Goal: Task Accomplishment & Management: Manage account settings

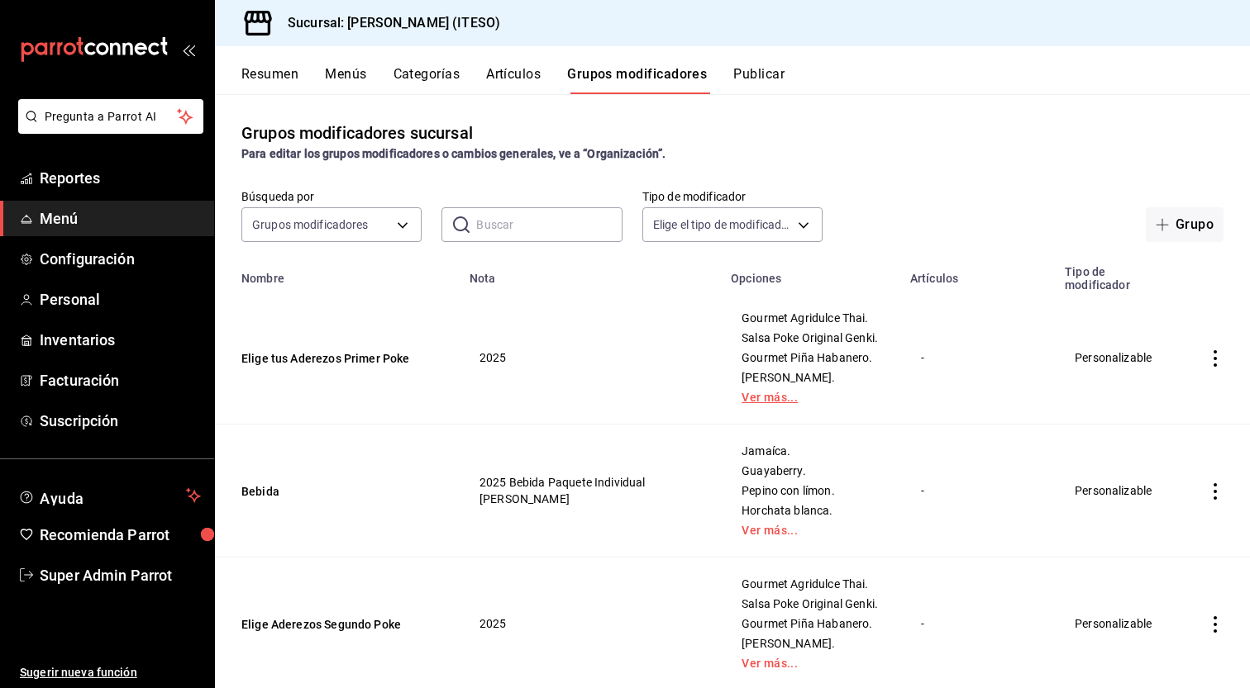
click at [763, 403] on link "Ver más..." at bounding box center [810, 398] width 138 height 12
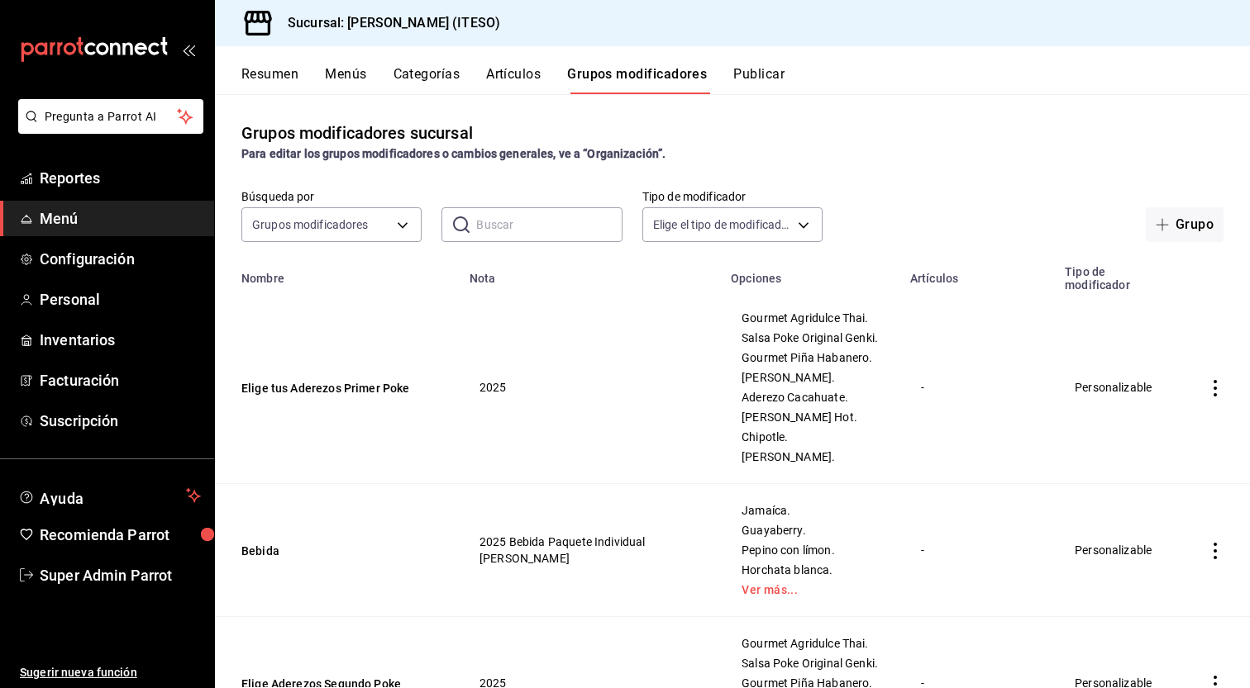
click at [1208, 392] on icon "actions" at bounding box center [1215, 388] width 17 height 17
click at [1170, 429] on span "Editar" at bounding box center [1152, 432] width 43 height 17
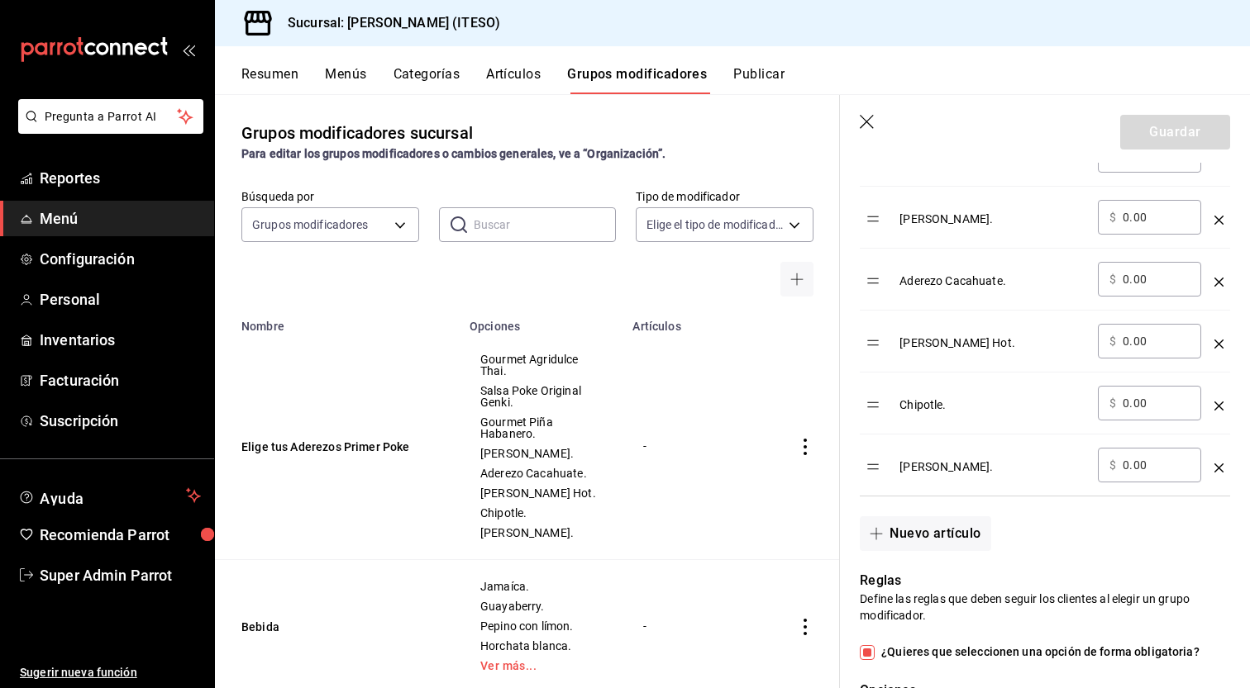
scroll to position [1244, 0]
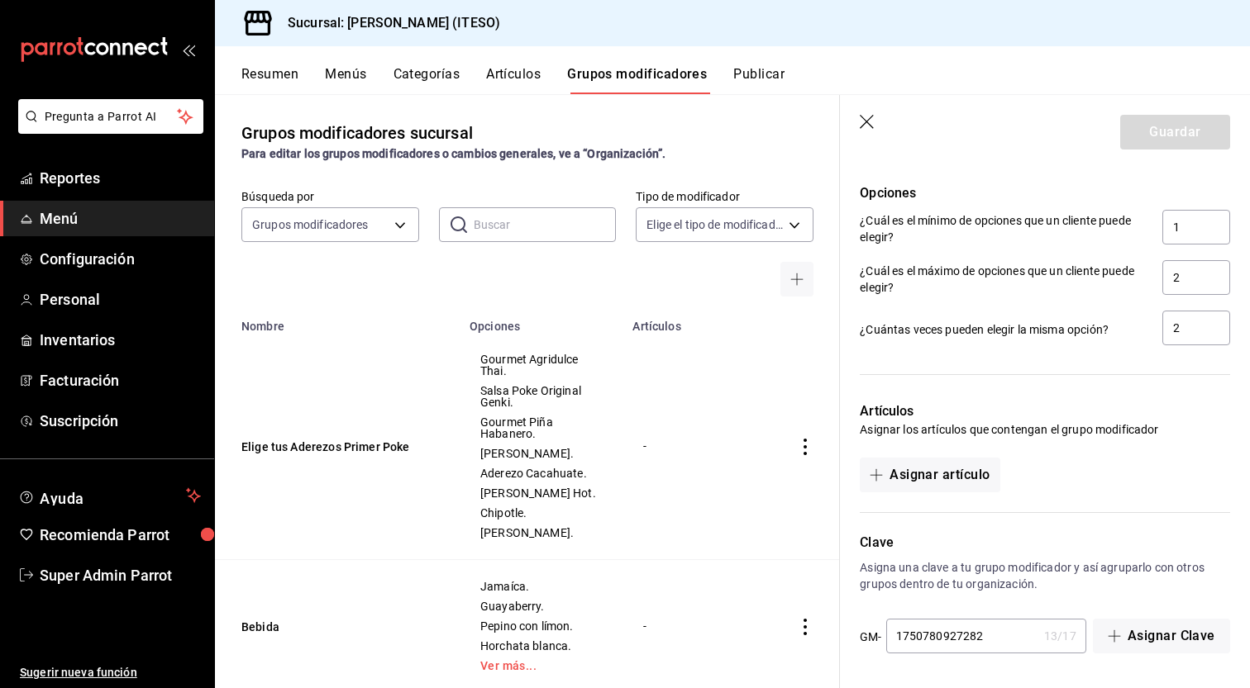
click at [879, 125] on header "Guardar" at bounding box center [1045, 129] width 410 height 68
click at [876, 123] on icon "button" at bounding box center [867, 123] width 17 height 17
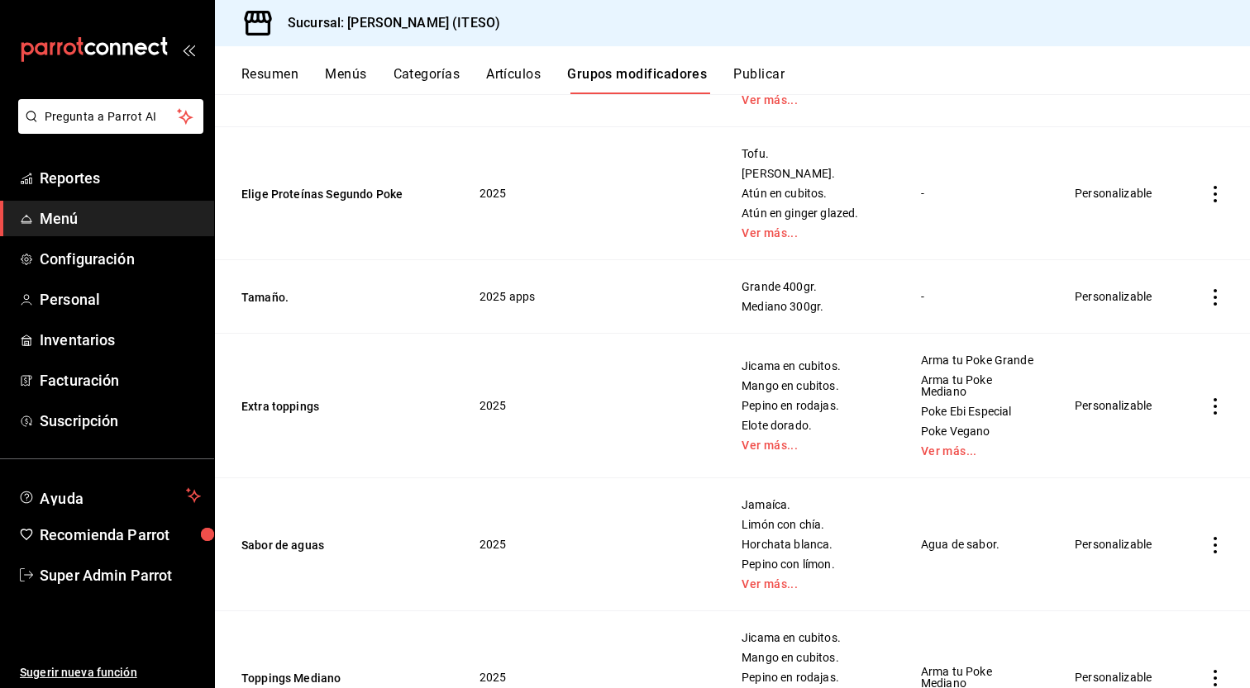
scroll to position [1421, 0]
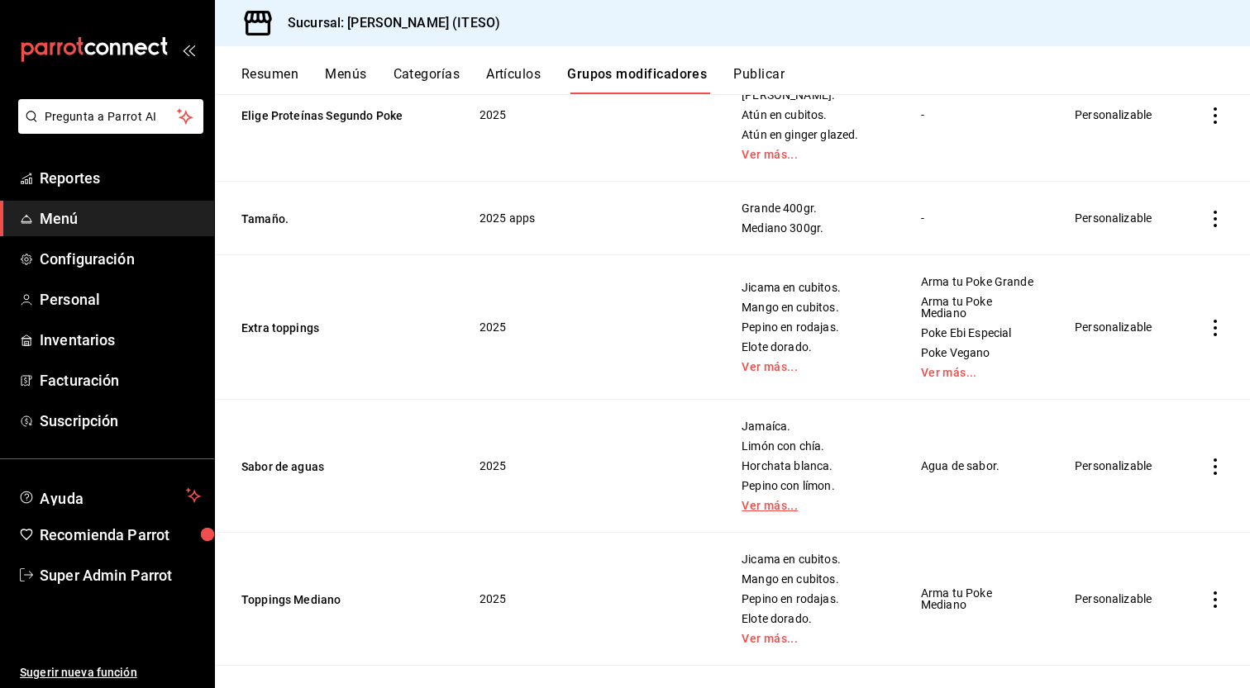
click at [783, 512] on link "Ver más..." at bounding box center [810, 506] width 138 height 12
click at [932, 472] on span "Agua de sabor." at bounding box center [977, 466] width 113 height 12
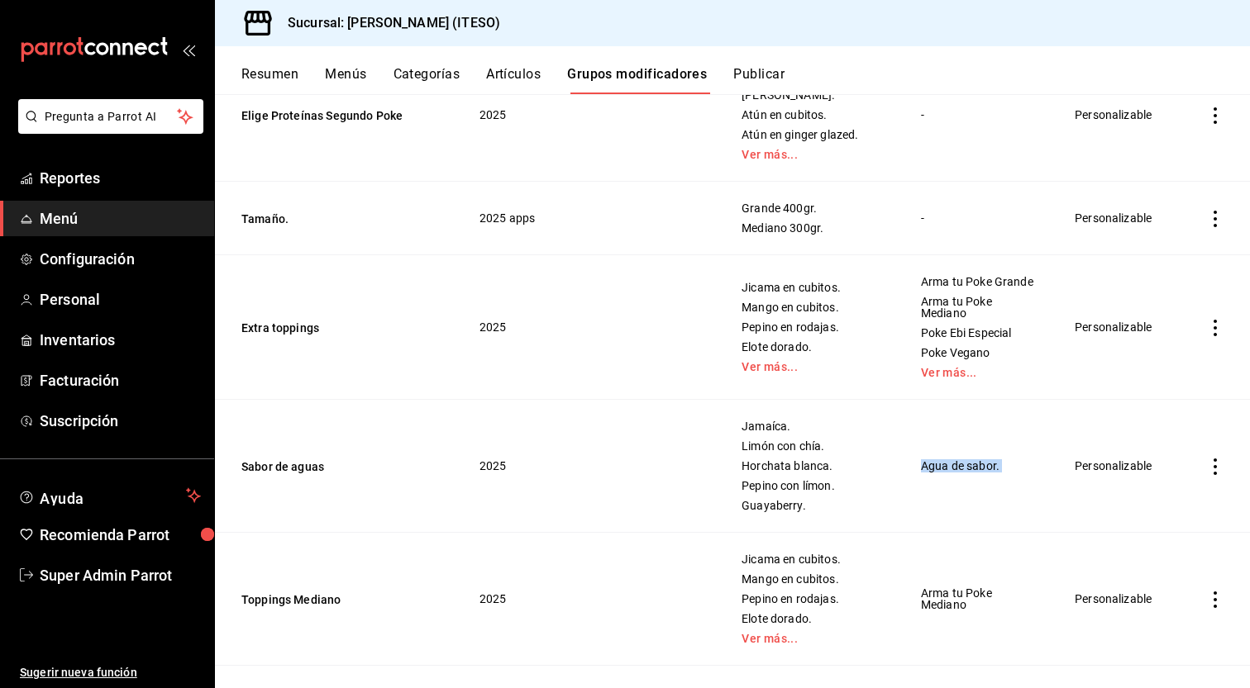
click at [1207, 475] on icon "actions" at bounding box center [1215, 467] width 17 height 17
click at [1207, 489] on div at bounding box center [625, 344] width 1250 height 688
click at [1207, 475] on icon "actions" at bounding box center [1215, 467] width 17 height 17
click at [1159, 528] on span "Editar" at bounding box center [1152, 528] width 43 height 17
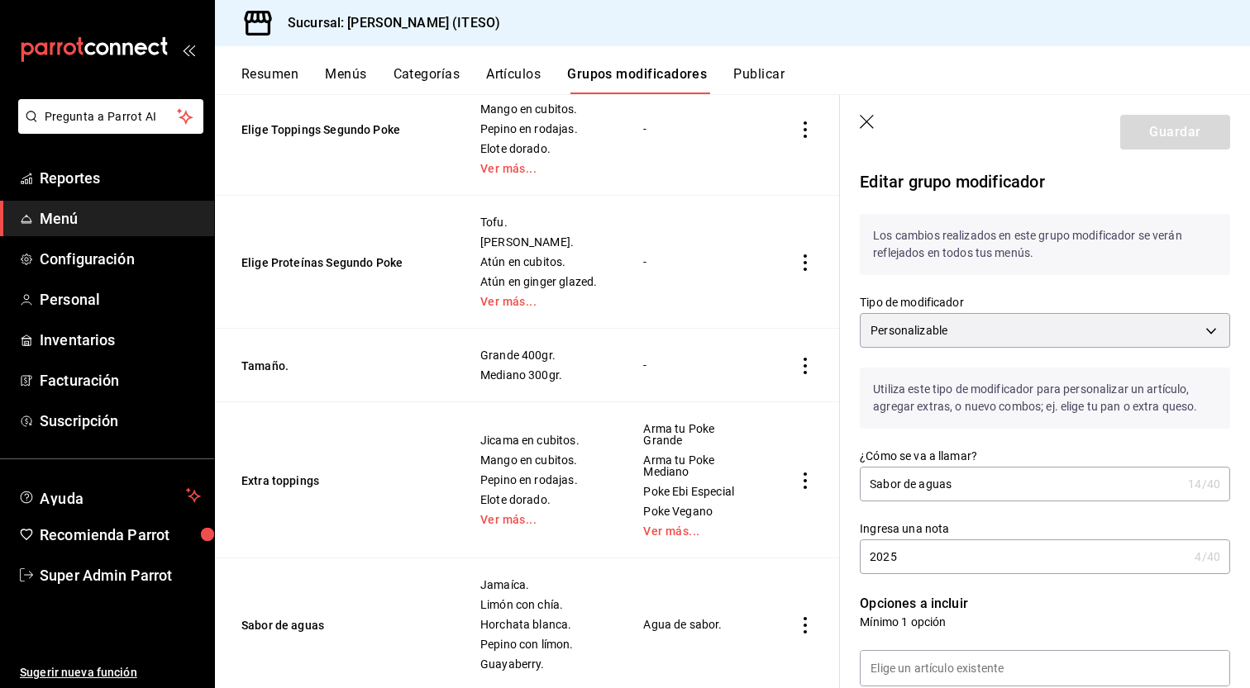
click at [869, 126] on icon "button" at bounding box center [867, 123] width 17 height 17
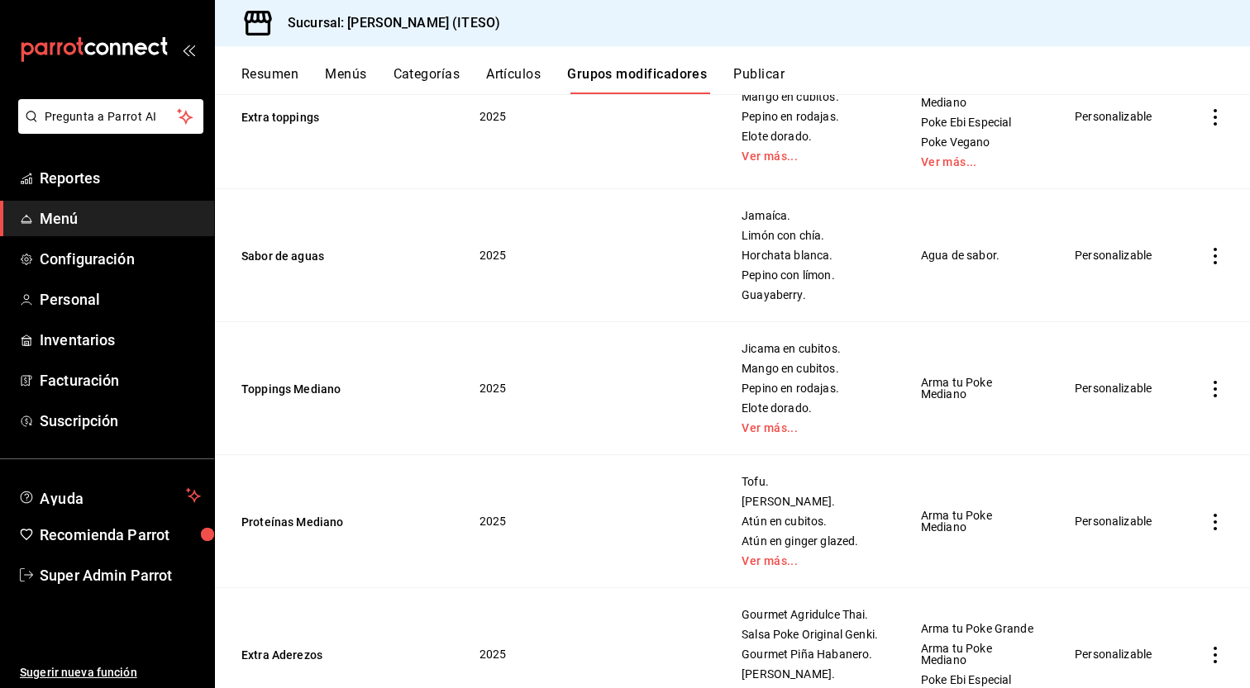
scroll to position [1347, 0]
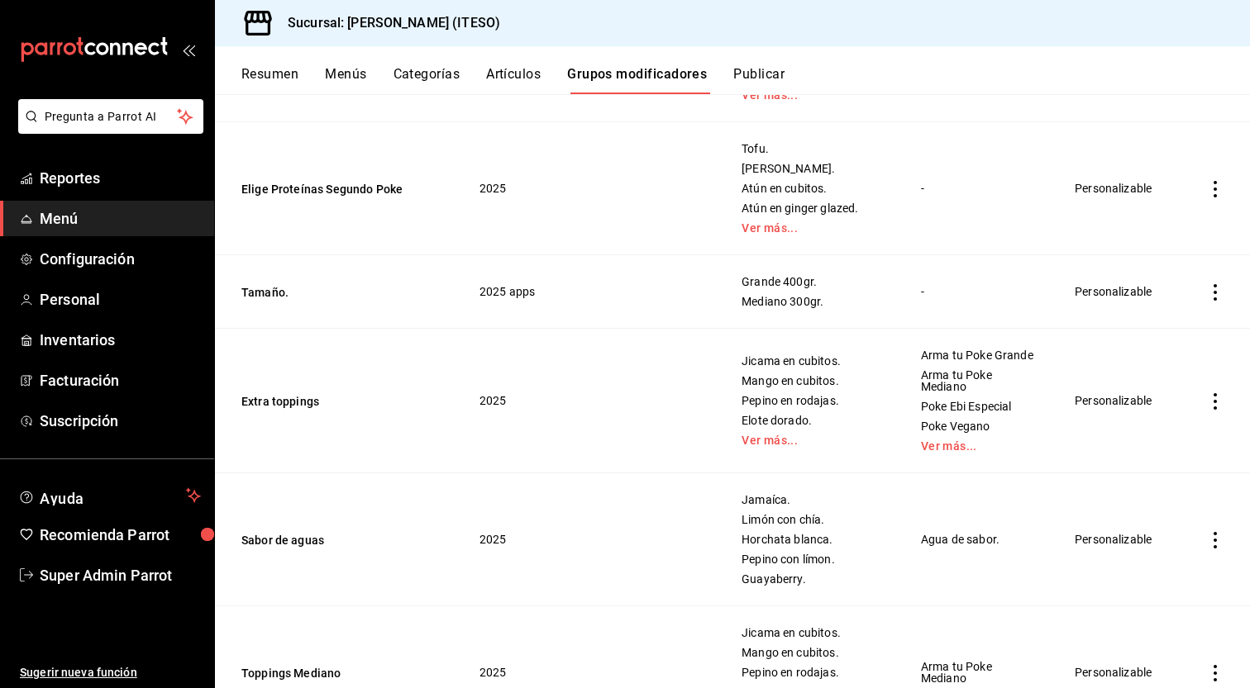
click at [524, 73] on button "Artículos" at bounding box center [513, 80] width 55 height 28
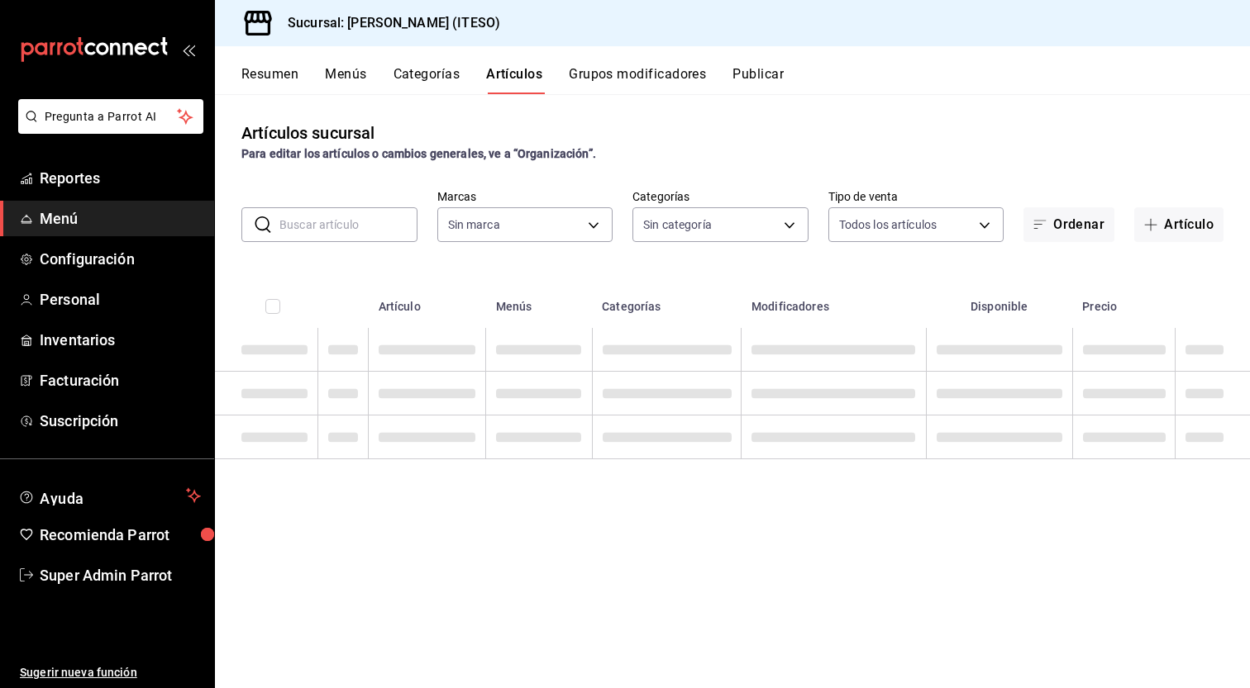
type input "e4188616-702a-4f91-9512-e9968cfe7d71"
type input "0bc7cabd-96ad-48c5-9679-7df0877b7a7d,f00018ab-ccee-4443-8f32-e444ae930a5e,f7fc9…"
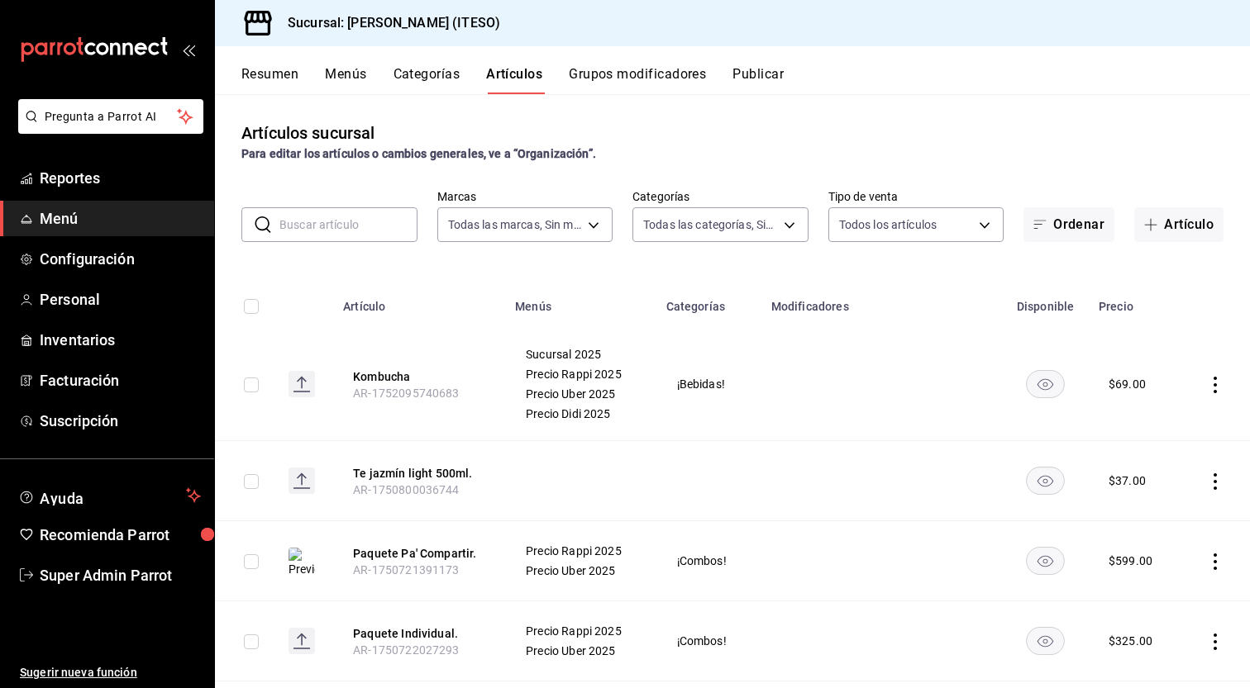
click at [752, 76] on button "Publicar" at bounding box center [757, 80] width 51 height 28
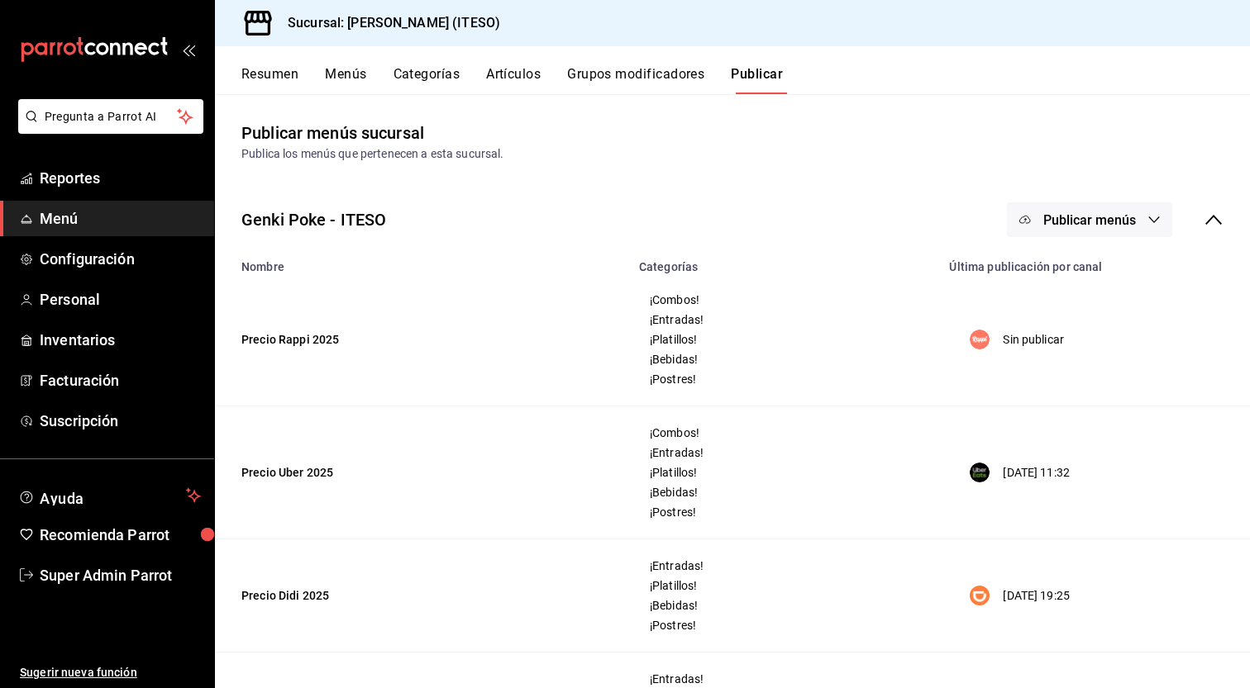
click at [1124, 221] on button "Publicar menús" at bounding box center [1089, 219] width 165 height 35
click at [907, 416] on div at bounding box center [625, 344] width 1250 height 688
click at [1147, 215] on icon "button" at bounding box center [1153, 219] width 13 height 13
click at [1064, 217] on div at bounding box center [625, 344] width 1250 height 688
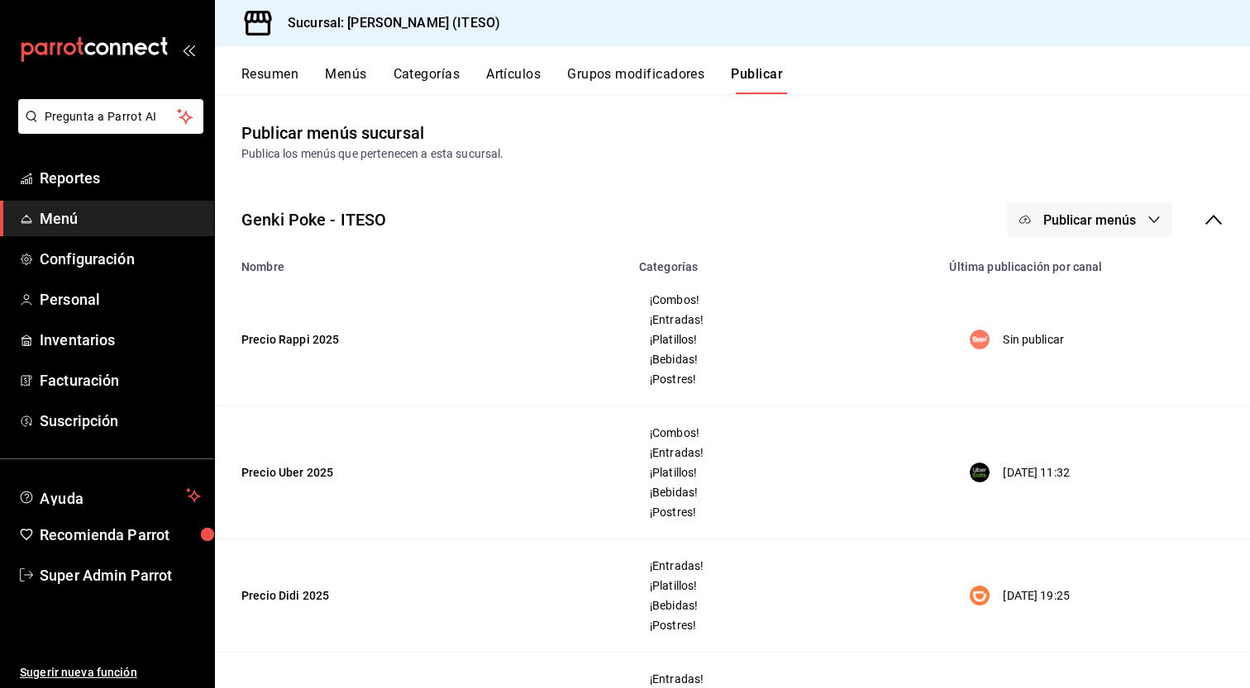
click at [1018, 219] on icon "button" at bounding box center [1024, 219] width 13 height 13
click at [1006, 219] on div at bounding box center [625, 344] width 1250 height 688
click at [312, 339] on td "Precio Rappi 2025" at bounding box center [422, 340] width 414 height 133
click at [750, 330] on div "¡Combos! ¡Entradas! ¡Platillos! ¡Bebidas! ¡Postres!" at bounding box center [784, 339] width 271 height 93
click at [1211, 216] on div "Genki Poke - ITESO Publicar menús" at bounding box center [732, 219] width 1035 height 61
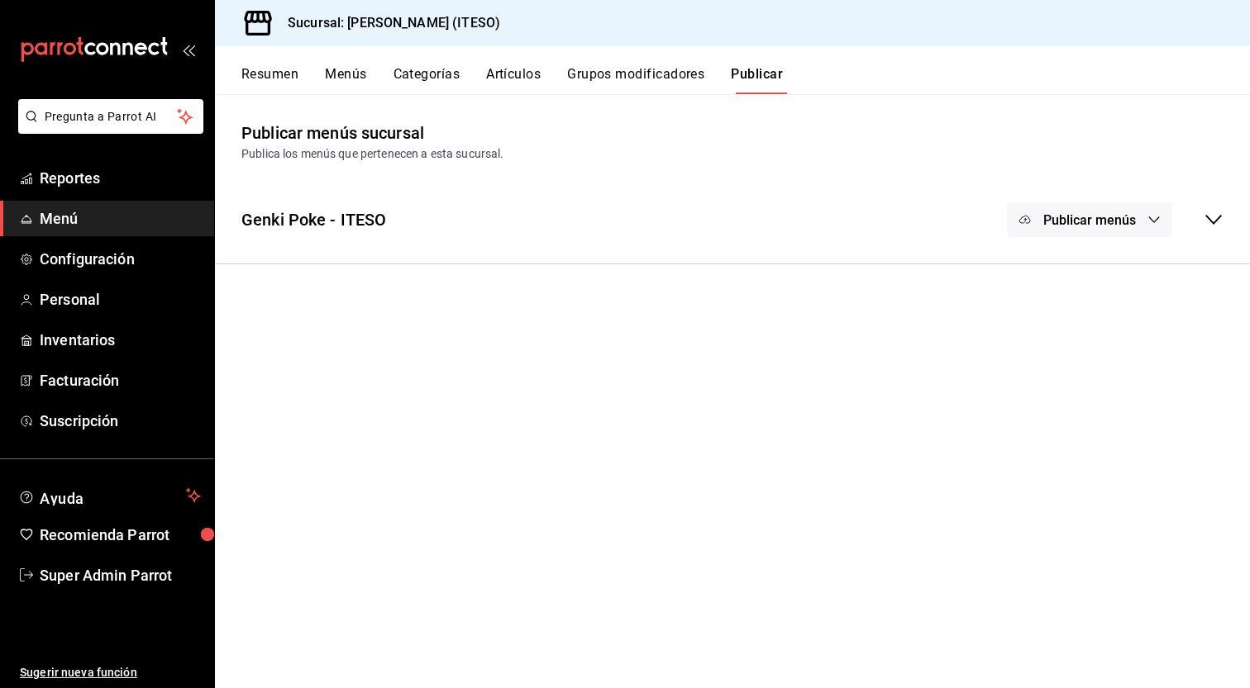
click at [1211, 217] on icon at bounding box center [1213, 220] width 20 height 20
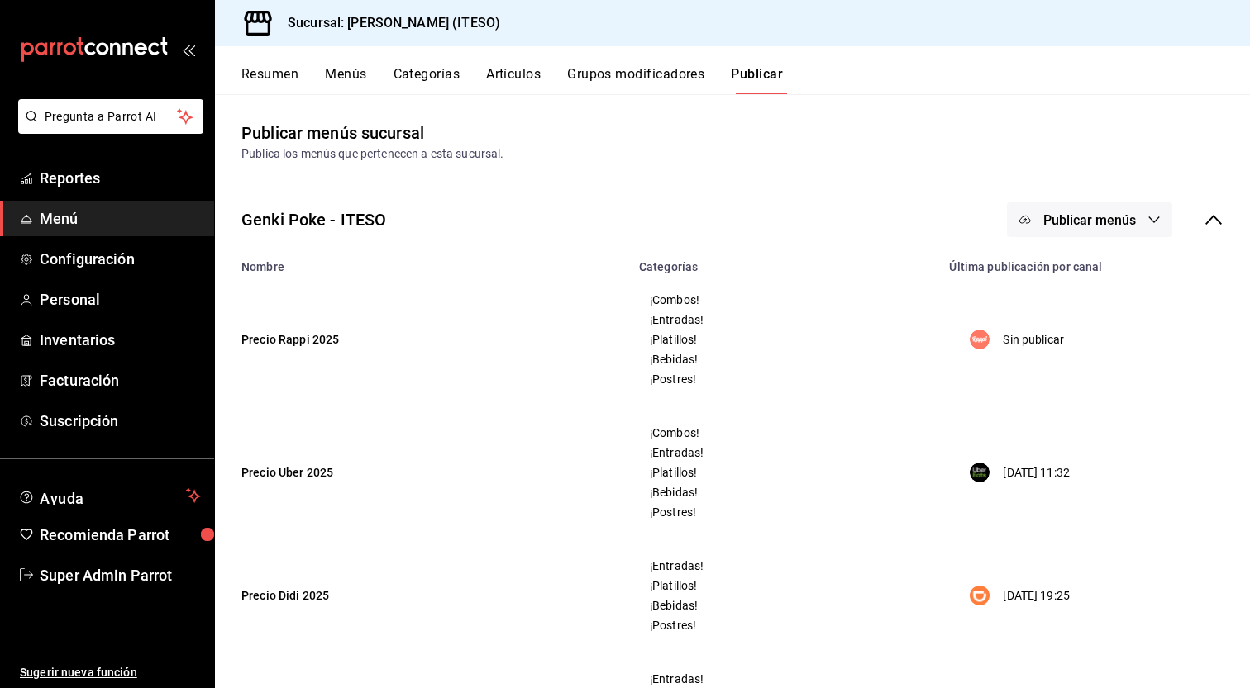
click at [279, 71] on button "Resumen" at bounding box center [269, 80] width 57 height 28
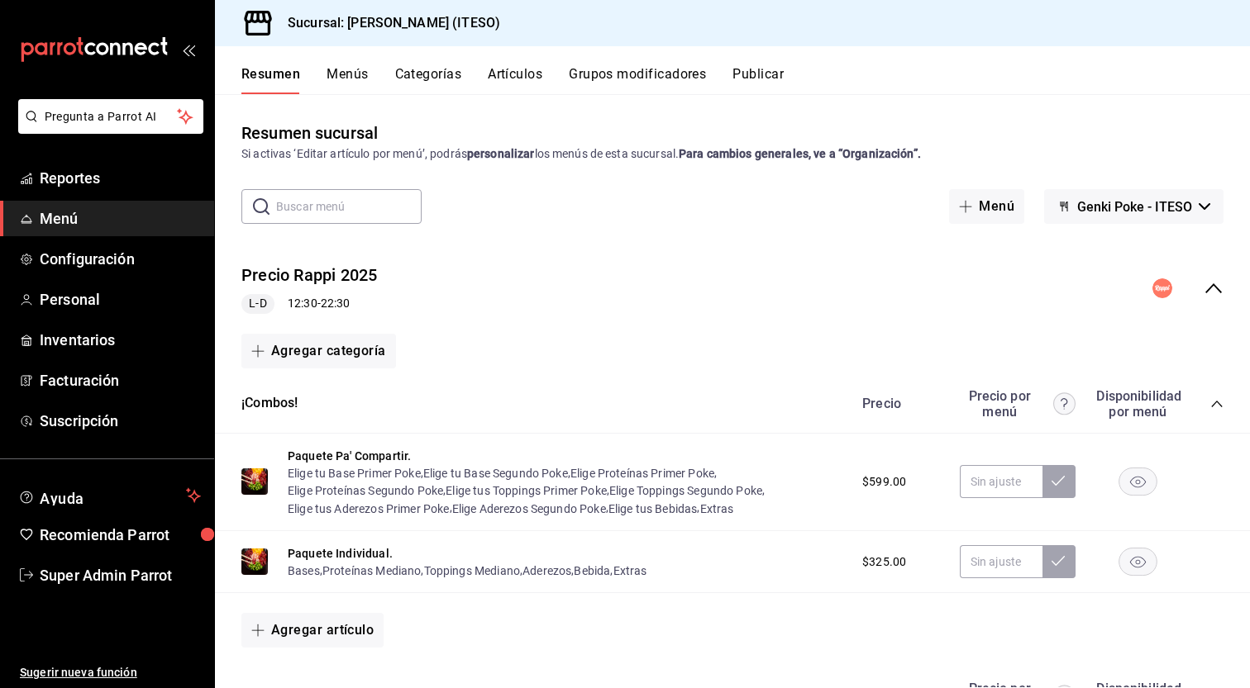
click at [864, 298] on div "Precio Rappi 2025 L-D 12:30 - 22:30" at bounding box center [732, 288] width 1035 height 77
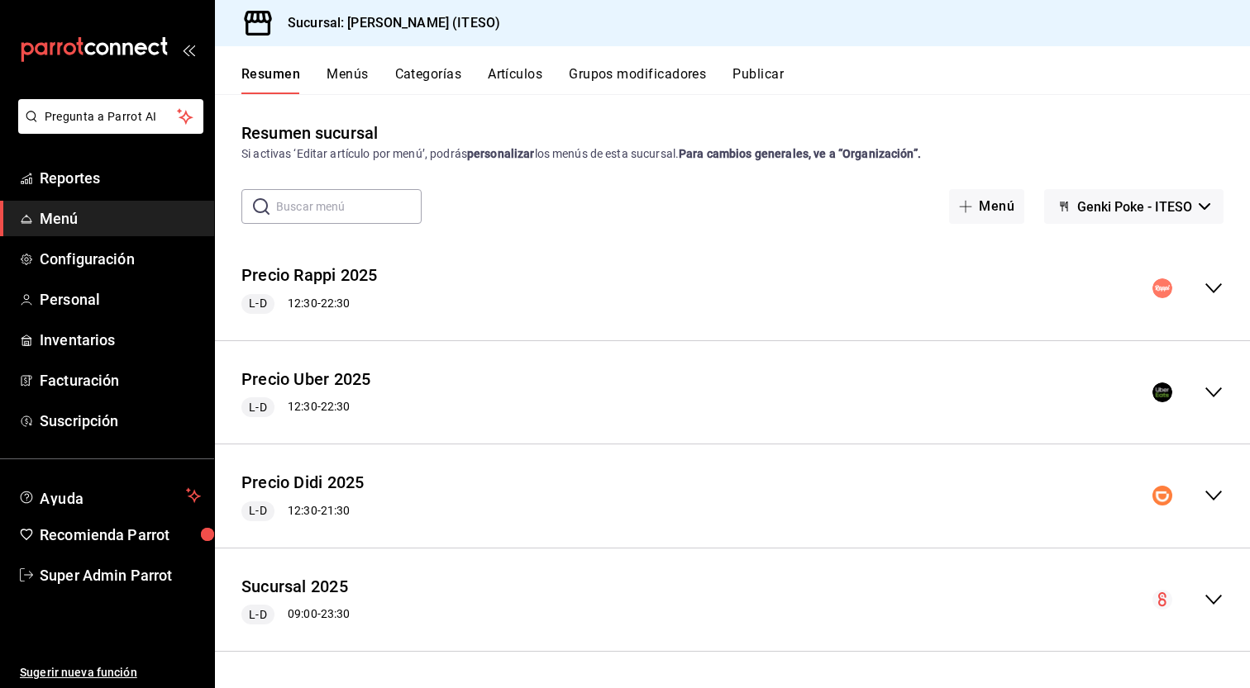
click at [864, 298] on div "Precio Rappi 2025 L-D 12:30 - 22:30" at bounding box center [732, 288] width 1035 height 77
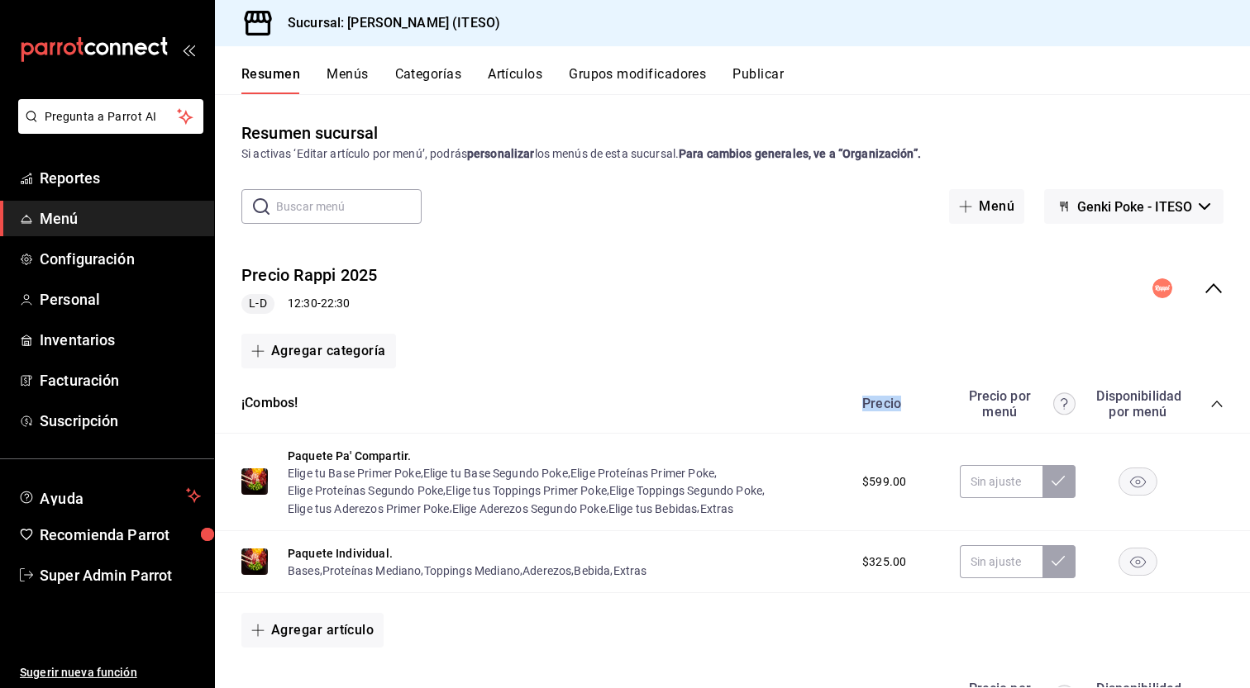
click at [1119, 201] on span "Genki Poke - ITESO" at bounding box center [1134, 207] width 115 height 16
click at [864, 283] on div at bounding box center [625, 344] width 1250 height 688
click at [69, 220] on span "Menú" at bounding box center [120, 218] width 161 height 22
click at [1210, 293] on icon "collapse-menu-row" at bounding box center [1213, 288] width 20 height 20
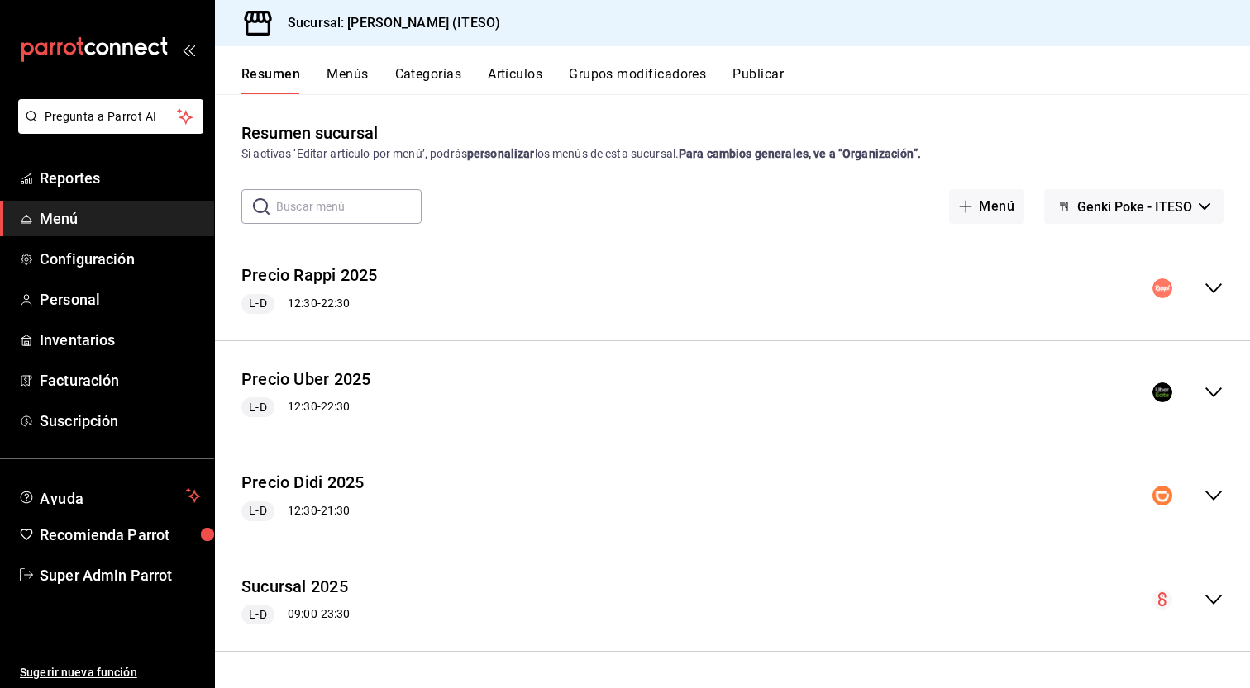
click at [1212, 494] on icon "collapse-menu-row" at bounding box center [1213, 496] width 20 height 20
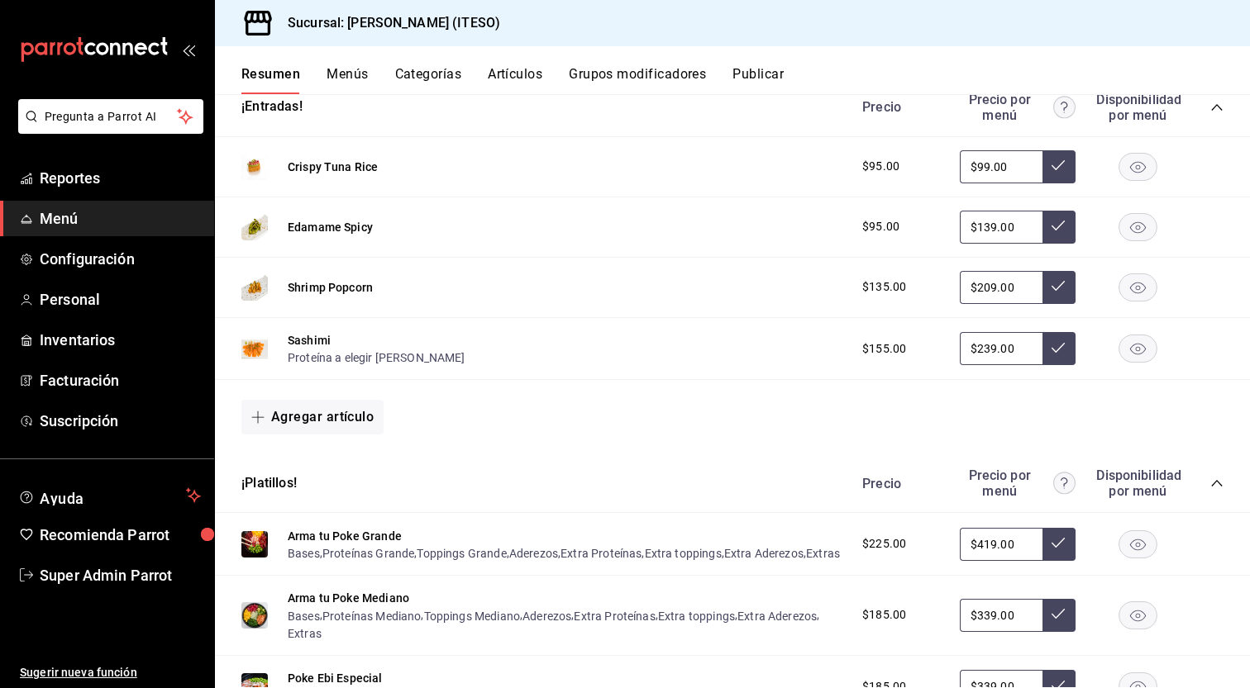
scroll to position [328, 0]
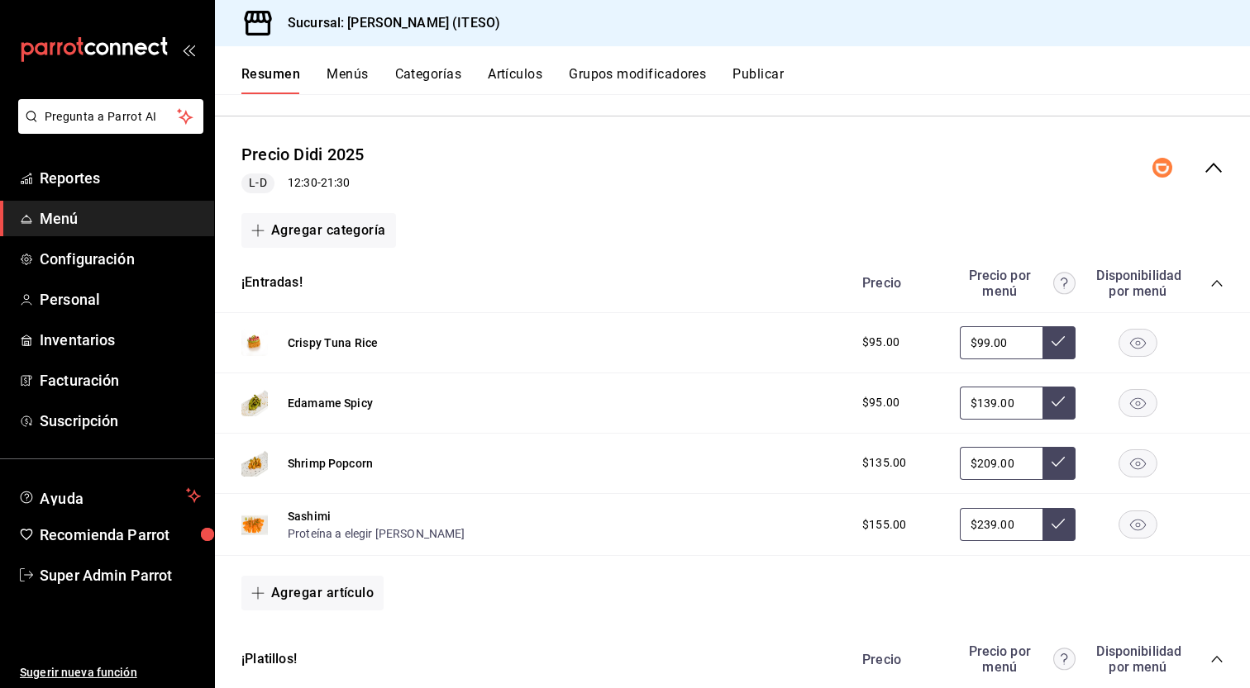
click at [328, 176] on div "L-D 12:30 - 21:30" at bounding box center [302, 184] width 122 height 20
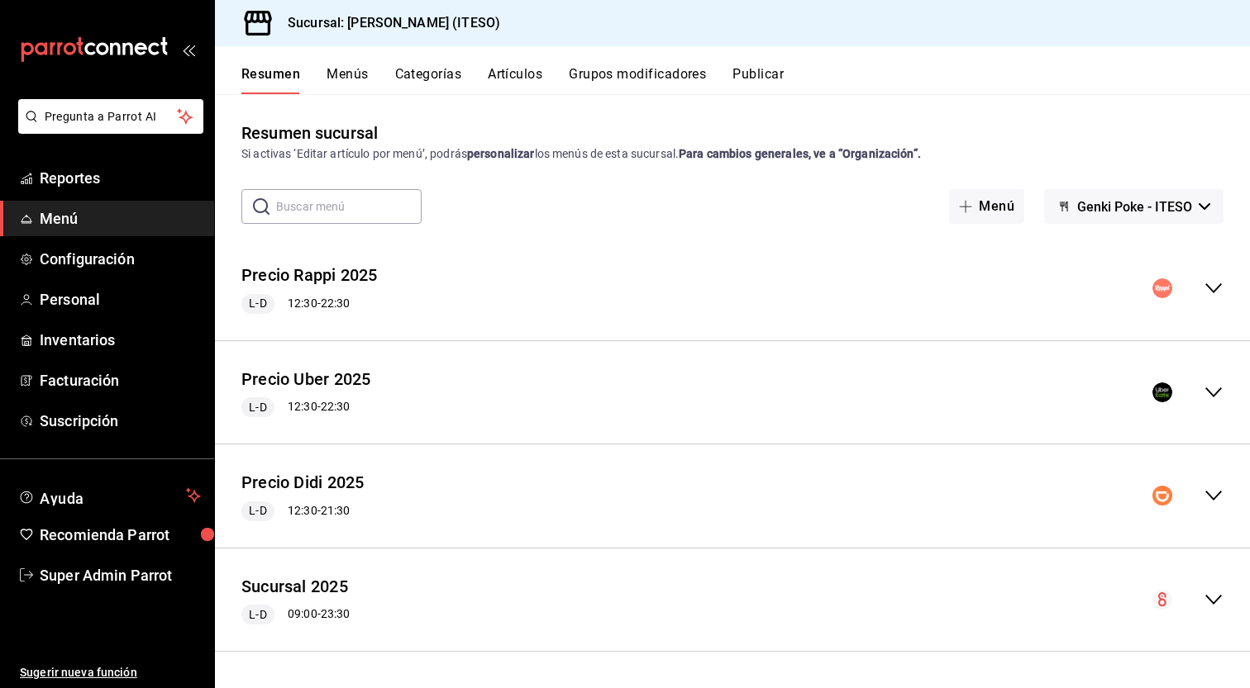
scroll to position [0, 0]
click at [328, 176] on div "Resumen sucursal Si activas ‘Editar artículo por menú’, podrás personalizar los…" at bounding box center [732, 404] width 1035 height 567
click at [1207, 210] on button "Genki Poke - ITESO" at bounding box center [1133, 206] width 179 height 35
click at [1208, 204] on div at bounding box center [625, 344] width 1250 height 688
click at [1223, 498] on div "Precio Didi 2025 L-D 12:30 - 21:30" at bounding box center [732, 496] width 1035 height 77
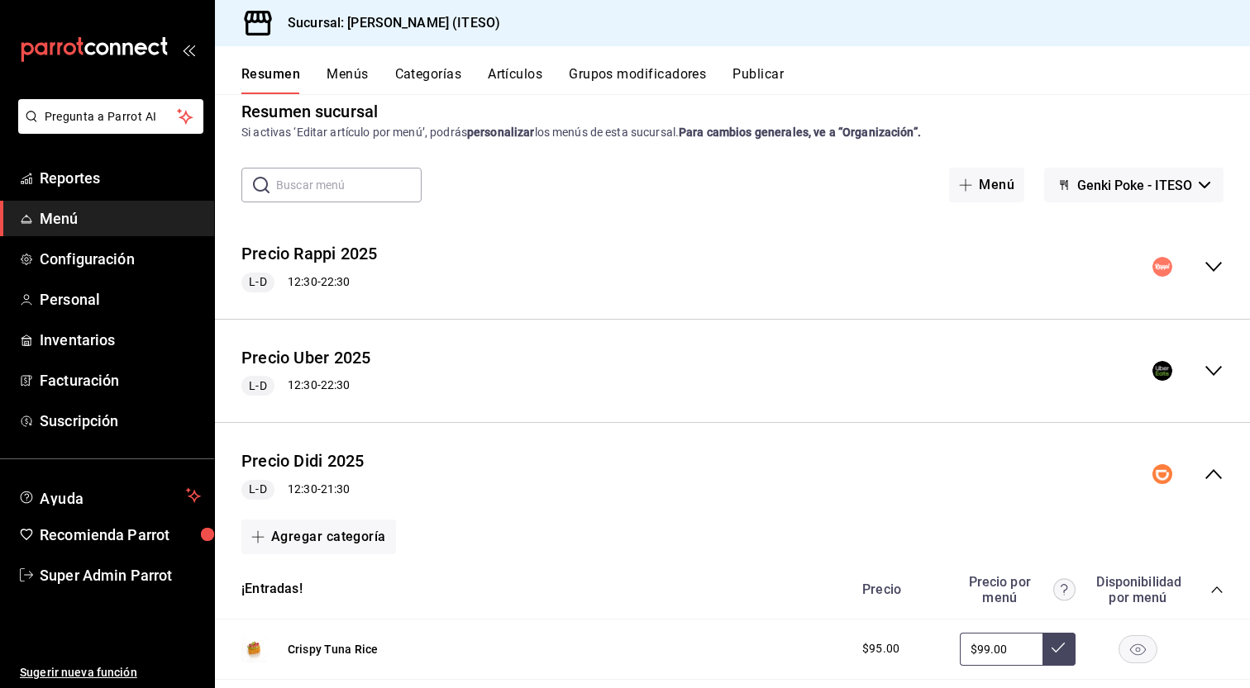
scroll to position [2, 0]
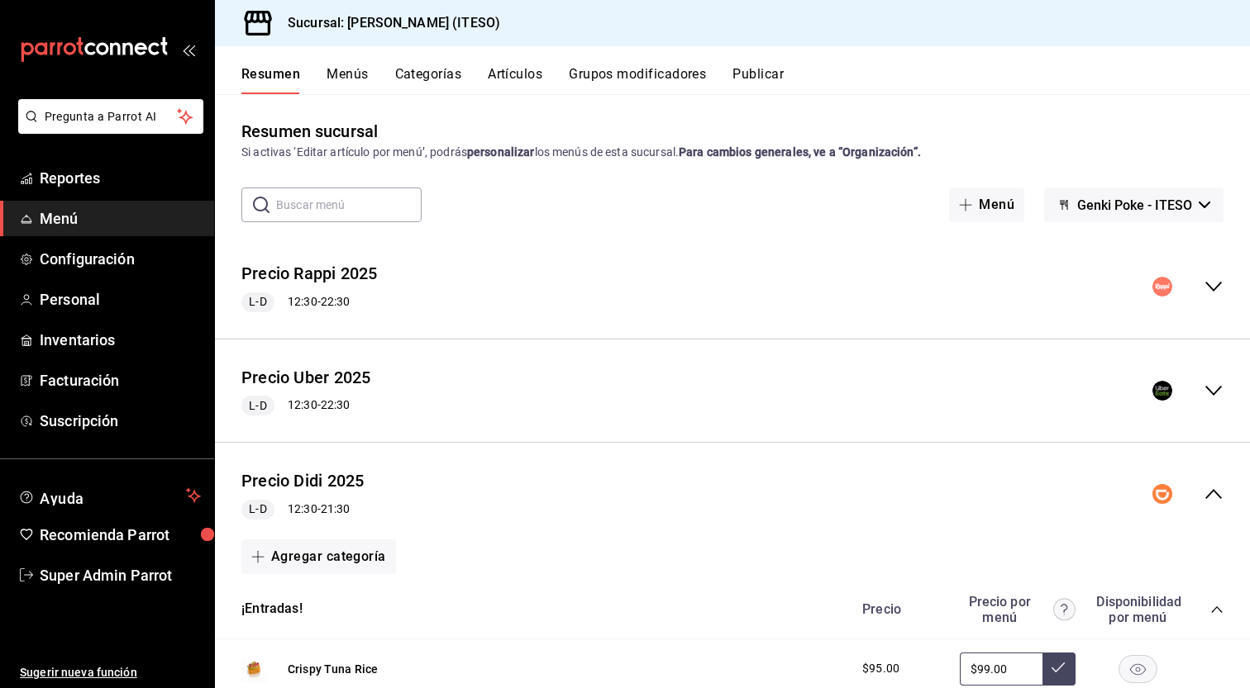
click at [539, 72] on button "Artículos" at bounding box center [515, 80] width 55 height 28
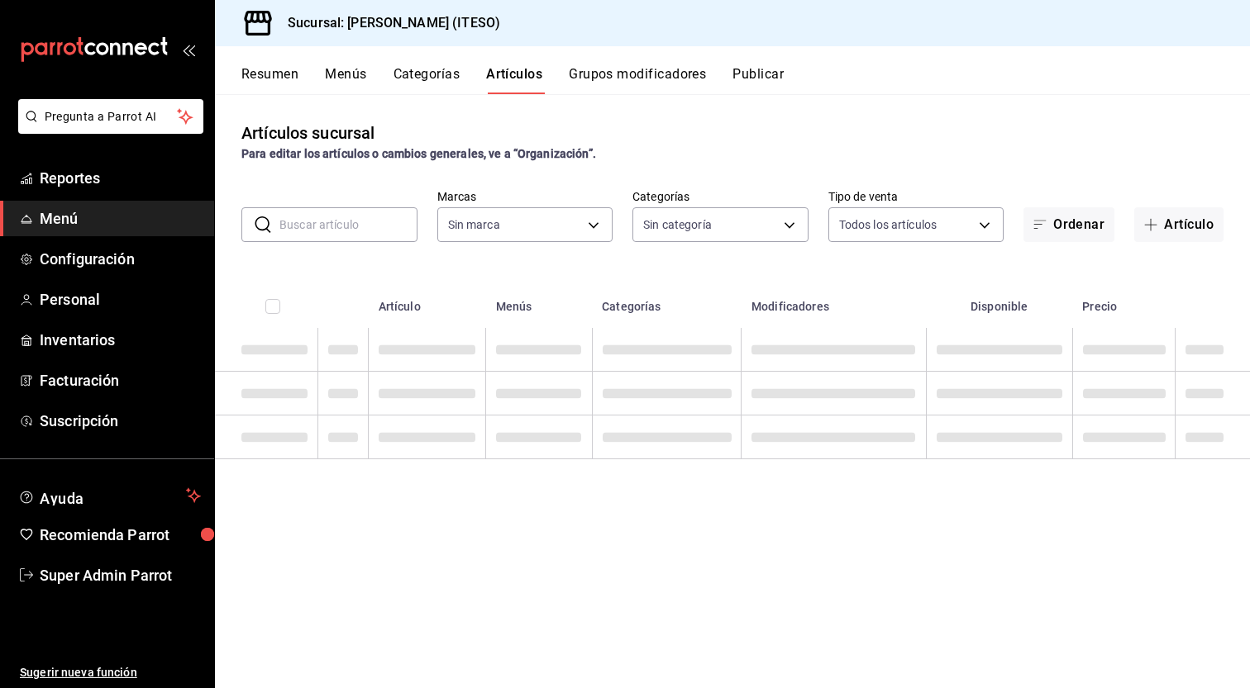
type input "e4188616-702a-4f91-9512-e9968cfe7d71"
type input "0bc7cabd-96ad-48c5-9679-7df0877b7a7d,f00018ab-ccee-4443-8f32-e444ae930a5e,f7fc9…"
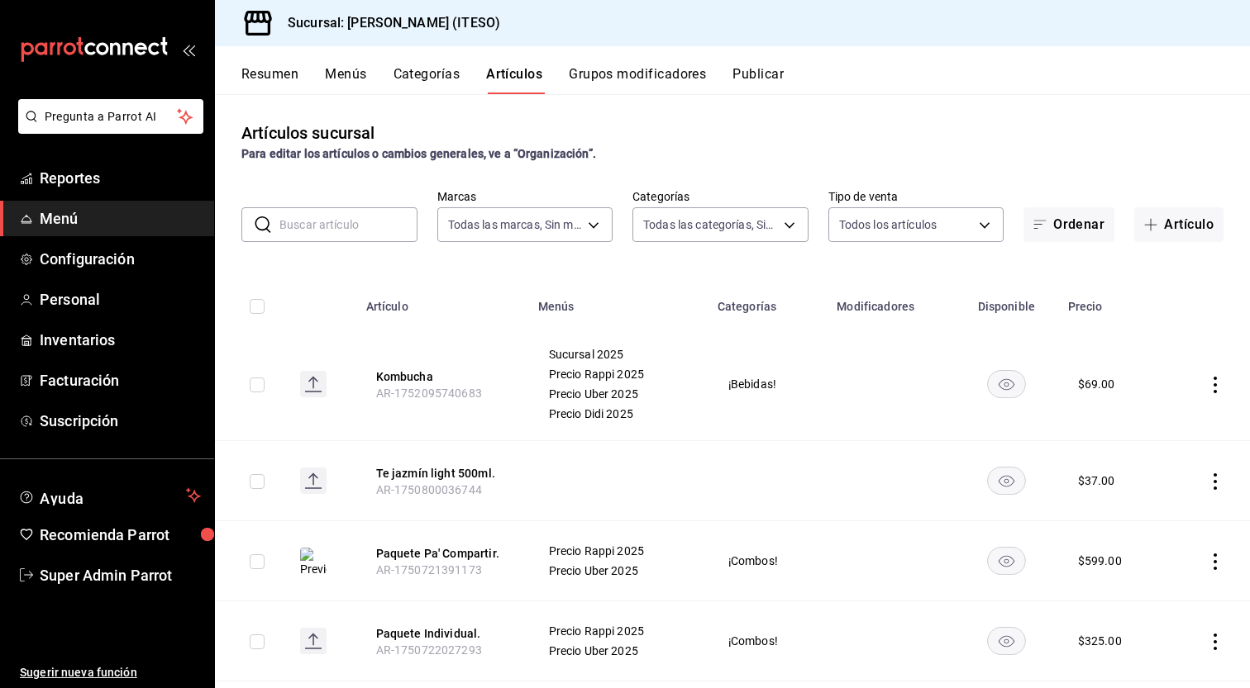
click at [636, 82] on button "Grupos modificadores" at bounding box center [637, 80] width 137 height 28
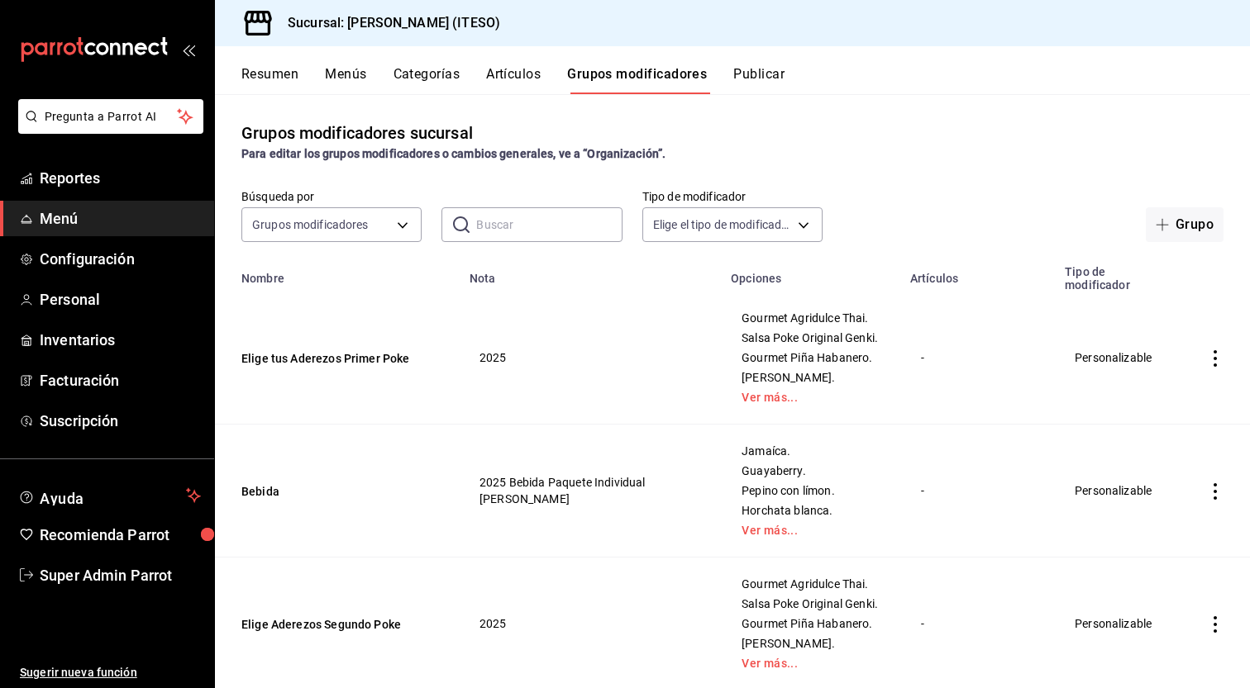
click at [516, 77] on button "Artículos" at bounding box center [513, 80] width 55 height 28
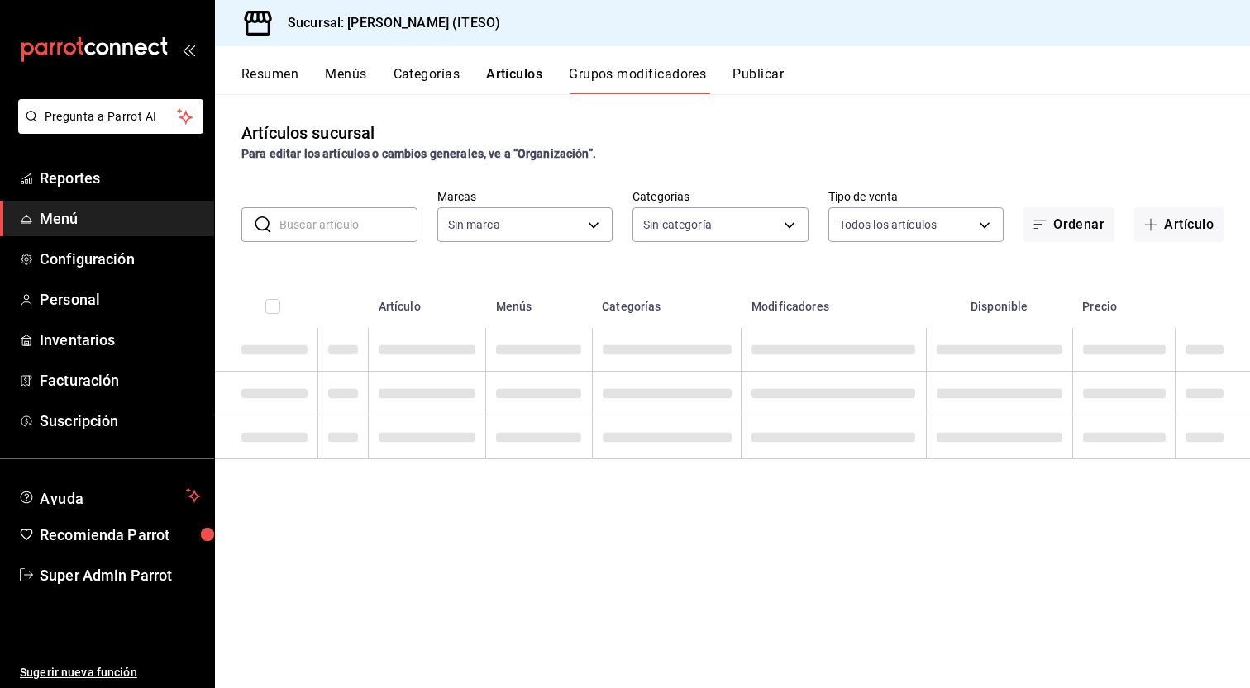
type input "e4188616-702a-4f91-9512-e9968cfe7d71"
type input "0bc7cabd-96ad-48c5-9679-7df0877b7a7d,f00018ab-ccee-4443-8f32-e444ae930a5e,f7fc9…"
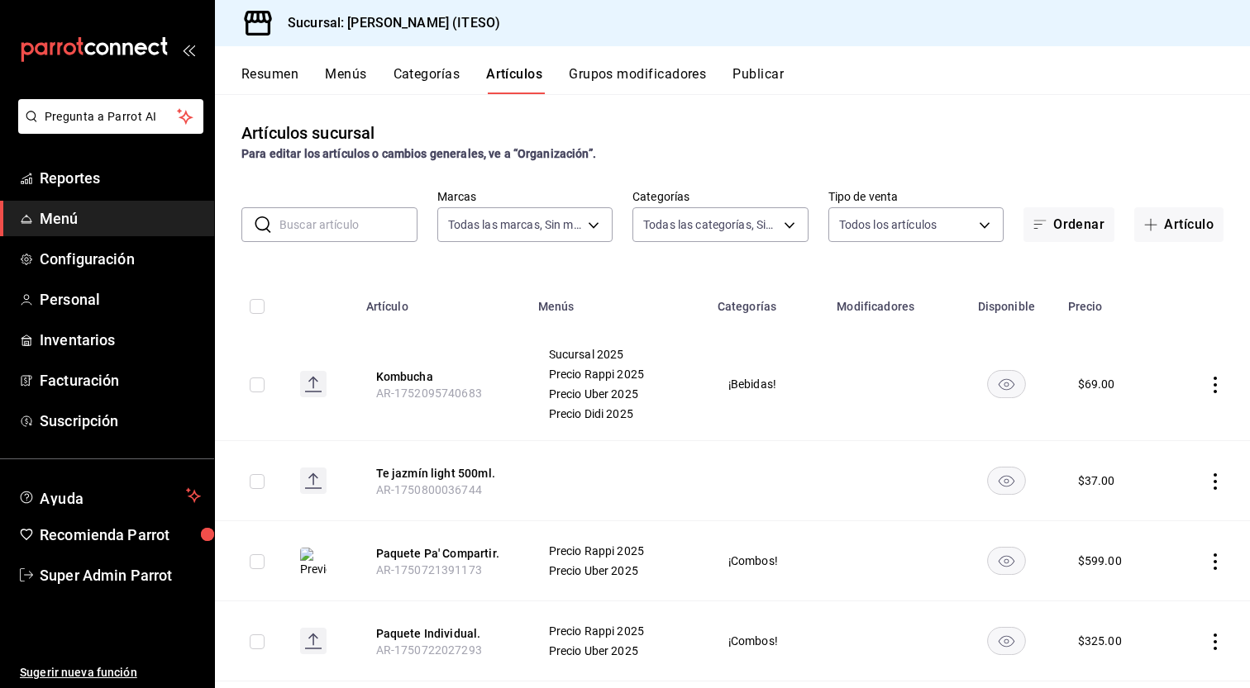
click at [430, 80] on button "Categorías" at bounding box center [426, 80] width 67 height 28
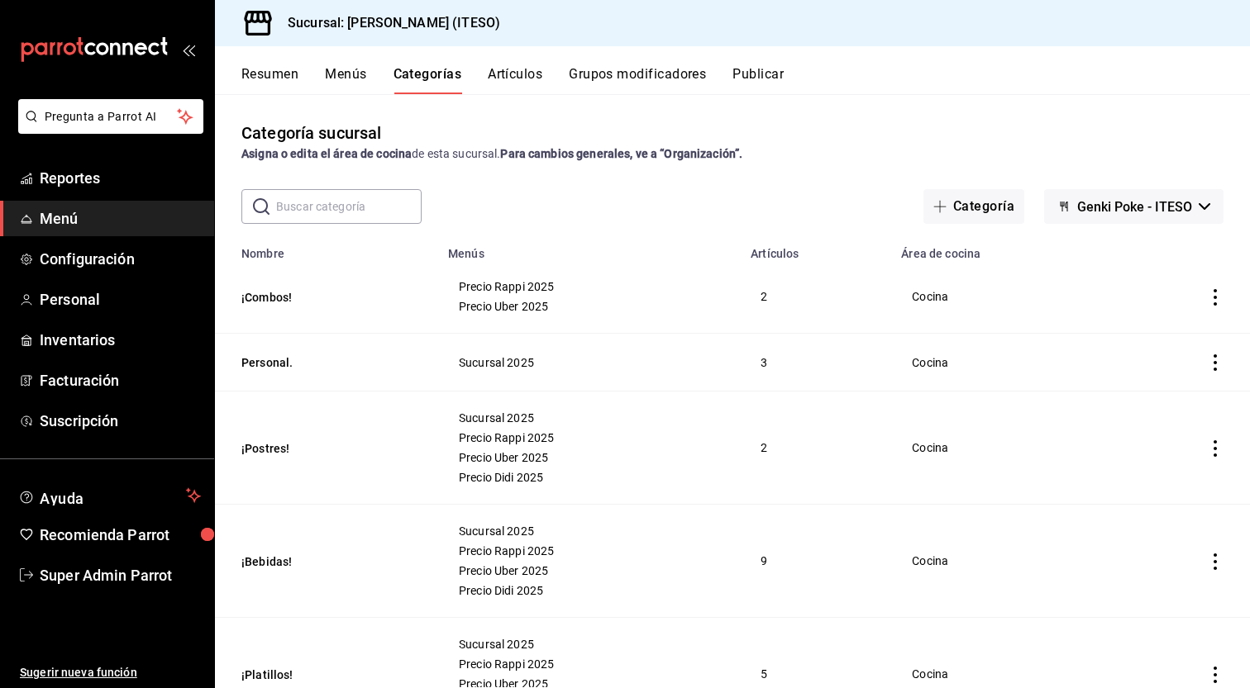
click at [347, 74] on button "Menús" at bounding box center [345, 80] width 41 height 28
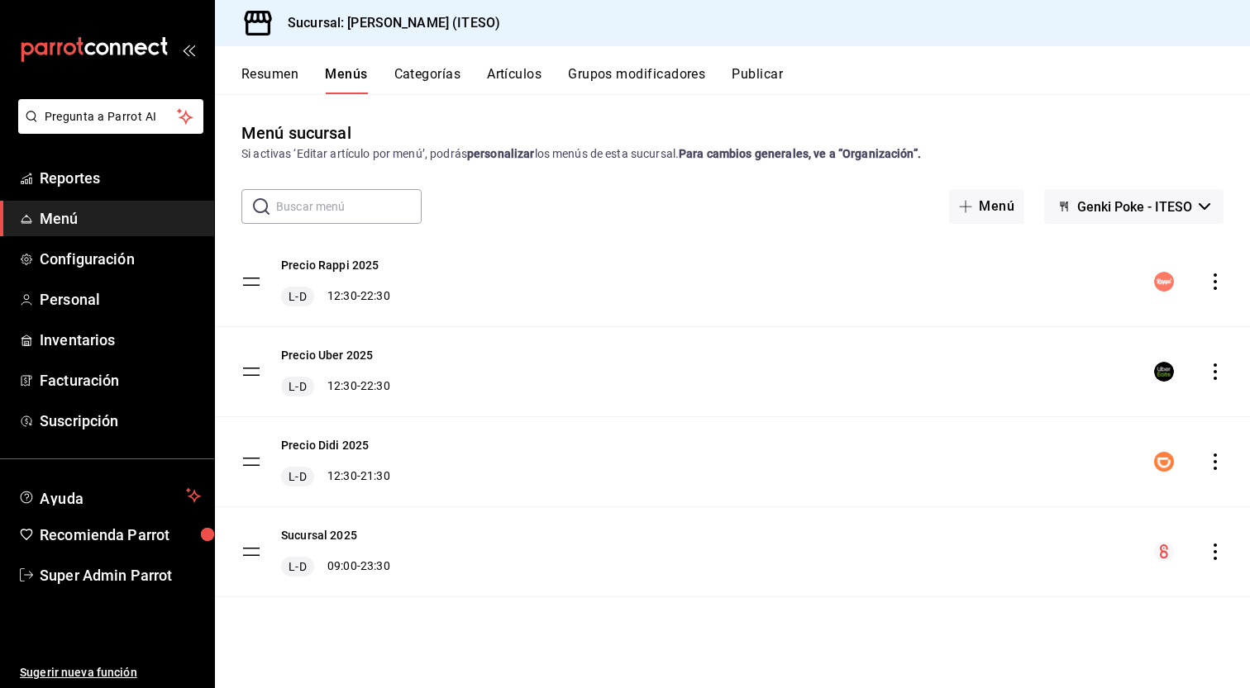
click at [670, 72] on button "Grupos modificadores" at bounding box center [636, 80] width 137 height 28
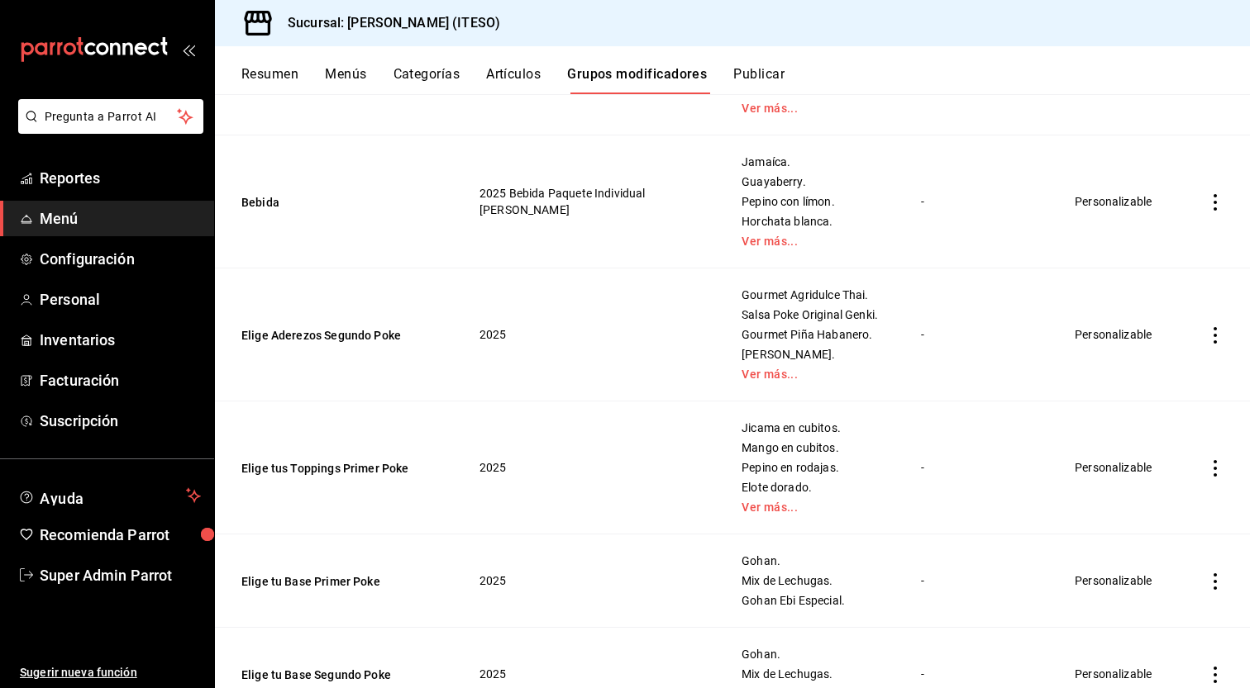
scroll to position [445, 0]
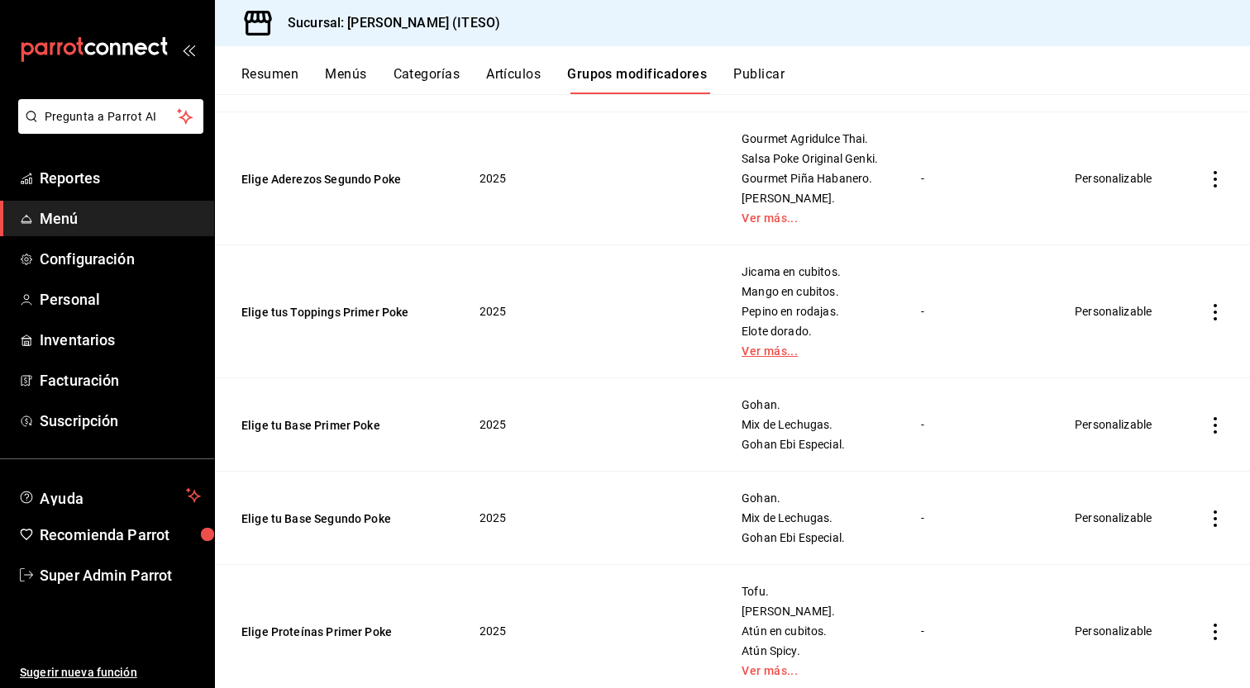
click at [741, 357] on link "Ver más..." at bounding box center [810, 351] width 138 height 12
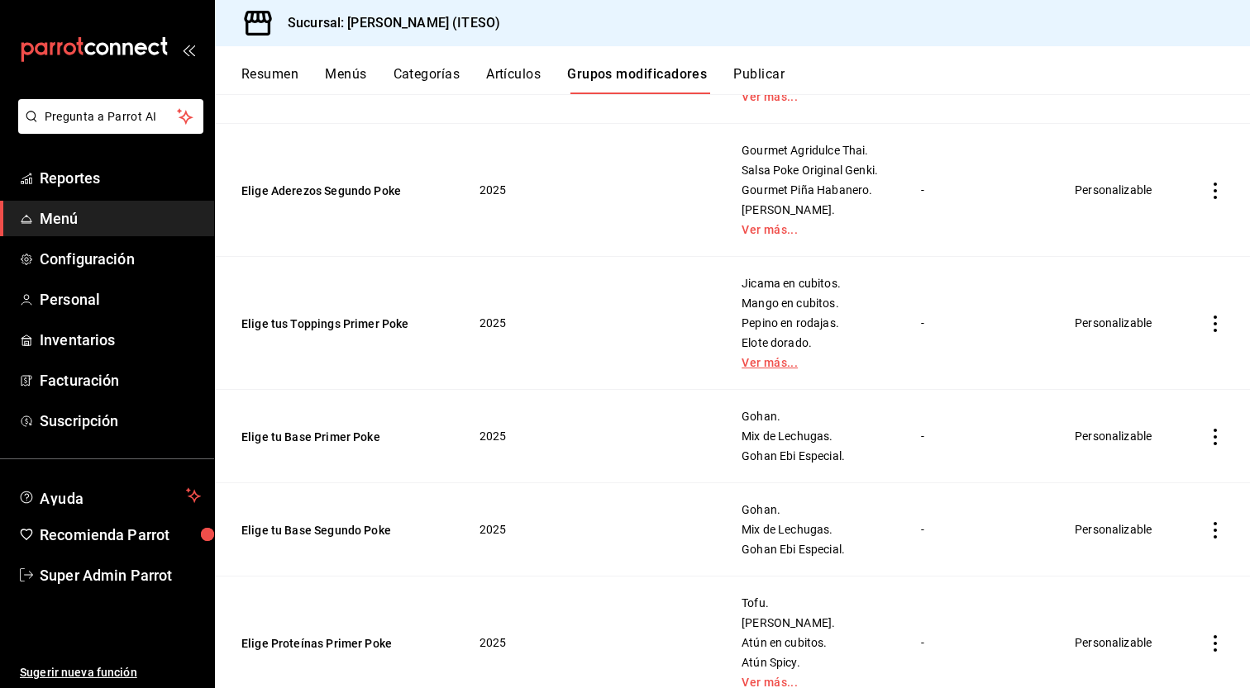
click at [740, 369] on div "Jicama en cubitos. Mango en cubitos. Pepino en rodajas. Elote dorado. Ver más..." at bounding box center [810, 323] width 140 height 93
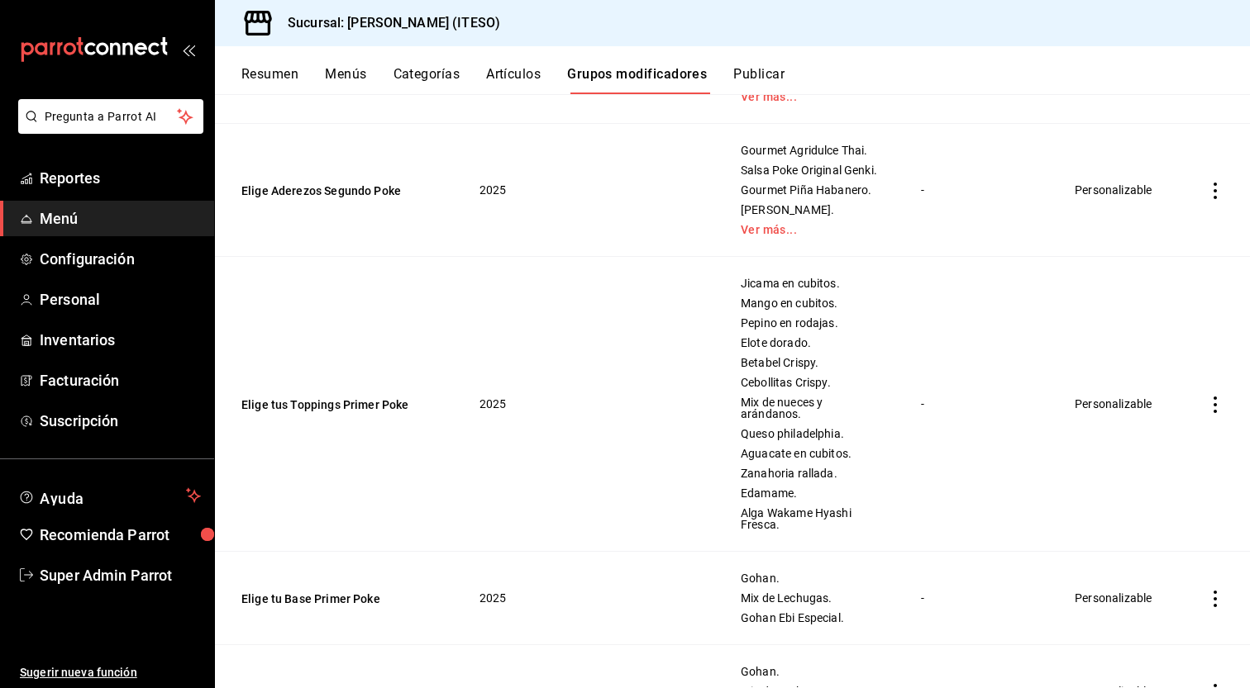
click at [769, 319] on span "Pepino en rodajas." at bounding box center [809, 323] width 139 height 12
click at [1095, 405] on td "Personalizable" at bounding box center [1117, 404] width 126 height 295
click at [1207, 406] on icon "actions" at bounding box center [1215, 405] width 17 height 17
click at [916, 412] on div at bounding box center [625, 344] width 1250 height 688
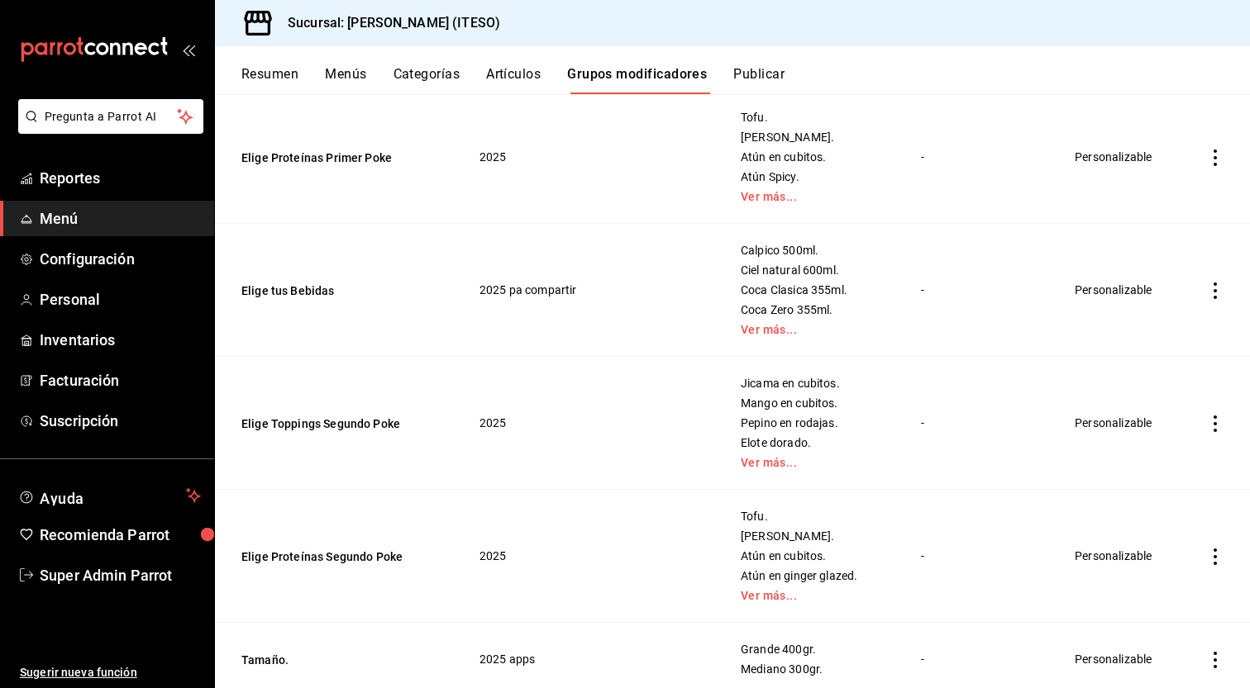
scroll to position [327, 0]
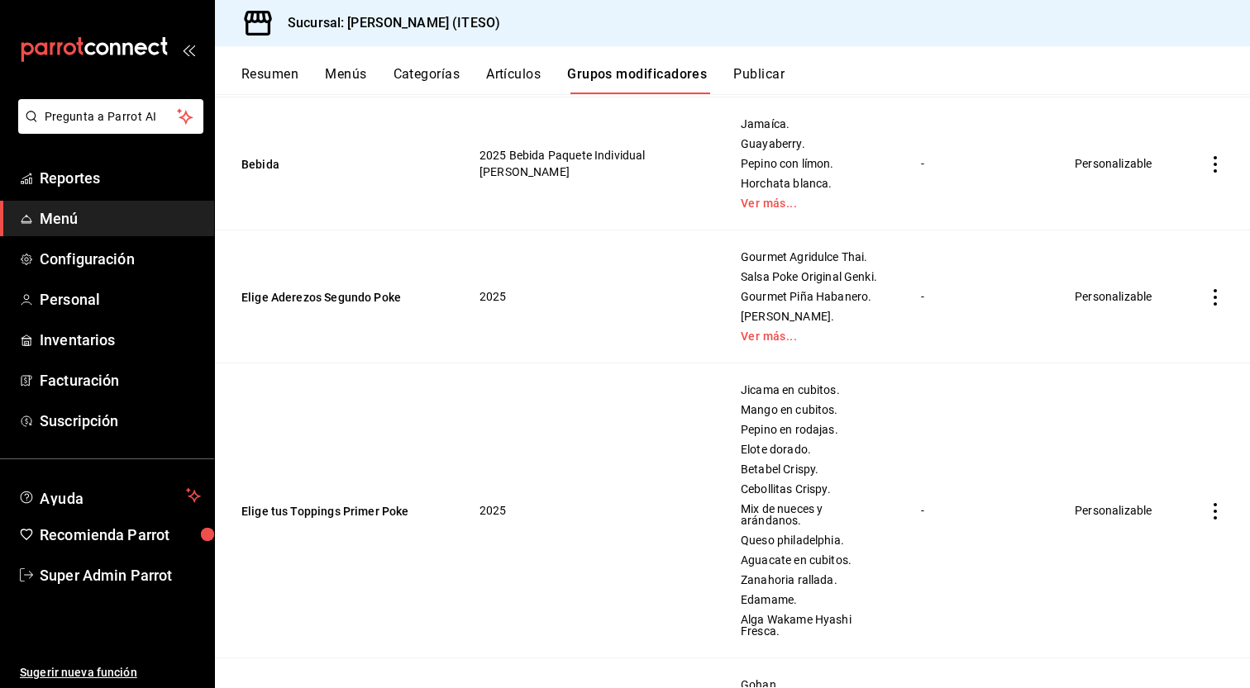
click at [521, 79] on button "Artículos" at bounding box center [513, 80] width 55 height 28
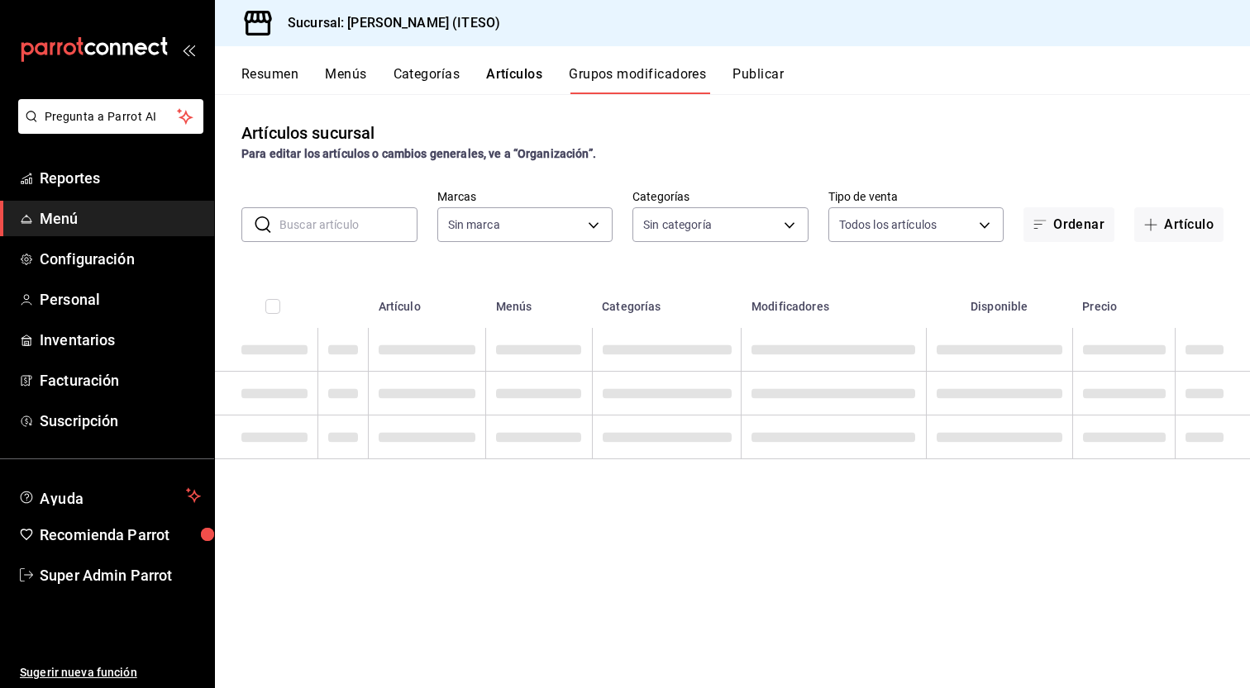
type input "e4188616-702a-4f91-9512-e9968cfe7d71"
click at [525, 73] on button "Artículos" at bounding box center [514, 80] width 56 height 28
type input "0bc7cabd-96ad-48c5-9679-7df0877b7a7d,f00018ab-ccee-4443-8f32-e444ae930a5e,f7fc9…"
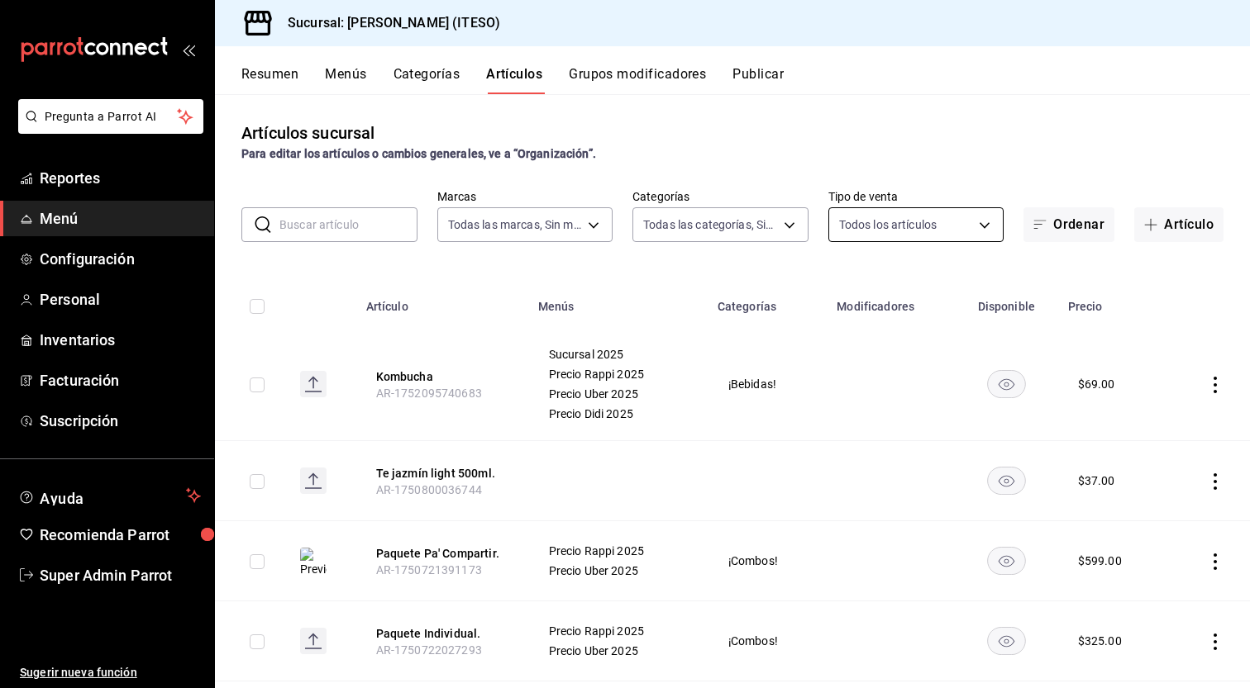
click at [932, 230] on body "Pregunta a Parrot AI Reportes Menú Configuración Personal Inventarios Facturaci…" at bounding box center [625, 344] width 1250 height 688
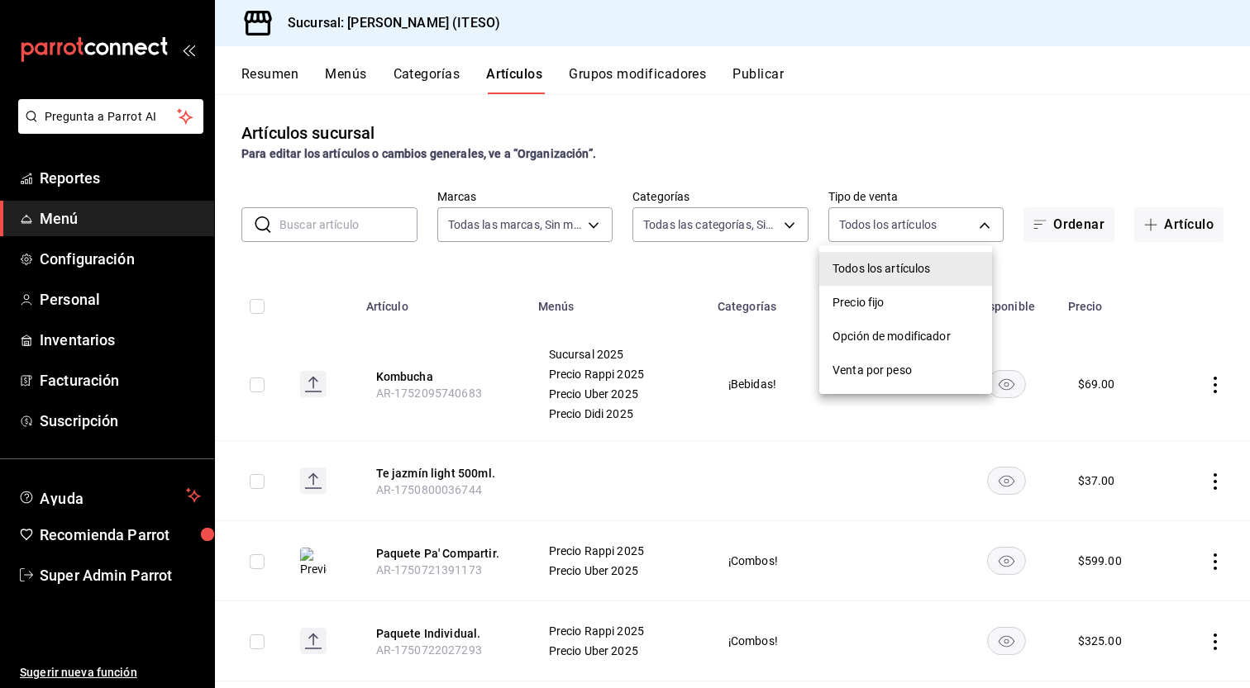
click at [760, 225] on div at bounding box center [625, 344] width 1250 height 688
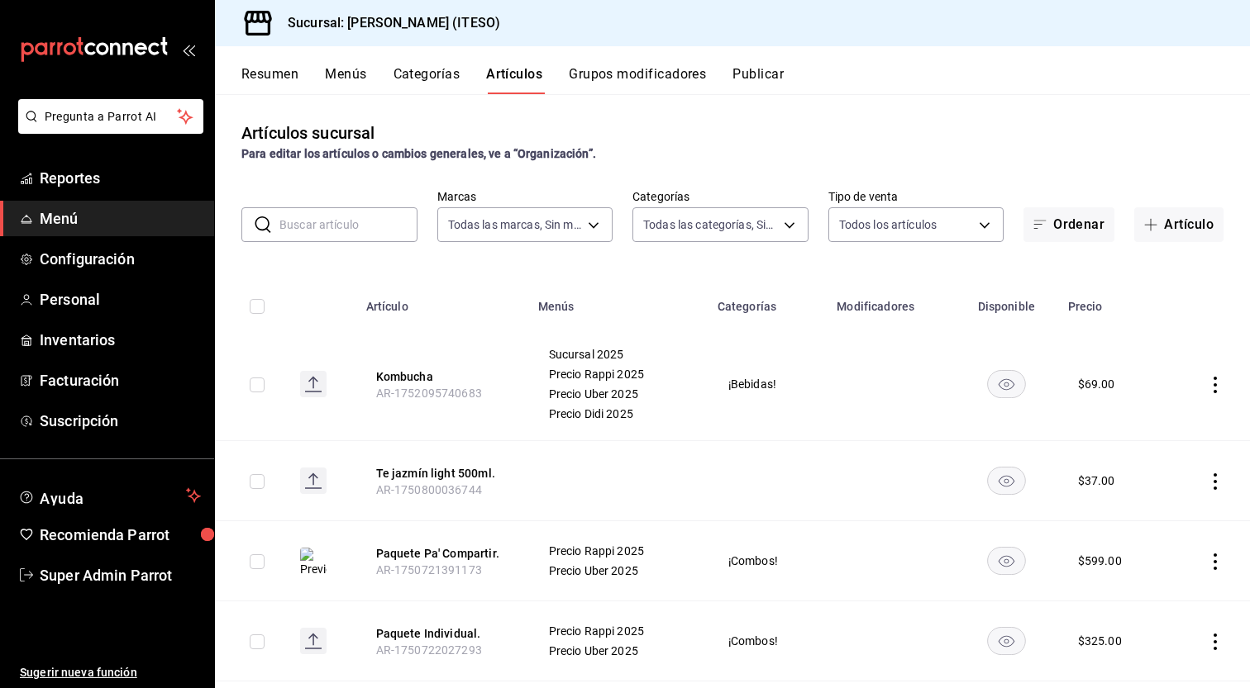
click at [760, 225] on body "Pregunta a Parrot AI Reportes Menú Configuración Personal Inventarios Facturaci…" at bounding box center [625, 344] width 1250 height 688
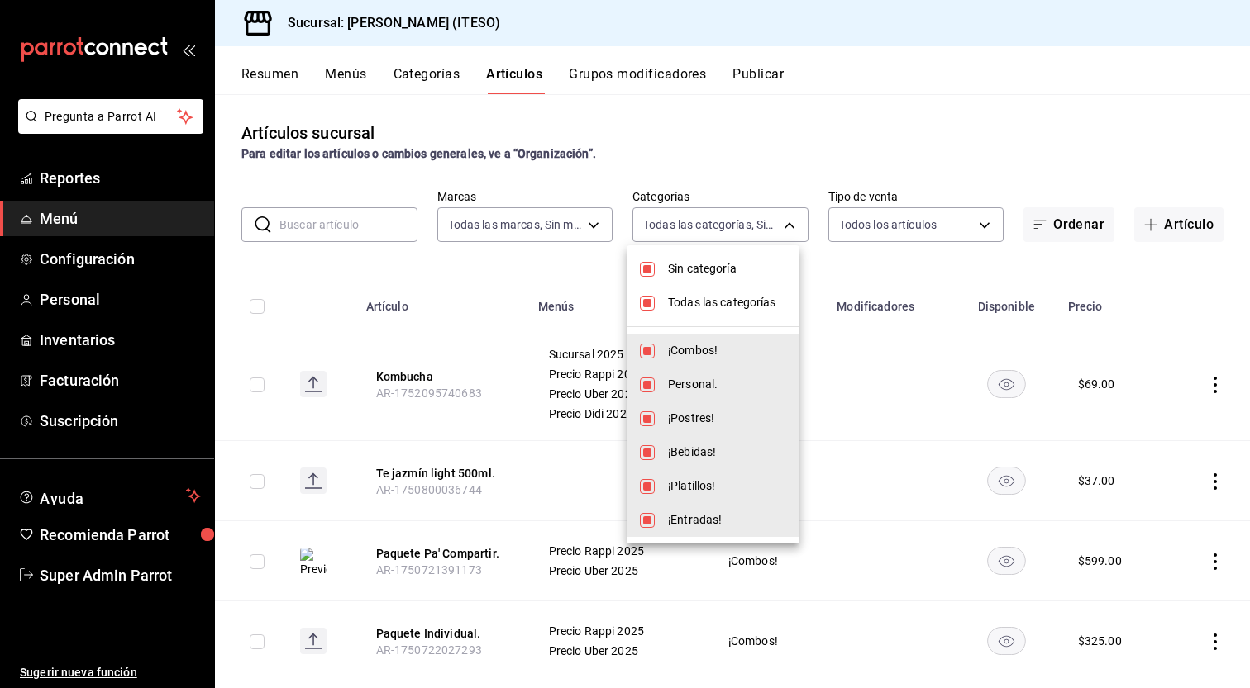
click at [545, 234] on div at bounding box center [625, 344] width 1250 height 688
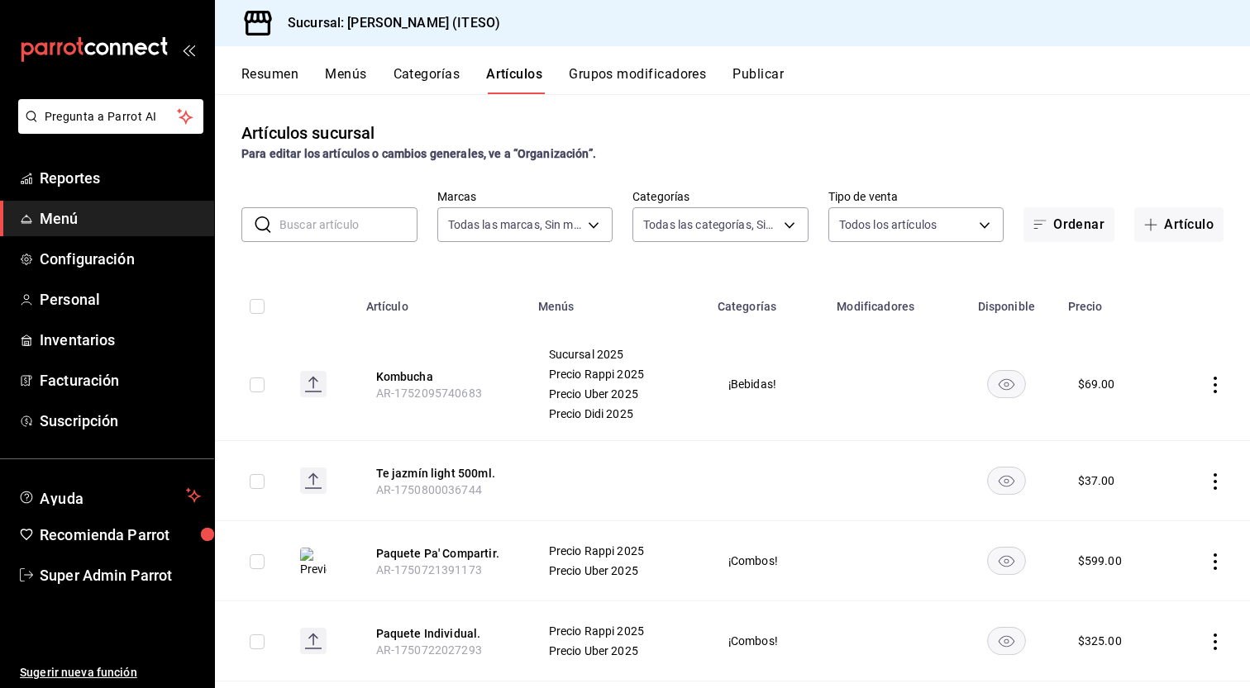
click at [559, 219] on body "Pregunta a Parrot AI Reportes Menú Configuración Personal Inventarios Facturaci…" at bounding box center [625, 344] width 1250 height 688
click at [662, 269] on div at bounding box center [625, 344] width 1250 height 688
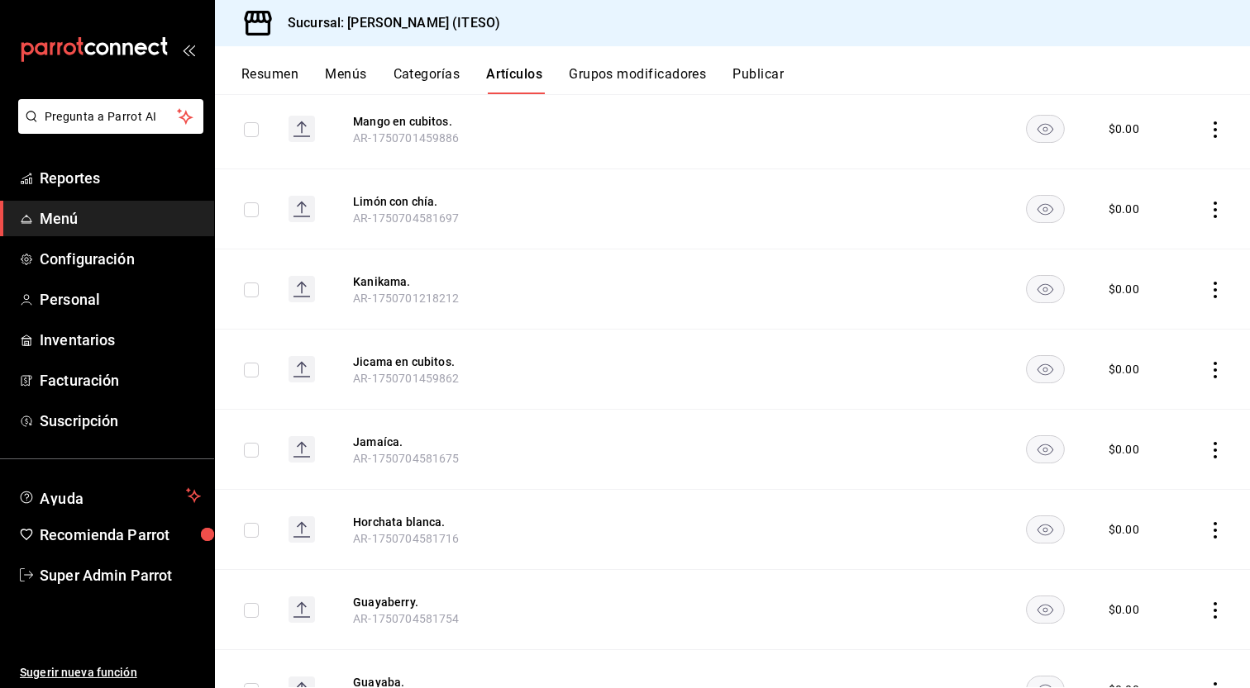
scroll to position [2794, 0]
click at [1027, 374] on rect "availability-product" at bounding box center [1045, 372] width 38 height 27
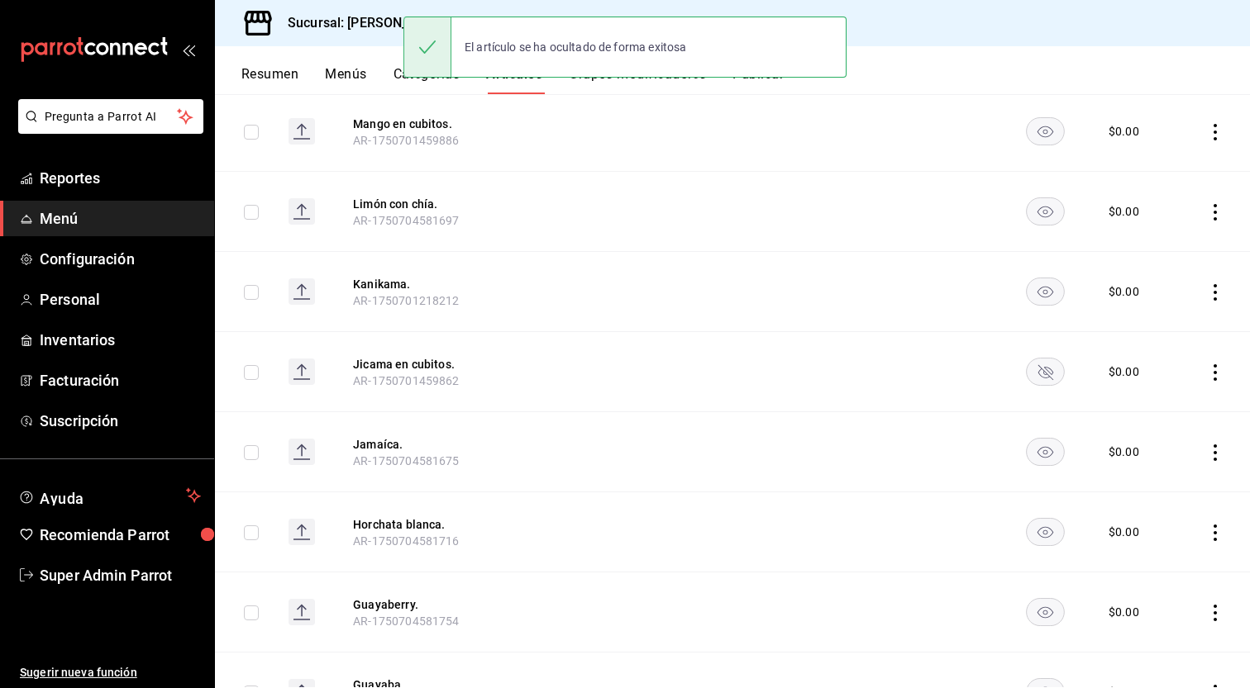
click at [1207, 374] on icon "actions" at bounding box center [1215, 372] width 17 height 17
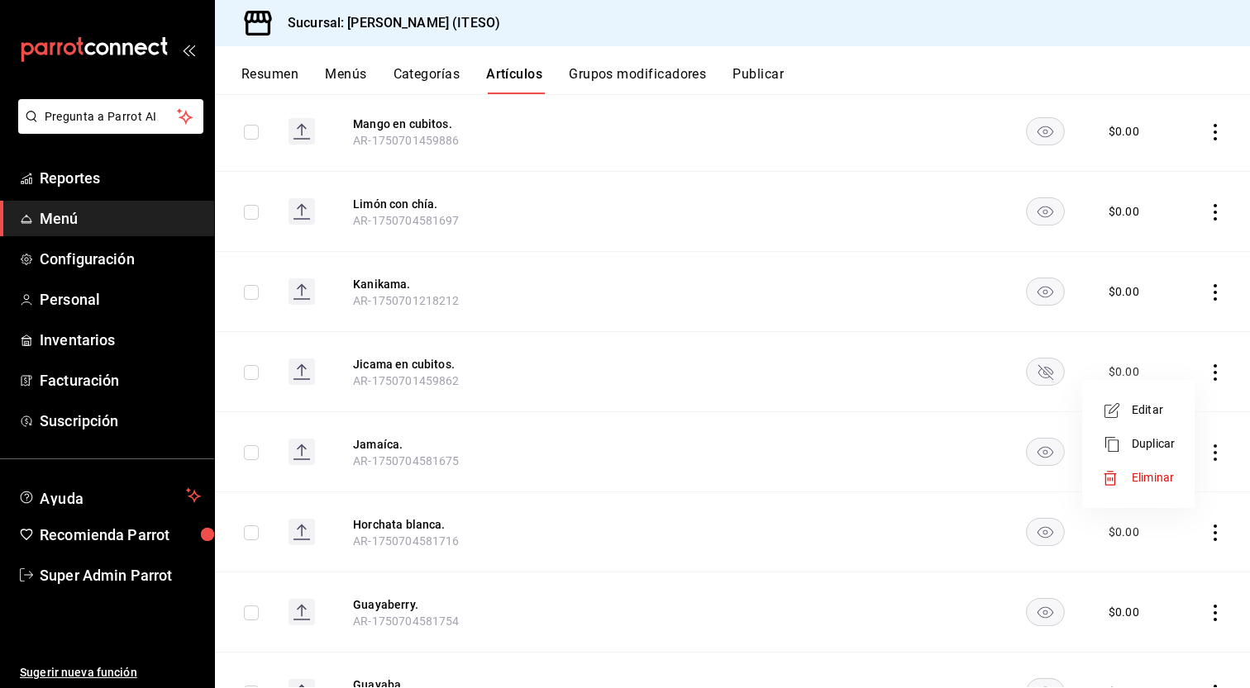
click at [812, 372] on div at bounding box center [625, 344] width 1250 height 688
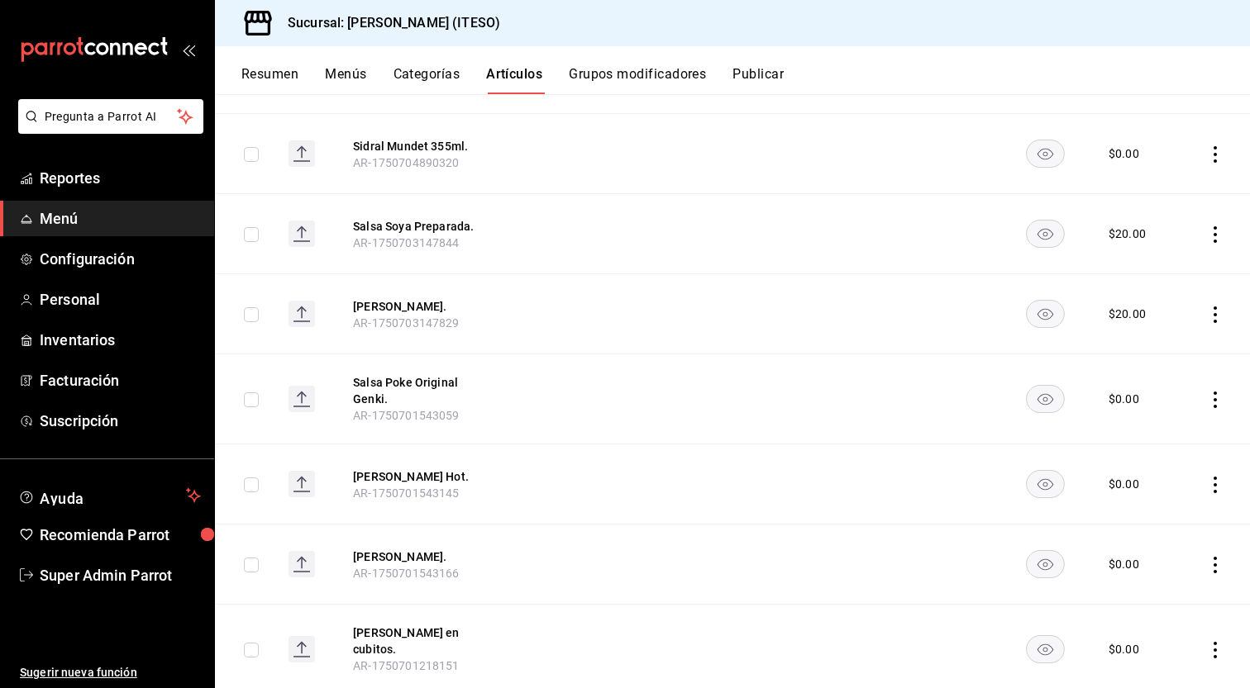
scroll to position [1005, 0]
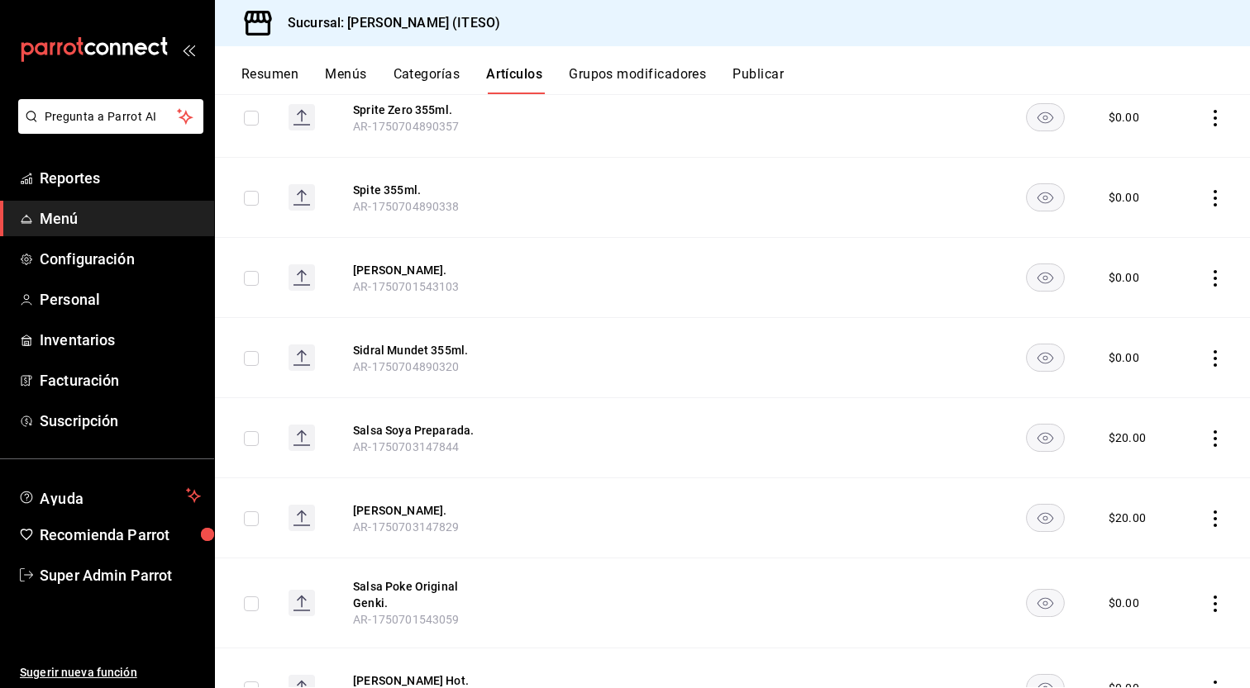
click at [751, 75] on button "Publicar" at bounding box center [757, 80] width 51 height 28
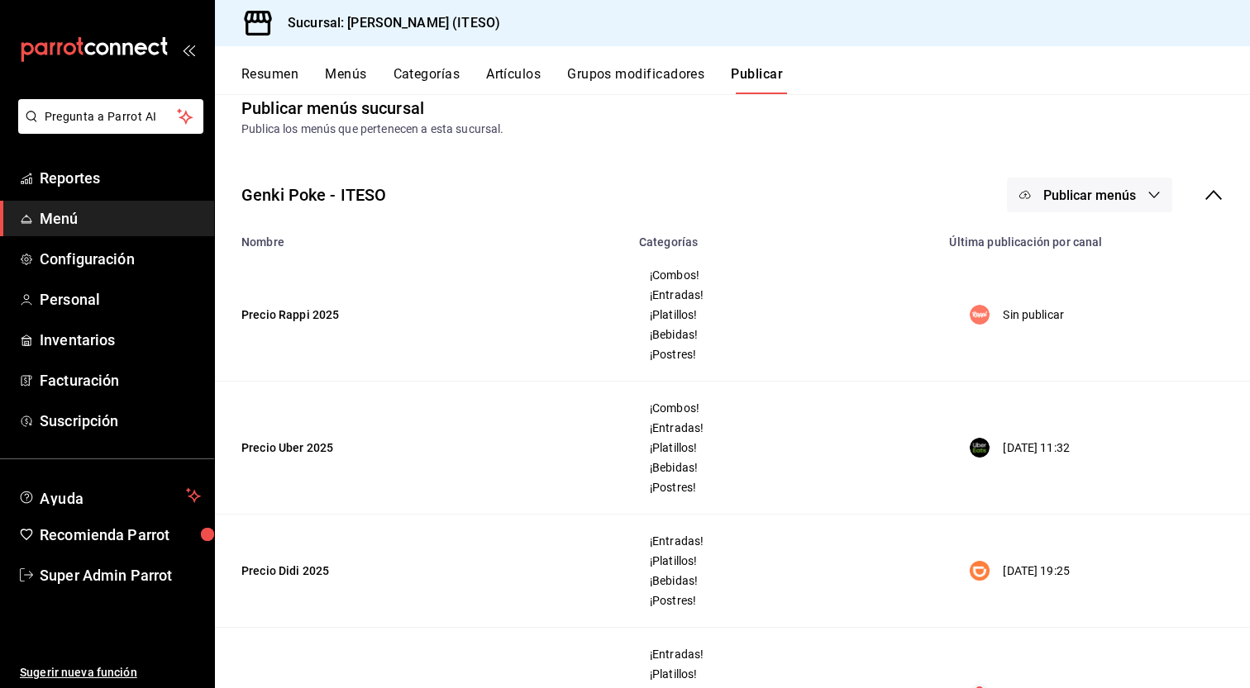
scroll to position [124, 0]
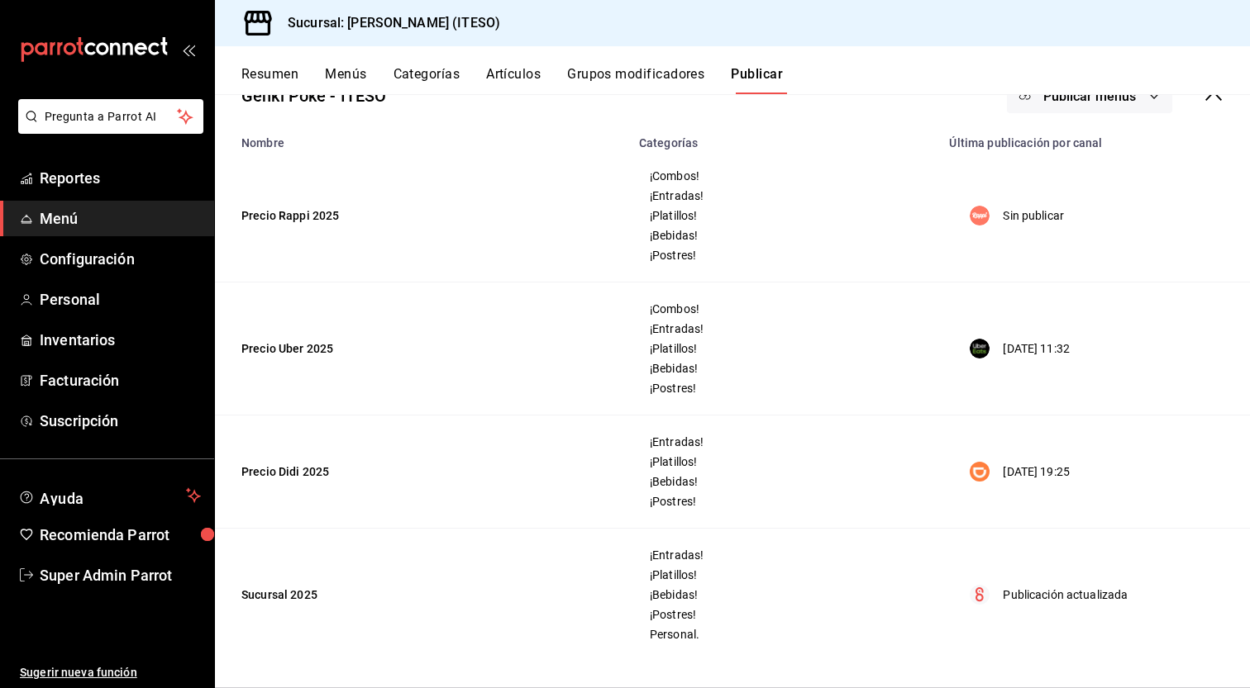
click at [1007, 471] on p "30/07/2025 19:25" at bounding box center [1035, 472] width 67 height 17
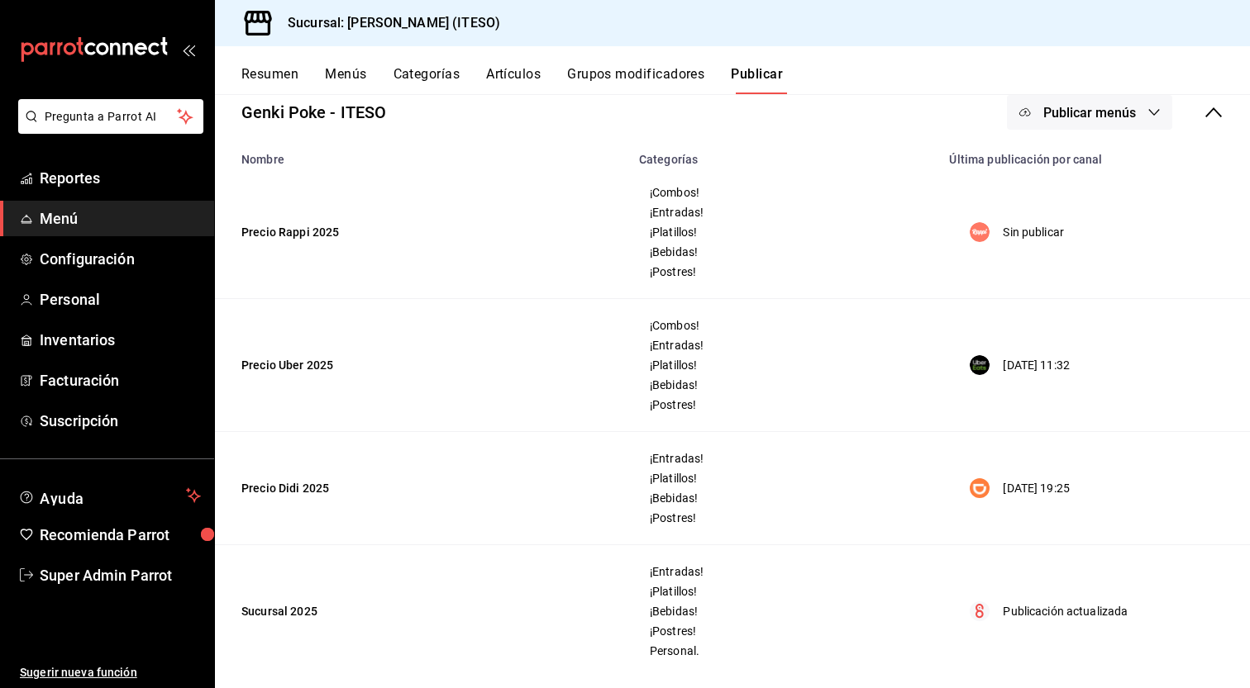
scroll to position [0, 0]
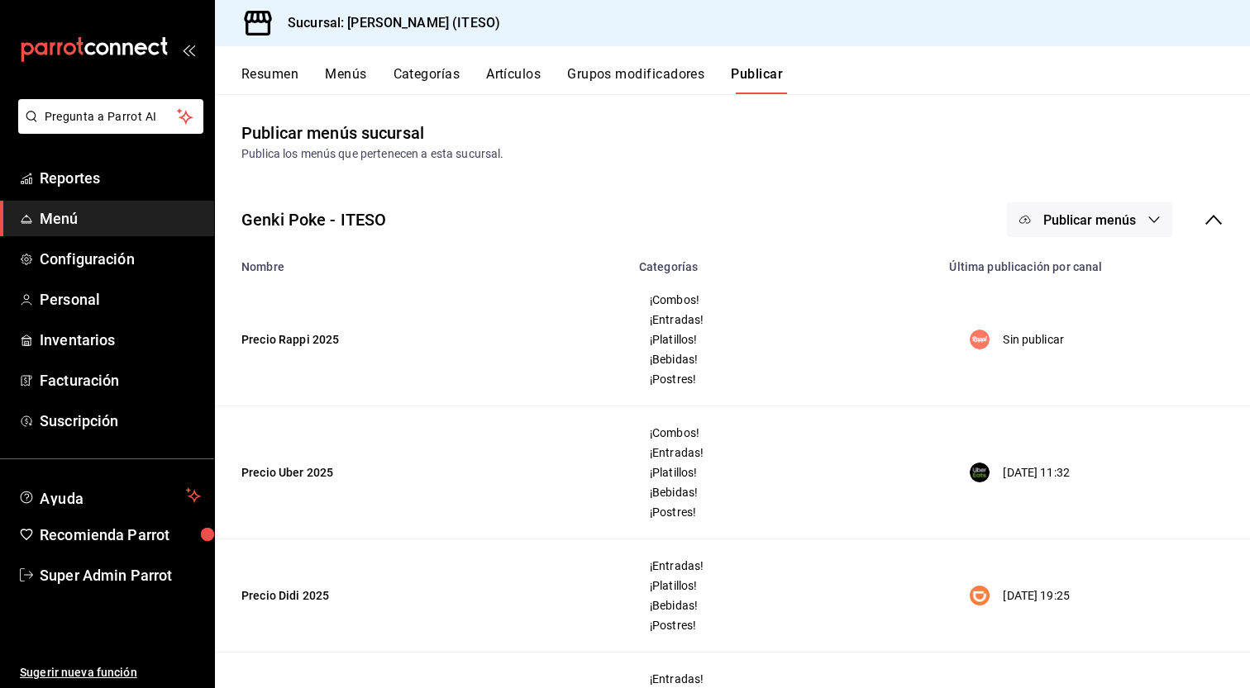
click at [1149, 221] on icon "button" at bounding box center [1154, 220] width 11 height 7
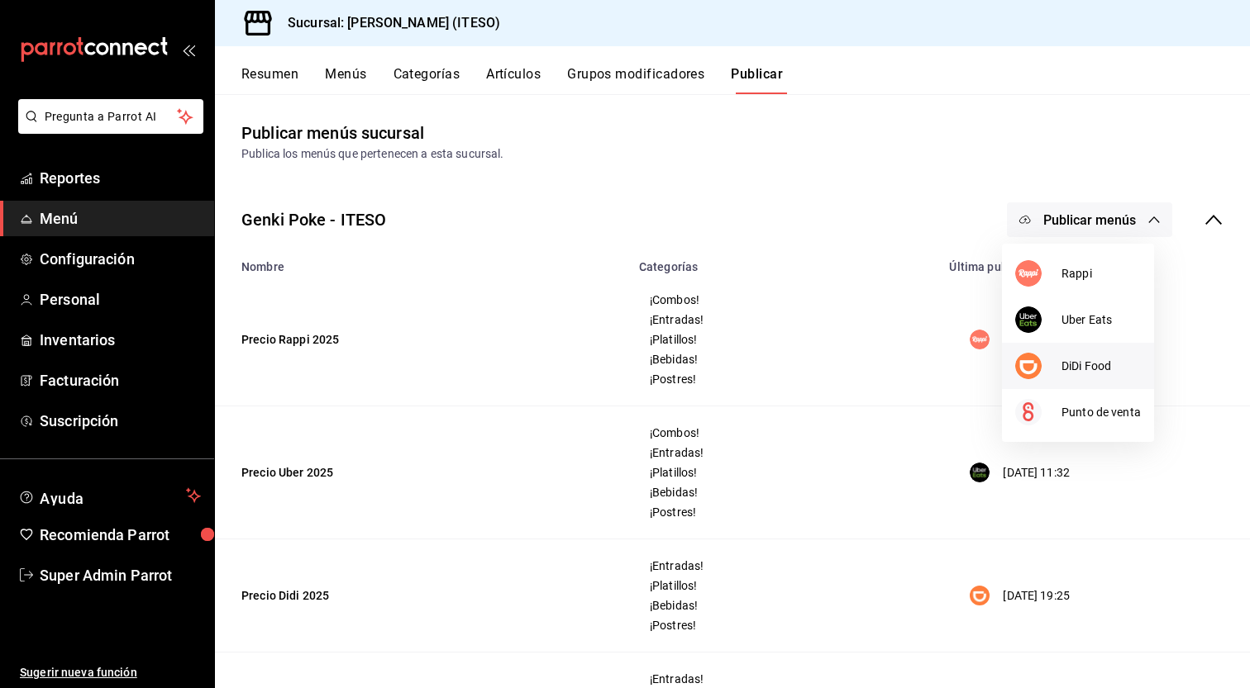
click at [1116, 369] on span "DiDi Food" at bounding box center [1100, 366] width 79 height 17
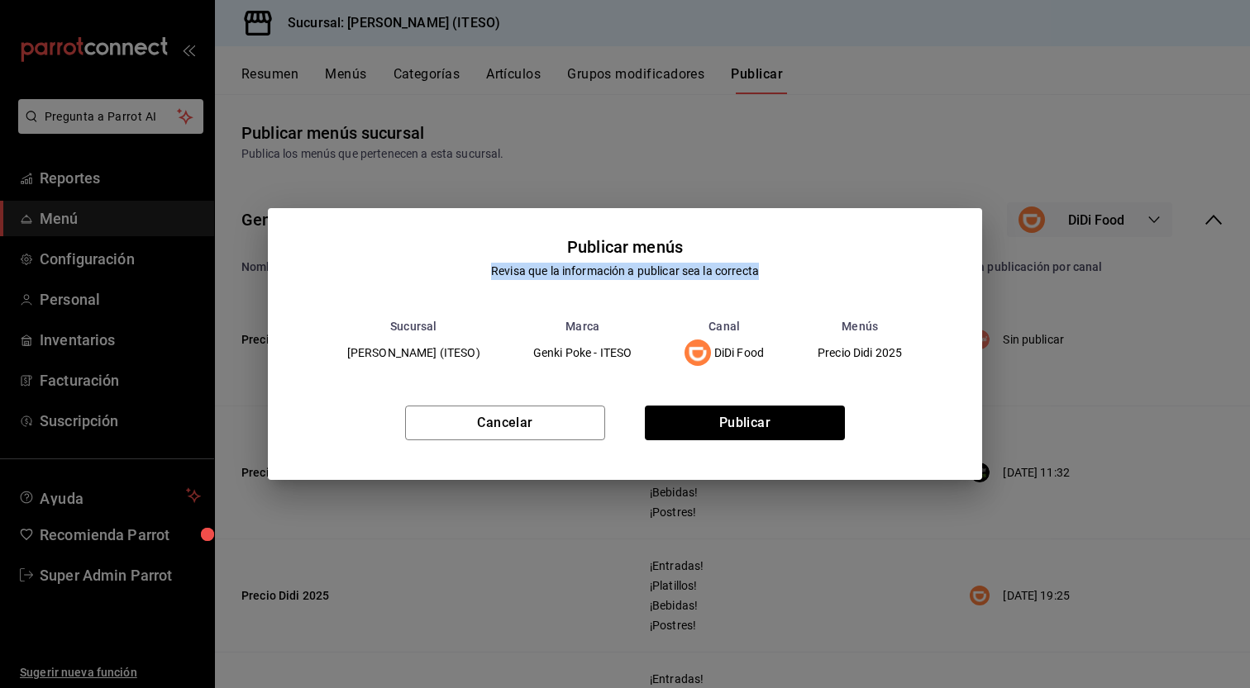
drag, startPoint x: 531, startPoint y: 274, endPoint x: 765, endPoint y: 278, distance: 234.7
click at [764, 278] on div "Publicar menús Revisa que la información a publicar sea la correcta Sucursal Ma…" at bounding box center [625, 293] width 715 height 171
click at [770, 279] on div "Publicar menús Revisa que la información a publicar sea la correcta Sucursal Ma…" at bounding box center [625, 293] width 715 height 171
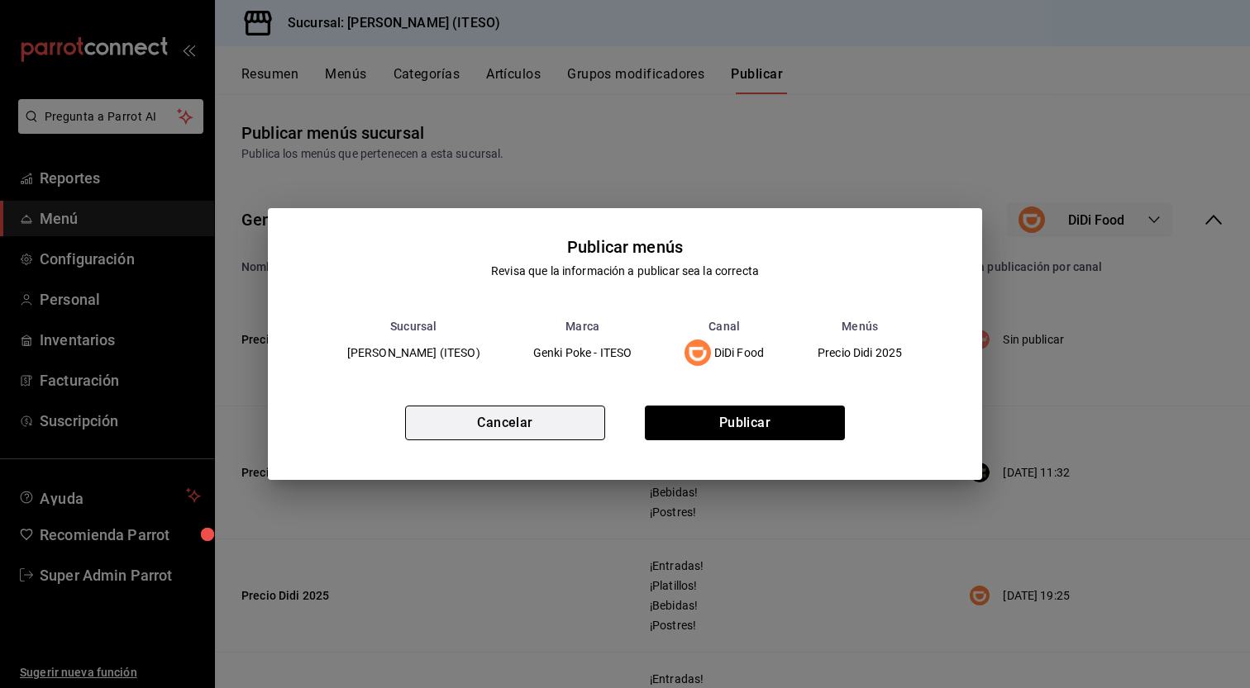
click at [515, 426] on button "Cancelar" at bounding box center [505, 423] width 200 height 35
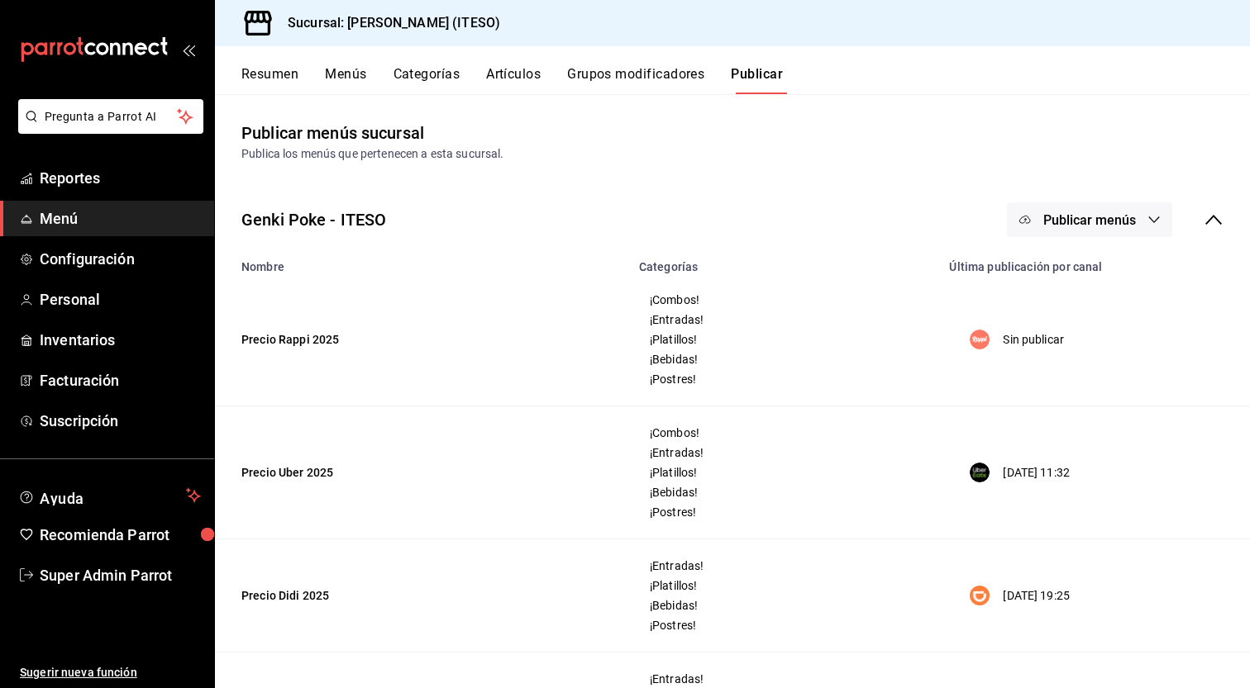
click at [83, 216] on span "Menú" at bounding box center [120, 218] width 161 height 22
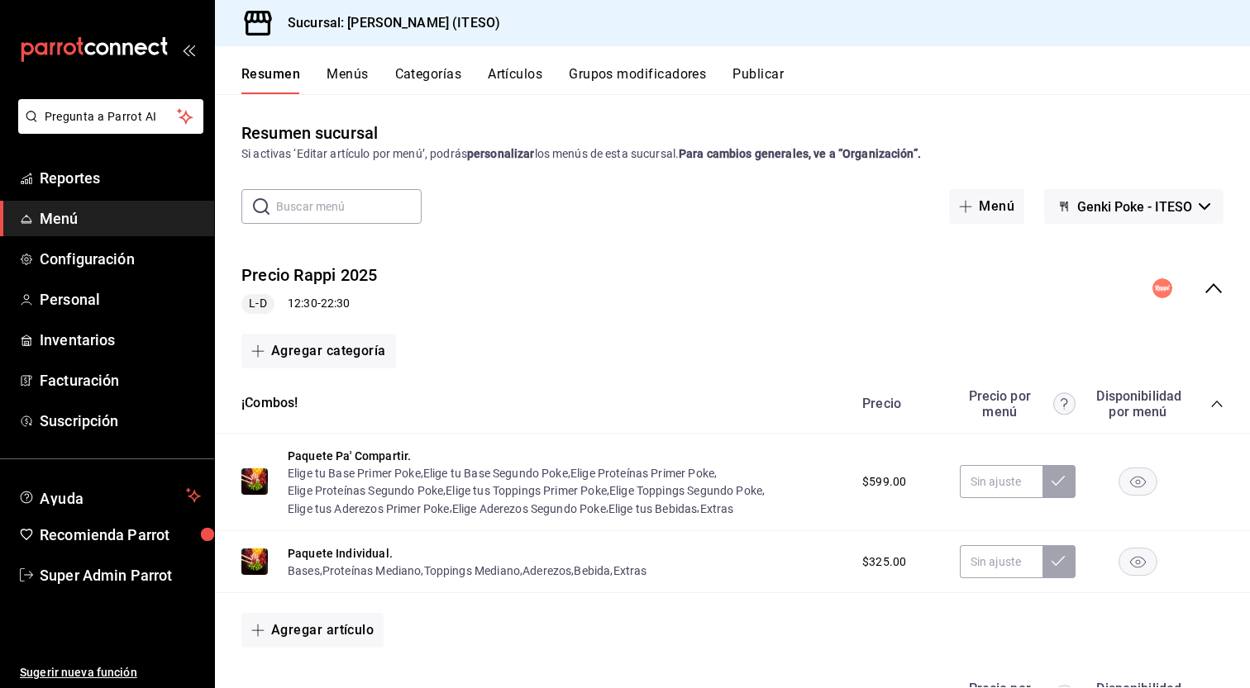
click at [1205, 286] on icon "collapse-menu-row" at bounding box center [1213, 288] width 17 height 10
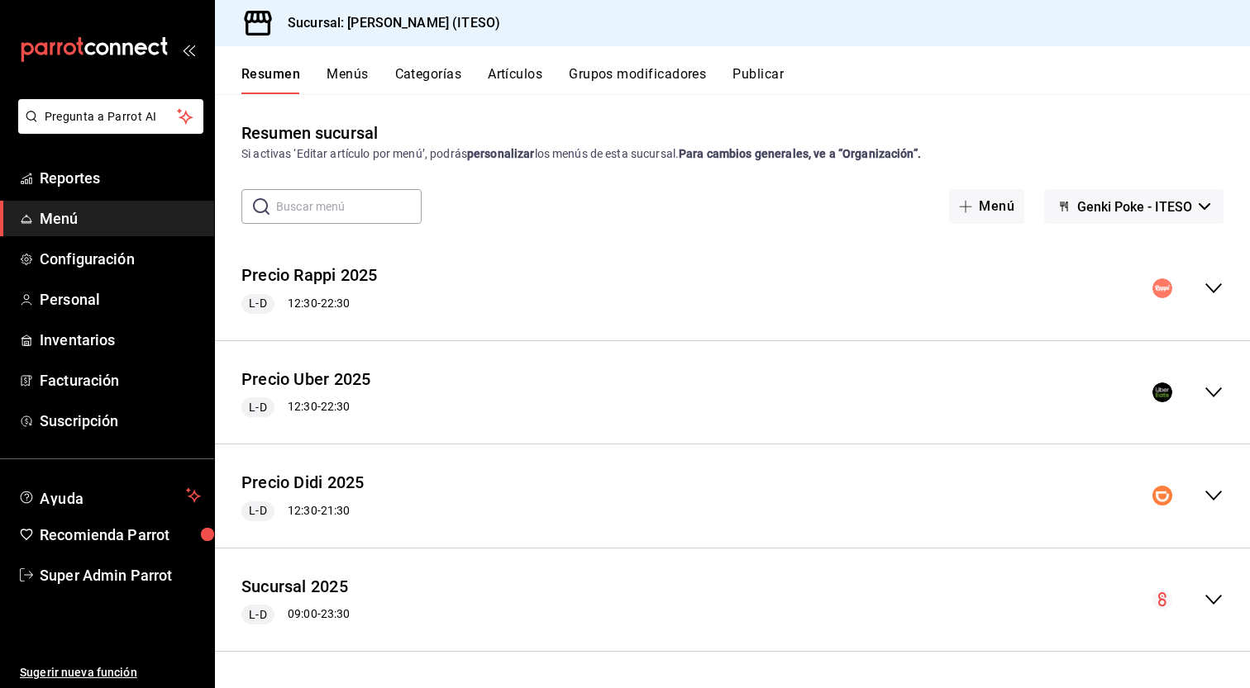
click at [549, 506] on div "Precio Didi 2025 L-D 12:30 - 21:30" at bounding box center [732, 496] width 1035 height 77
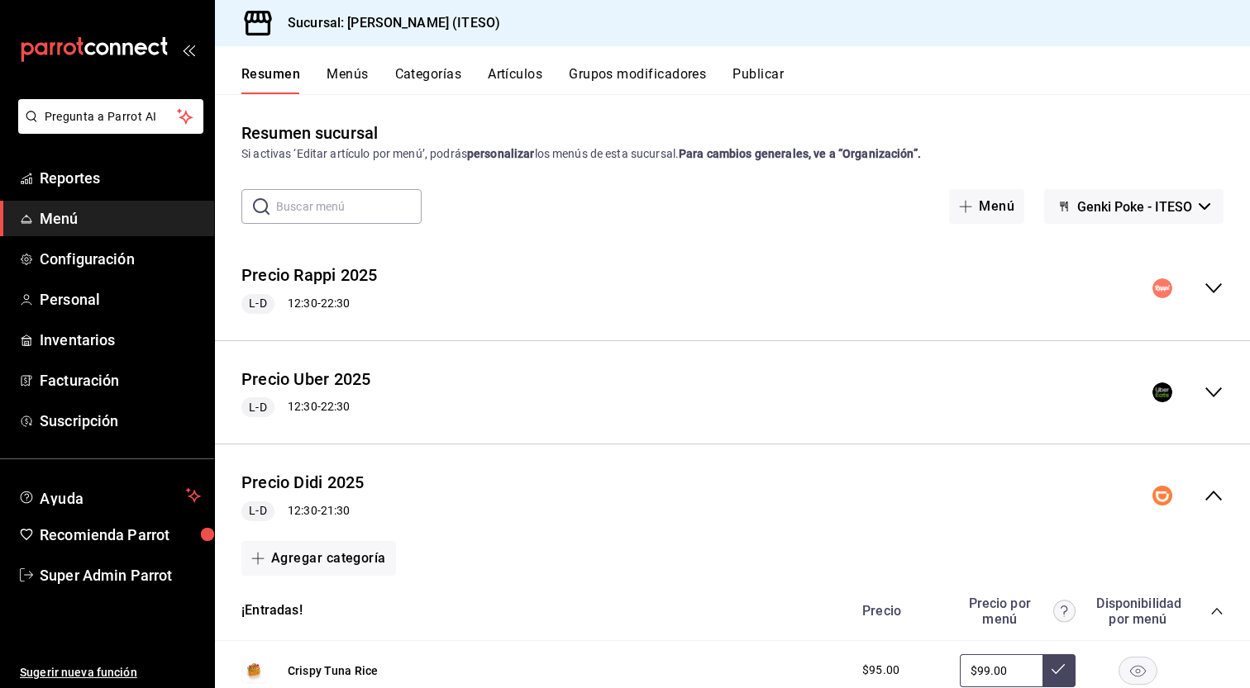
click at [312, 520] on div "L-D 12:30 - 21:30" at bounding box center [302, 512] width 122 height 20
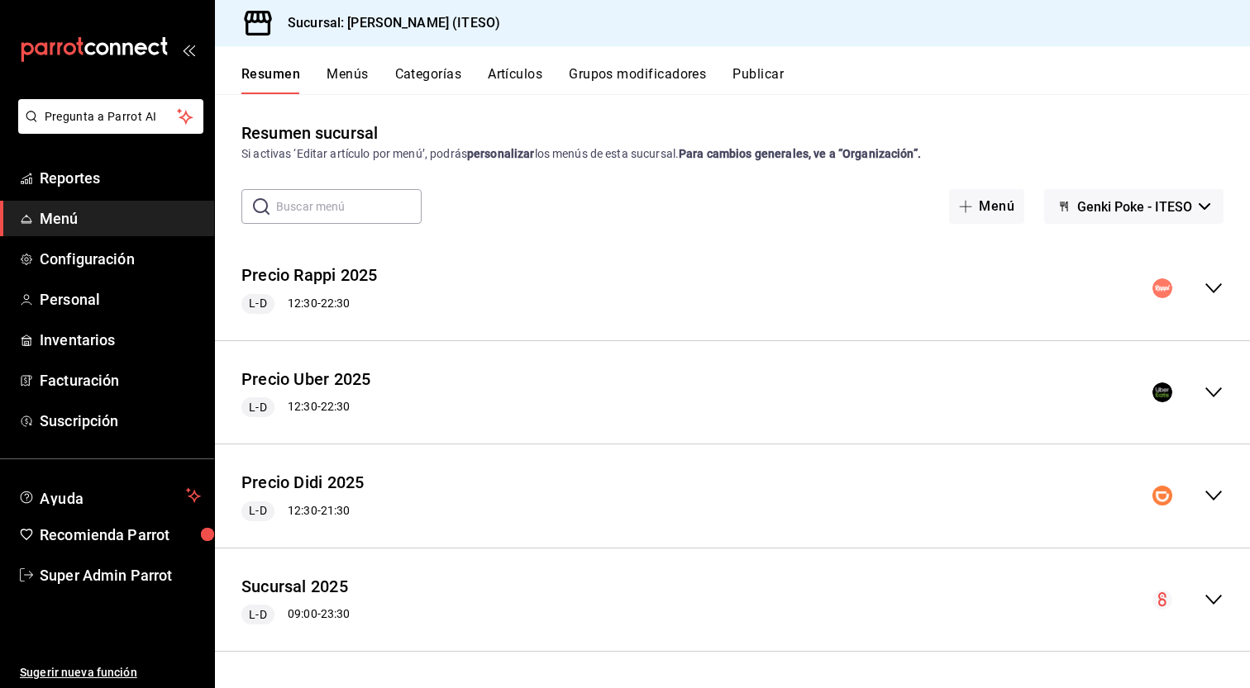
click at [315, 513] on div "L-D 12:30 - 21:30" at bounding box center [302, 512] width 122 height 20
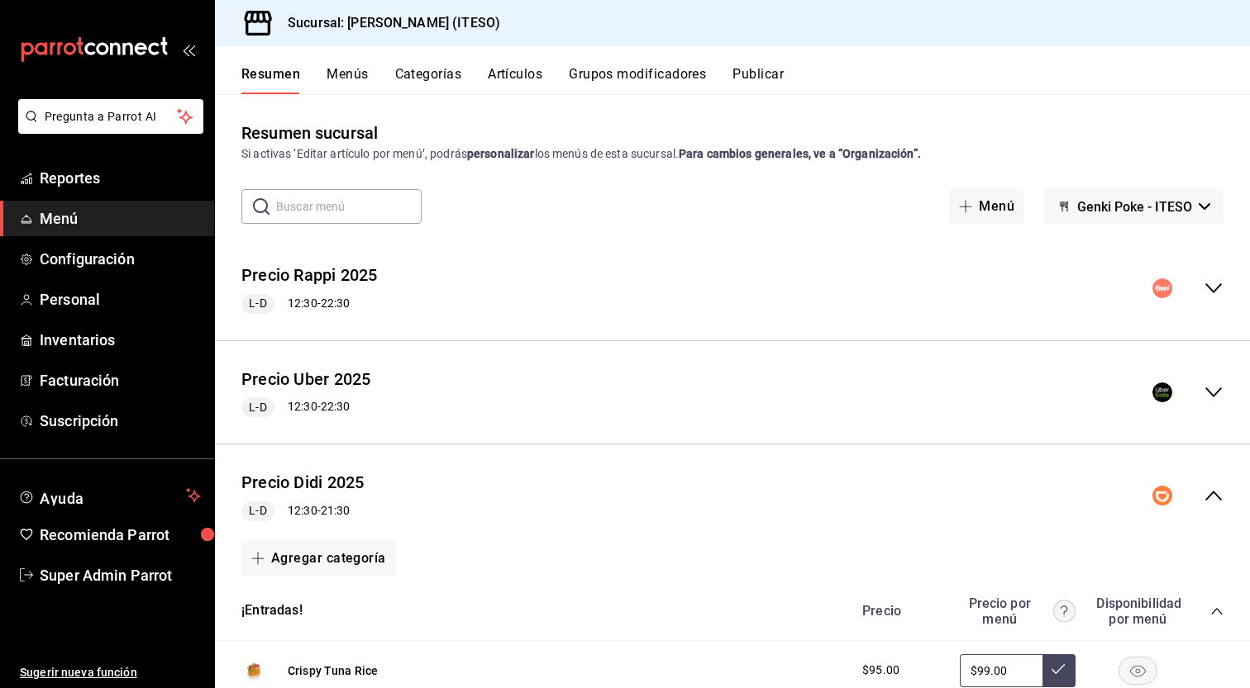
click at [317, 512] on div "L-D 12:30 - 21:30" at bounding box center [302, 512] width 122 height 20
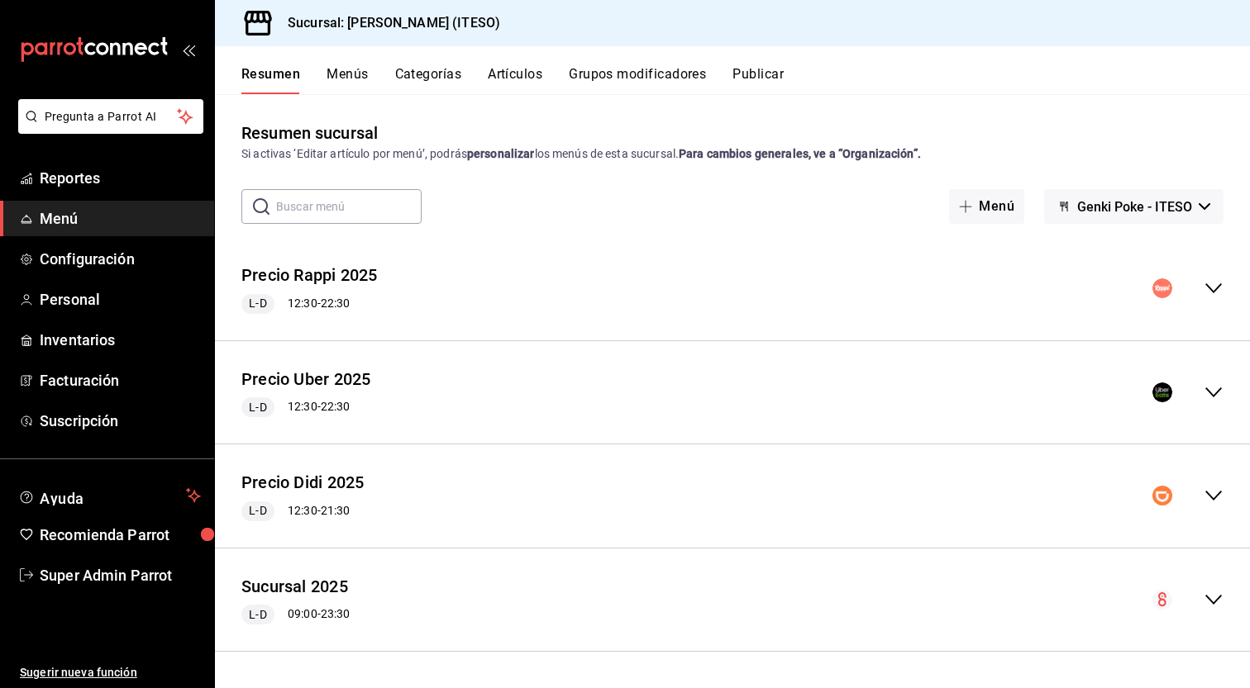
click at [750, 70] on button "Publicar" at bounding box center [757, 80] width 51 height 28
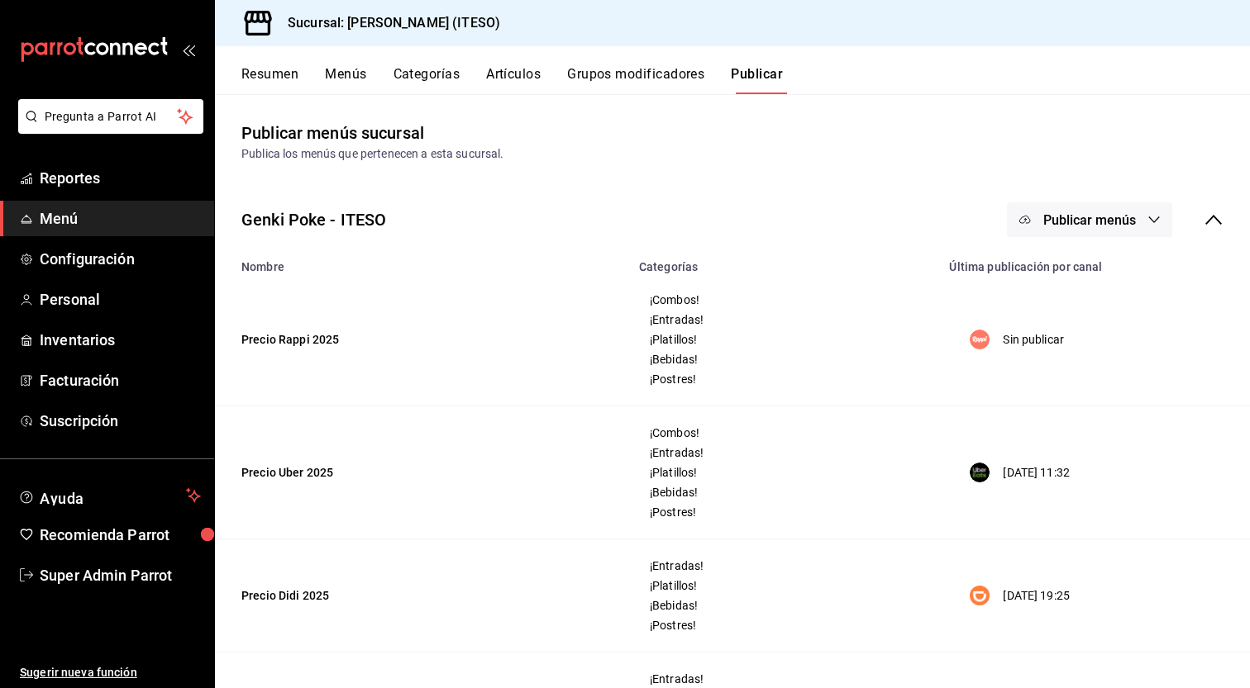
click at [1120, 221] on span "Publicar menús" at bounding box center [1089, 220] width 93 height 16
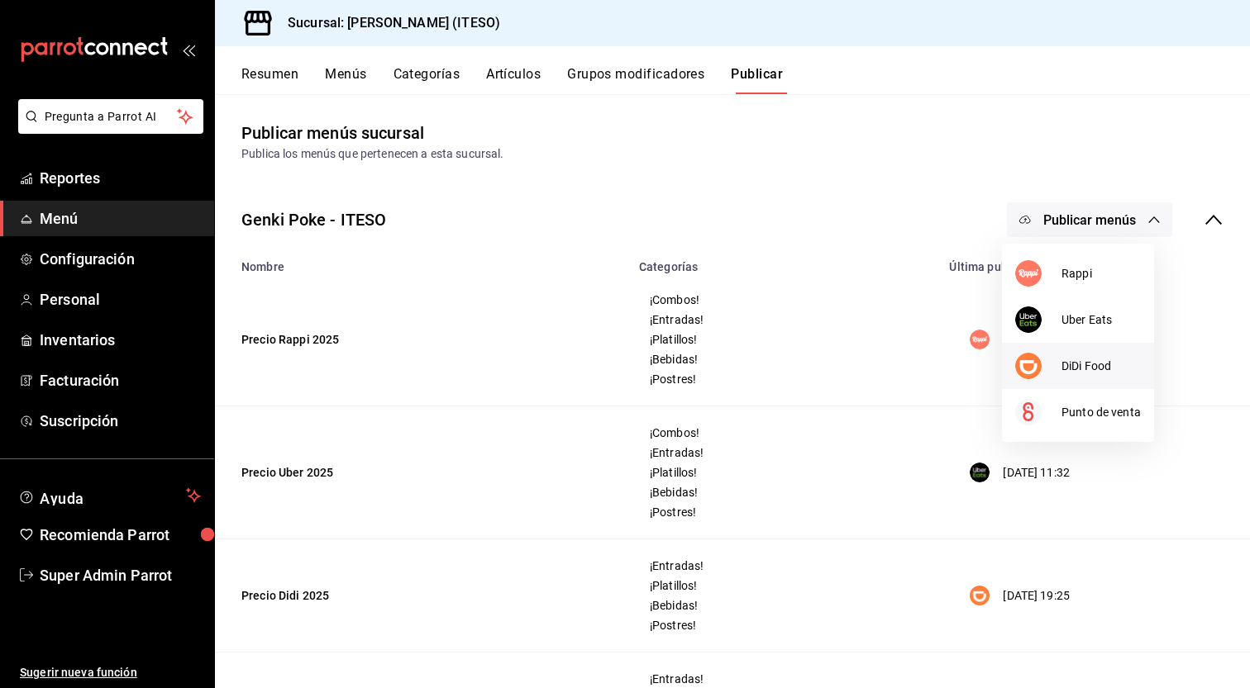
click at [1112, 374] on span "DiDi Food" at bounding box center [1100, 366] width 79 height 17
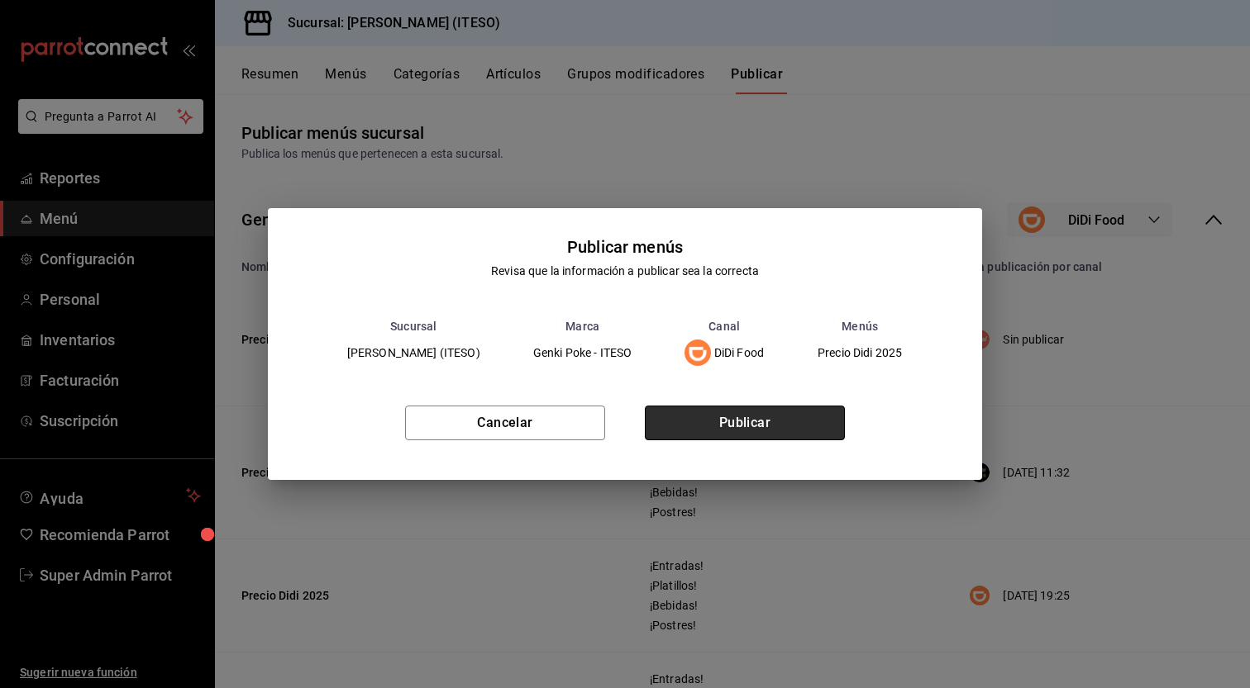
click at [781, 430] on button "Publicar" at bounding box center [745, 423] width 200 height 35
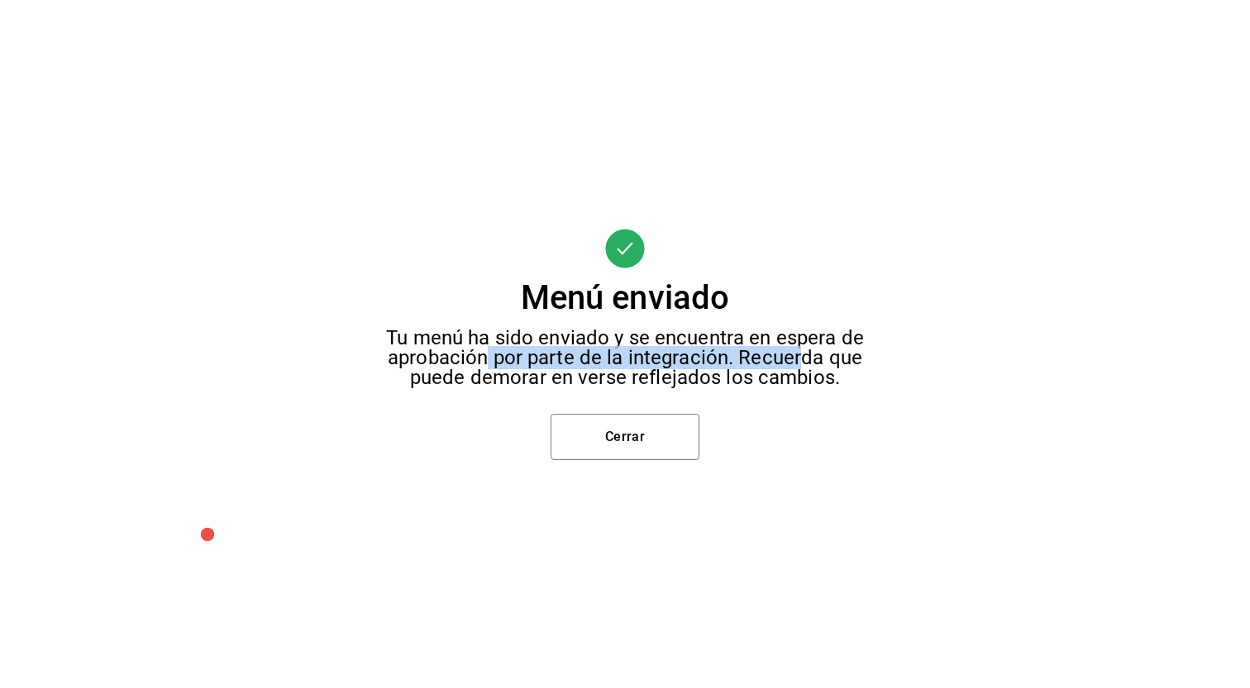
drag, startPoint x: 495, startPoint y: 359, endPoint x: 816, endPoint y: 356, distance: 321.5
click at [808, 356] on div "Tu menú ha sido enviado y se encuentra en espera de aprobación por parte de la …" at bounding box center [625, 358] width 484 height 60
click at [815, 356] on div "Tu menú ha sido enviado y se encuentra en espera de aprobación por parte de la …" at bounding box center [625, 358] width 484 height 60
click at [433, 378] on div "Tu menú ha sido enviado y se encuentra en espera de aprobación por parte de la …" at bounding box center [625, 358] width 484 height 60
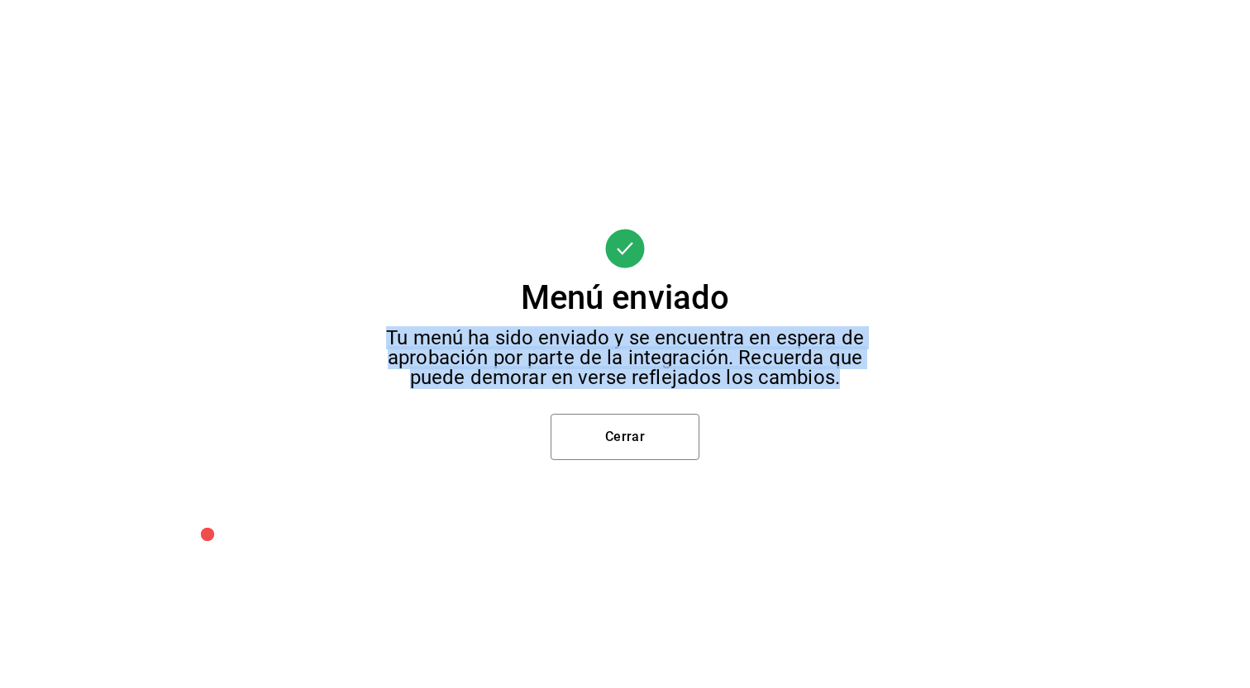
click at [528, 378] on div "Tu menú ha sido enviado y se encuentra en espera de aprobación por parte de la …" at bounding box center [625, 358] width 484 height 60
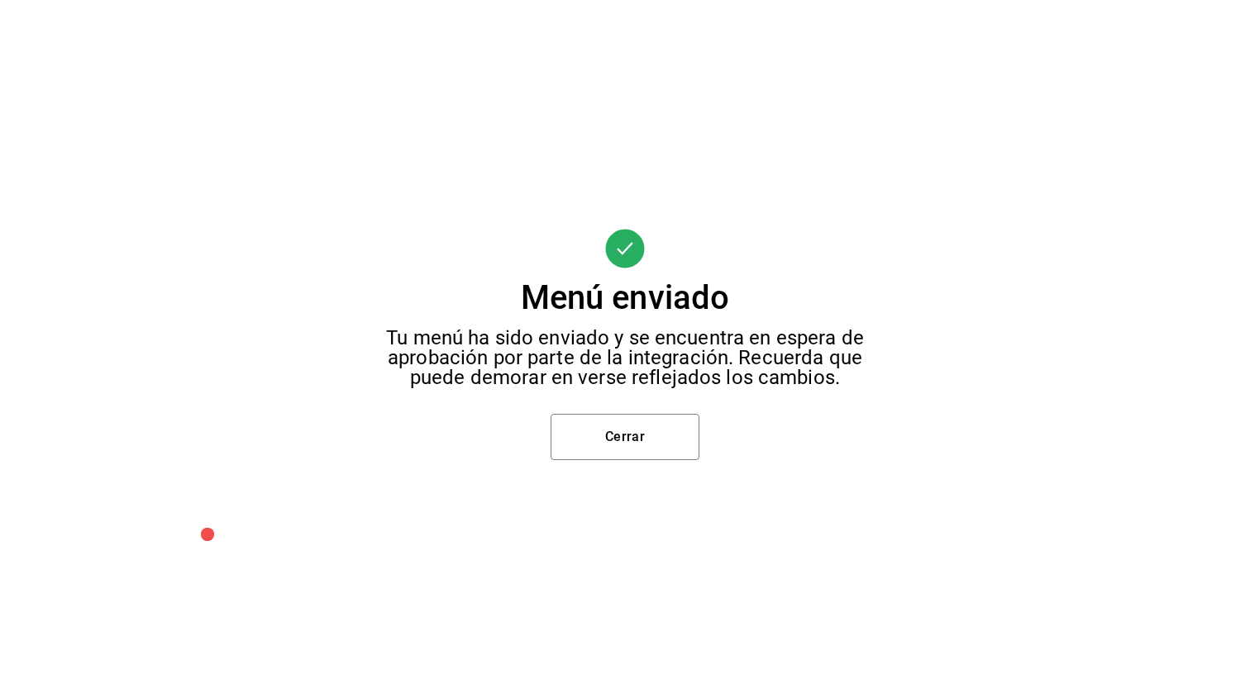
drag, startPoint x: 650, startPoint y: 368, endPoint x: 666, endPoint y: 369, distance: 16.5
click at [664, 368] on div "Tu menú ha sido enviado y se encuentra en espera de aprobación por parte de la …" at bounding box center [625, 358] width 484 height 60
click at [469, 374] on div "Tu menú ha sido enviado y se encuentra en espera de aprobación por parte de la …" at bounding box center [625, 358] width 484 height 60
drag, startPoint x: 499, startPoint y: 374, endPoint x: 510, endPoint y: 374, distance: 10.7
click at [510, 374] on div "Tu menú ha sido enviado y se encuentra en espera de aprobación por parte de la …" at bounding box center [625, 358] width 484 height 60
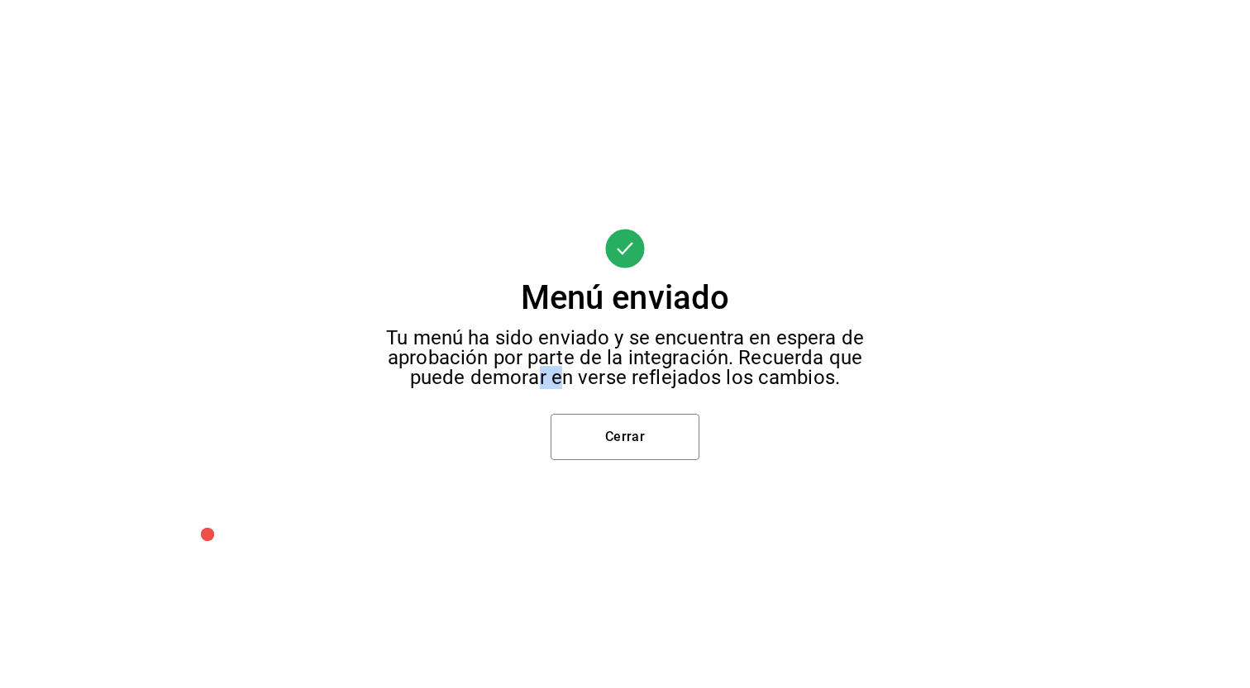
drag, startPoint x: 564, startPoint y: 373, endPoint x: 575, endPoint y: 372, distance: 10.8
click at [569, 372] on div "Tu menú ha sido enviado y se encuentra en espera de aprobación por parte de la …" at bounding box center [625, 358] width 484 height 60
click at [621, 421] on button "Cerrar" at bounding box center [624, 437] width 149 height 46
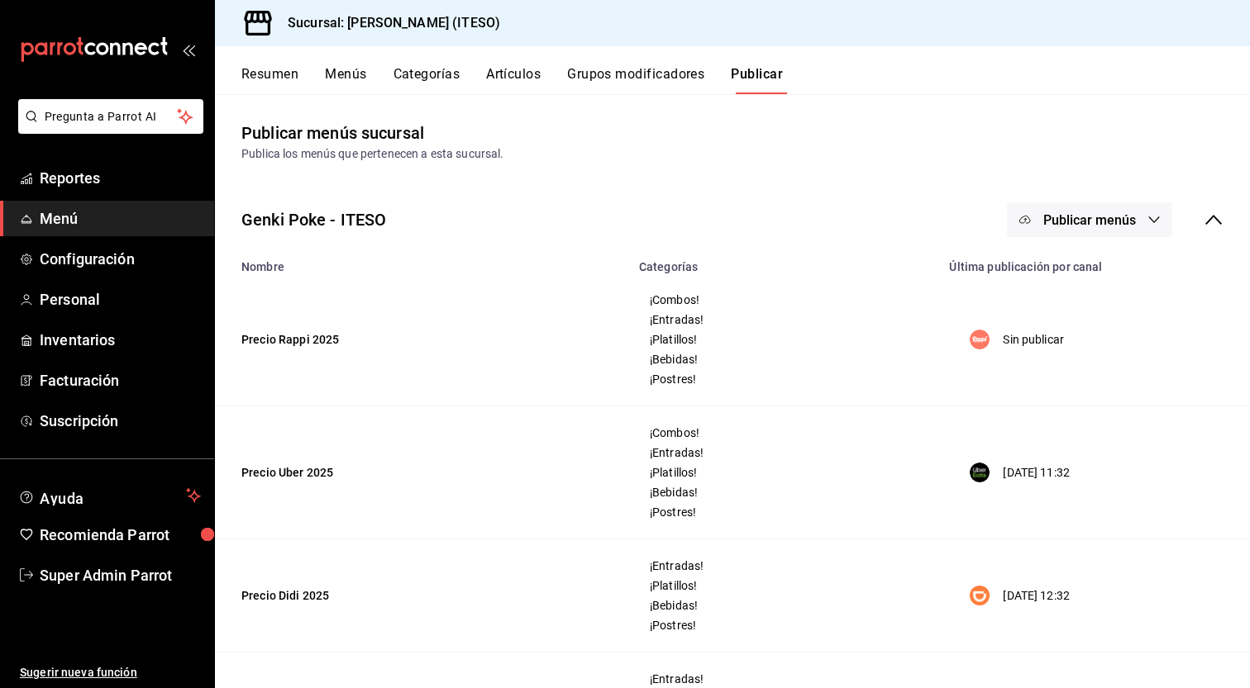
click at [93, 228] on span "Menú" at bounding box center [120, 218] width 161 height 22
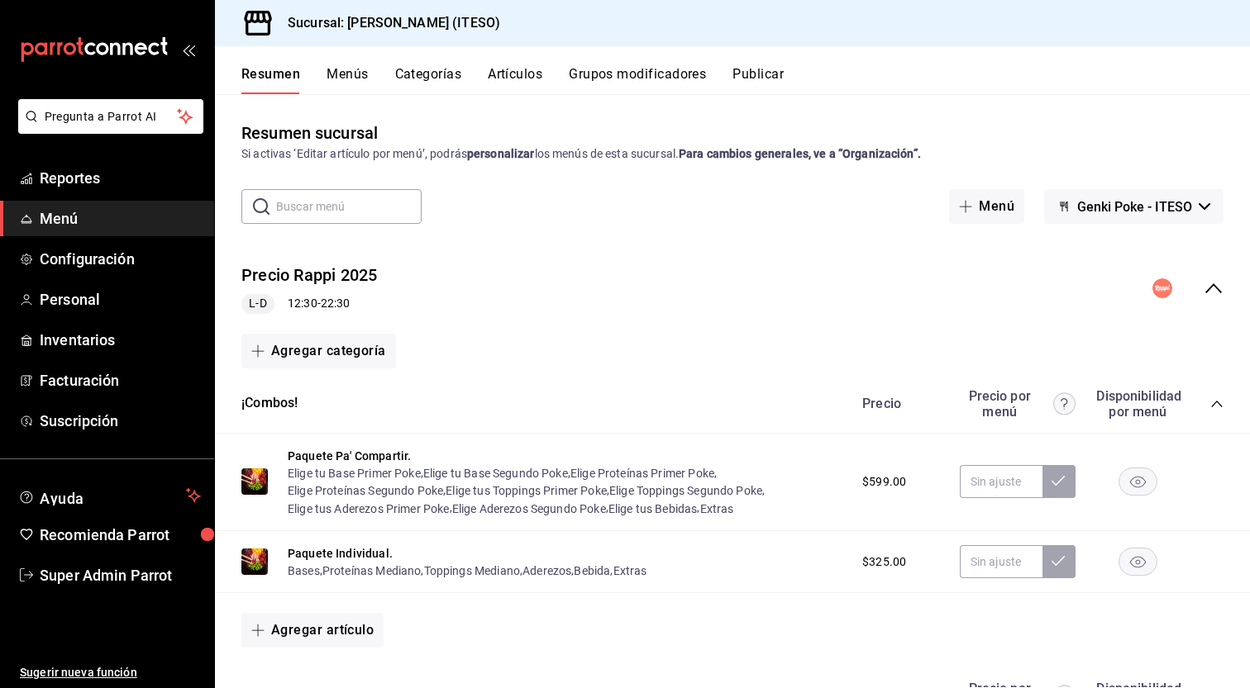
click at [769, 348] on div "Agregar categoría" at bounding box center [732, 351] width 982 height 35
click at [516, 74] on button "Artículos" at bounding box center [515, 80] width 55 height 28
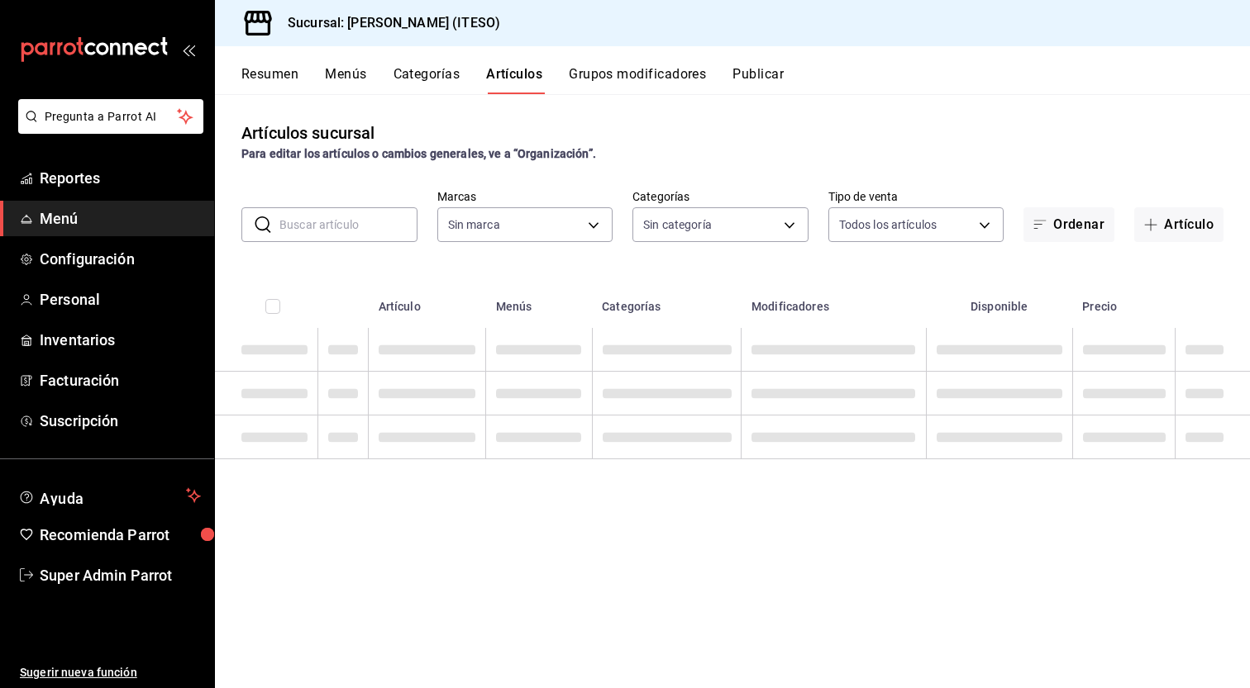
type input "e4188616-702a-4f91-9512-e9968cfe7d71"
type input "0bc7cabd-96ad-48c5-9679-7df0877b7a7d,f00018ab-ccee-4443-8f32-e444ae930a5e,f7fc9…"
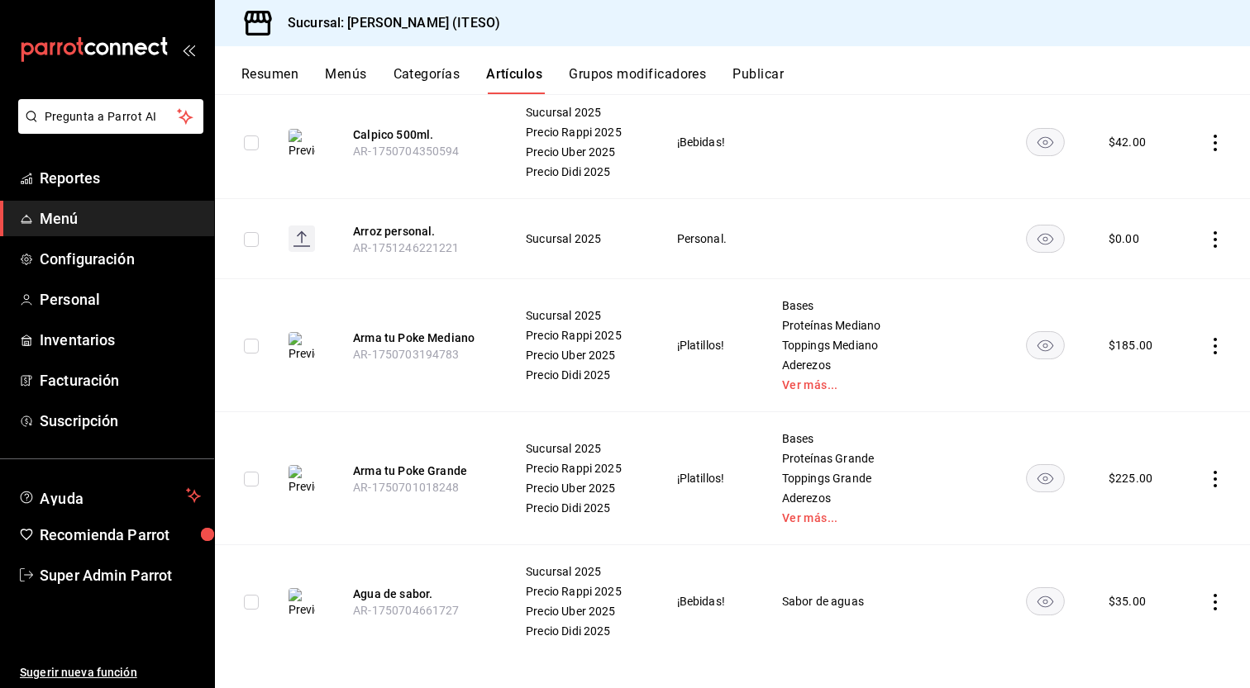
scroll to position [2767, 0]
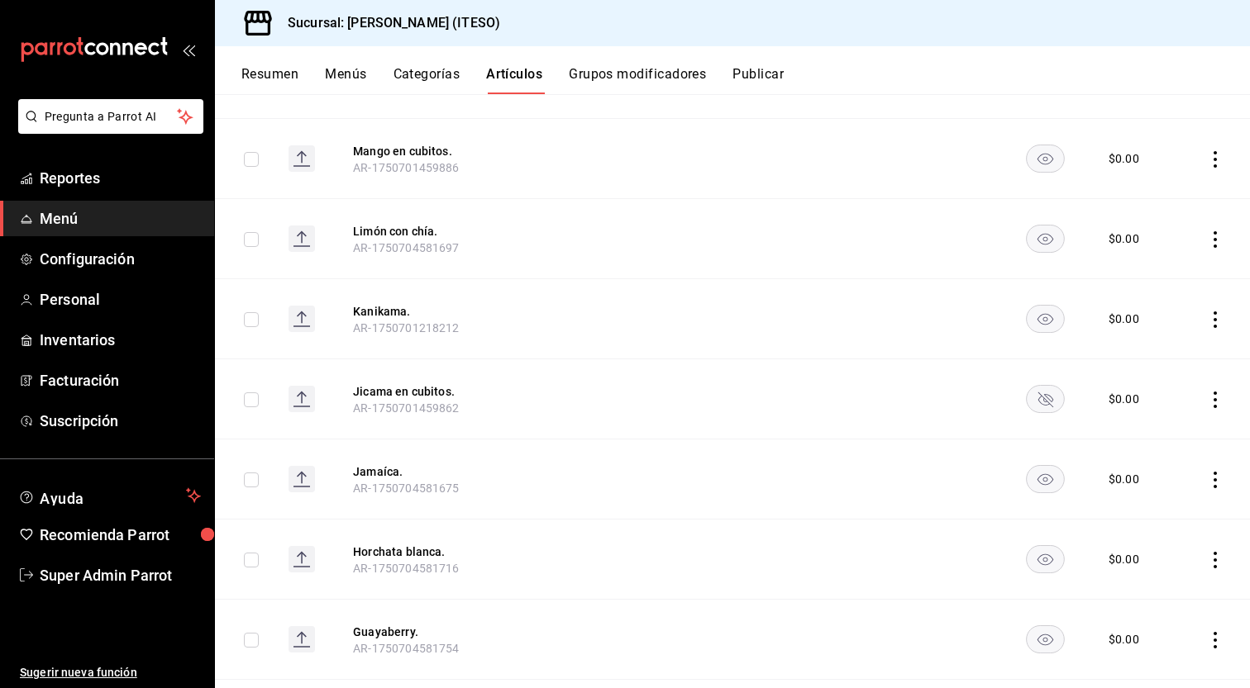
click at [45, 224] on span "Menú" at bounding box center [120, 218] width 161 height 22
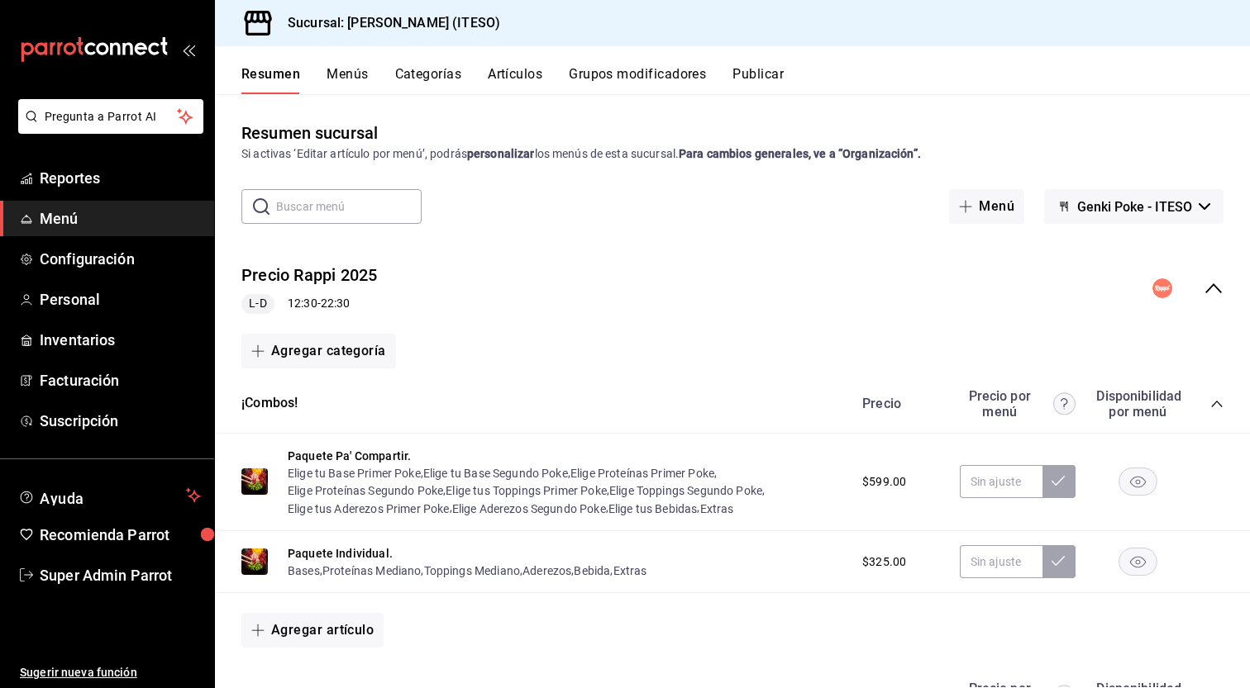
click at [1205, 288] on icon "collapse-menu-row" at bounding box center [1213, 288] width 17 height 10
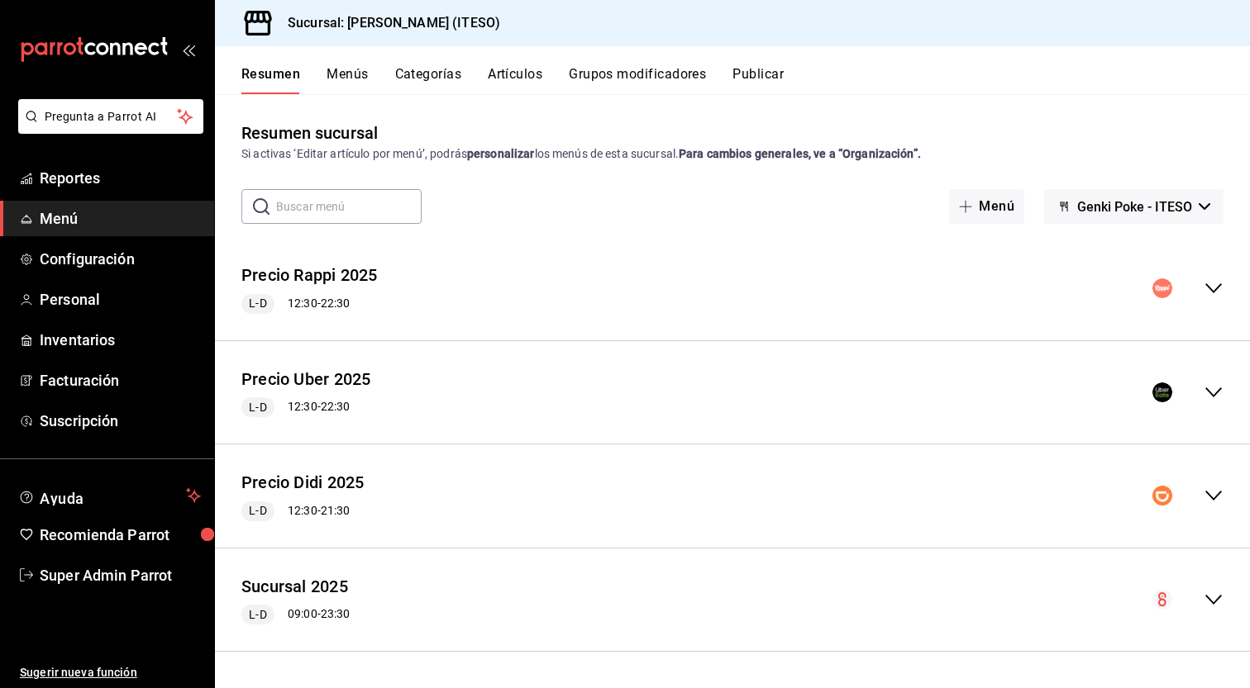
click at [1213, 397] on icon "collapse-menu-row" at bounding box center [1213, 393] width 20 height 20
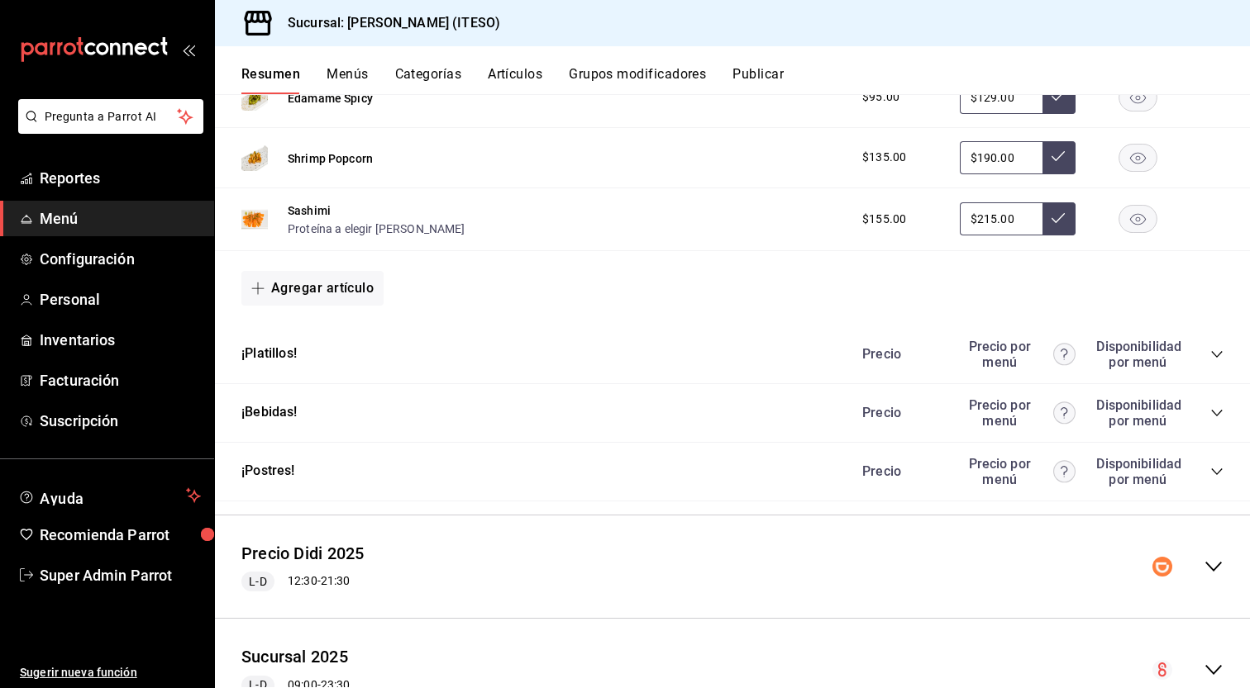
scroll to position [892, 0]
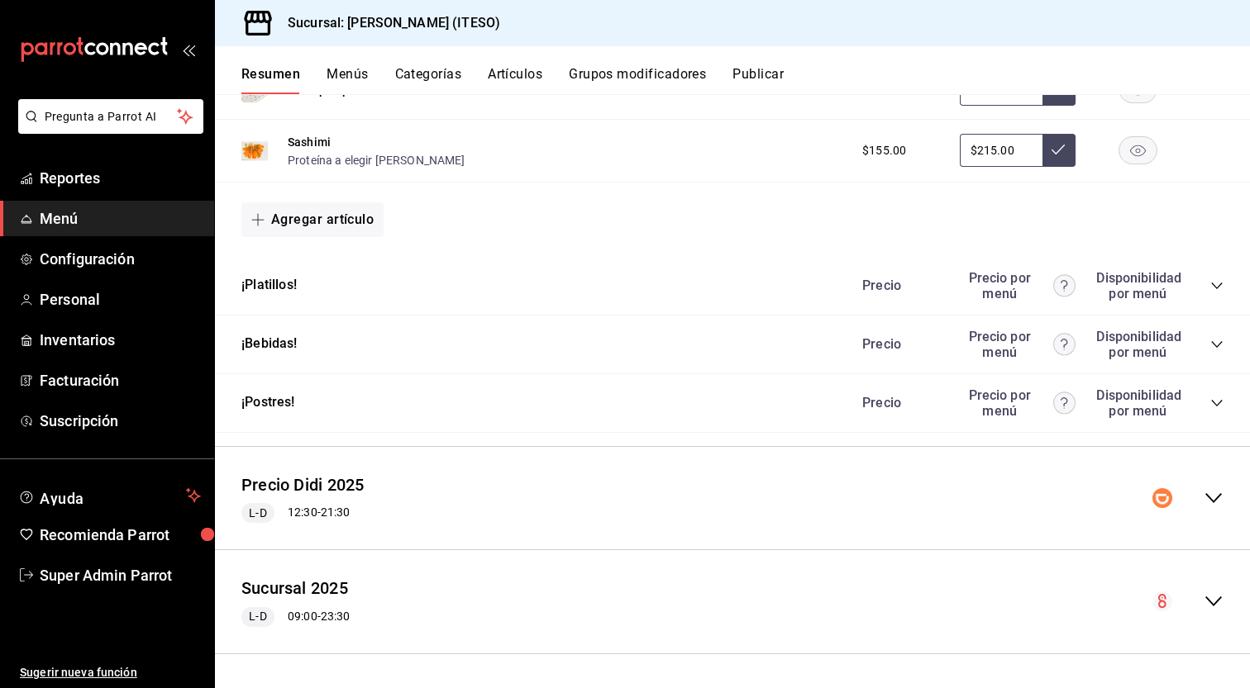
click at [337, 82] on button "Menús" at bounding box center [346, 80] width 41 height 28
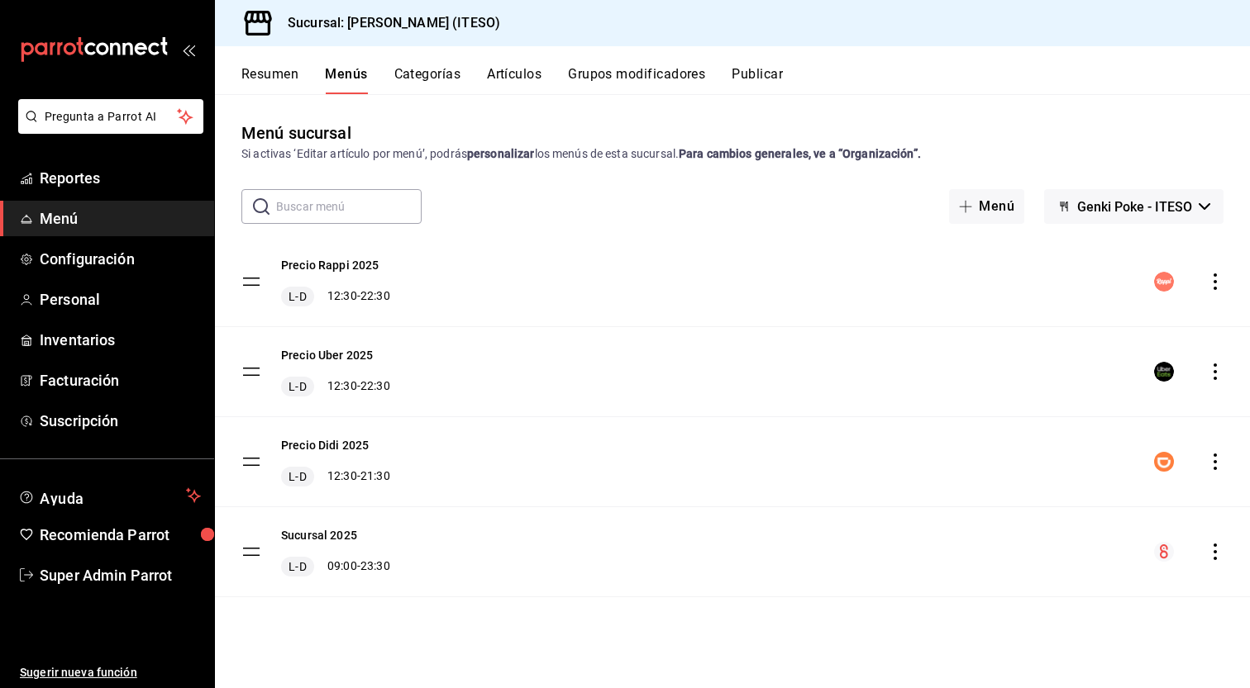
click at [1215, 374] on icon "actions" at bounding box center [1215, 372] width 17 height 17
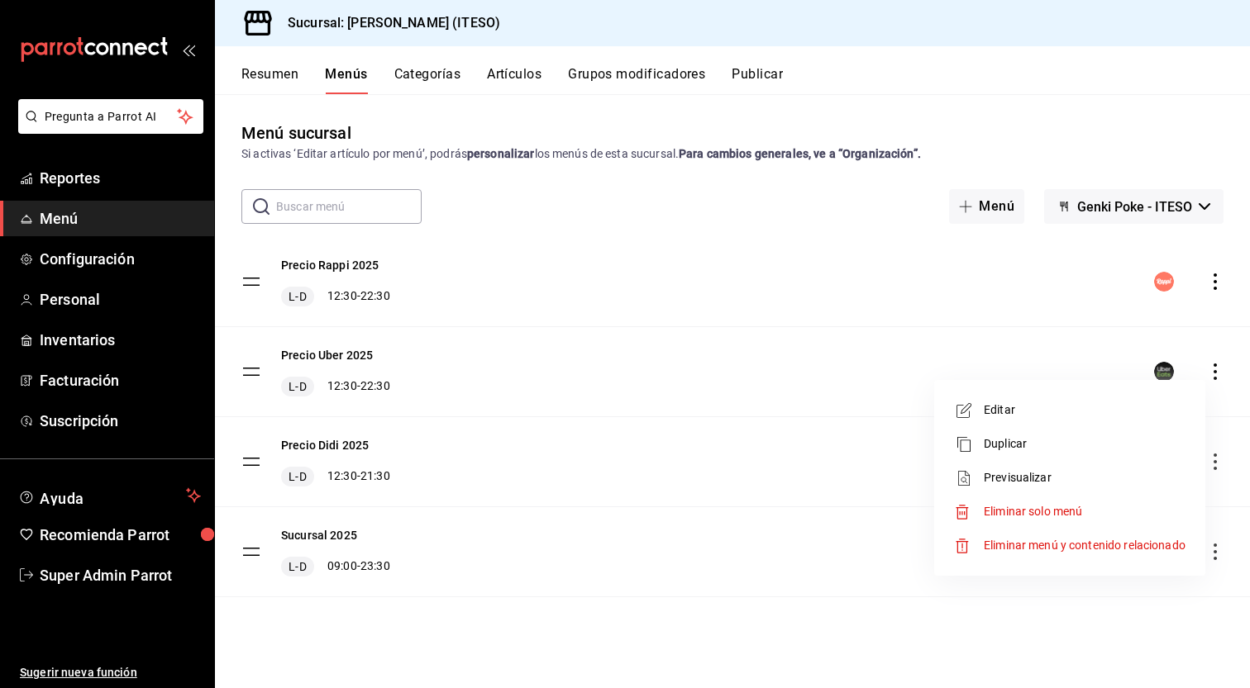
click at [555, 307] on div at bounding box center [625, 344] width 1250 height 688
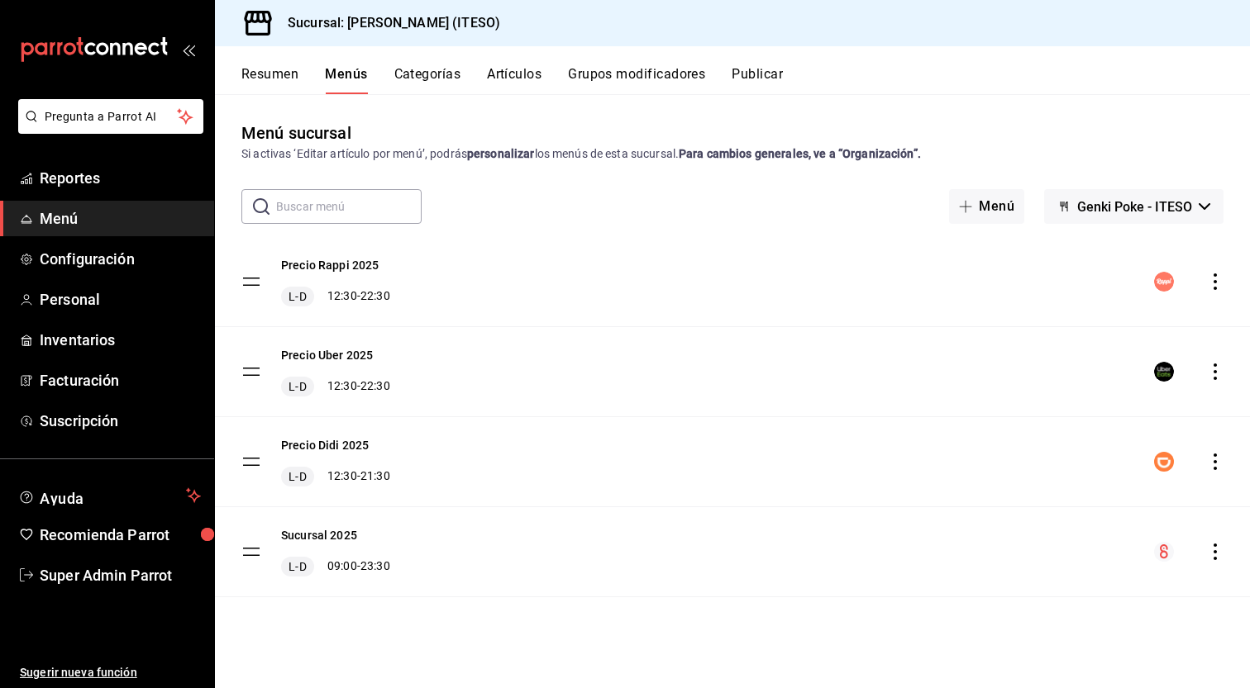
click at [421, 77] on button "Categorías" at bounding box center [427, 80] width 67 height 28
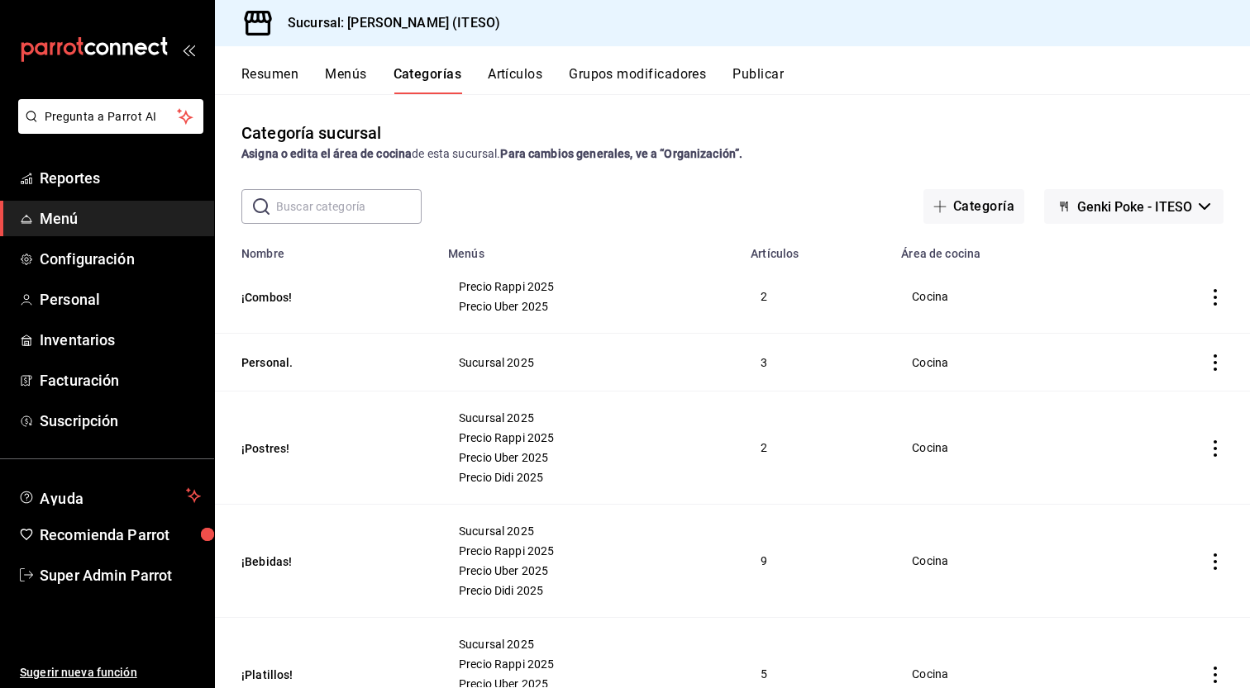
click at [526, 72] on button "Artículos" at bounding box center [515, 80] width 55 height 28
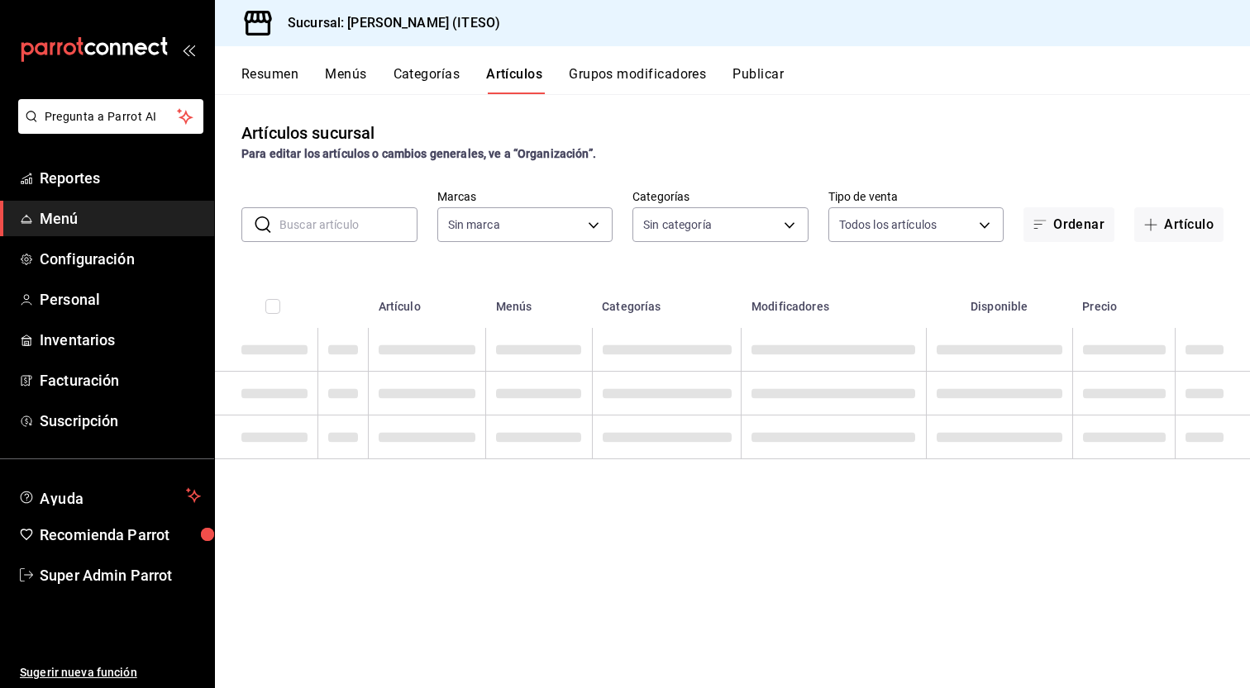
type input "e4188616-702a-4f91-9512-e9968cfe7d71"
type input "0bc7cabd-96ad-48c5-9679-7df0877b7a7d,f00018ab-ccee-4443-8f32-e444ae930a5e,f7fc9…"
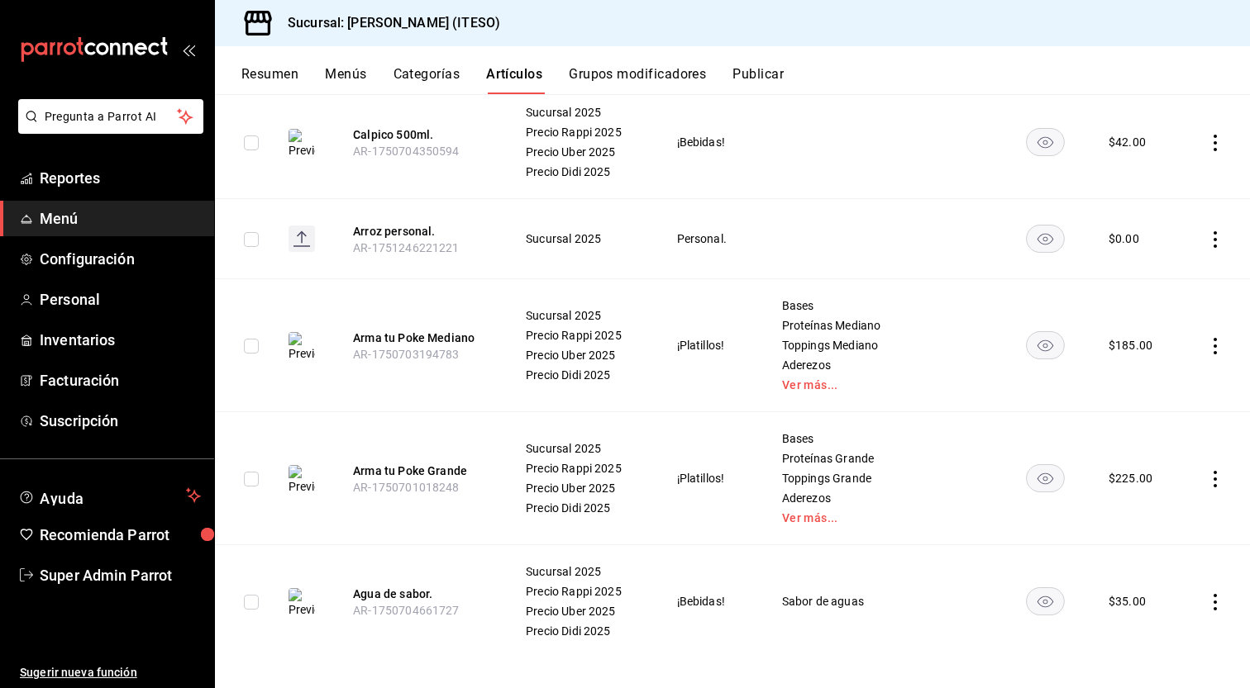
scroll to position [2767, 0]
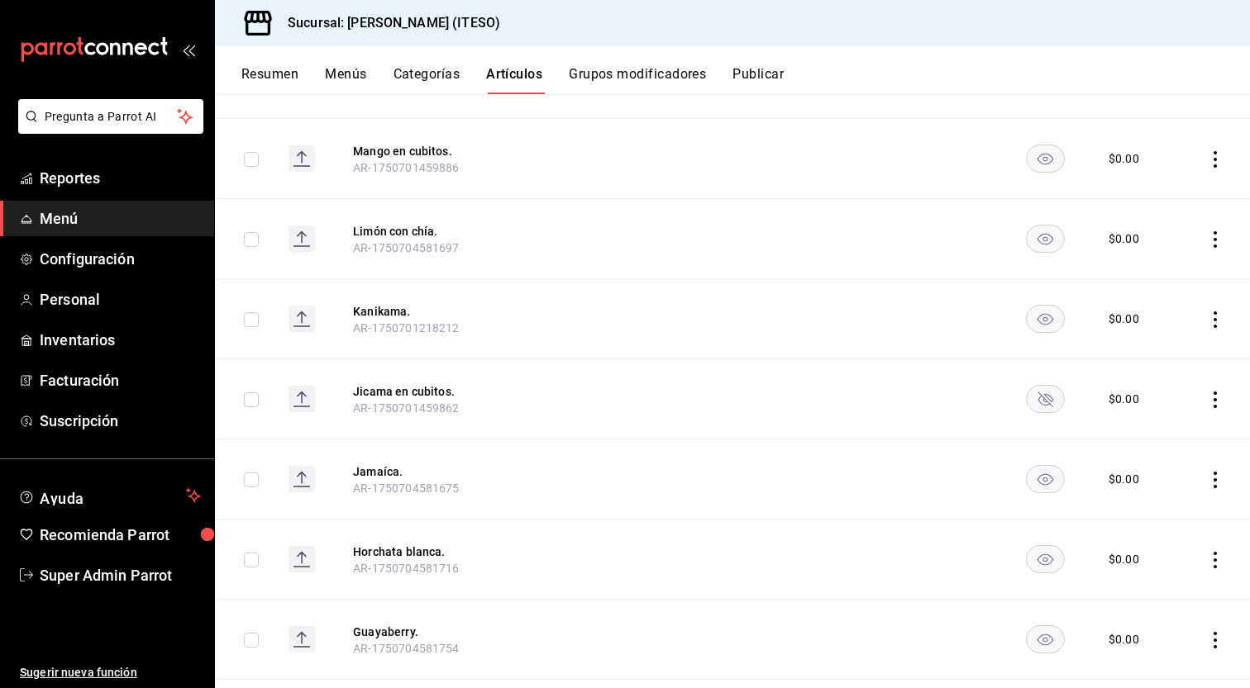
click at [1207, 402] on icon "actions" at bounding box center [1215, 400] width 17 height 17
click at [707, 410] on div at bounding box center [625, 344] width 1250 height 688
click at [774, 82] on button "Publicar" at bounding box center [757, 80] width 51 height 28
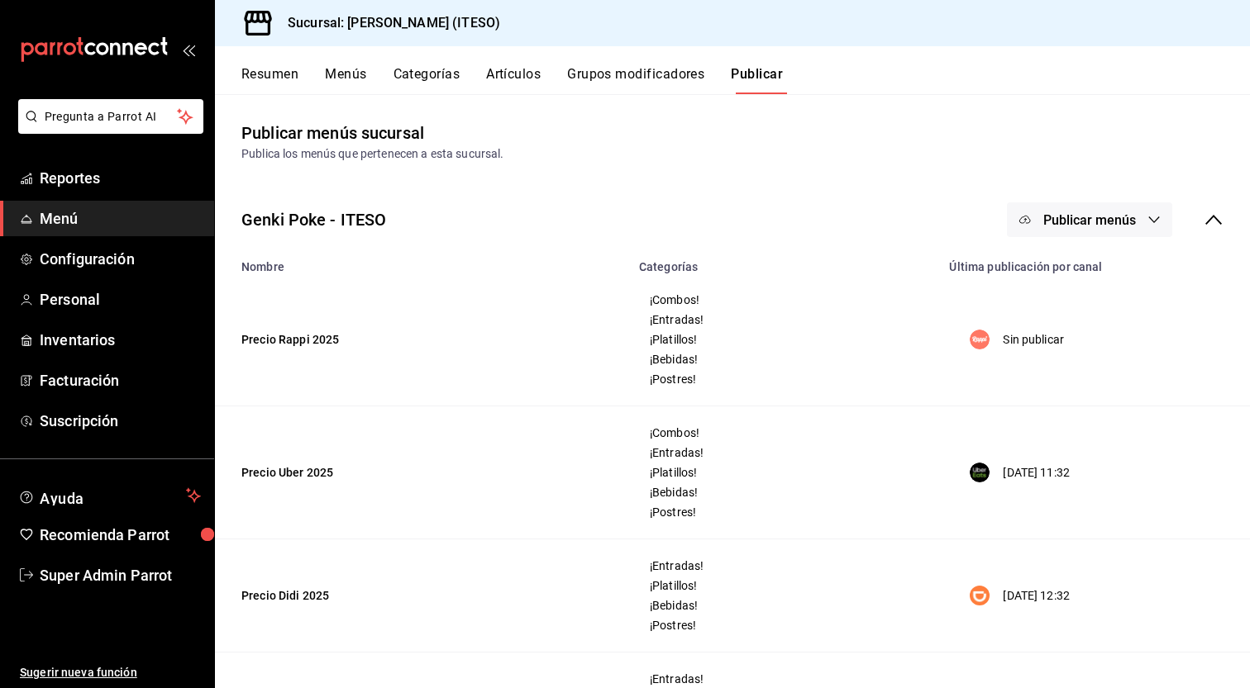
click at [1132, 215] on button "Publicar menús" at bounding box center [1089, 219] width 165 height 35
click at [821, 526] on div at bounding box center [625, 344] width 1250 height 688
click at [284, 76] on button "Resumen" at bounding box center [269, 80] width 57 height 28
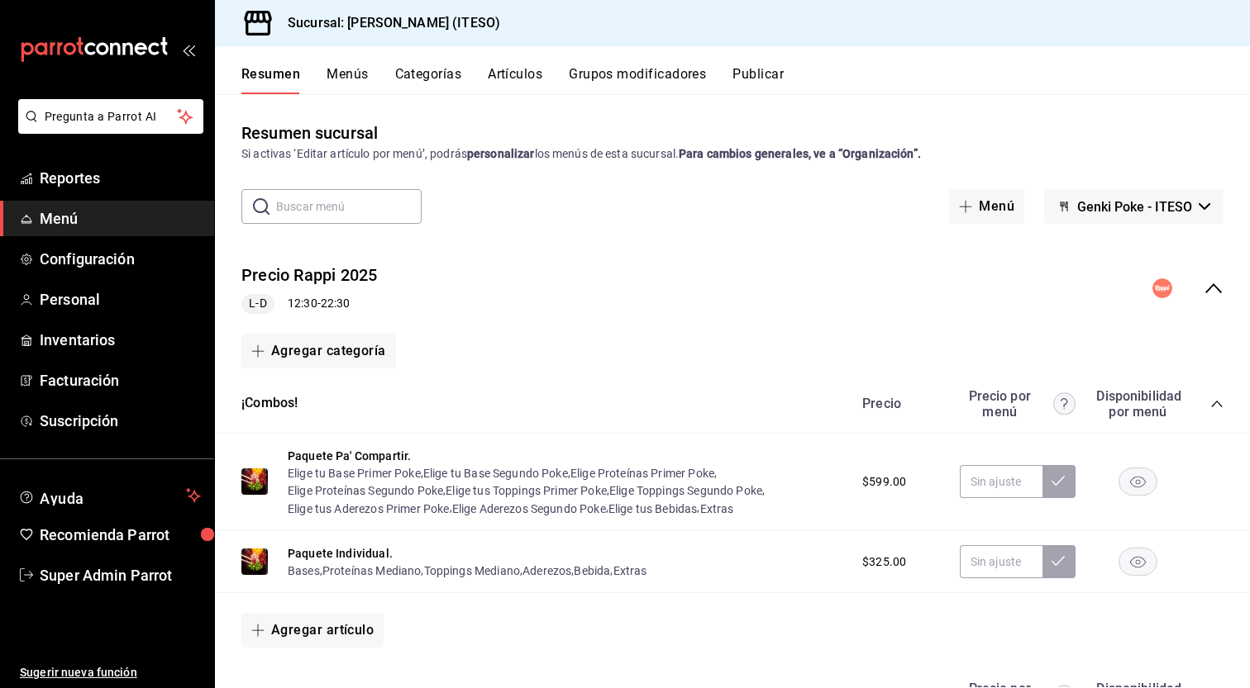
click at [1204, 300] on div "Precio Rappi 2025 L-D 12:30 - 22:30" at bounding box center [732, 288] width 1035 height 77
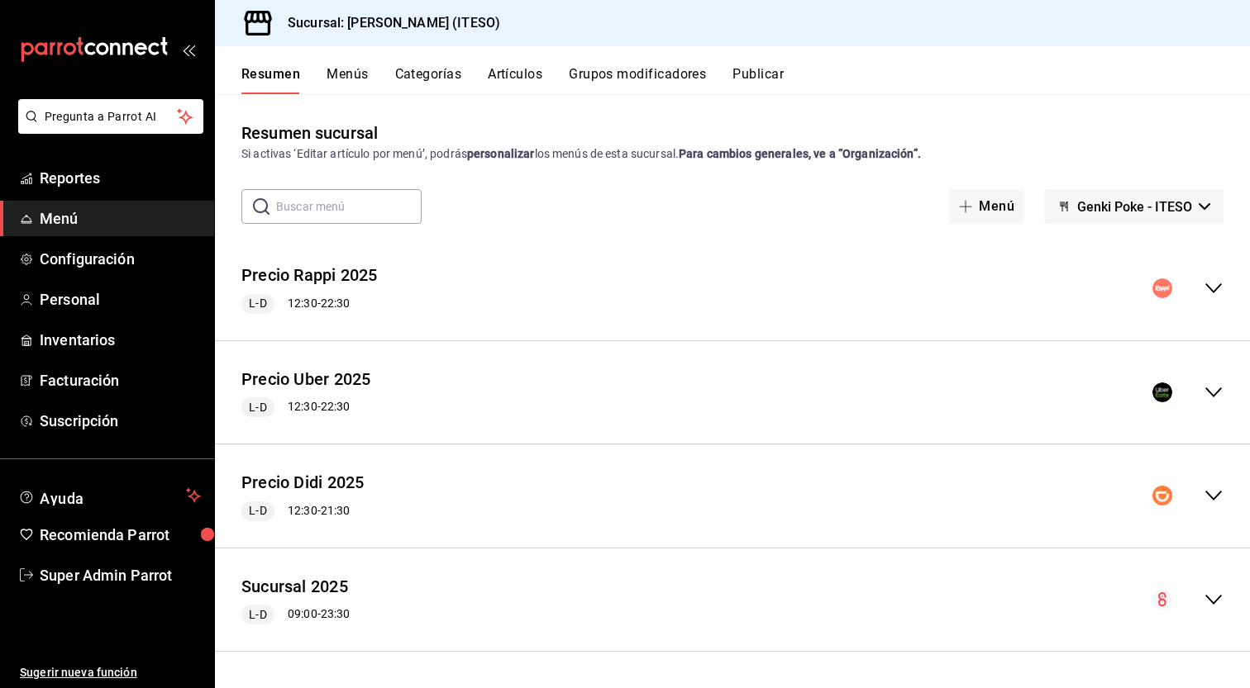
click at [1204, 300] on div "Precio Rappi 2025 L-D 12:30 - 22:30" at bounding box center [732, 288] width 1035 height 77
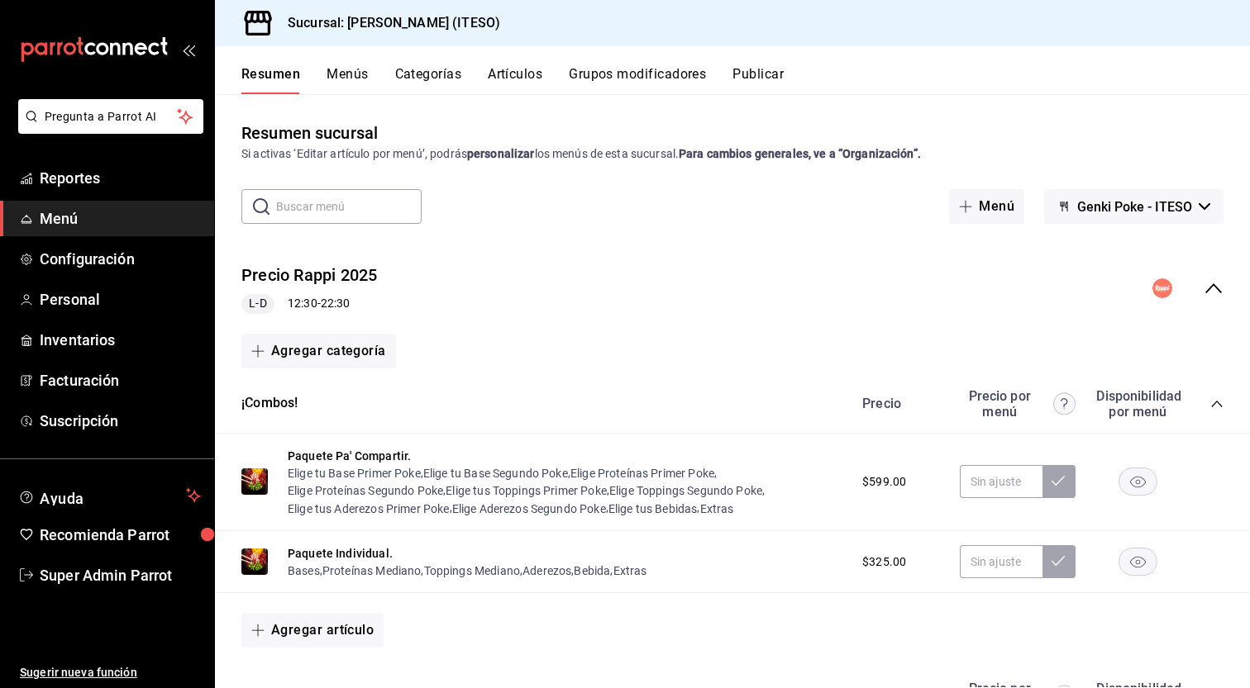
click at [1207, 287] on icon "collapse-menu-row" at bounding box center [1213, 288] width 20 height 20
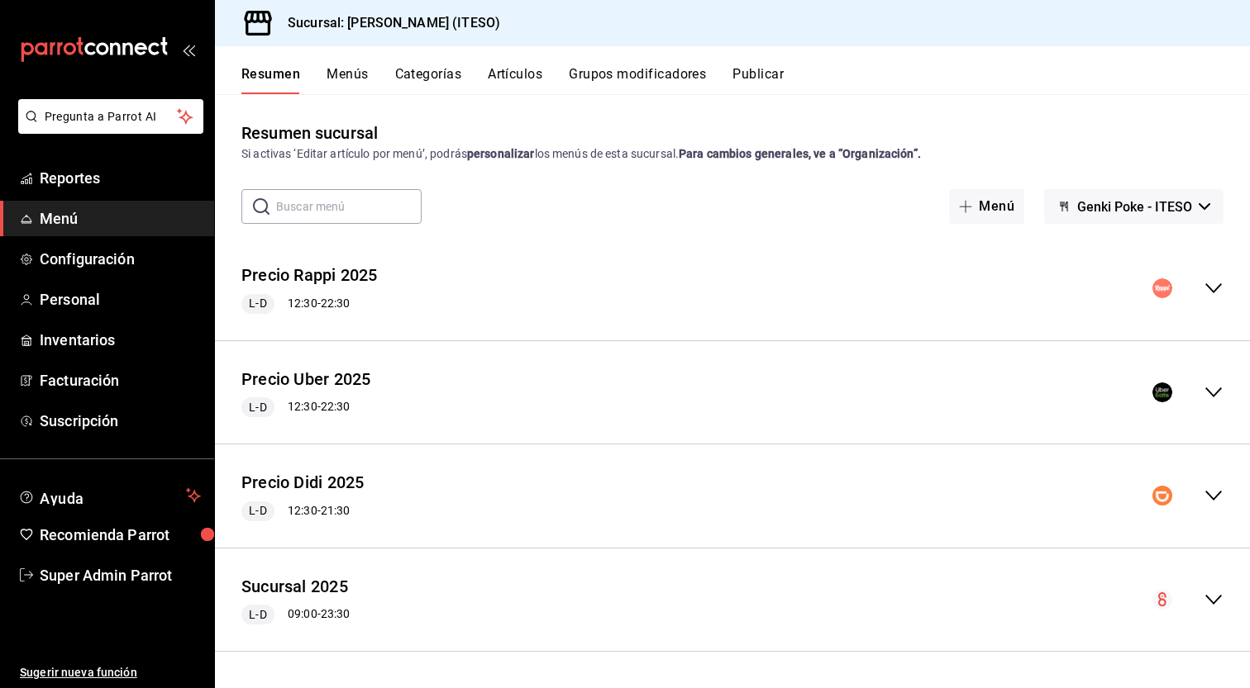
click at [1209, 204] on icon "button" at bounding box center [1204, 206] width 12 height 7
click at [859, 274] on div at bounding box center [625, 344] width 1250 height 688
click at [397, 389] on div "Precio Uber 2025 L-D 12:30 - 22:30" at bounding box center [732, 393] width 1035 height 77
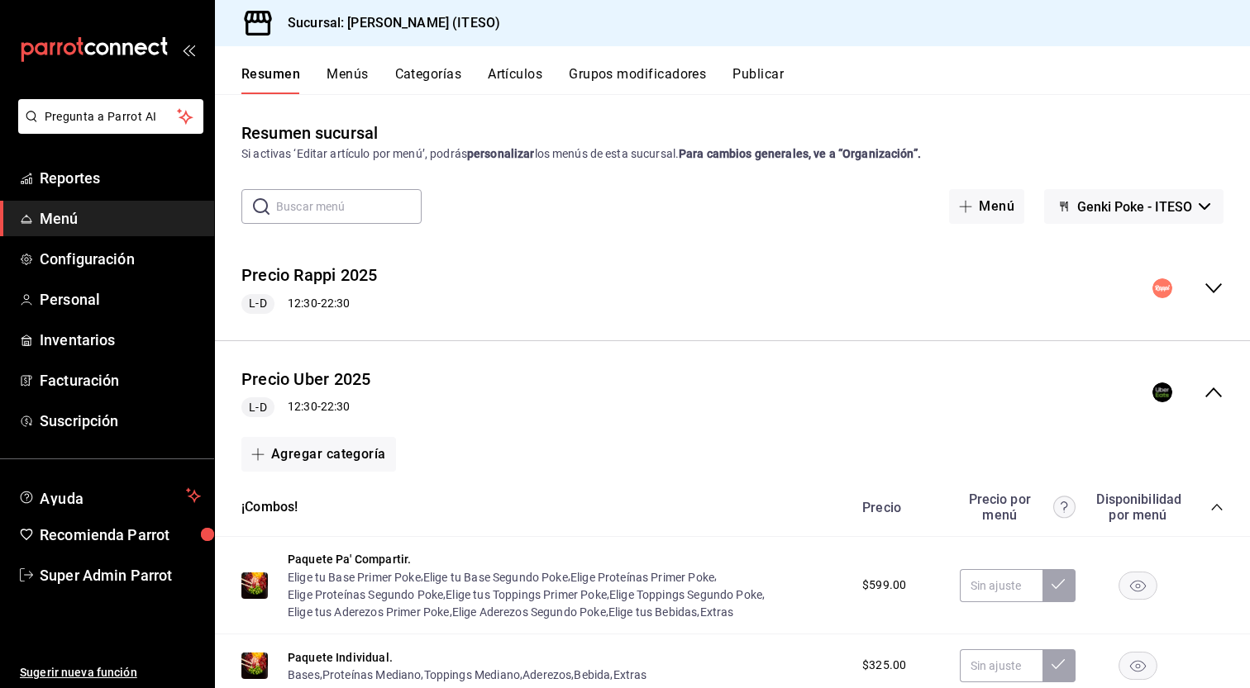
click at [764, 74] on button "Publicar" at bounding box center [757, 80] width 51 height 28
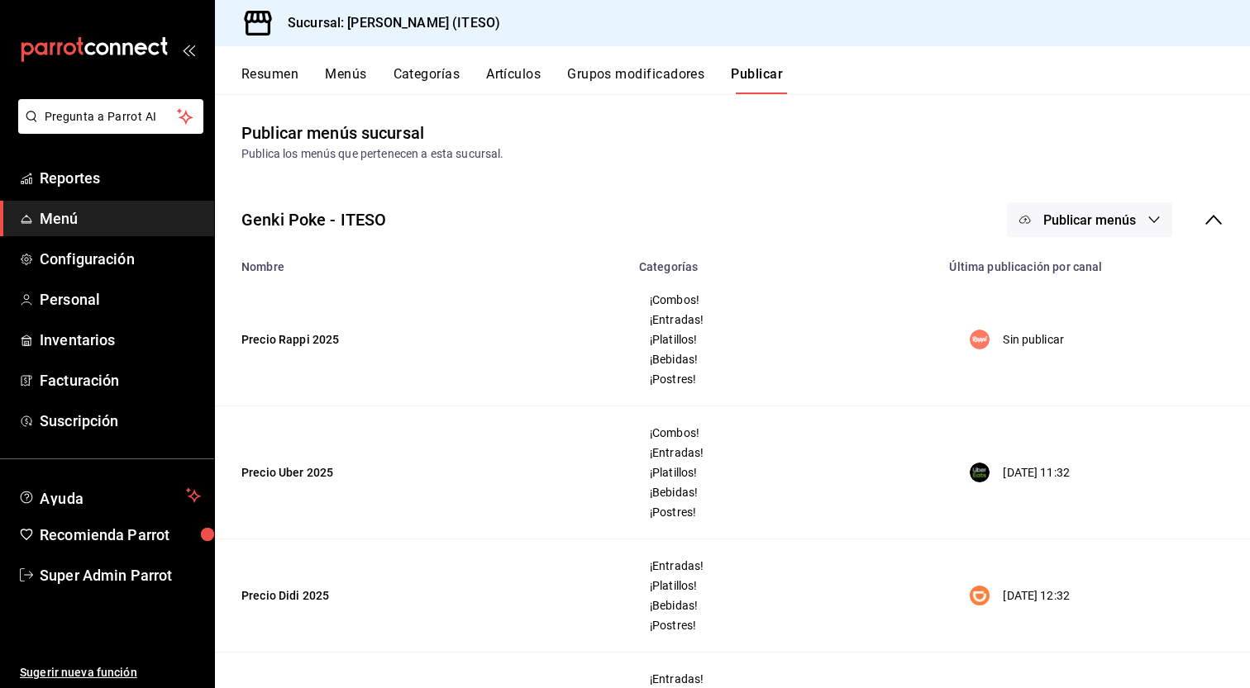
click at [1131, 218] on button "Publicar menús" at bounding box center [1089, 219] width 165 height 35
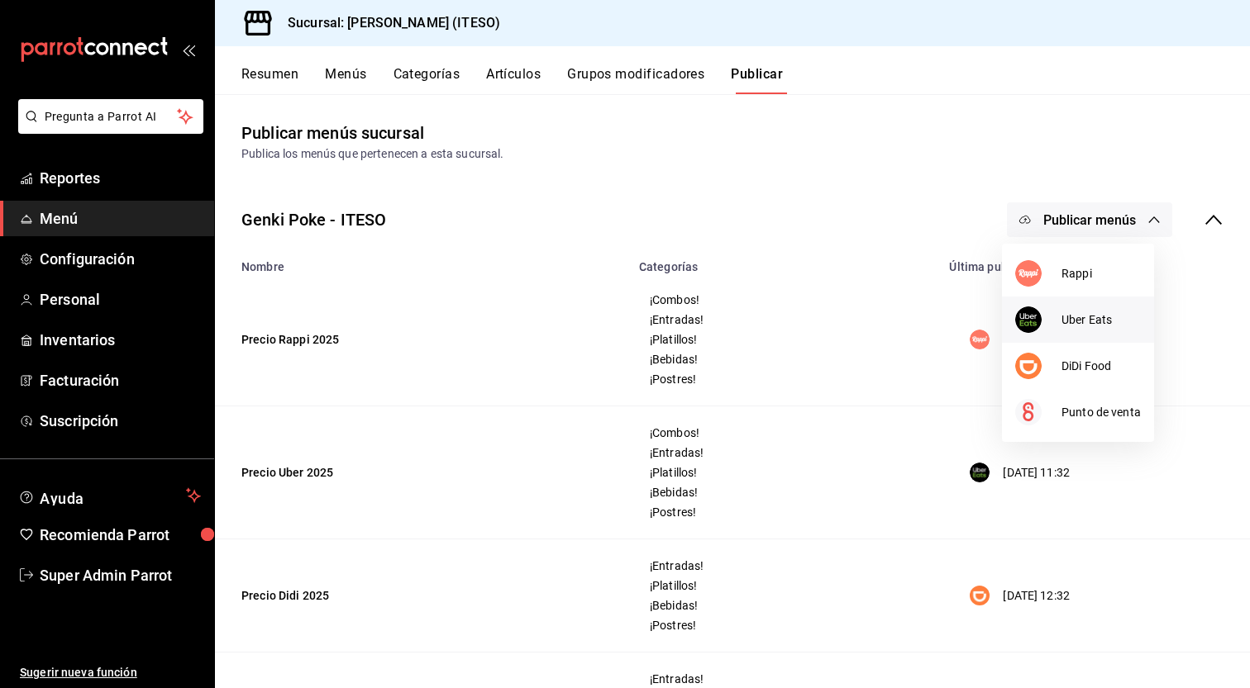
click at [1093, 321] on span "Uber Eats" at bounding box center [1100, 320] width 79 height 17
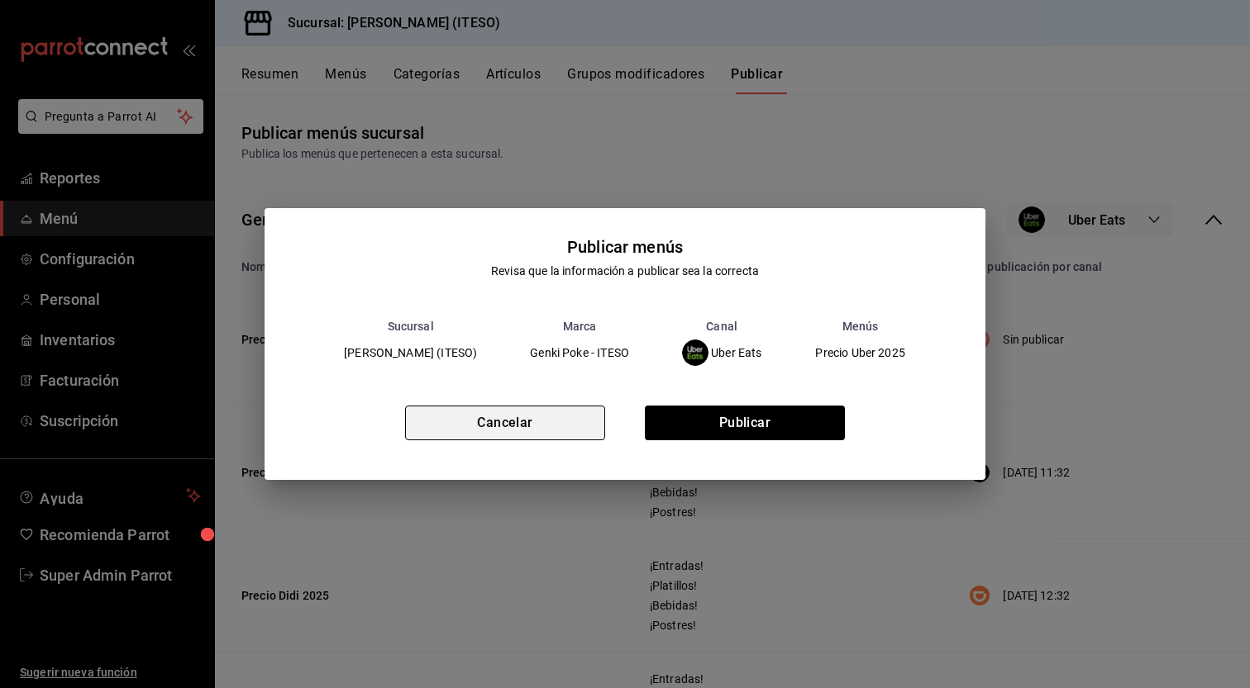
click at [472, 431] on button "Cancelar" at bounding box center [505, 423] width 200 height 35
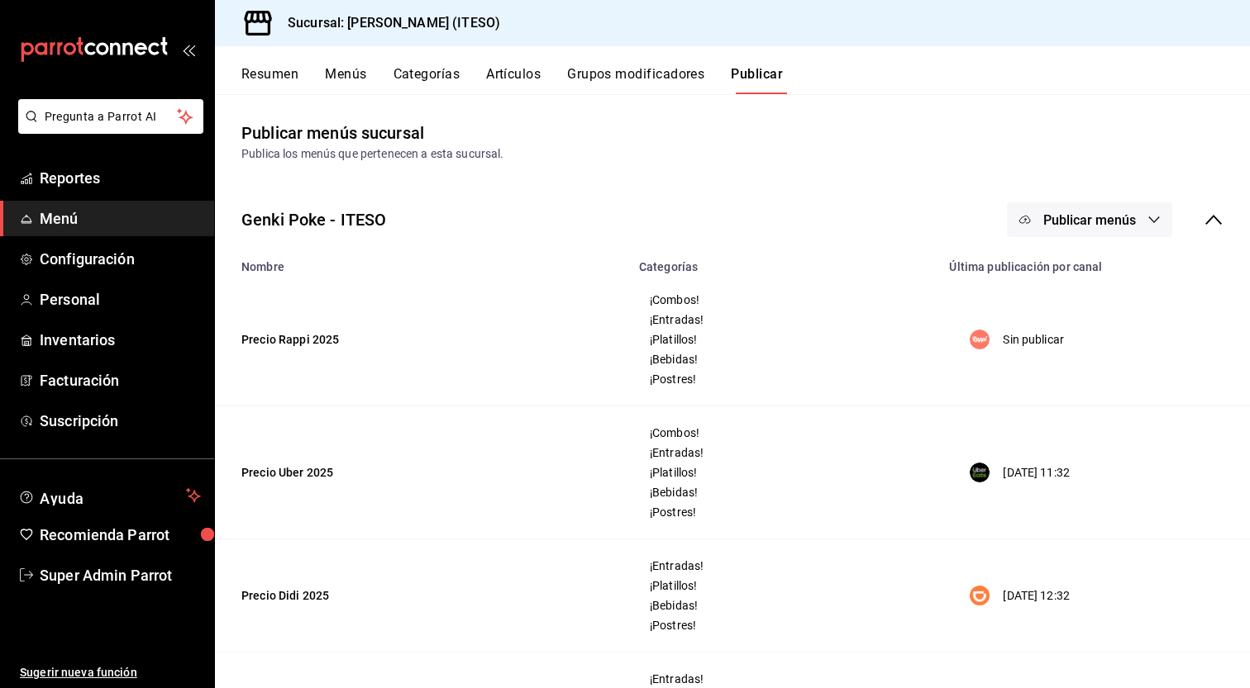
click at [346, 66] on button "Menús" at bounding box center [345, 80] width 41 height 28
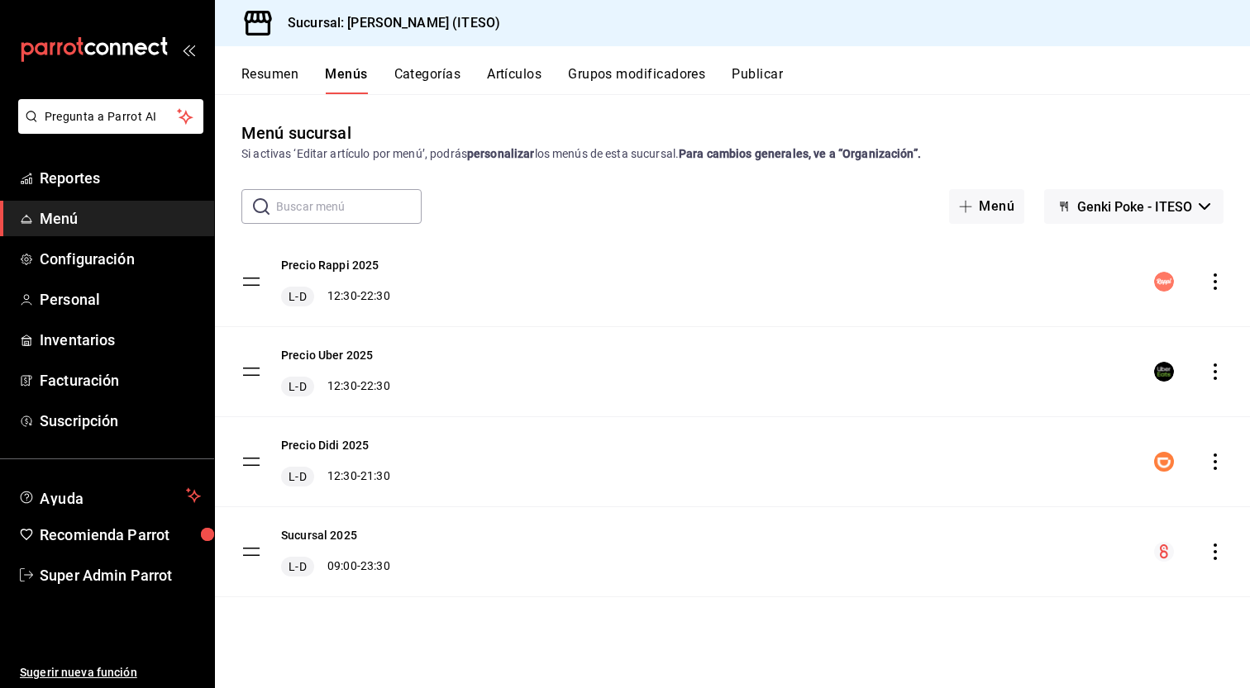
click at [248, 374] on tbody "Precio Rappi 2025 L-D 12:30 - 22:30 Precio Uber 2025 L-D 12:30 - 22:30 Precio D…" at bounding box center [732, 417] width 1035 height 360
click at [1221, 370] on icon "actions" at bounding box center [1215, 372] width 17 height 17
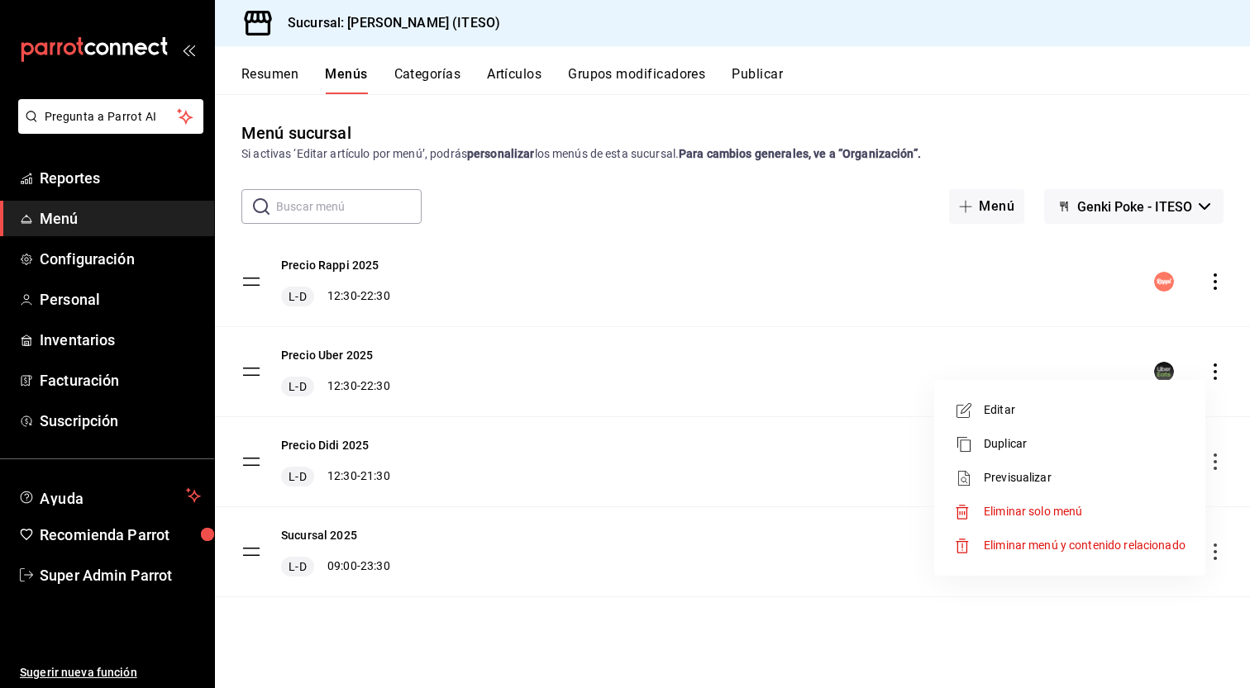
click at [1121, 413] on span "Editar" at bounding box center [1084, 410] width 202 height 17
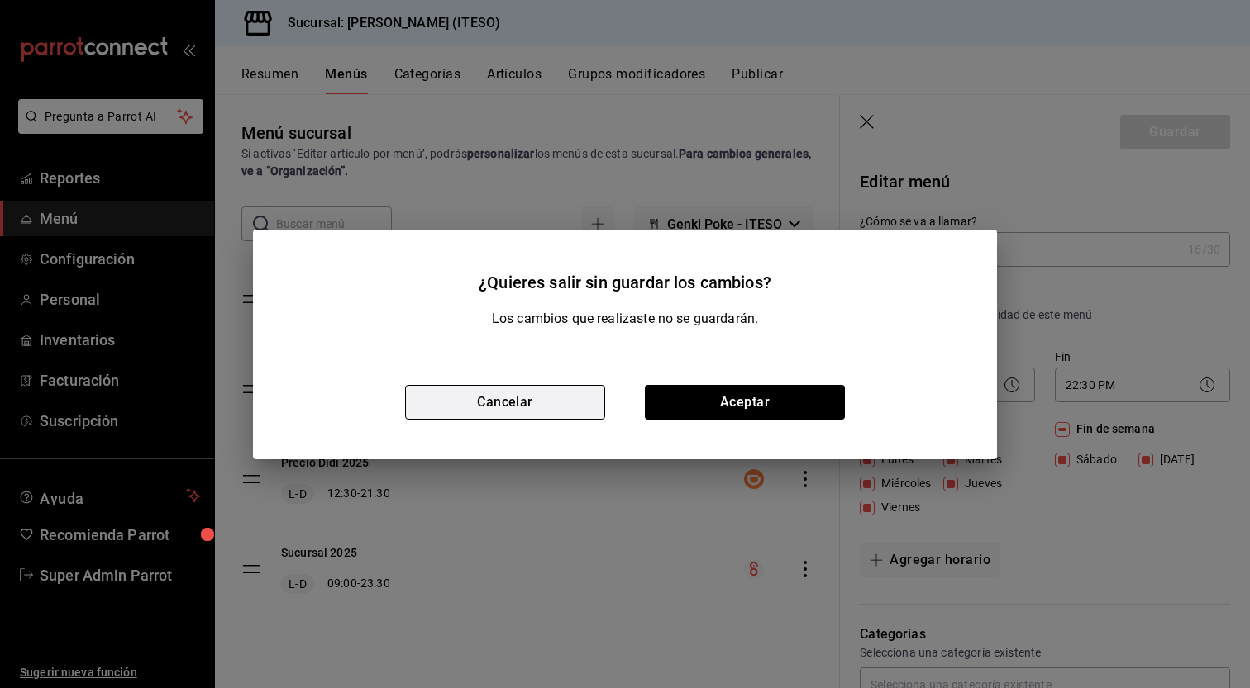
click at [559, 402] on button "Cancelar" at bounding box center [505, 402] width 200 height 35
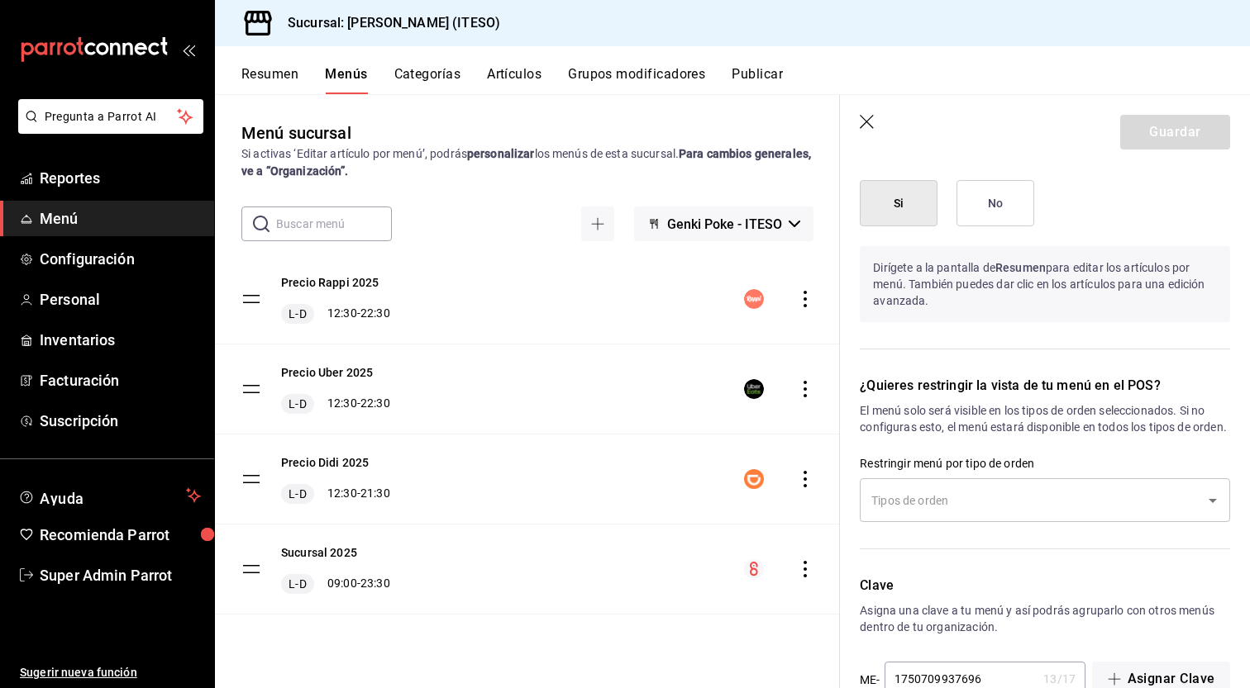
scroll to position [1176, 0]
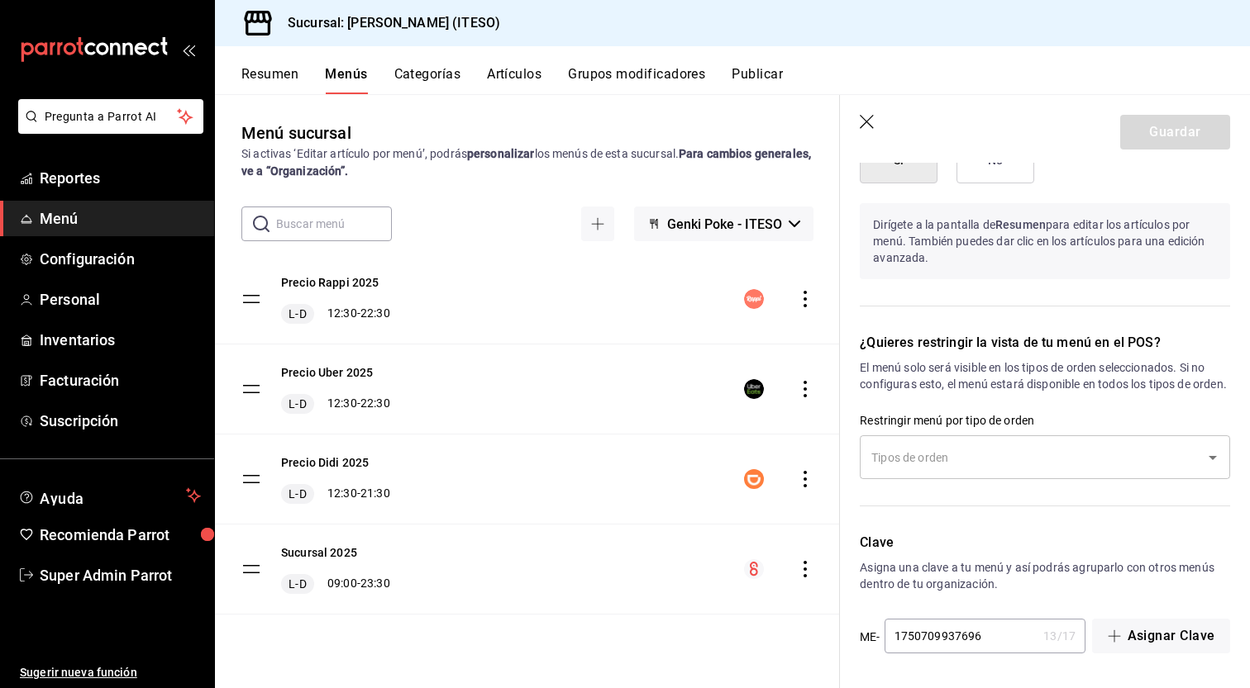
click at [871, 123] on icon "button" at bounding box center [867, 123] width 17 height 17
checkbox input "false"
type input "1758566242877"
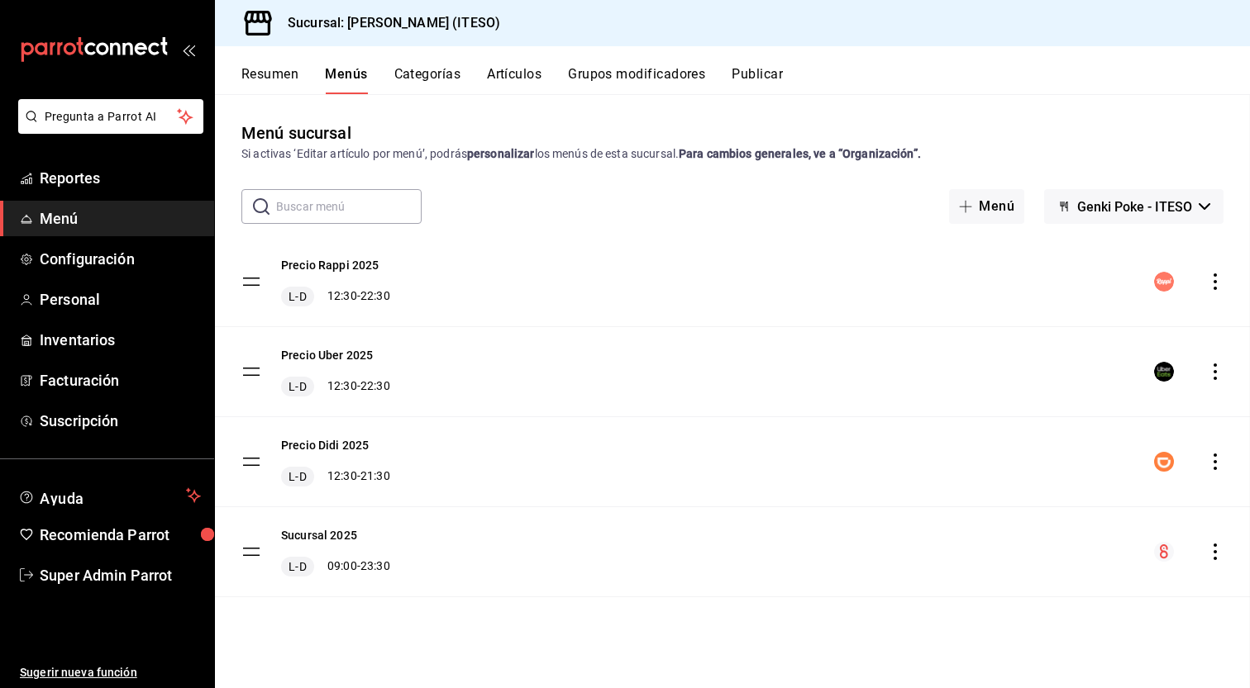
checkbox input "false"
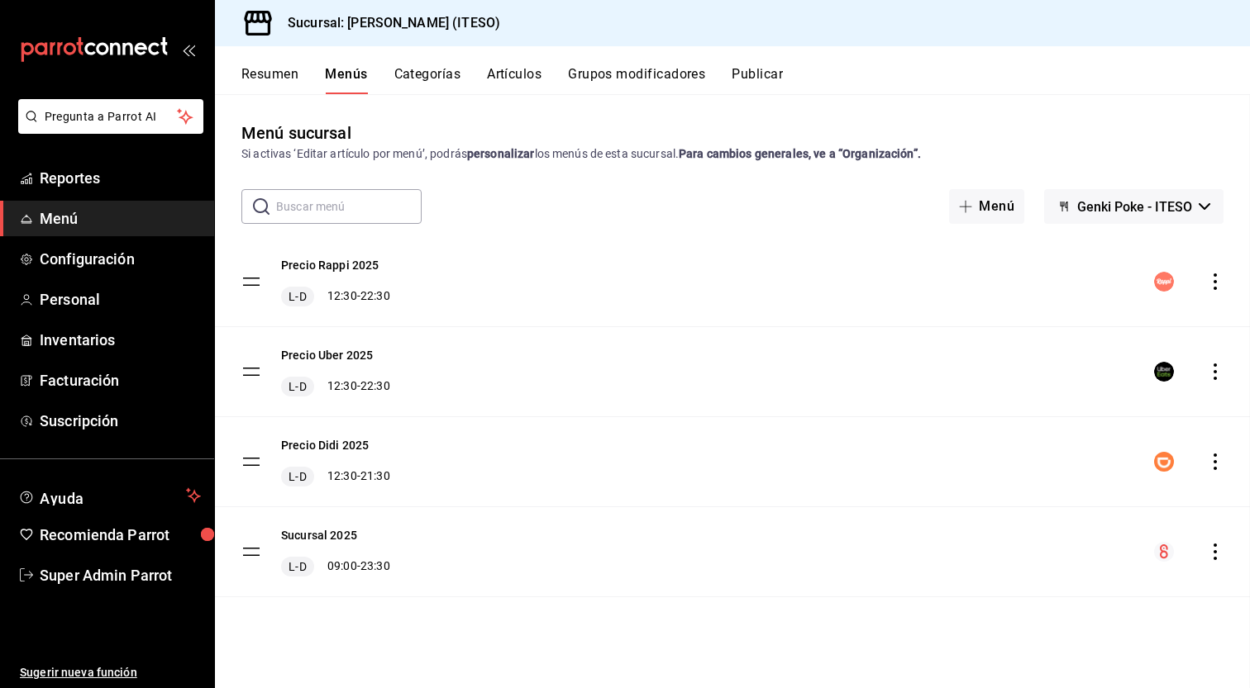
checkbox input "false"
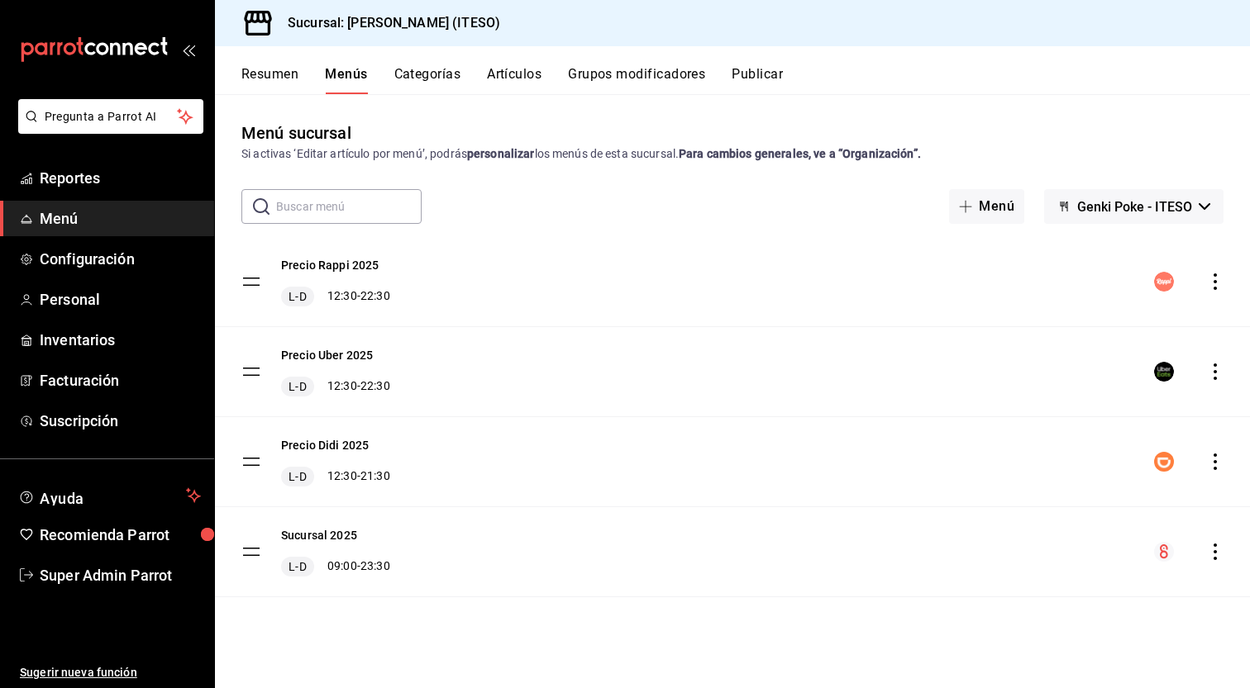
click at [431, 71] on button "Categorías" at bounding box center [427, 80] width 67 height 28
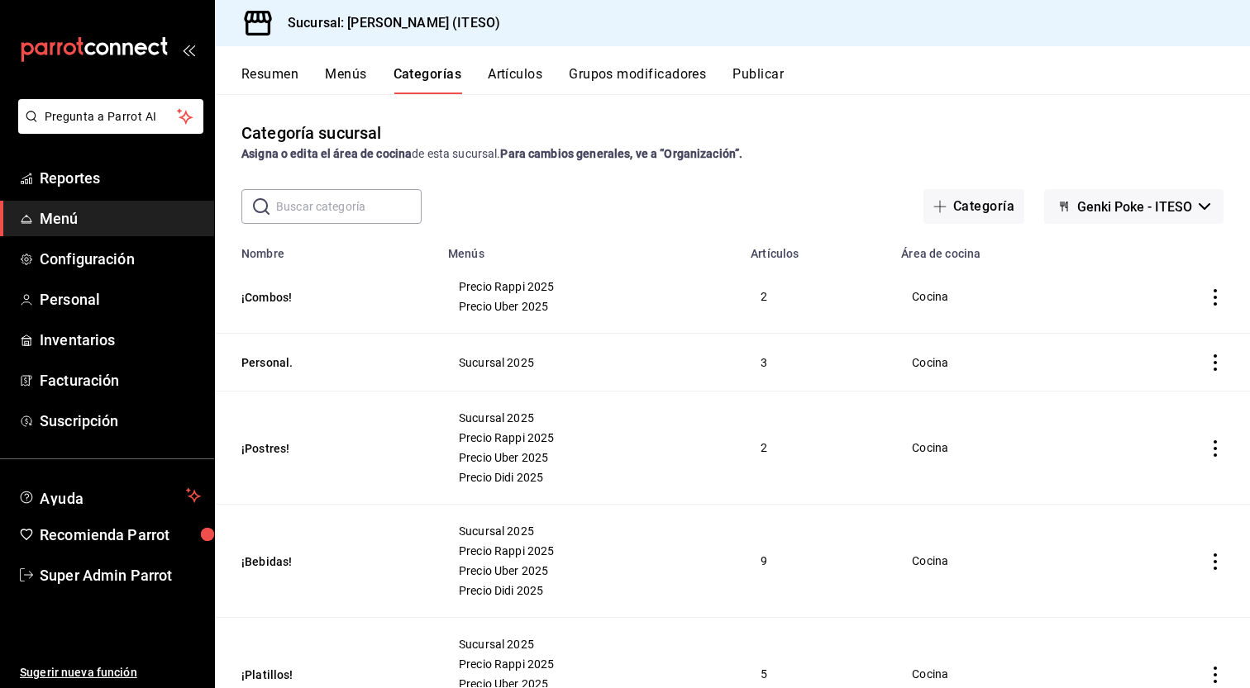
click at [504, 79] on button "Artículos" at bounding box center [515, 80] width 55 height 28
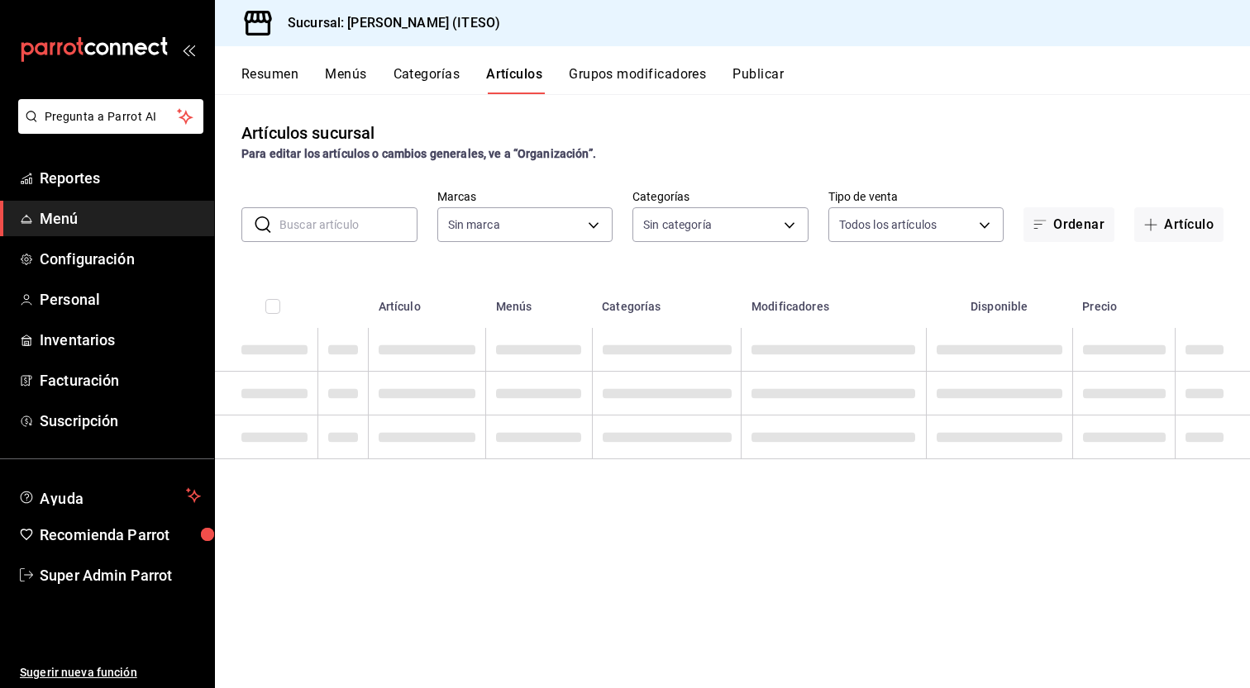
type input "e4188616-702a-4f91-9512-e9968cfe7d71"
type input "0bc7cabd-96ad-48c5-9679-7df0877b7a7d,f00018ab-ccee-4443-8f32-e444ae930a5e,f7fc9…"
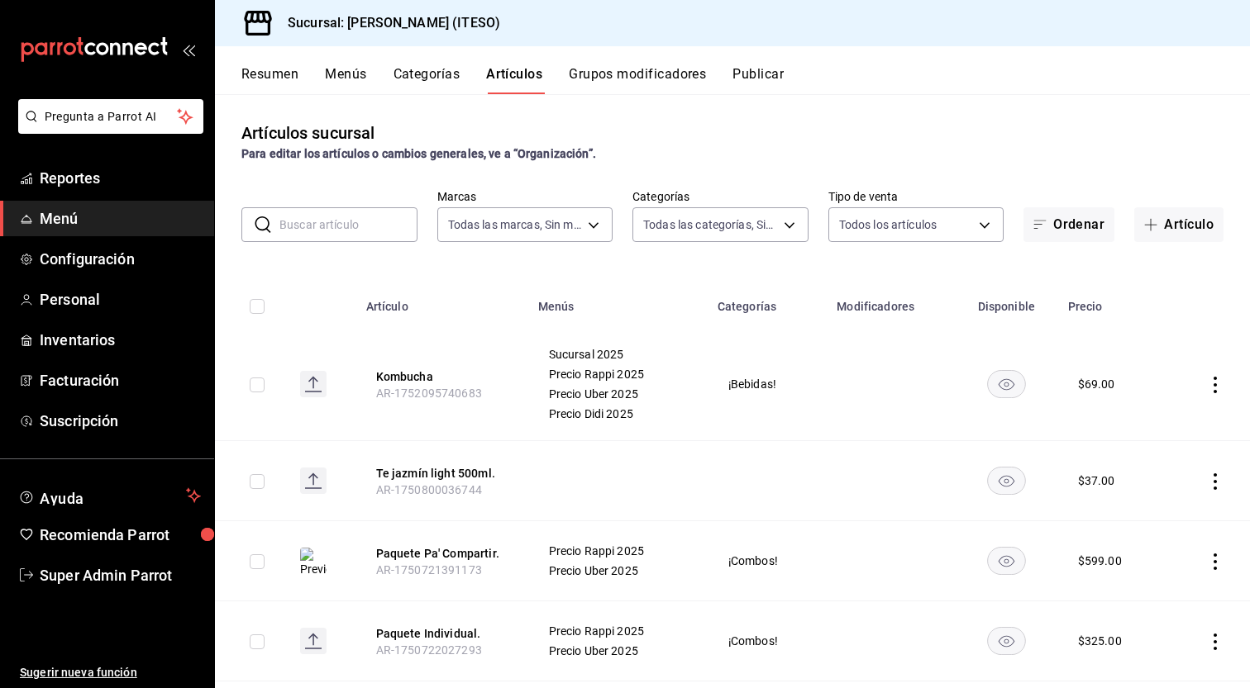
click at [767, 76] on button "Publicar" at bounding box center [757, 80] width 51 height 28
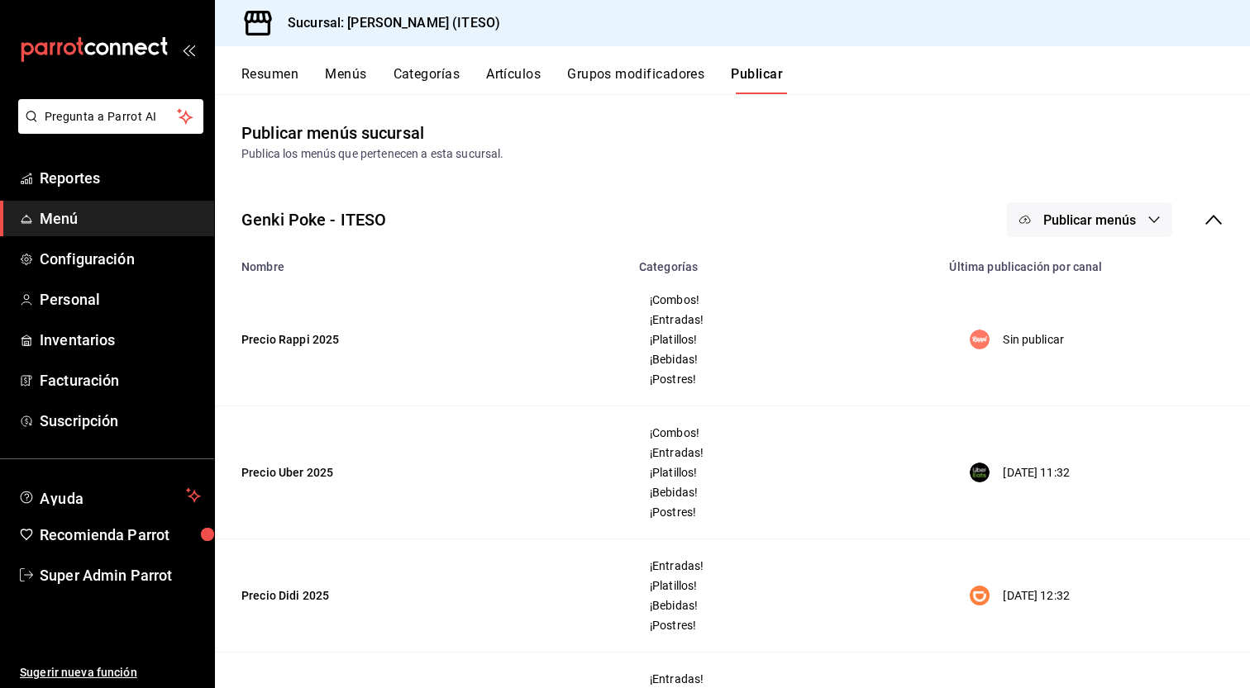
click at [1123, 217] on button "Publicar menús" at bounding box center [1089, 219] width 165 height 35
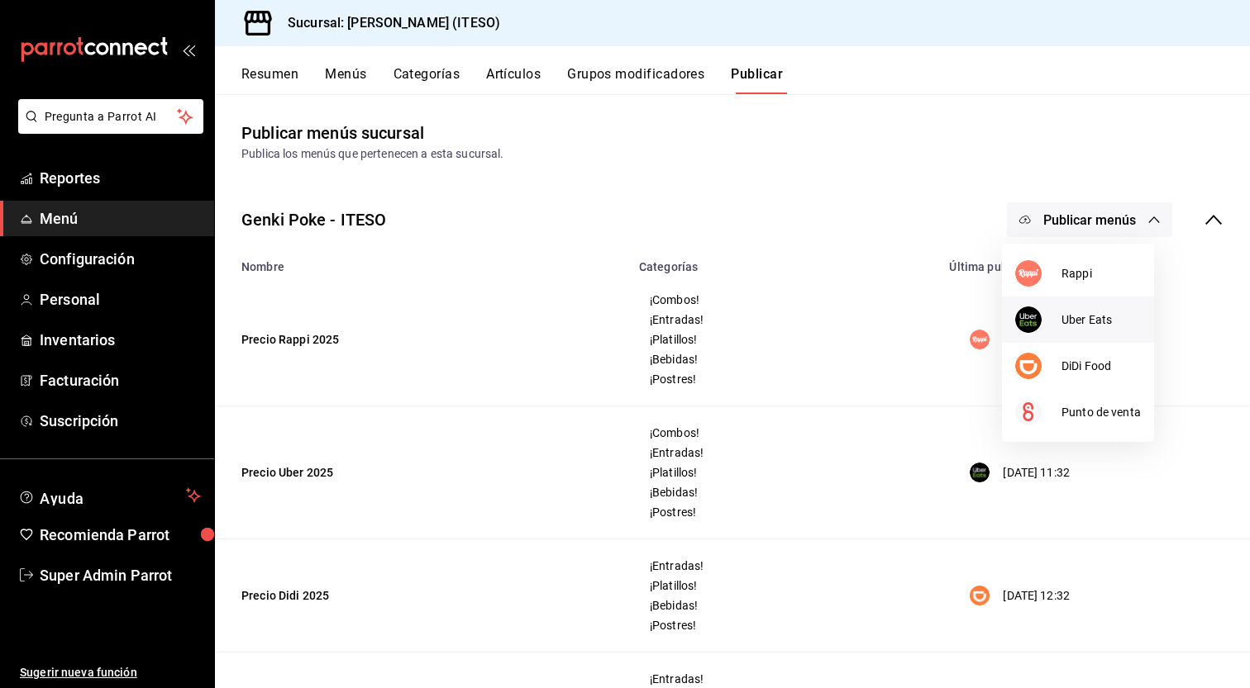
click at [1099, 322] on span "Uber Eats" at bounding box center [1100, 320] width 79 height 17
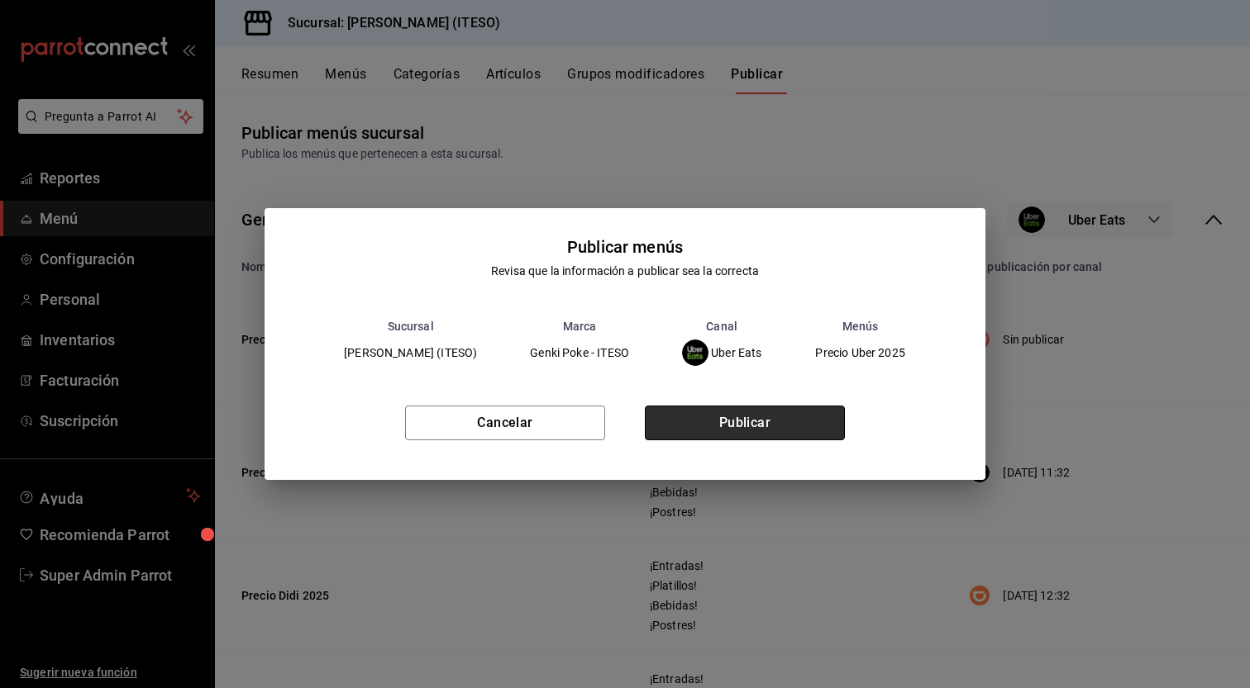
click at [764, 422] on button "Publicar" at bounding box center [745, 423] width 200 height 35
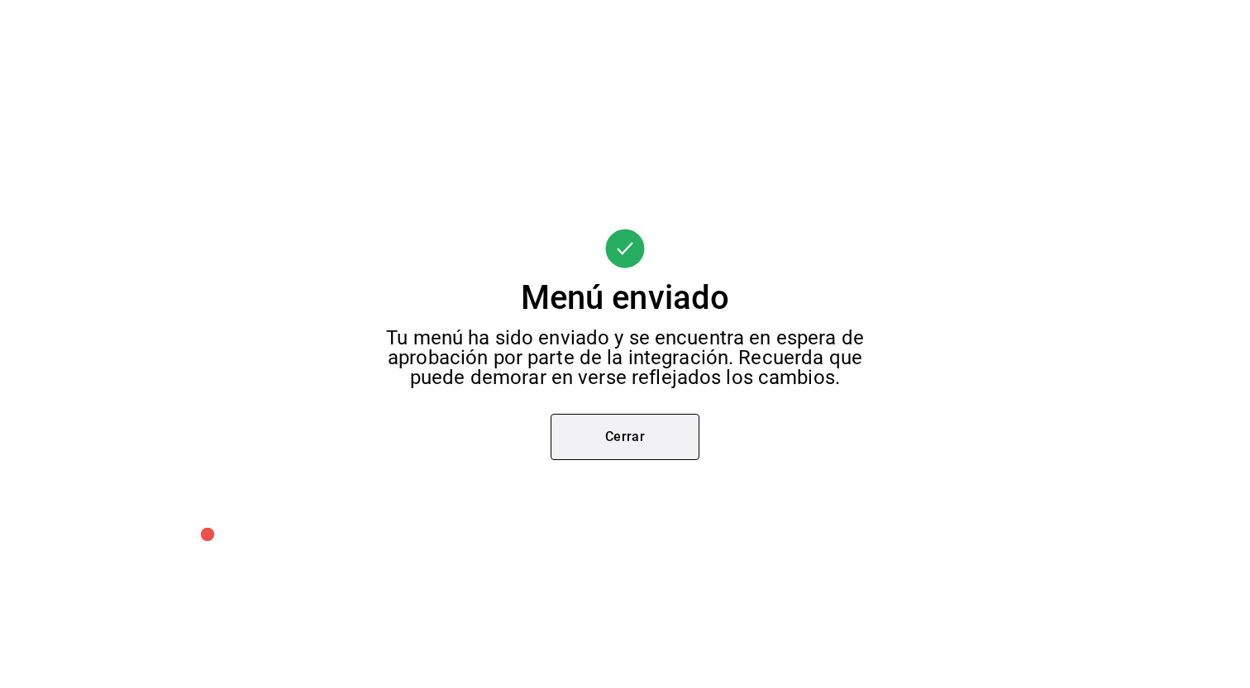
click at [594, 438] on button "Cerrar" at bounding box center [624, 437] width 149 height 46
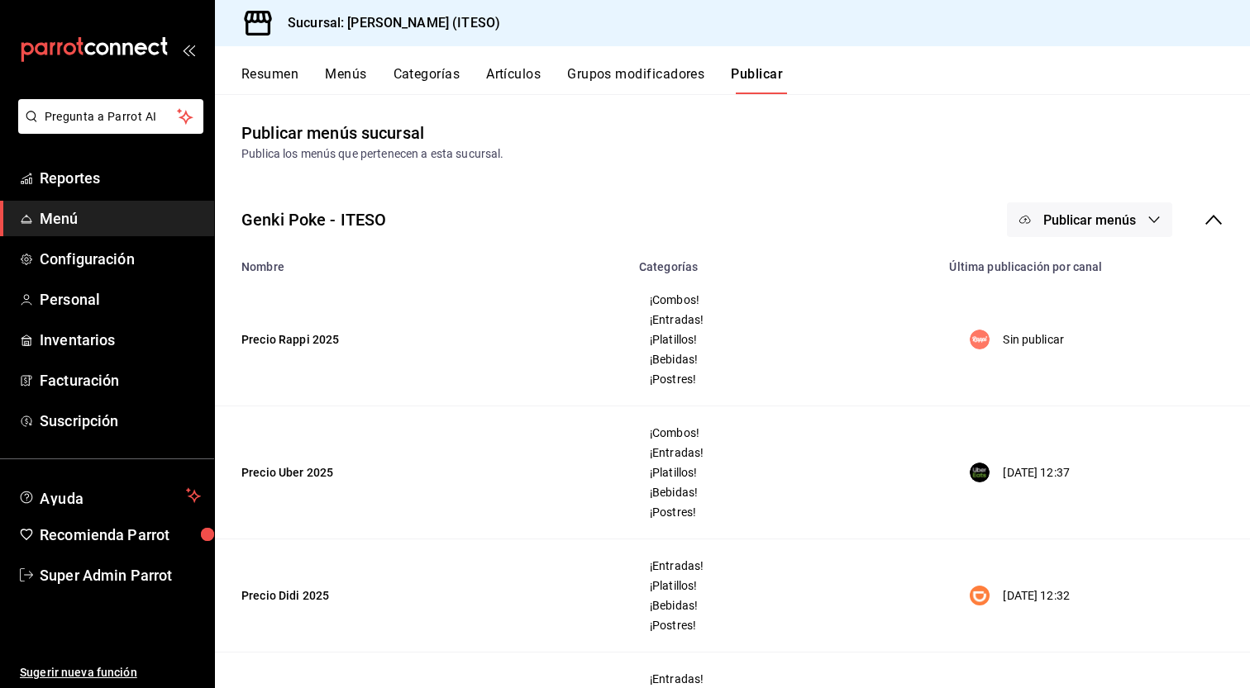
click at [1107, 225] on span "Publicar menús" at bounding box center [1089, 220] width 93 height 16
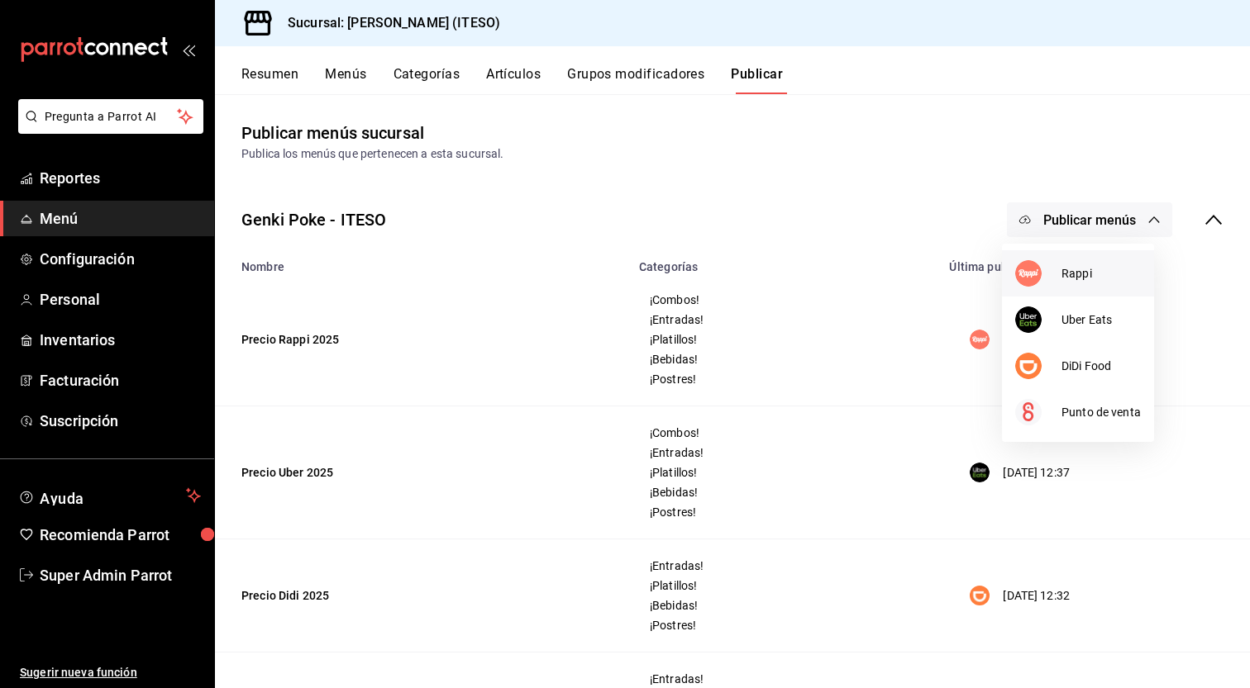
click at [1102, 277] on span "Rappi" at bounding box center [1100, 273] width 79 height 17
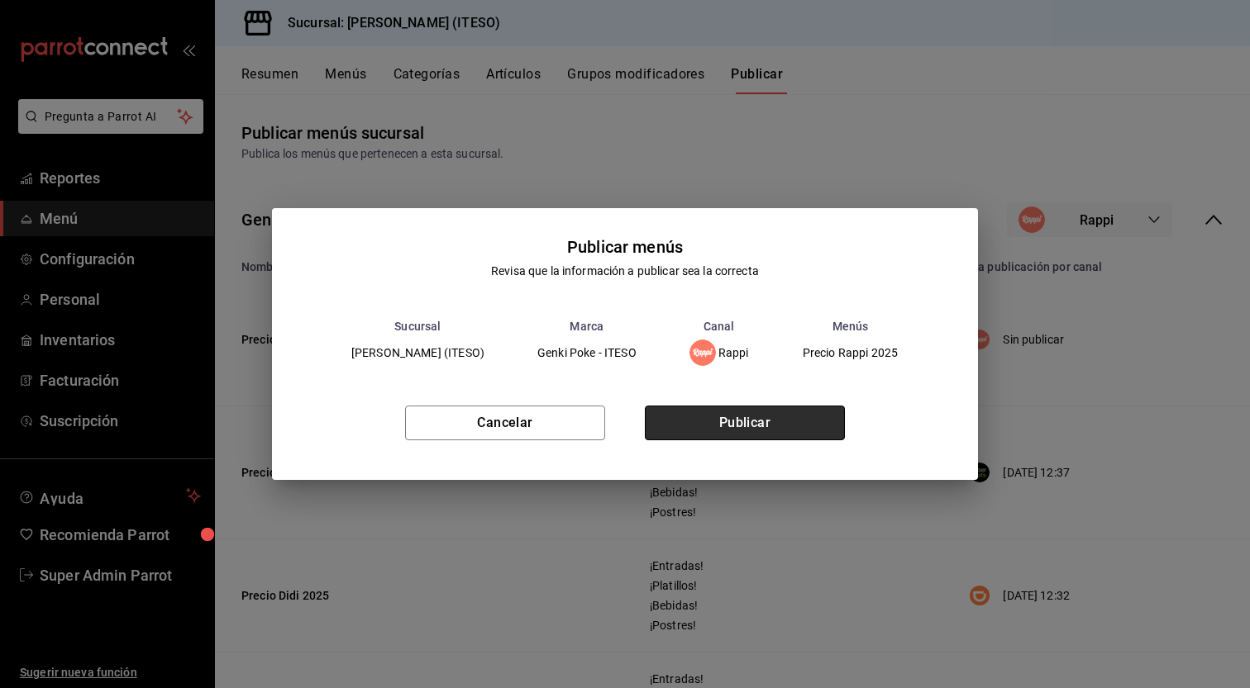
click at [776, 424] on button "Publicar" at bounding box center [745, 423] width 200 height 35
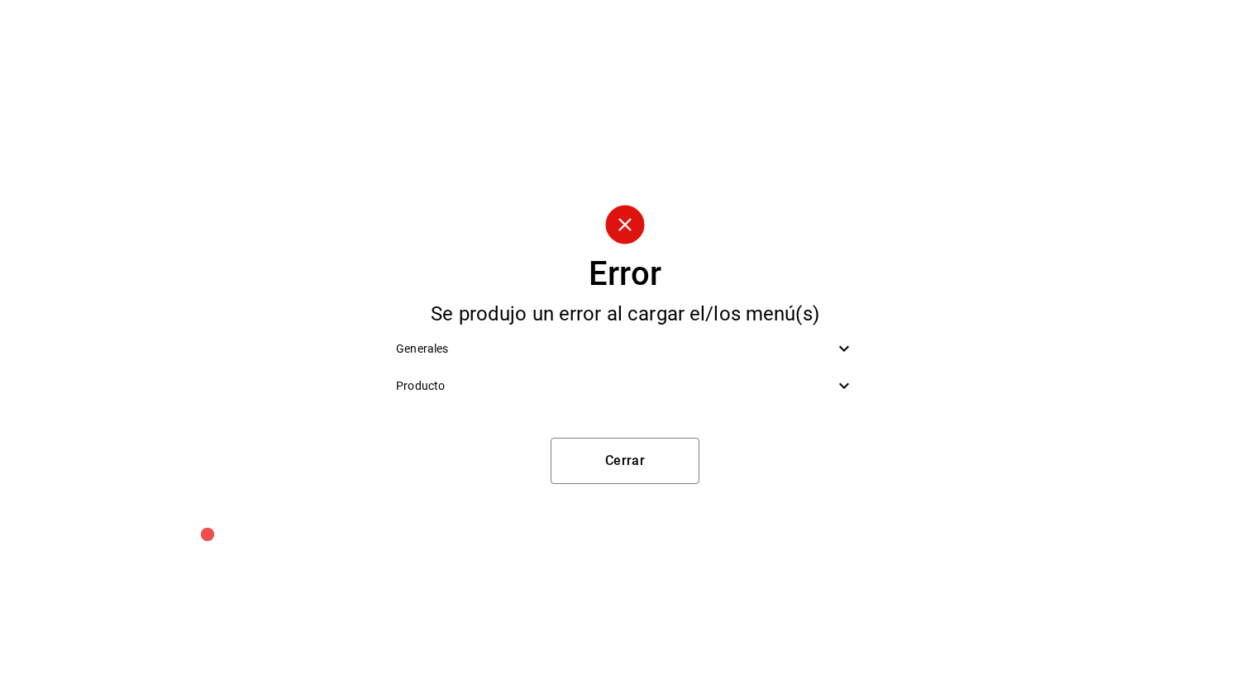
click at [826, 346] on span "Generales" at bounding box center [615, 348] width 438 height 17
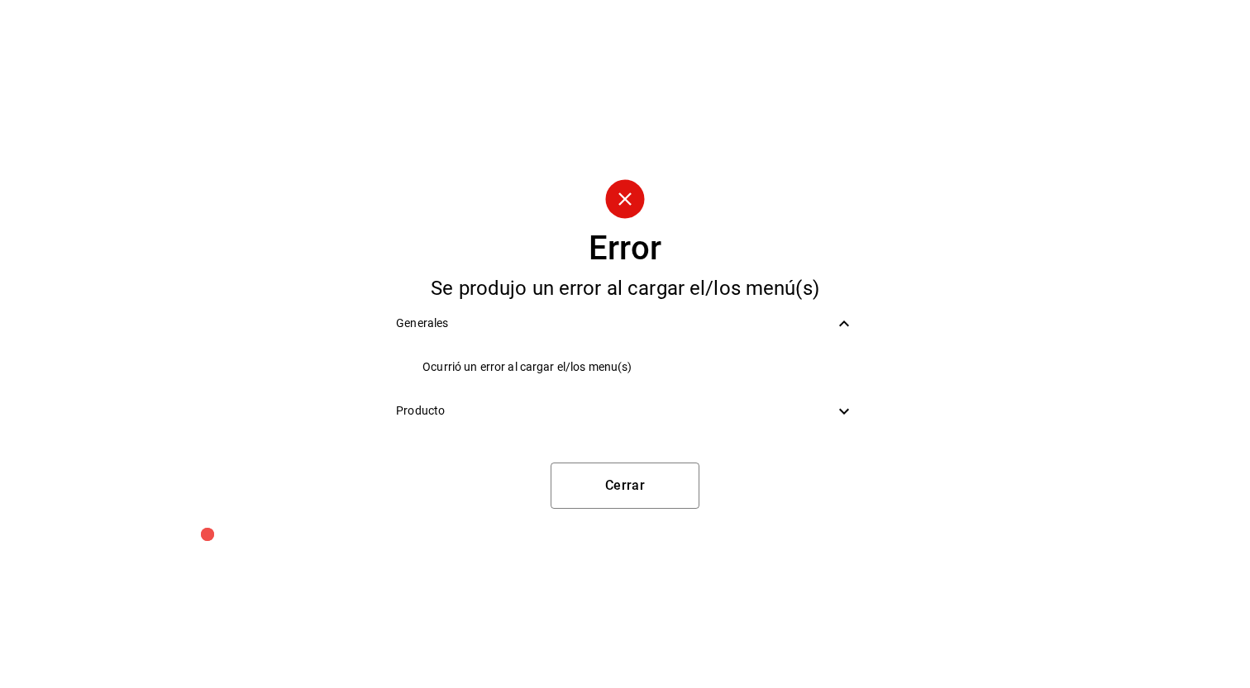
click at [858, 418] on div "Producto" at bounding box center [625, 411] width 484 height 37
click at [854, 411] on div "Producto" at bounding box center [625, 411] width 484 height 37
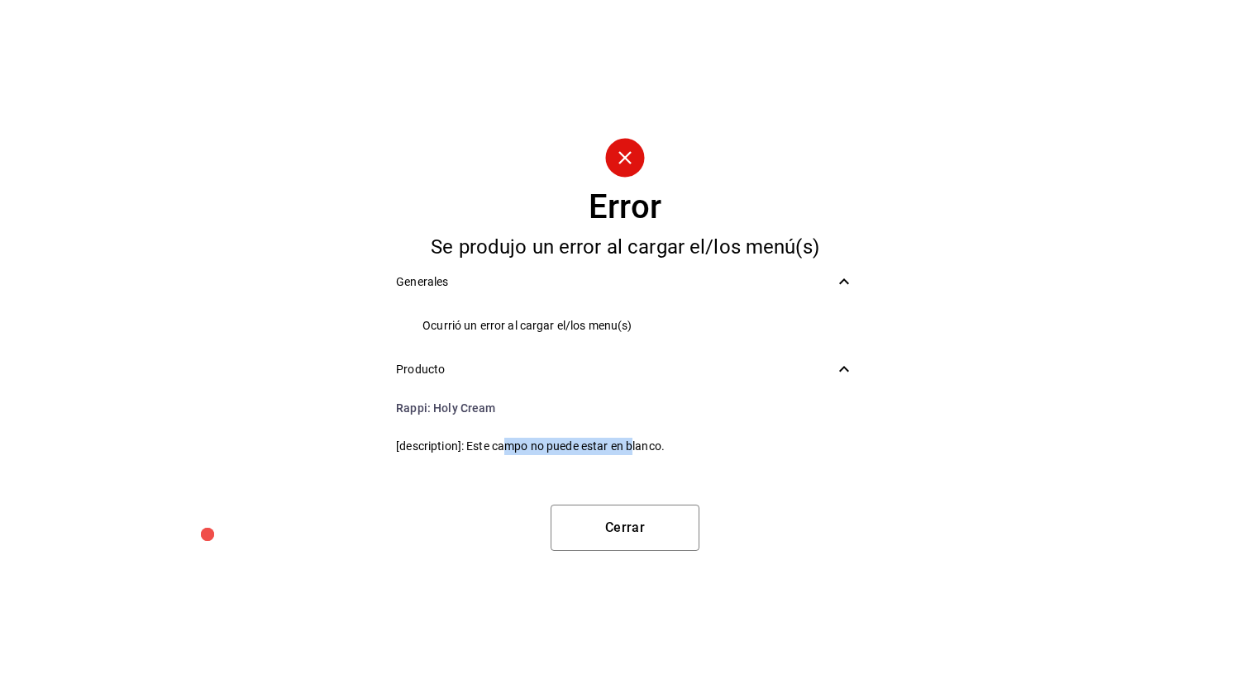
drag, startPoint x: 548, startPoint y: 444, endPoint x: 664, endPoint y: 446, distance: 116.5
click at [635, 443] on span "[description]: Este campo no puede estar en blanco." at bounding box center [625, 446] width 458 height 17
click at [677, 531] on button "Cerrar" at bounding box center [624, 528] width 149 height 46
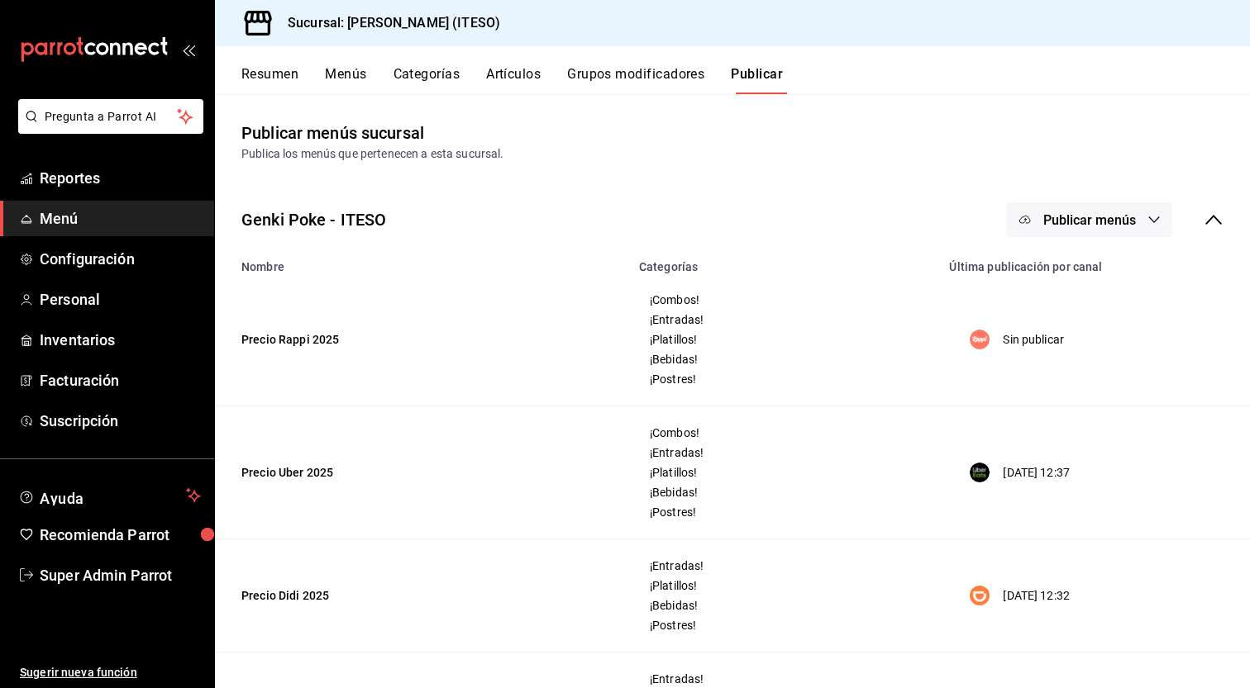
click at [537, 71] on button "Artículos" at bounding box center [513, 80] width 55 height 28
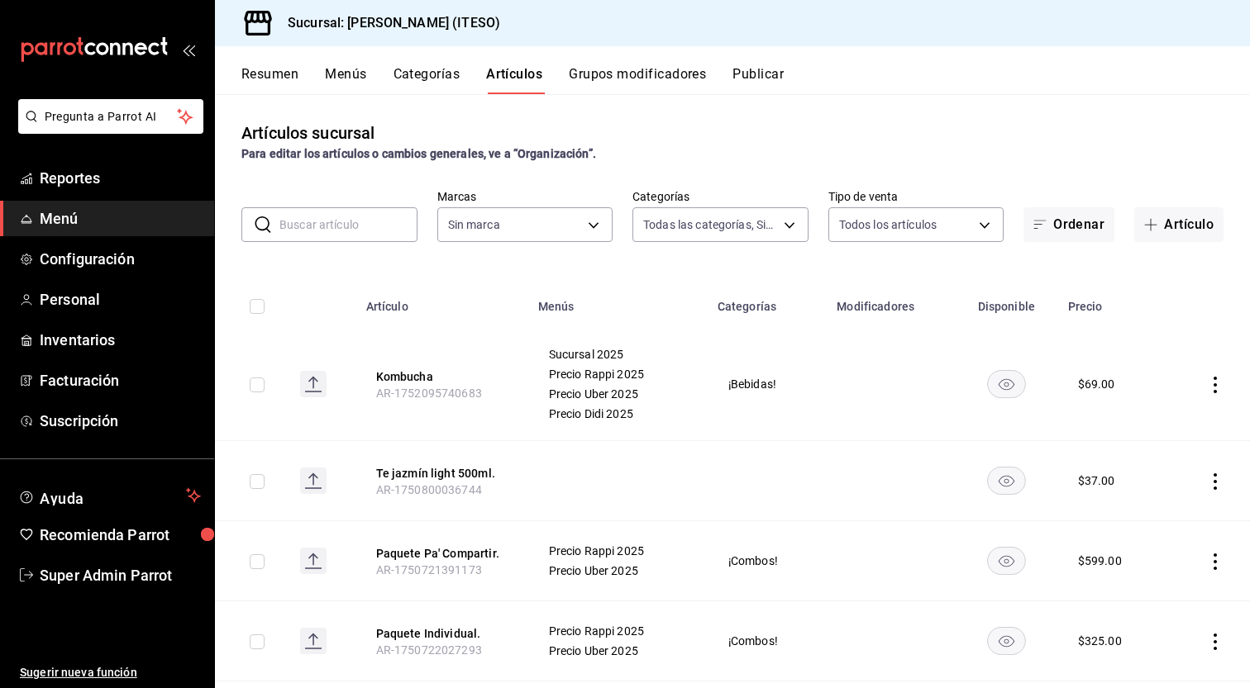
type input "e4188616-702a-4f91-9512-e9968cfe7d71"
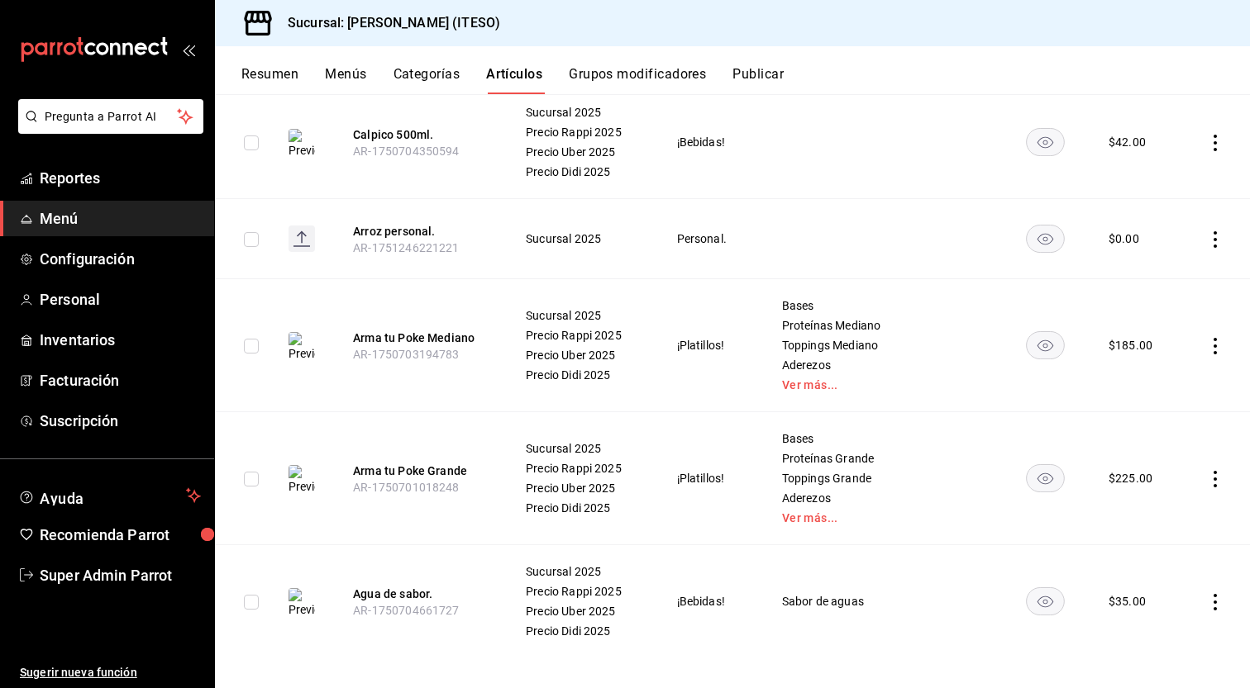
scroll to position [6527, 0]
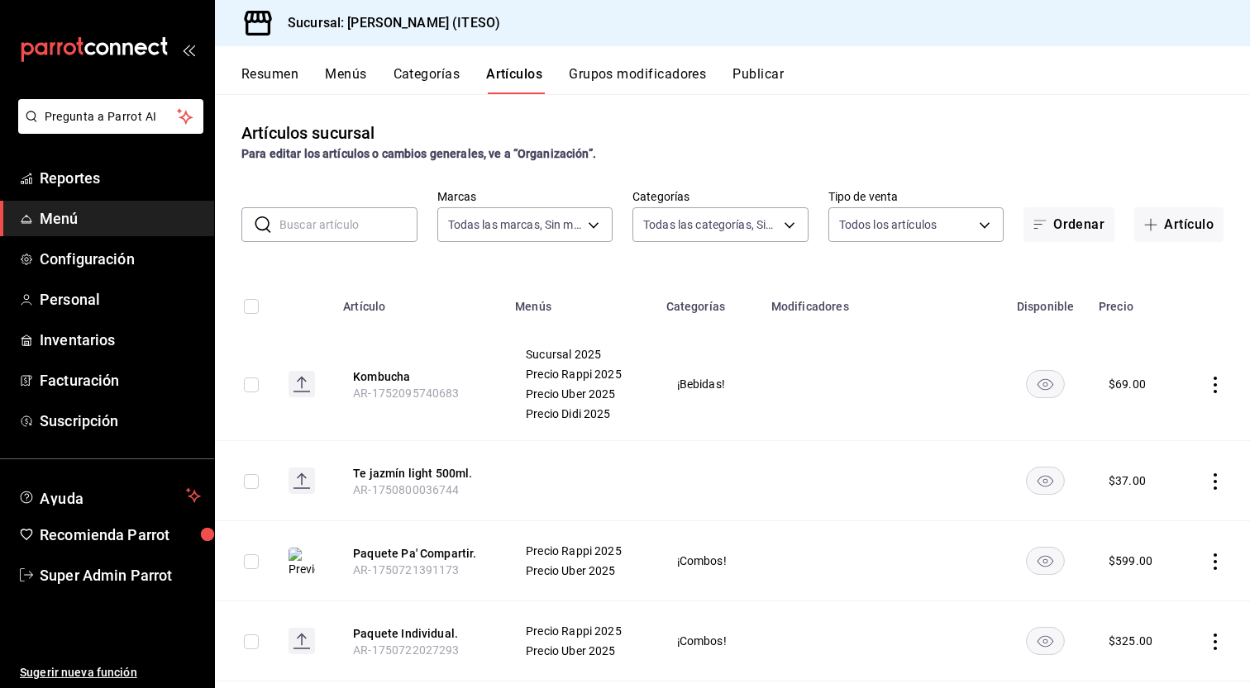
click at [761, 80] on button "Publicar" at bounding box center [757, 80] width 51 height 28
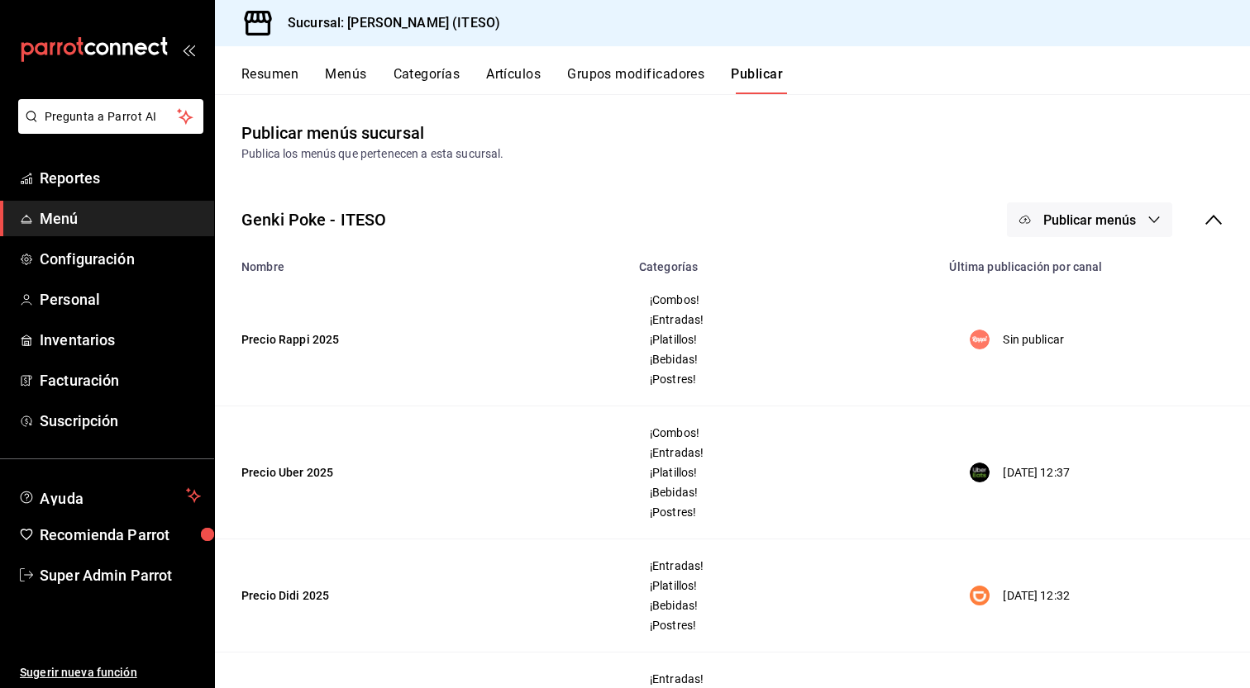
click at [1085, 221] on span "Publicar menús" at bounding box center [1089, 220] width 93 height 16
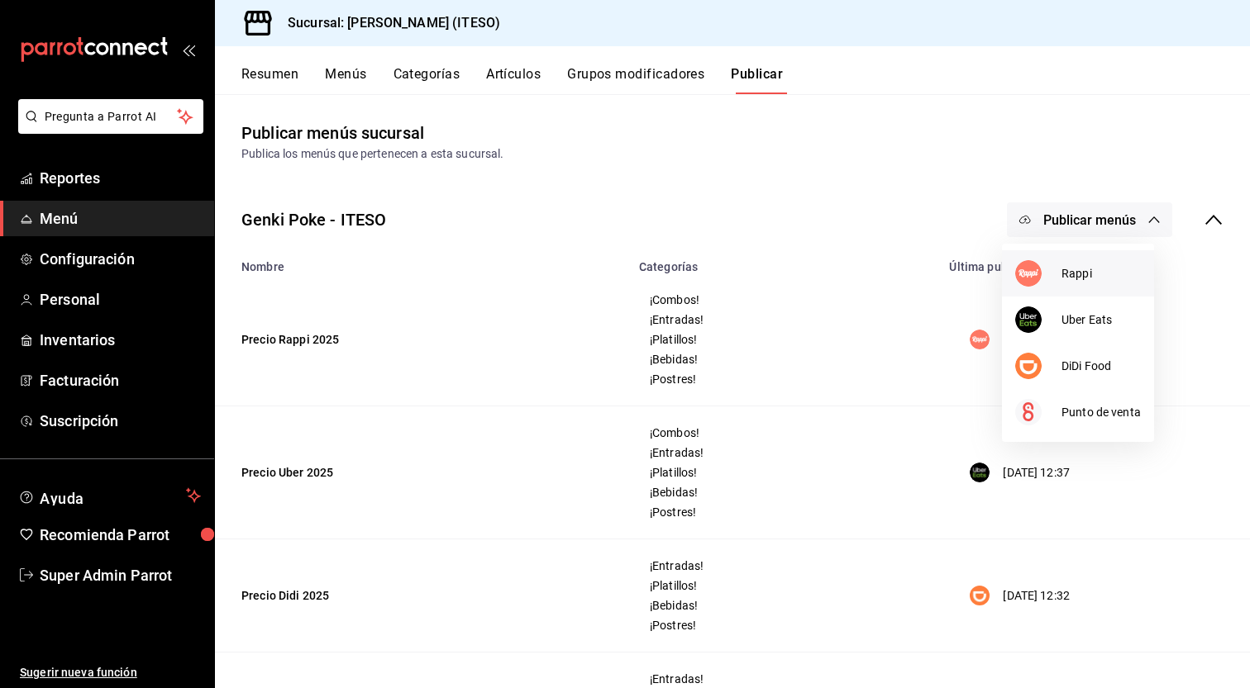
click at [1078, 272] on span "Rappi" at bounding box center [1100, 273] width 79 height 17
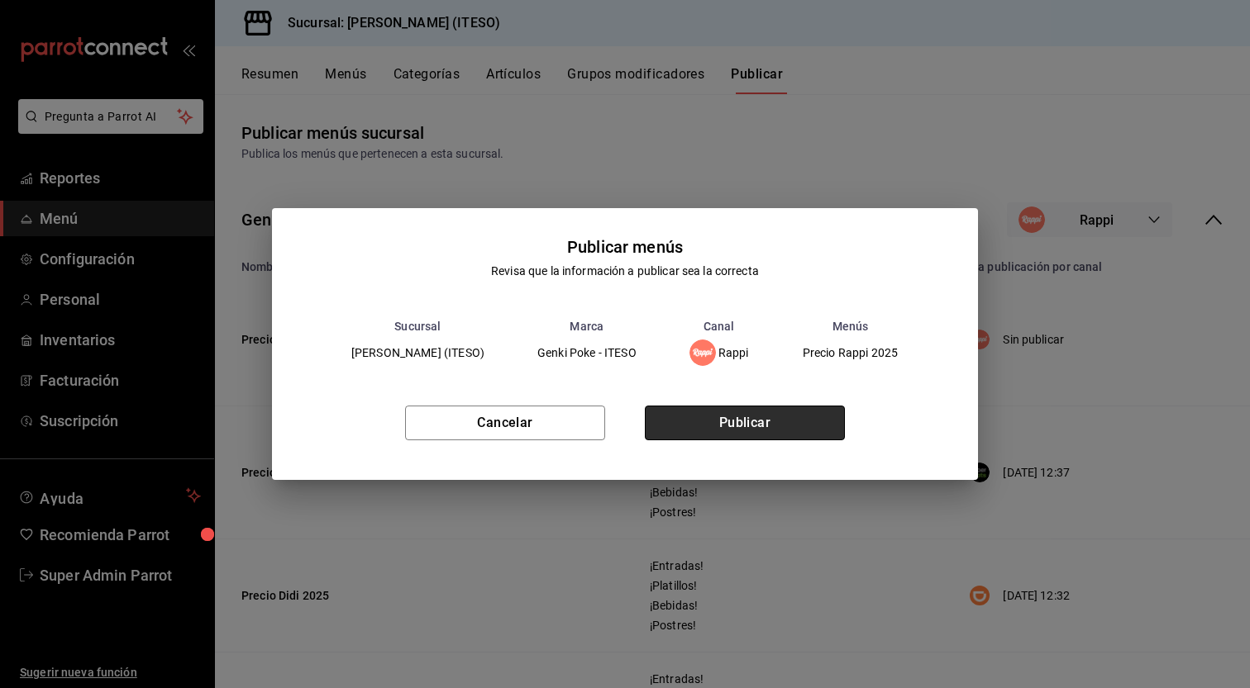
click at [689, 421] on button "Publicar" at bounding box center [745, 423] width 200 height 35
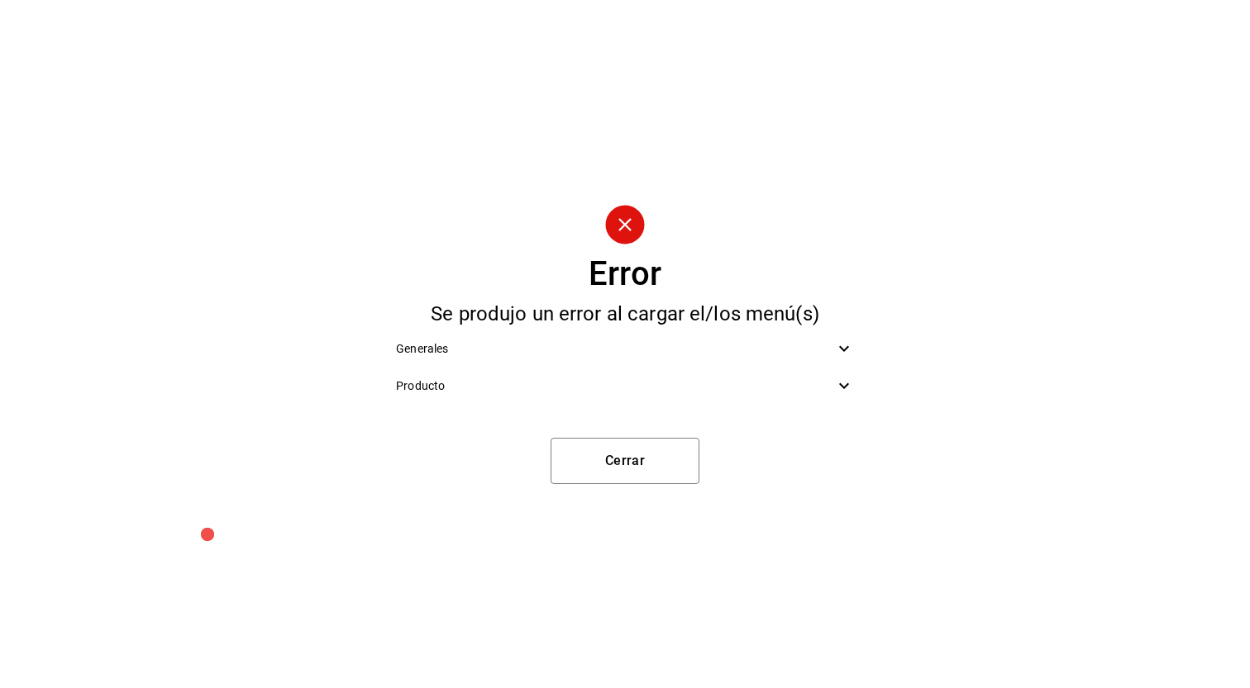
click at [843, 388] on icon at bounding box center [844, 386] width 10 height 6
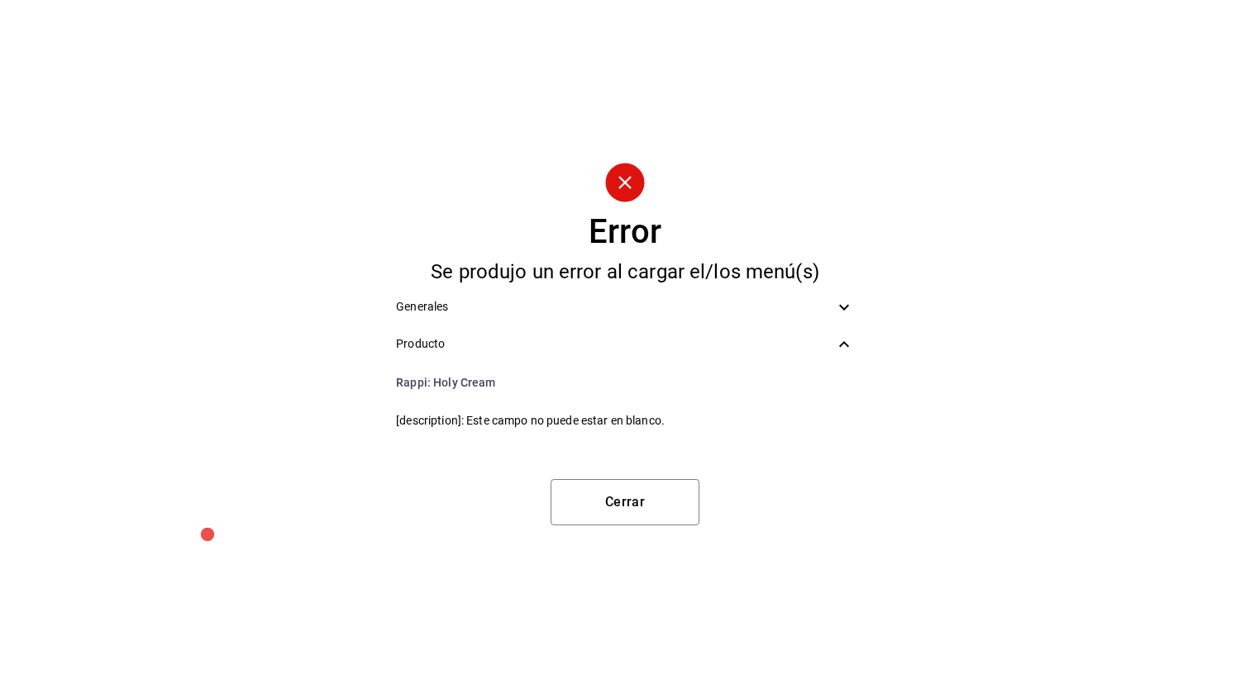
click at [851, 306] on icon at bounding box center [844, 308] width 20 height 20
click at [850, 307] on icon at bounding box center [844, 308] width 20 height 20
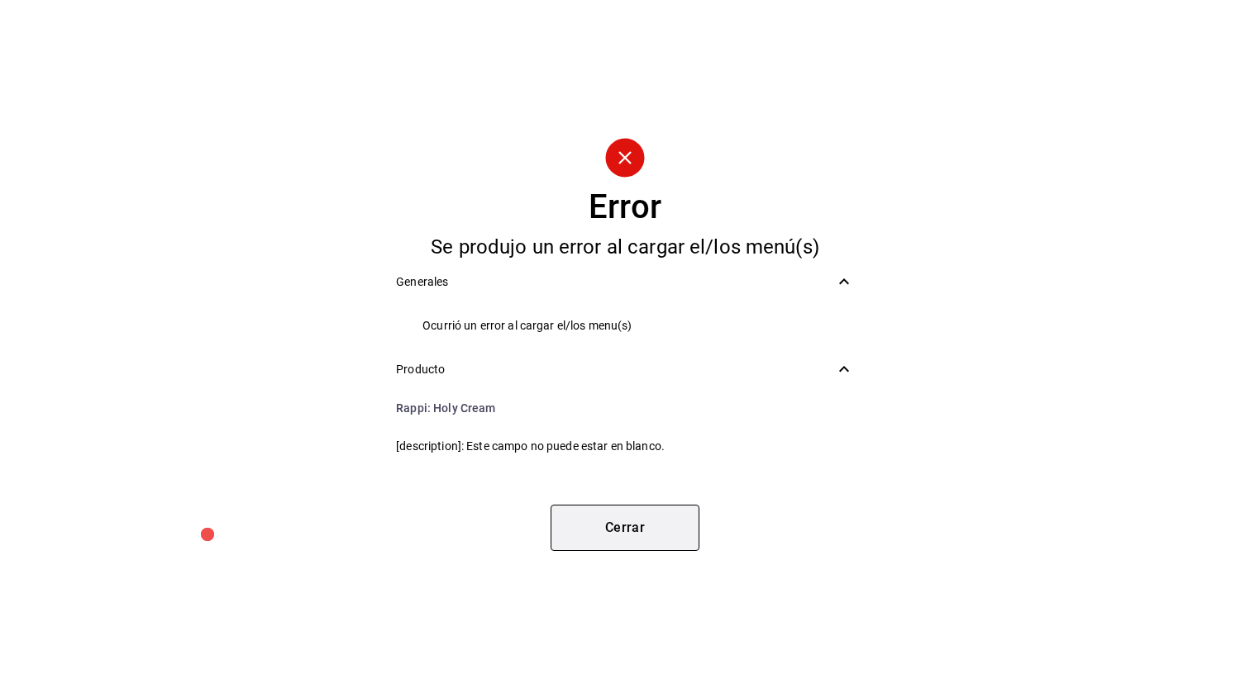
click at [621, 546] on button "Cerrar" at bounding box center [624, 528] width 149 height 46
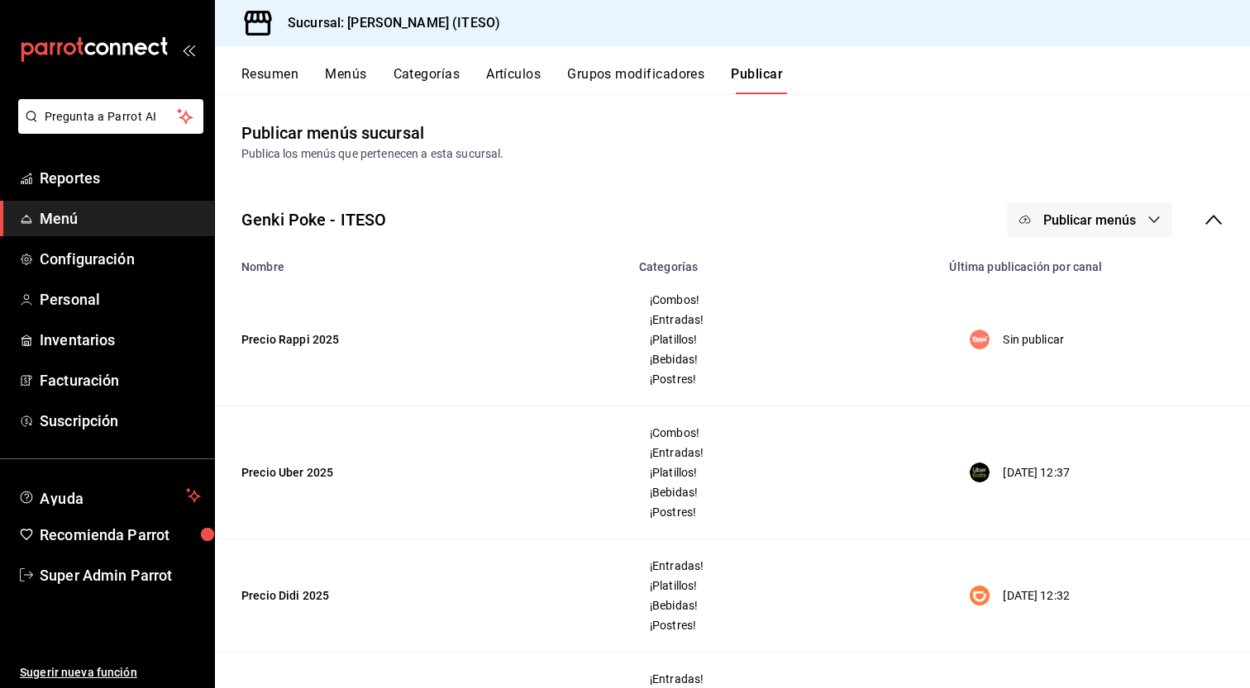
click at [537, 73] on button "Artículos" at bounding box center [513, 80] width 55 height 28
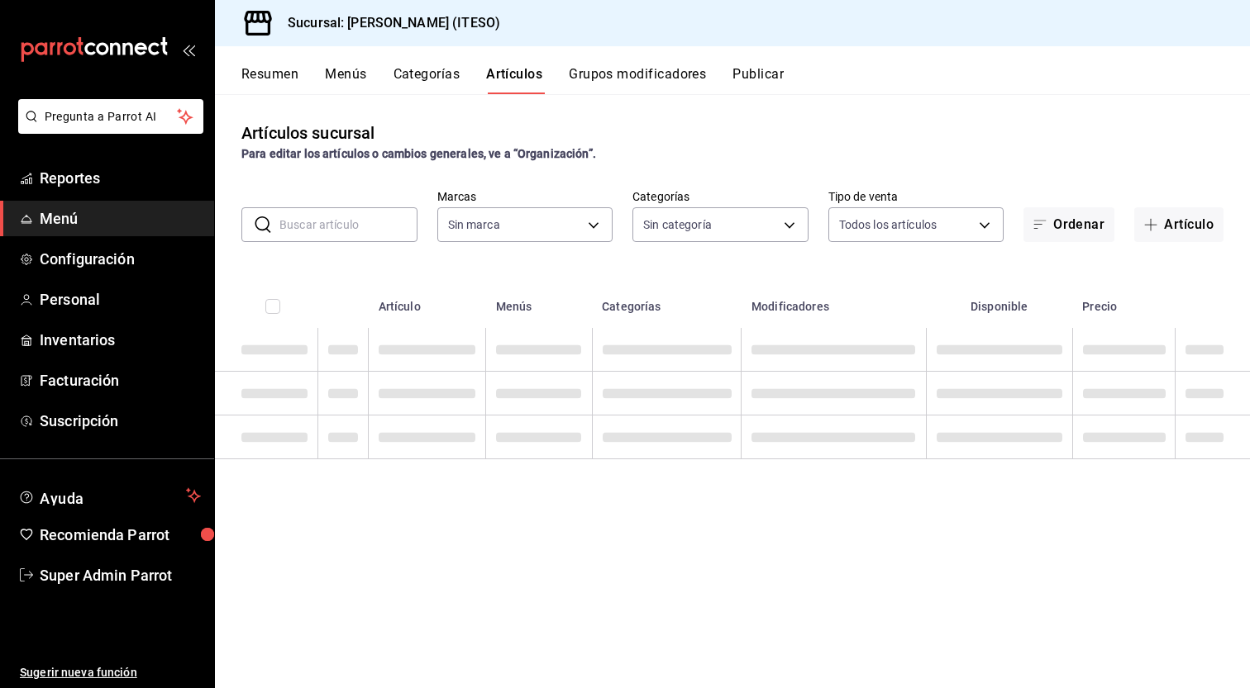
type input "e4188616-702a-4f91-9512-e9968cfe7d71"
type input "0bc7cabd-96ad-48c5-9679-7df0877b7a7d,f00018ab-ccee-4443-8f32-e444ae930a5e,f7fc9…"
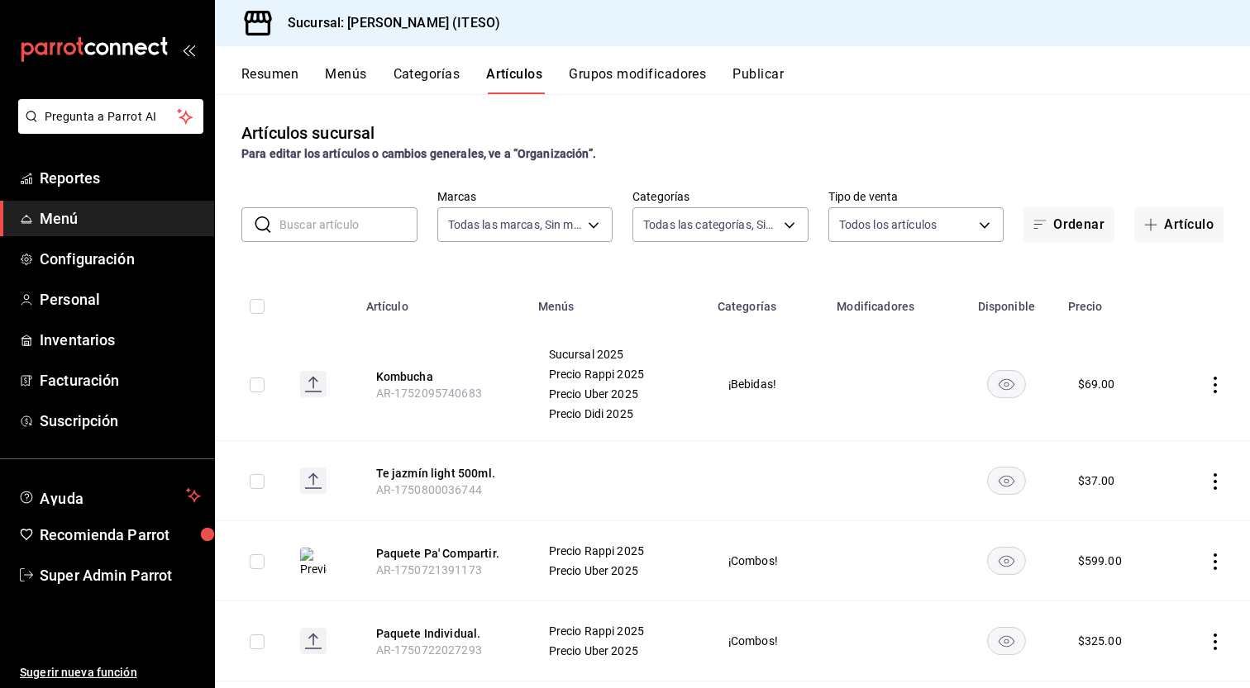
click at [677, 77] on button "Grupos modificadores" at bounding box center [637, 80] width 137 height 28
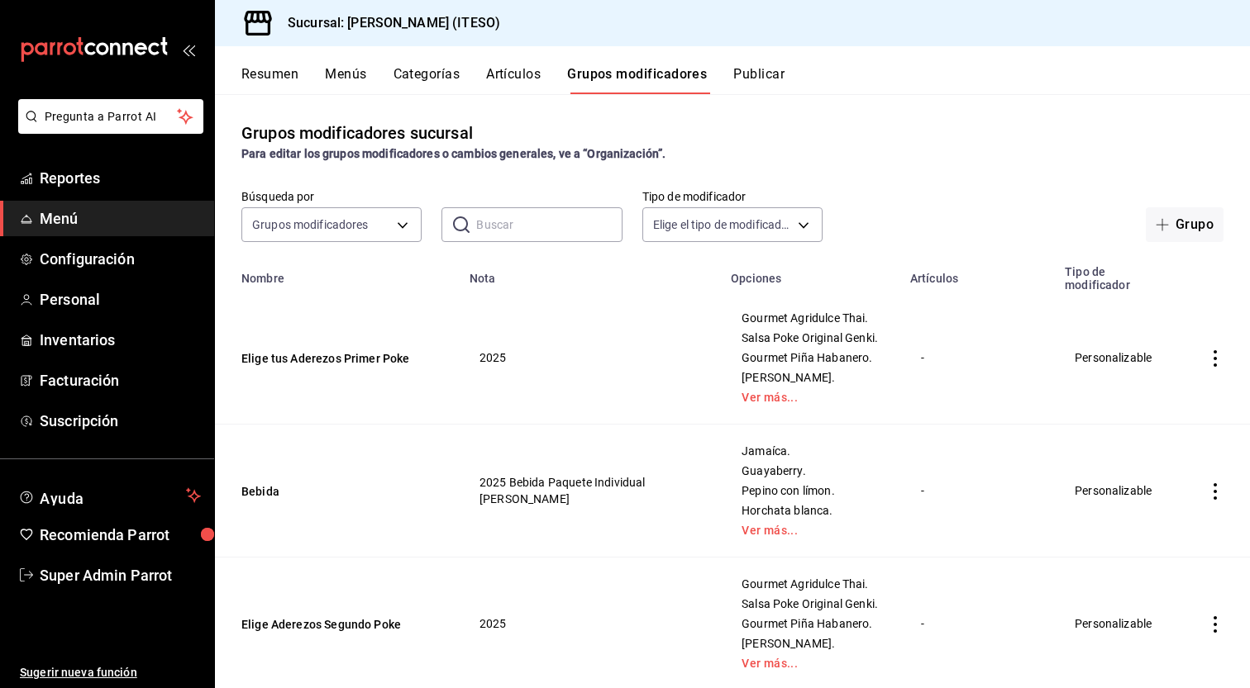
click at [438, 74] on button "Categorías" at bounding box center [426, 80] width 67 height 28
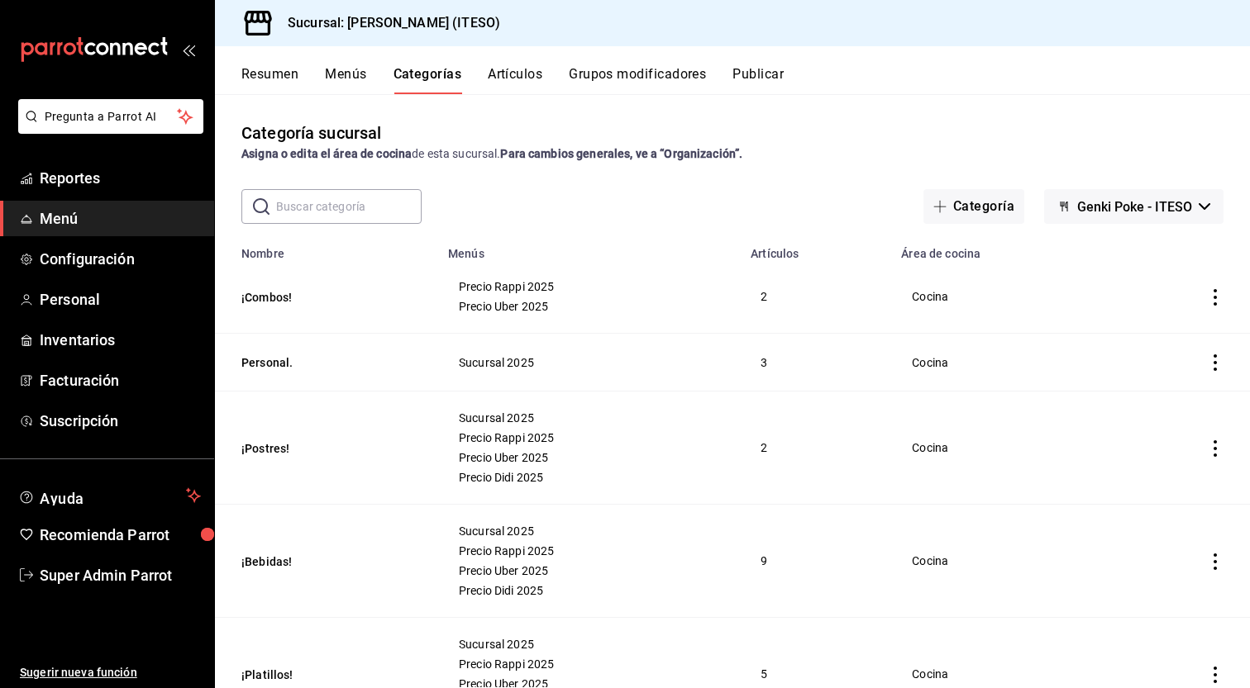
click at [340, 74] on button "Menús" at bounding box center [345, 80] width 41 height 28
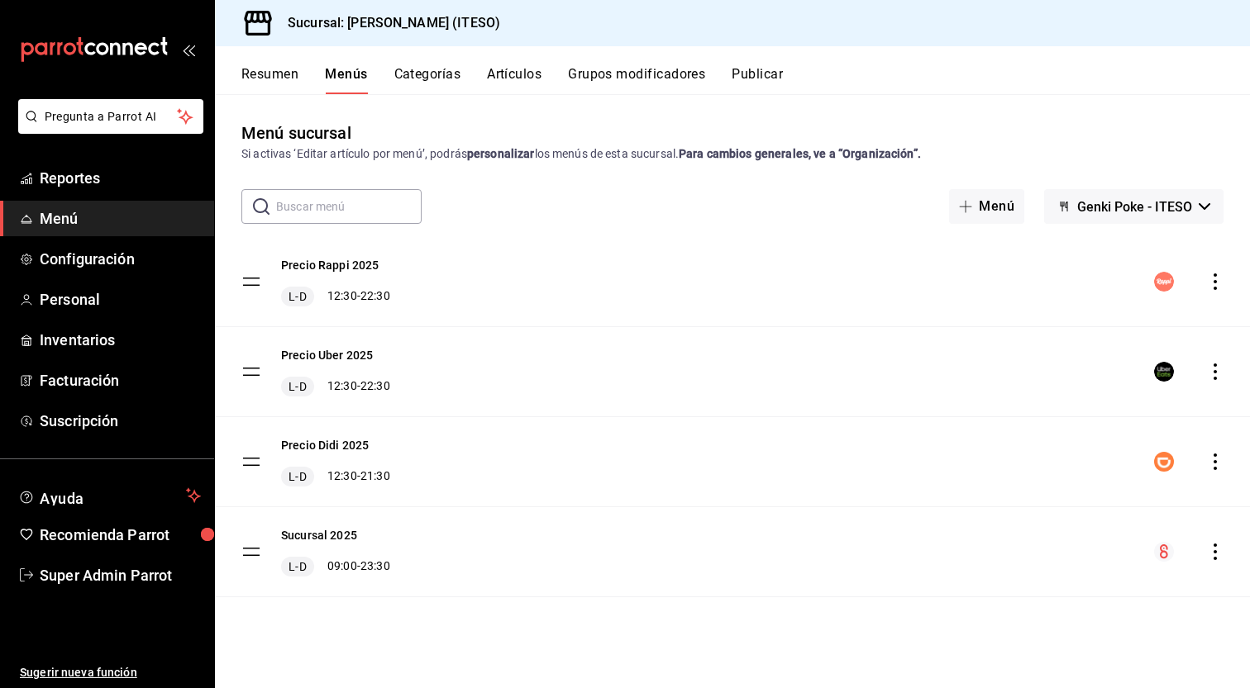
click at [661, 73] on button "Grupos modificadores" at bounding box center [636, 80] width 137 height 28
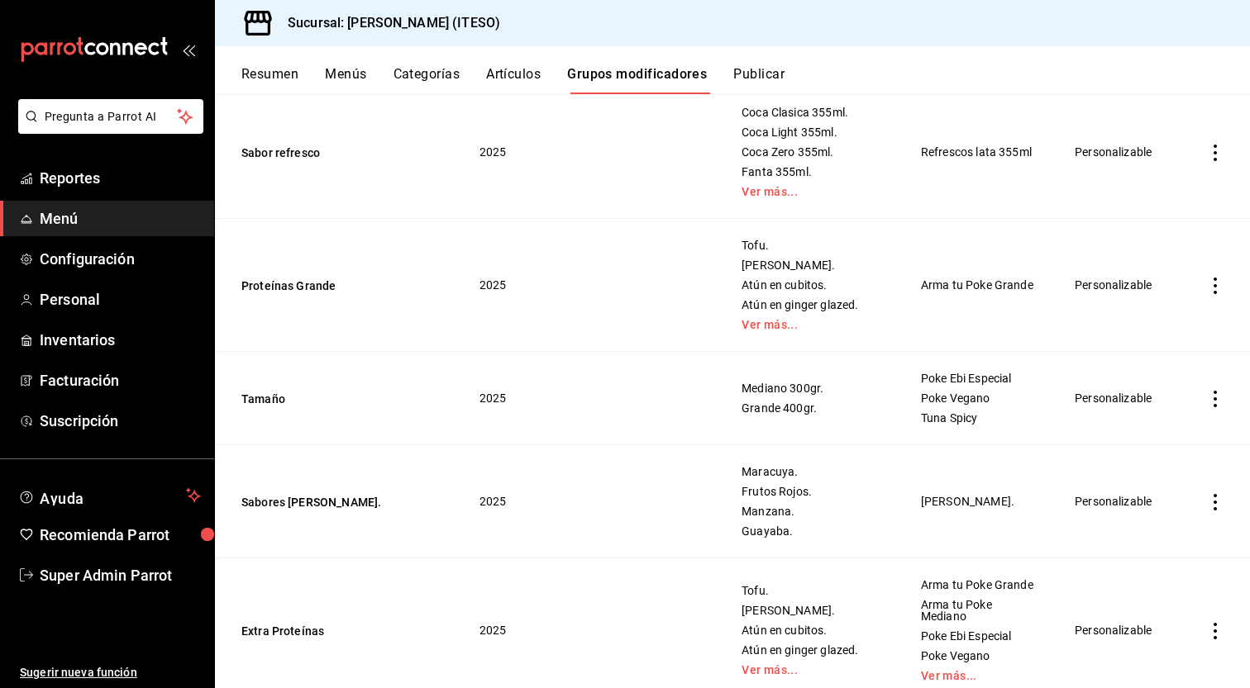
scroll to position [2381, 0]
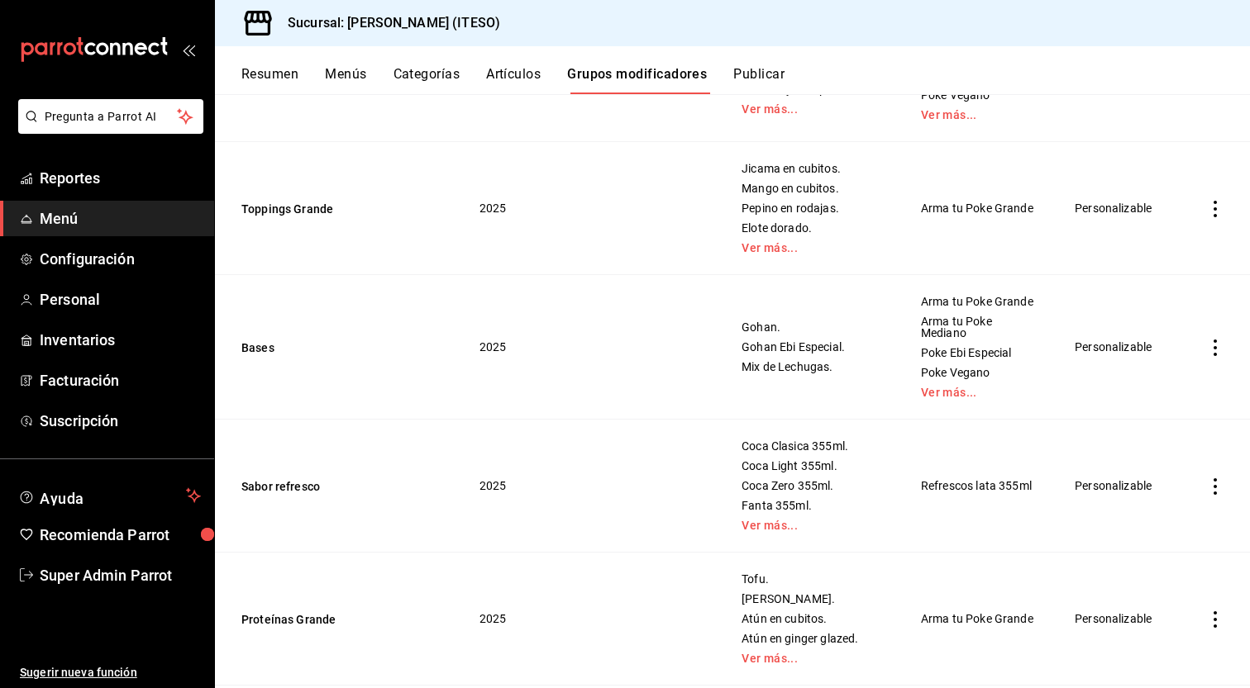
click at [528, 76] on button "Artículos" at bounding box center [513, 80] width 55 height 28
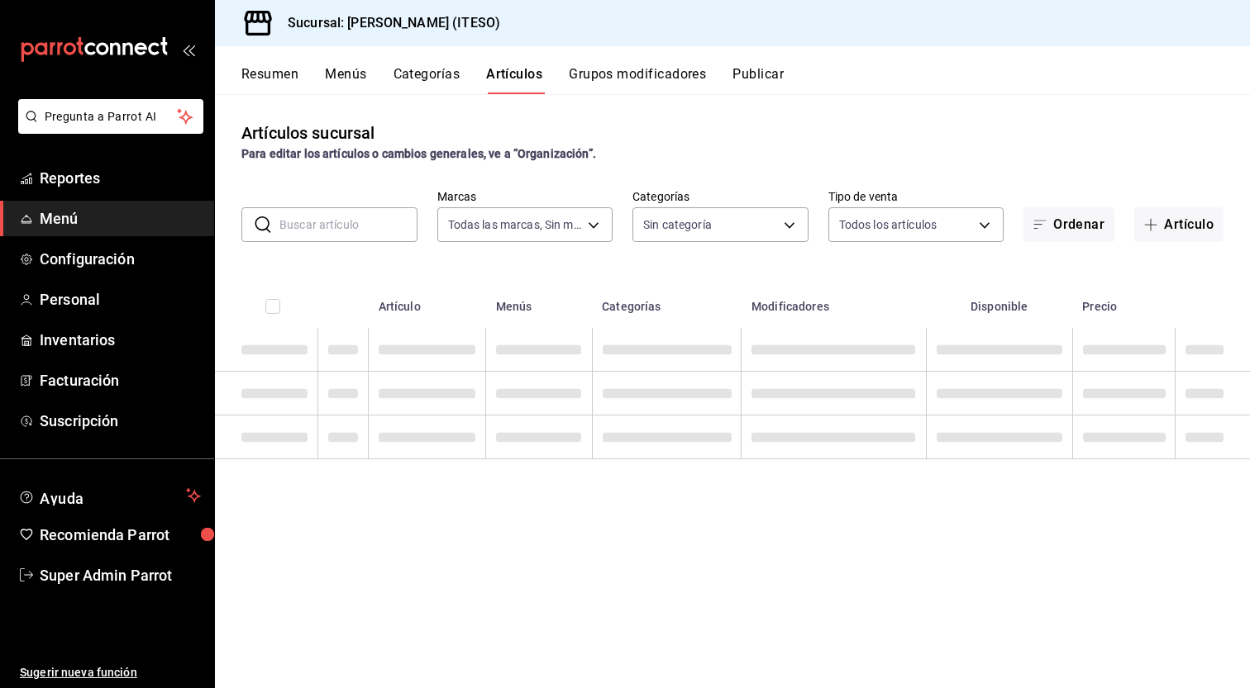
type input "0bc7cabd-96ad-48c5-9679-7df0877b7a7d,f00018ab-ccee-4443-8f32-e444ae930a5e,f7fc9…"
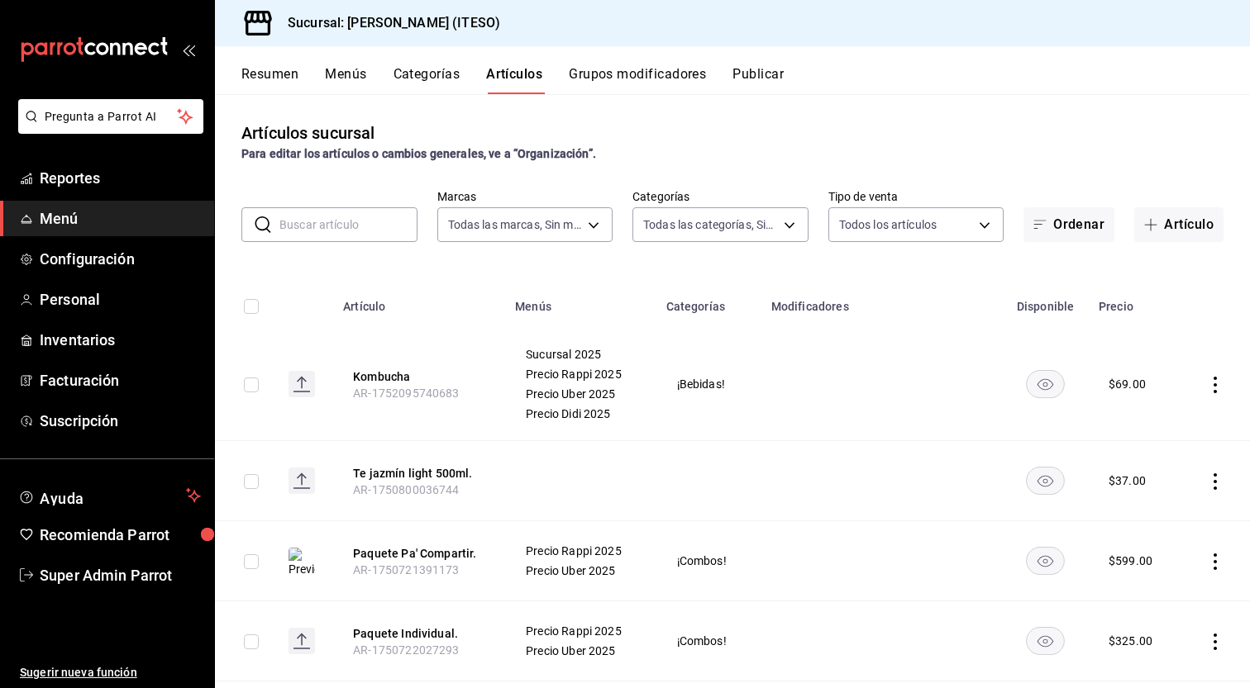
click at [748, 75] on button "Publicar" at bounding box center [757, 80] width 51 height 28
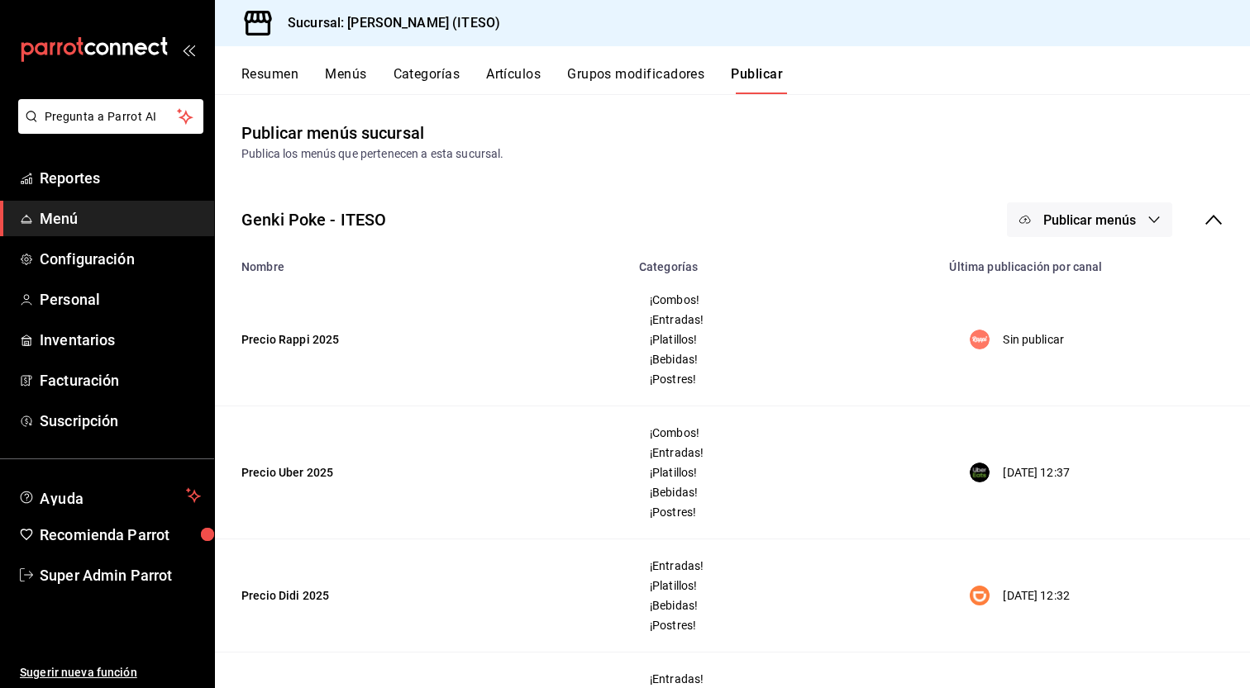
click at [523, 64] on div "Resumen Menús Categorías Artículos Grupos modificadores Publicar" at bounding box center [732, 70] width 1035 height 48
click at [521, 74] on button "Artículos" at bounding box center [513, 80] width 55 height 28
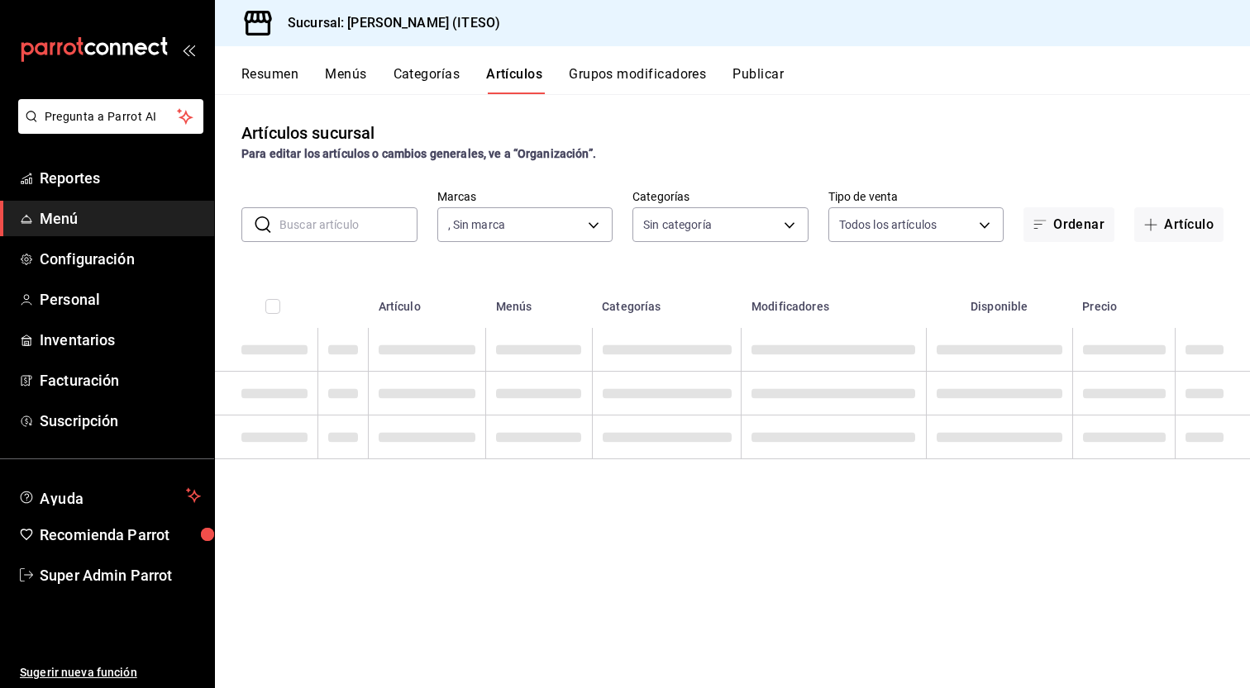
type input "e4188616-702a-4f91-9512-e9968cfe7d71"
type input "0bc7cabd-96ad-48c5-9679-7df0877b7a7d,f00018ab-ccee-4443-8f32-e444ae930a5e,f7fc9…"
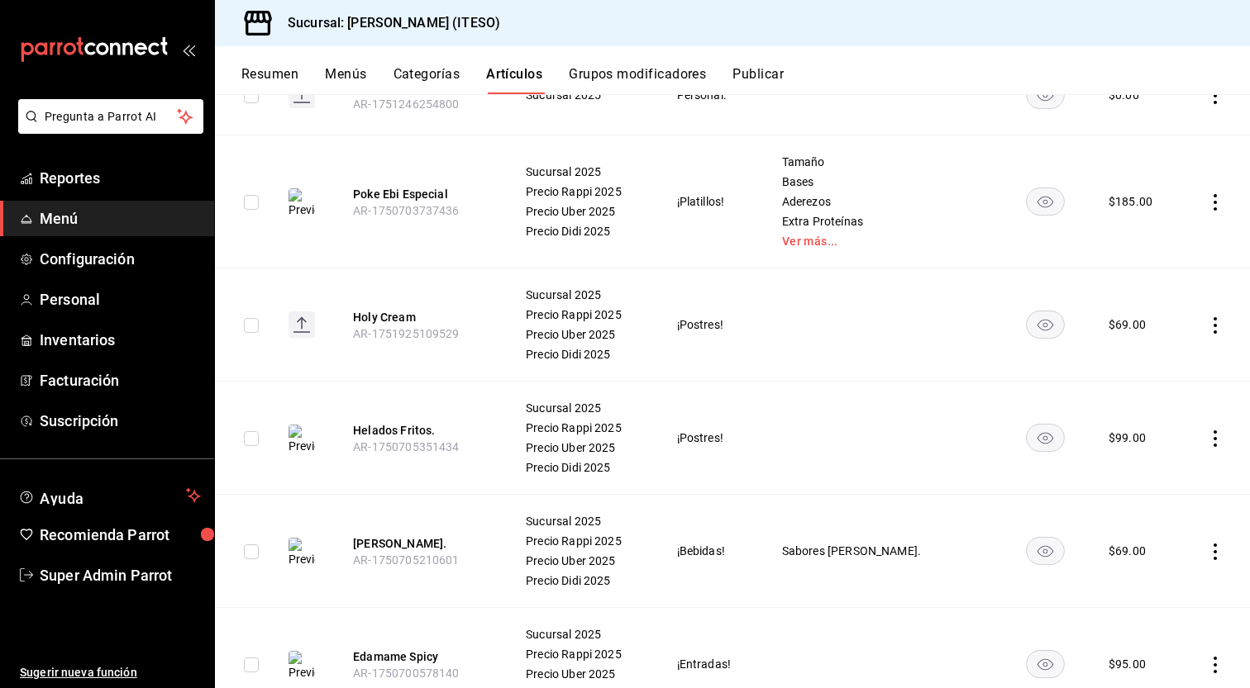
scroll to position [6616, 0]
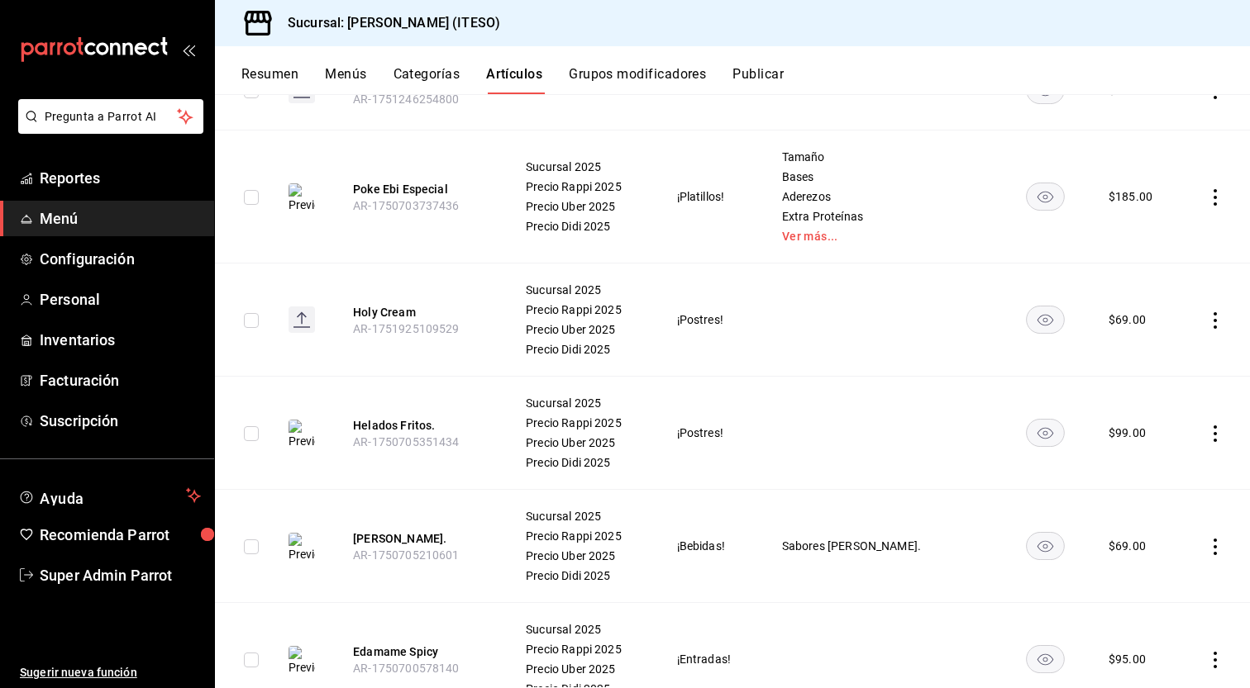
click at [1213, 312] on icon "actions" at bounding box center [1214, 320] width 3 height 17
click at [1170, 350] on span "Editar" at bounding box center [1152, 348] width 43 height 17
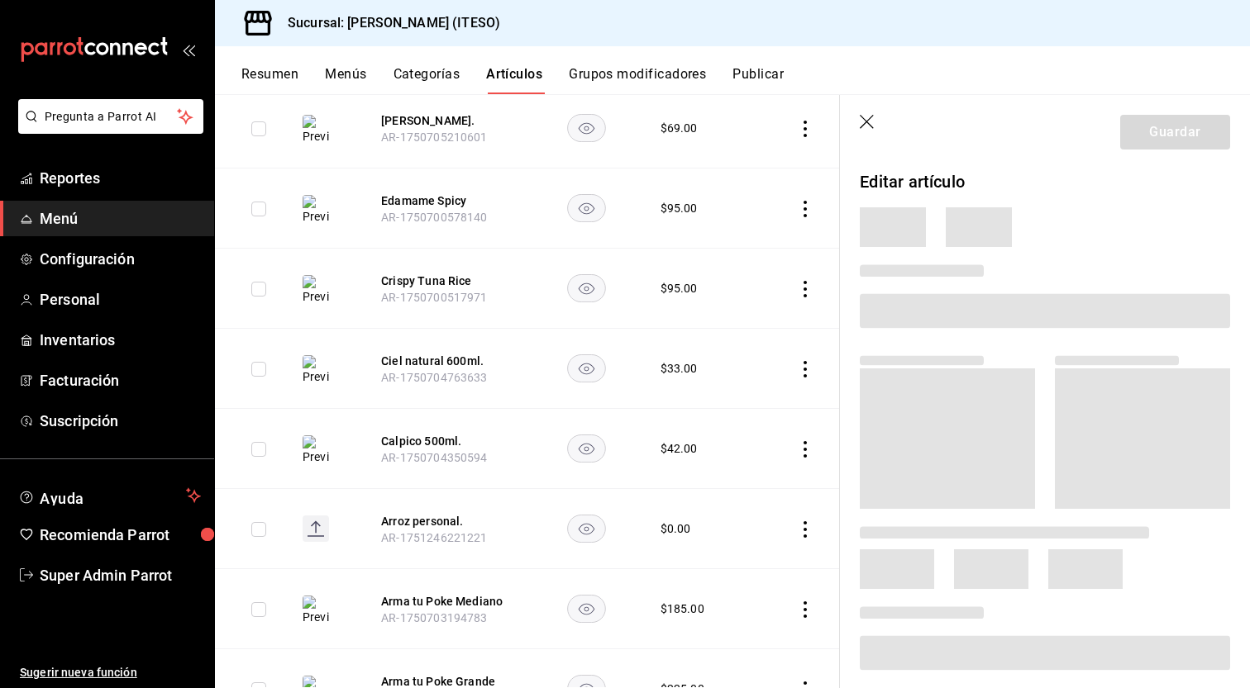
scroll to position [6210, 0]
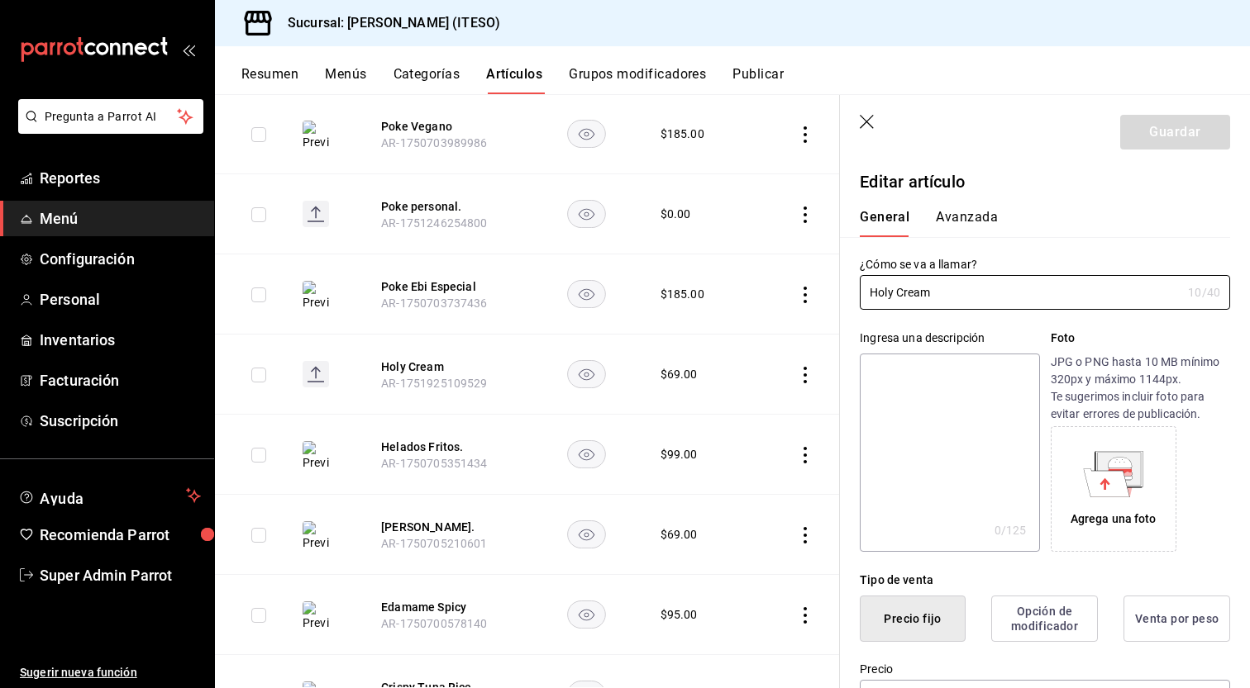
type input "$69.00"
click at [935, 394] on textarea at bounding box center [948, 453] width 179 height 198
click at [486, 440] on button "Helados Fritos." at bounding box center [447, 447] width 132 height 17
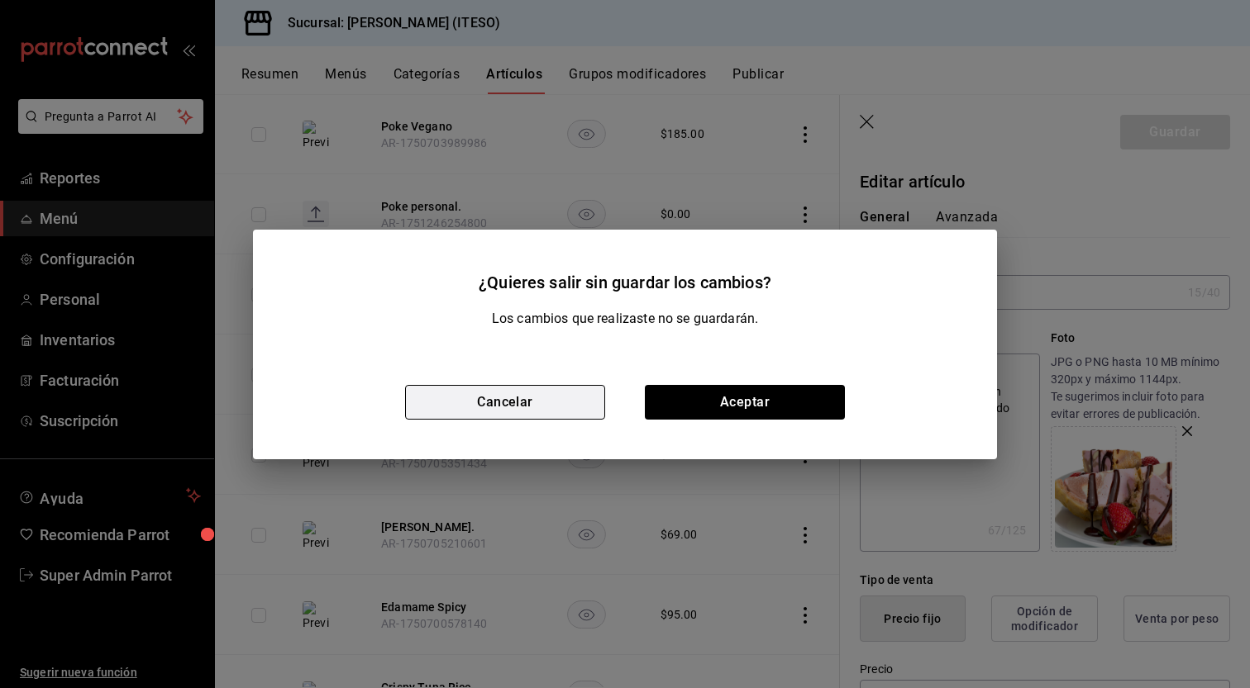
click at [516, 407] on button "Cancelar" at bounding box center [505, 402] width 200 height 35
type textarea "x"
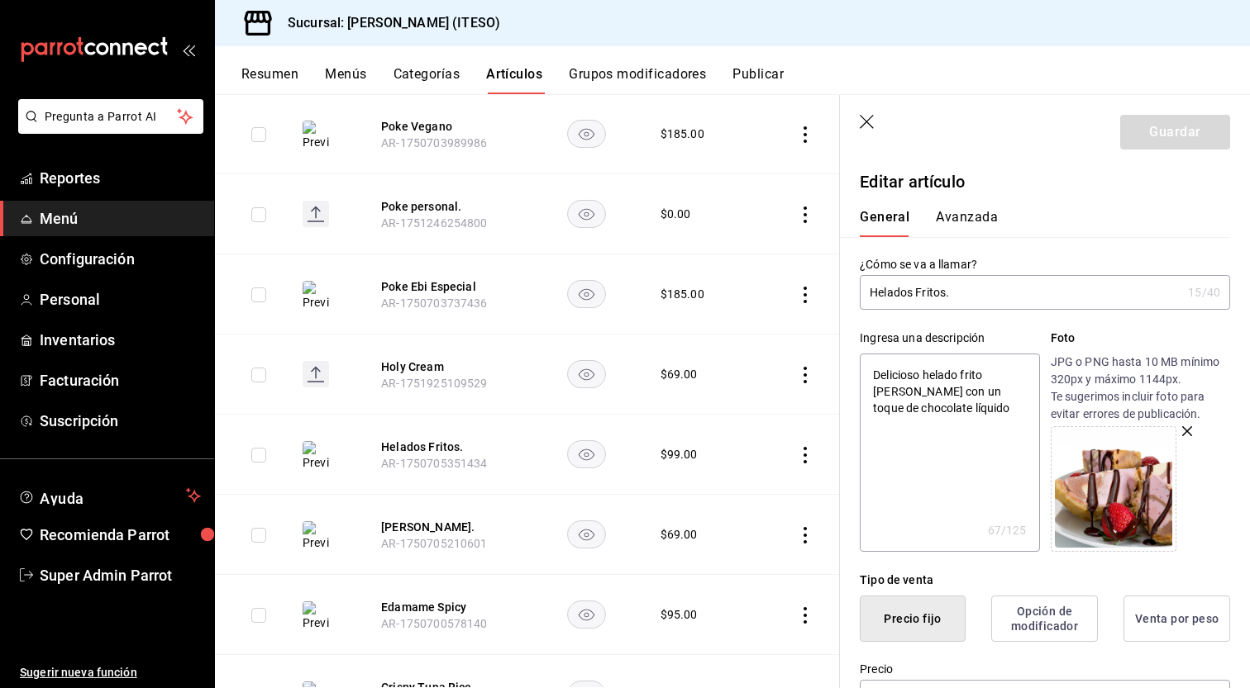
click at [868, 122] on icon "button" at bounding box center [867, 123] width 17 height 17
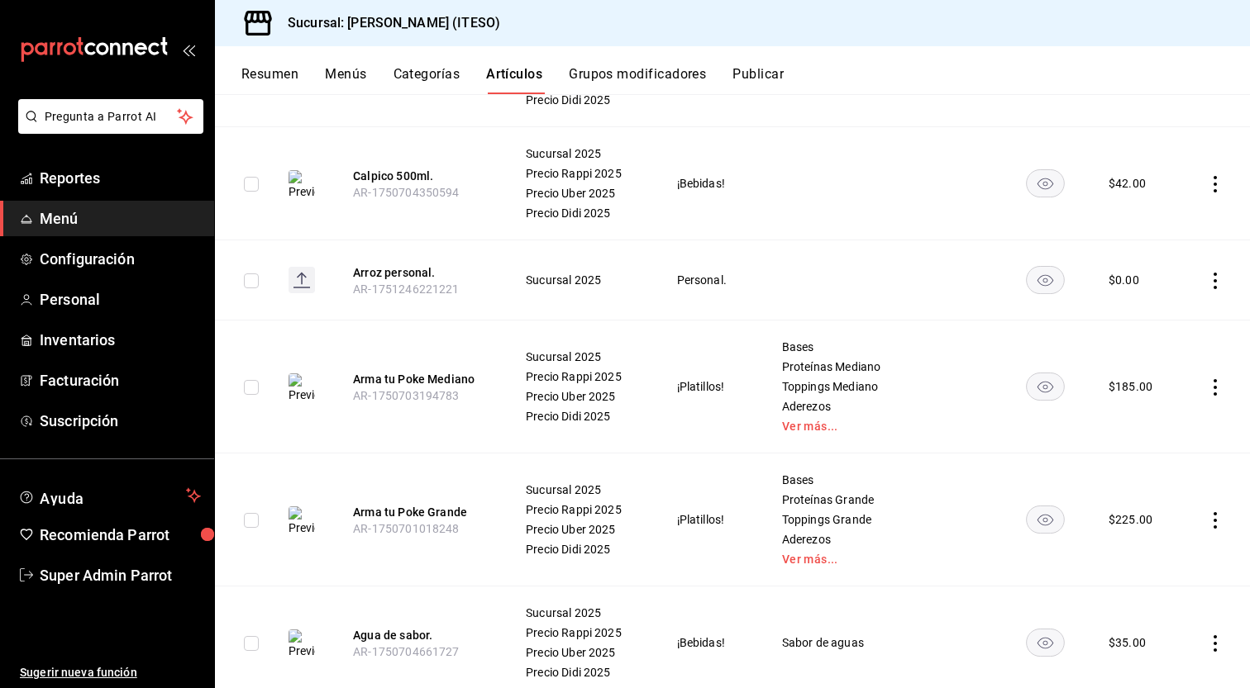
scroll to position [6527, 0]
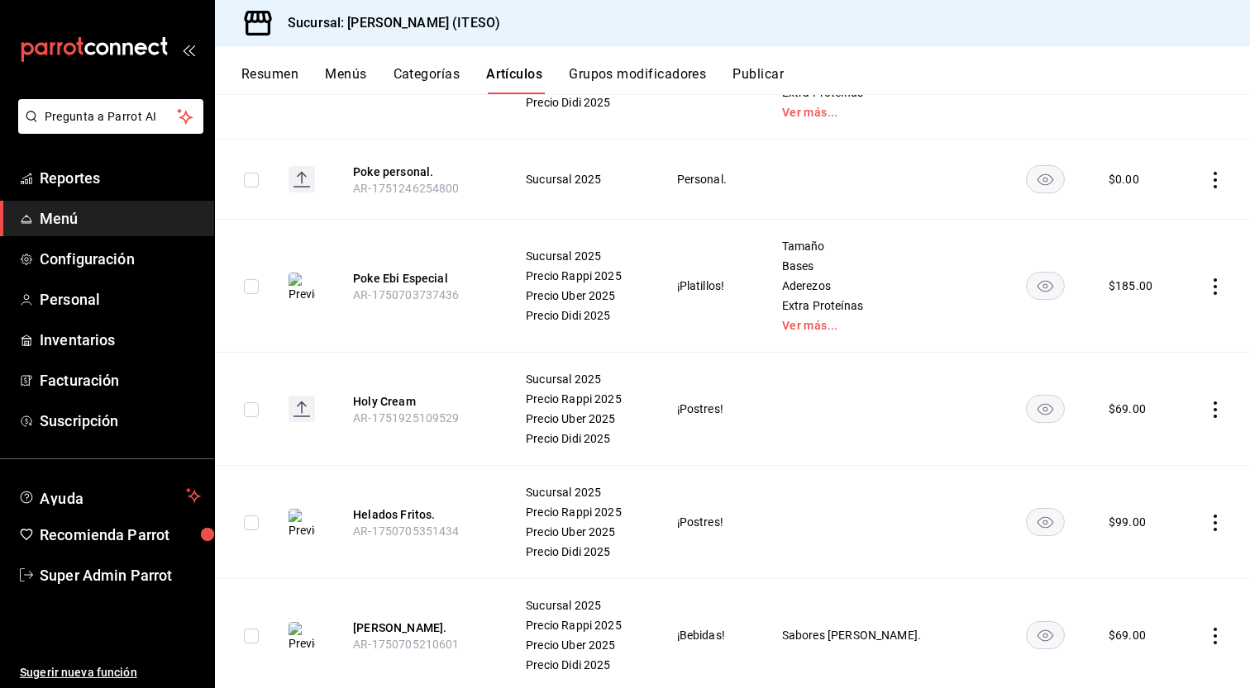
click at [1207, 515] on icon "actions" at bounding box center [1215, 523] width 17 height 17
click at [1162, 547] on span "Editar" at bounding box center [1152, 550] width 43 height 17
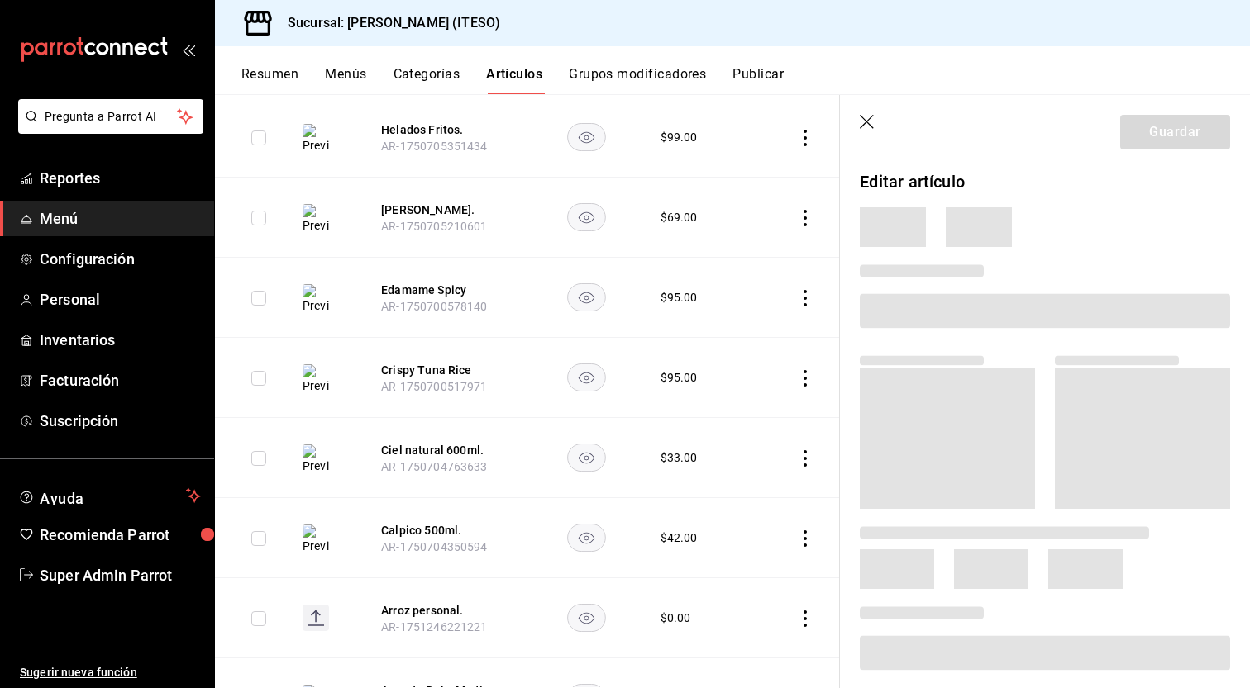
scroll to position [6120, 0]
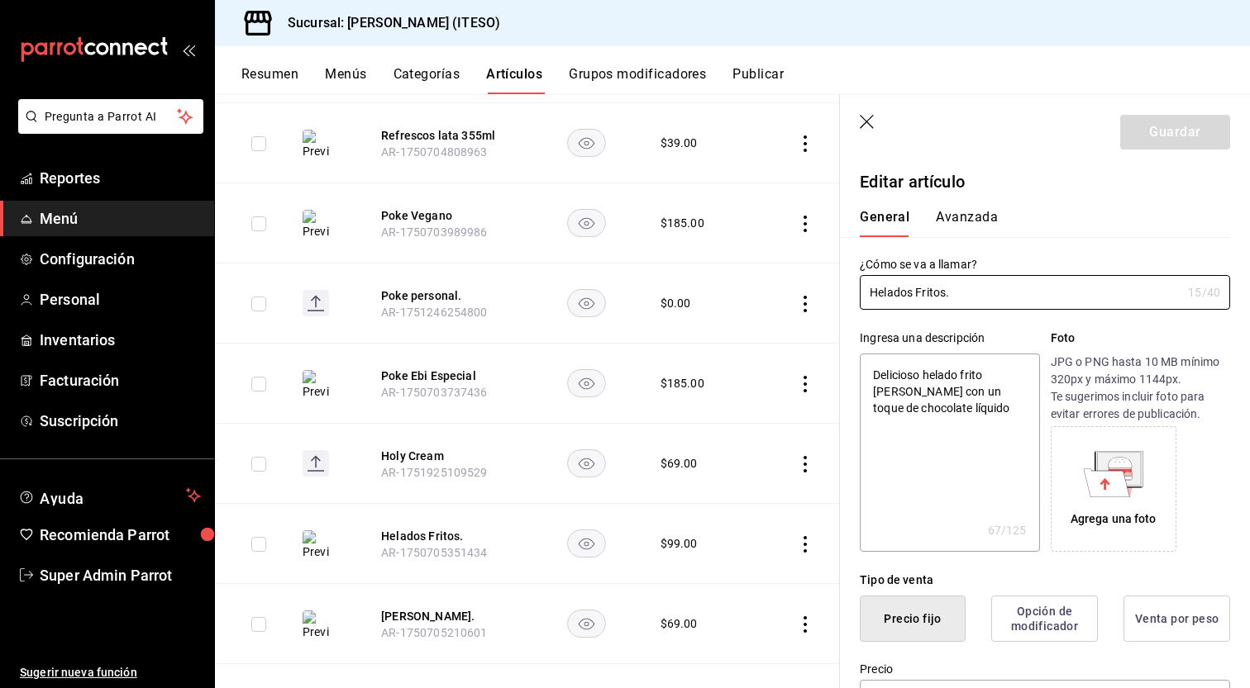
type textarea "x"
type input "$99.00"
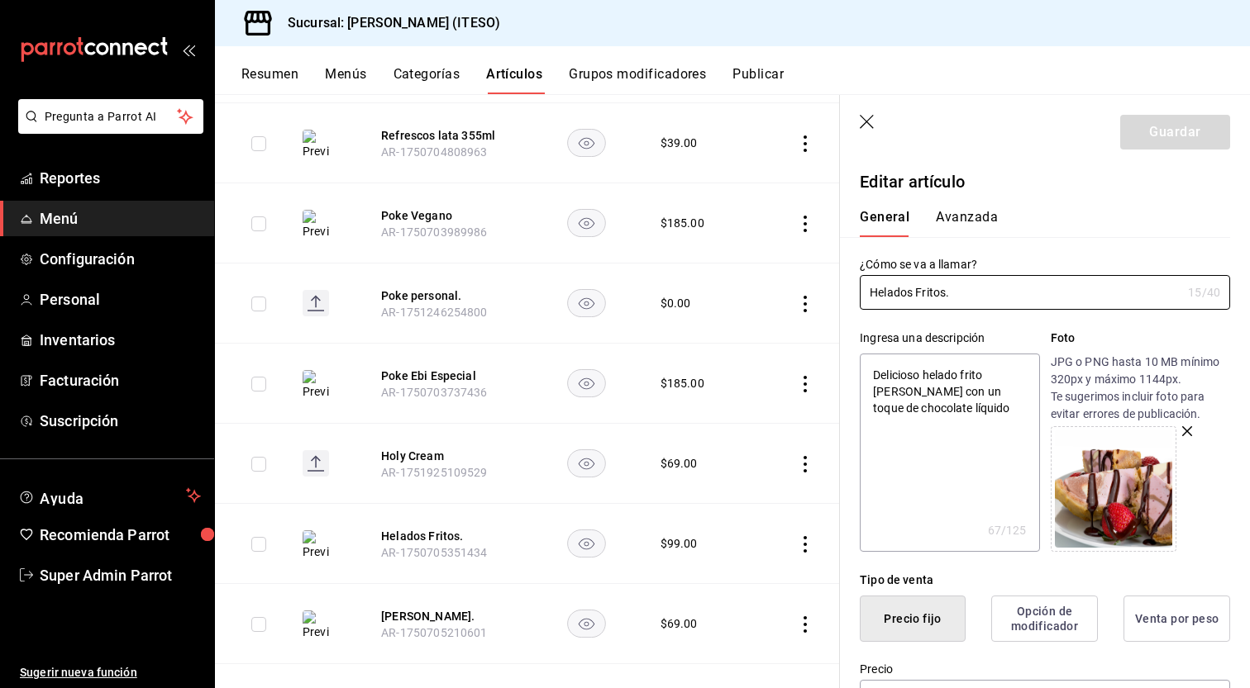
click at [873, 117] on icon "button" at bounding box center [867, 123] width 17 height 17
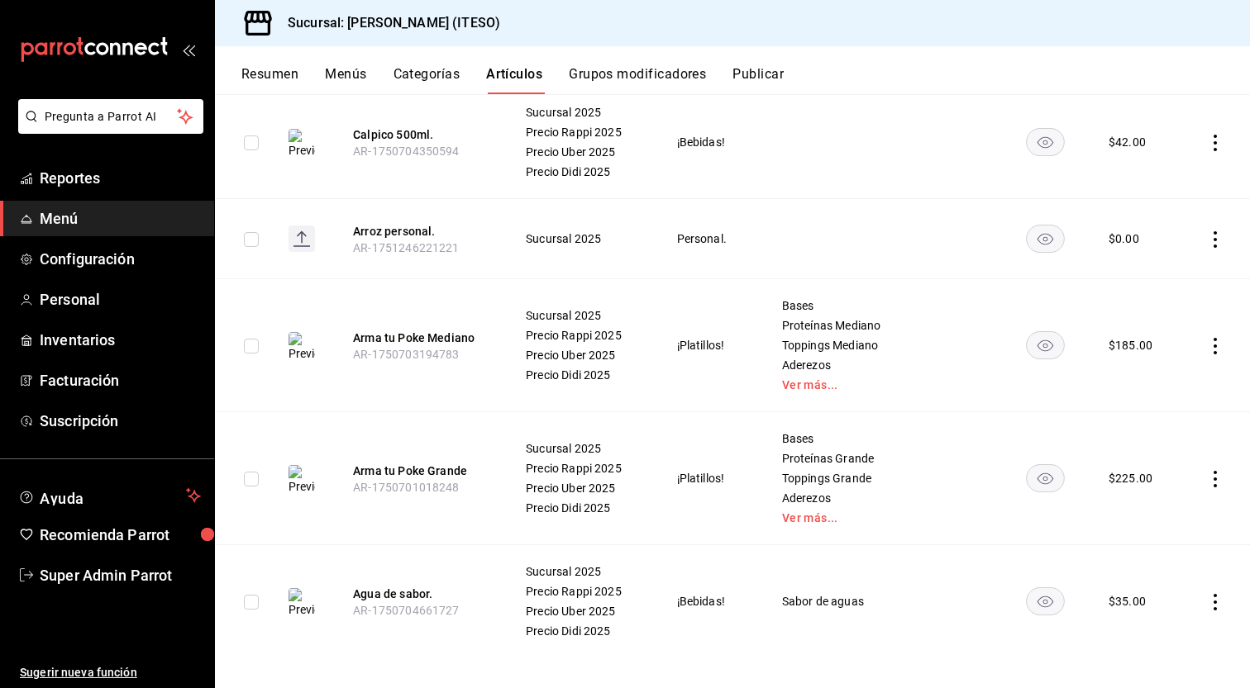
scroll to position [6657, 0]
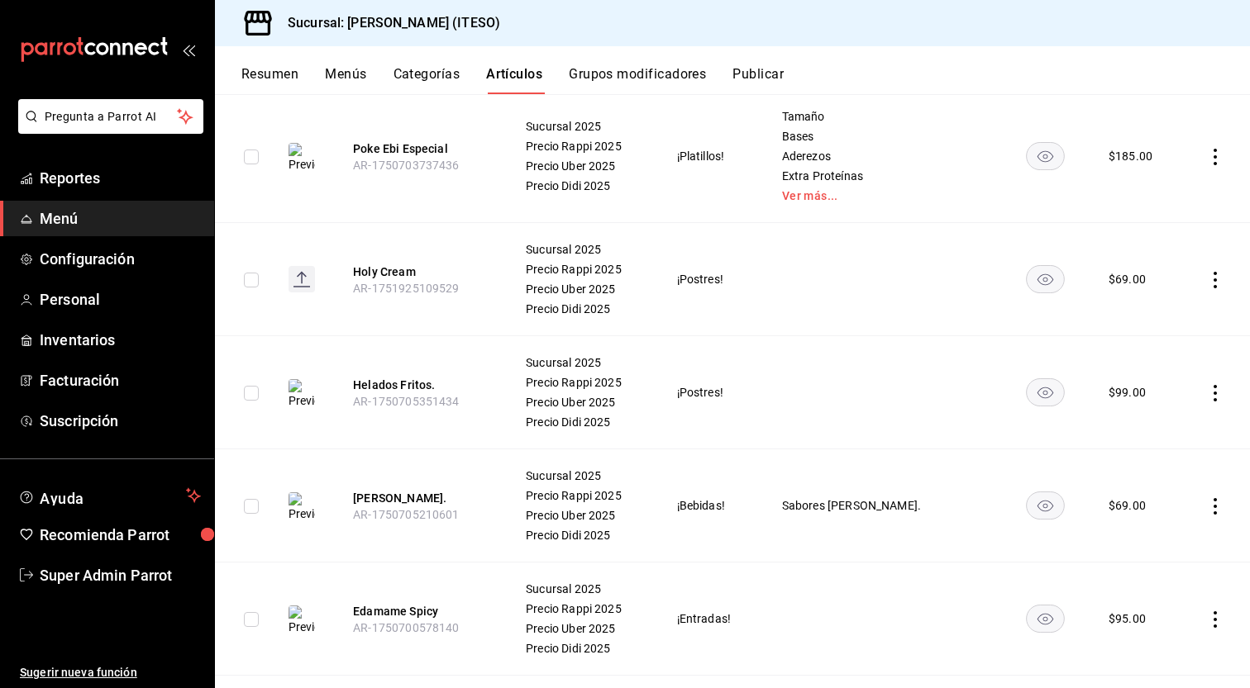
click at [1207, 150] on icon "actions" at bounding box center [1215, 157] width 17 height 17
click at [1138, 185] on span "Editar" at bounding box center [1152, 184] width 43 height 17
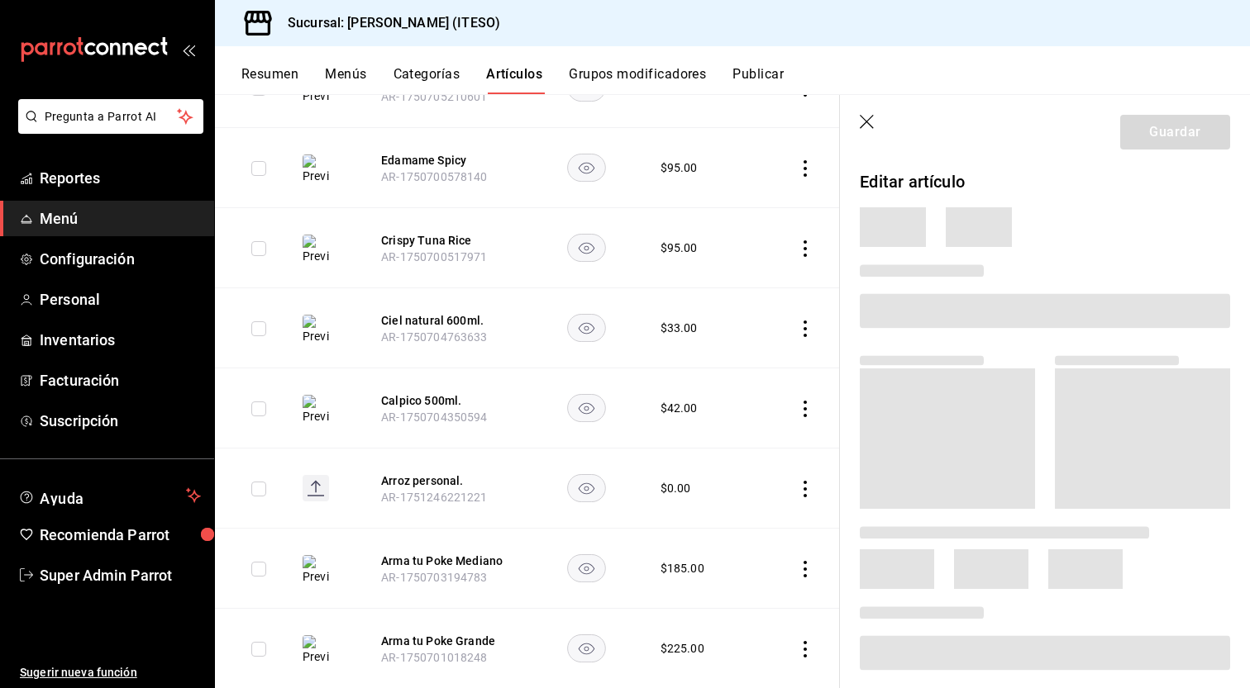
scroll to position [6250, 0]
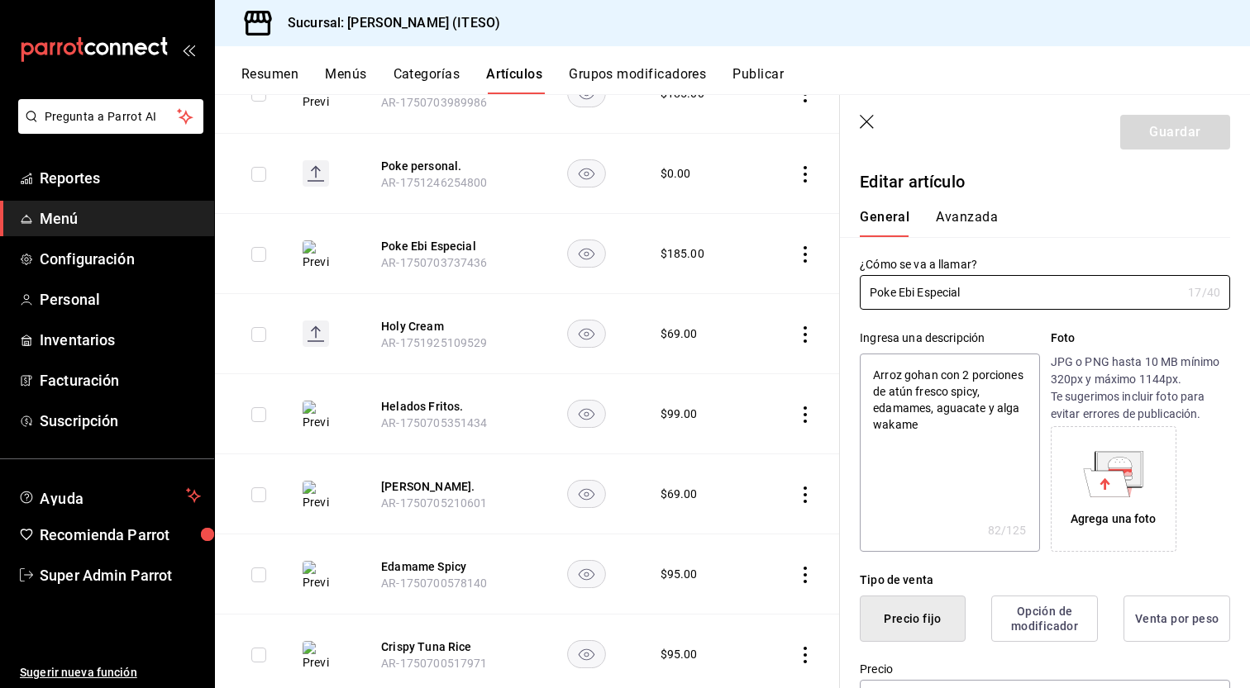
type textarea "x"
type input "$185.00"
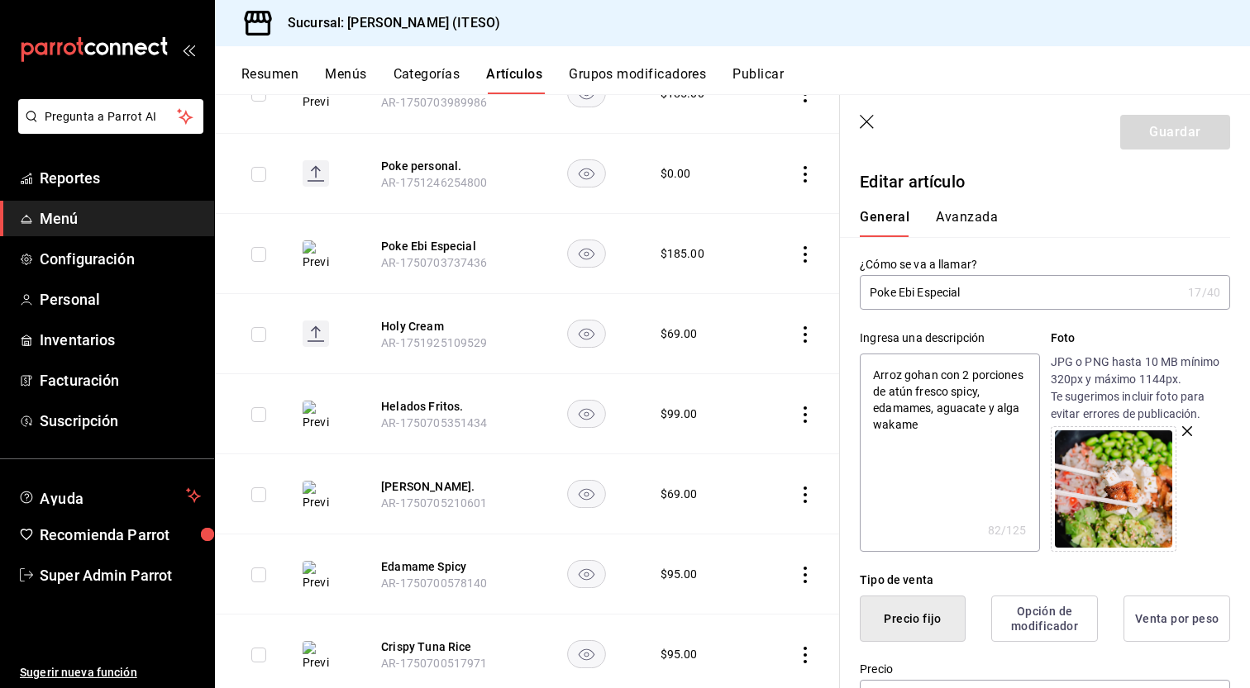
click at [867, 120] on icon "button" at bounding box center [866, 122] width 14 height 14
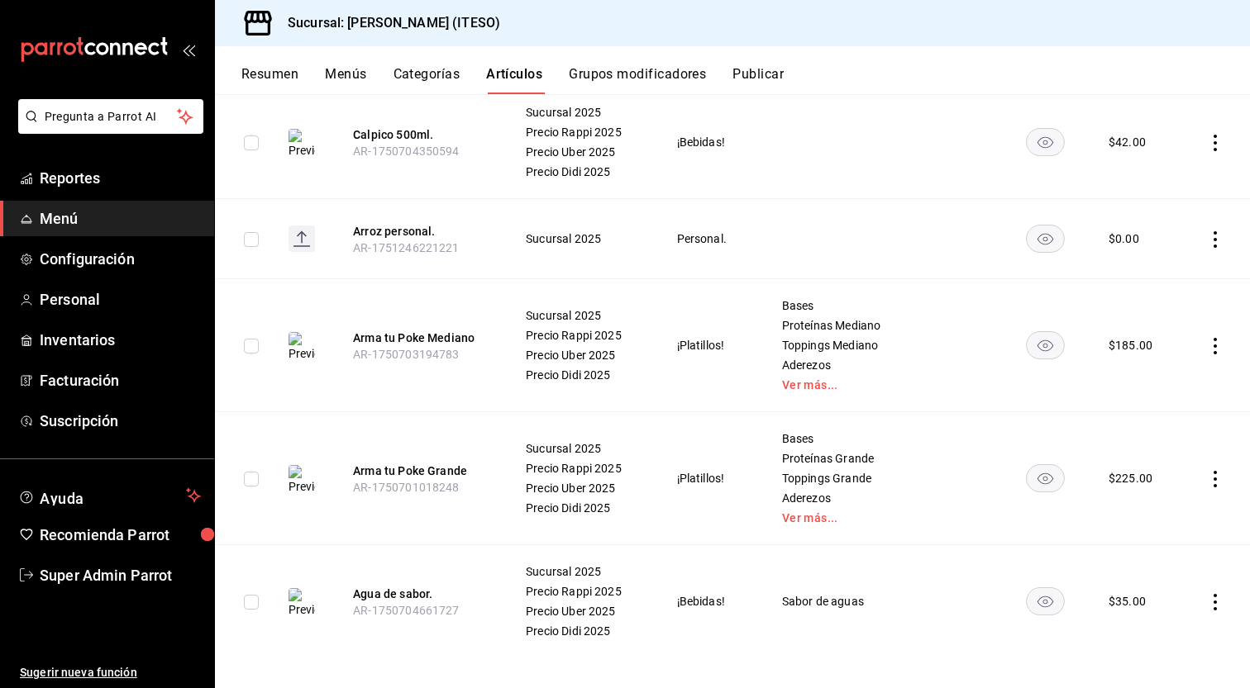
scroll to position [6527, 0]
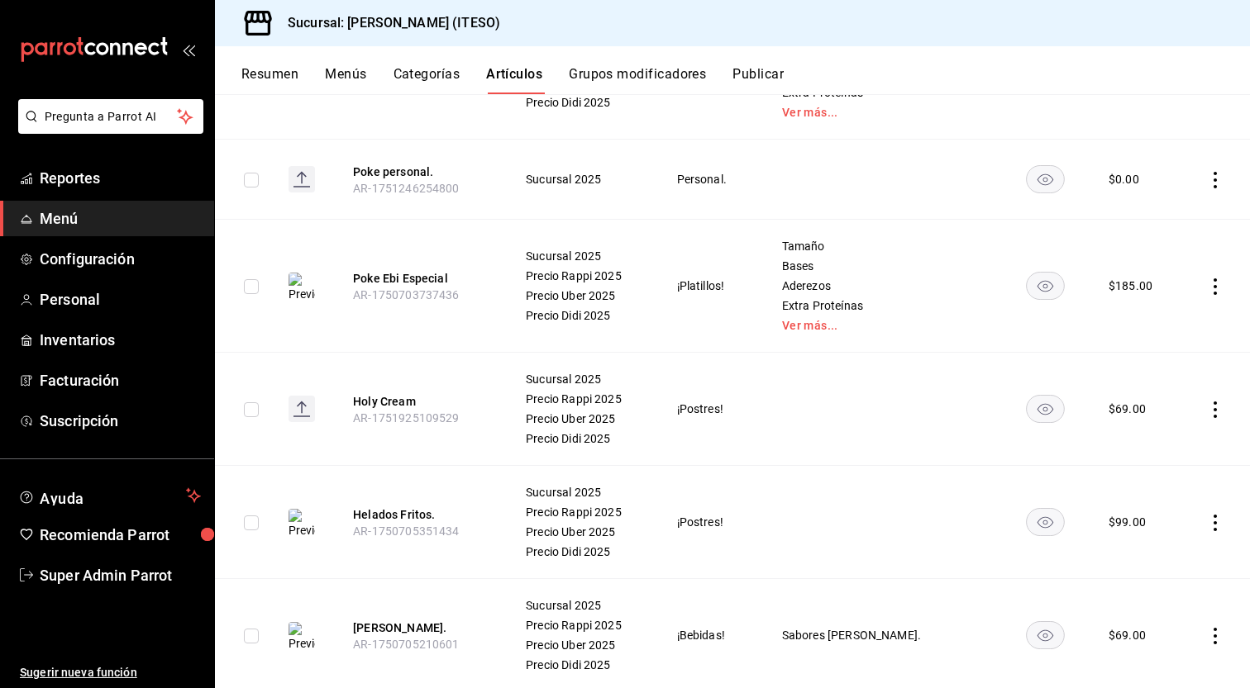
click at [1207, 404] on icon "actions" at bounding box center [1215, 410] width 17 height 17
click at [1176, 429] on li "Editar" at bounding box center [1137, 438] width 99 height 34
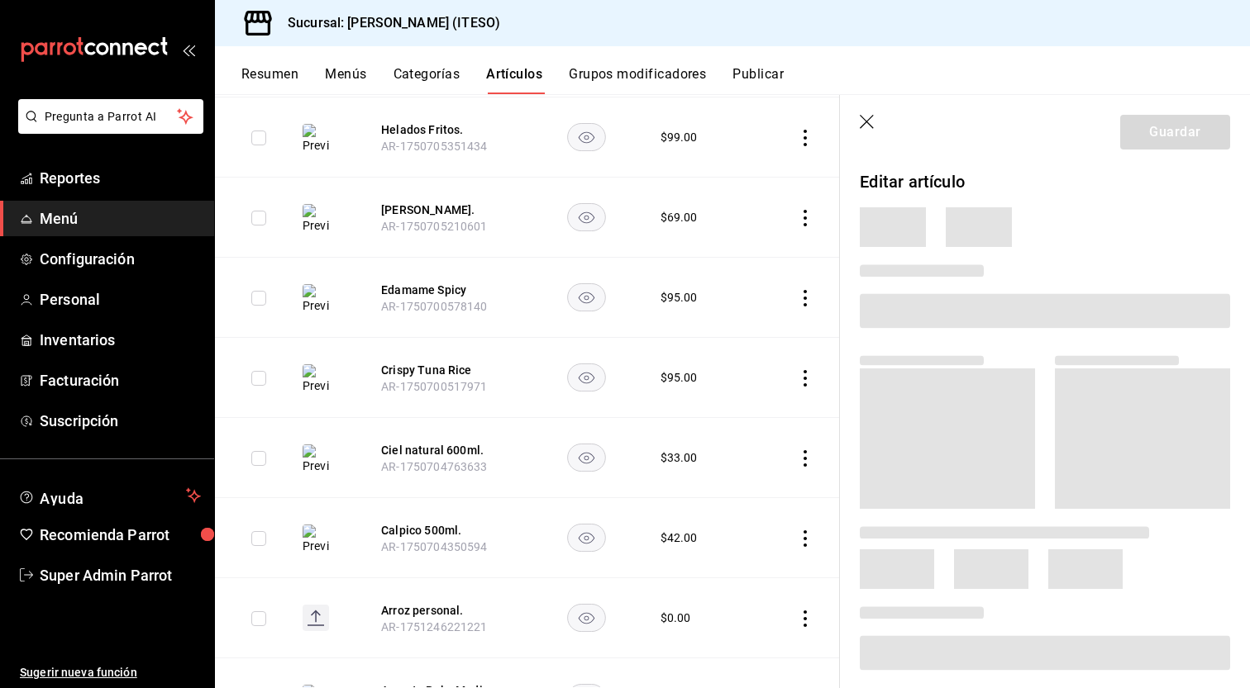
scroll to position [6120, 0]
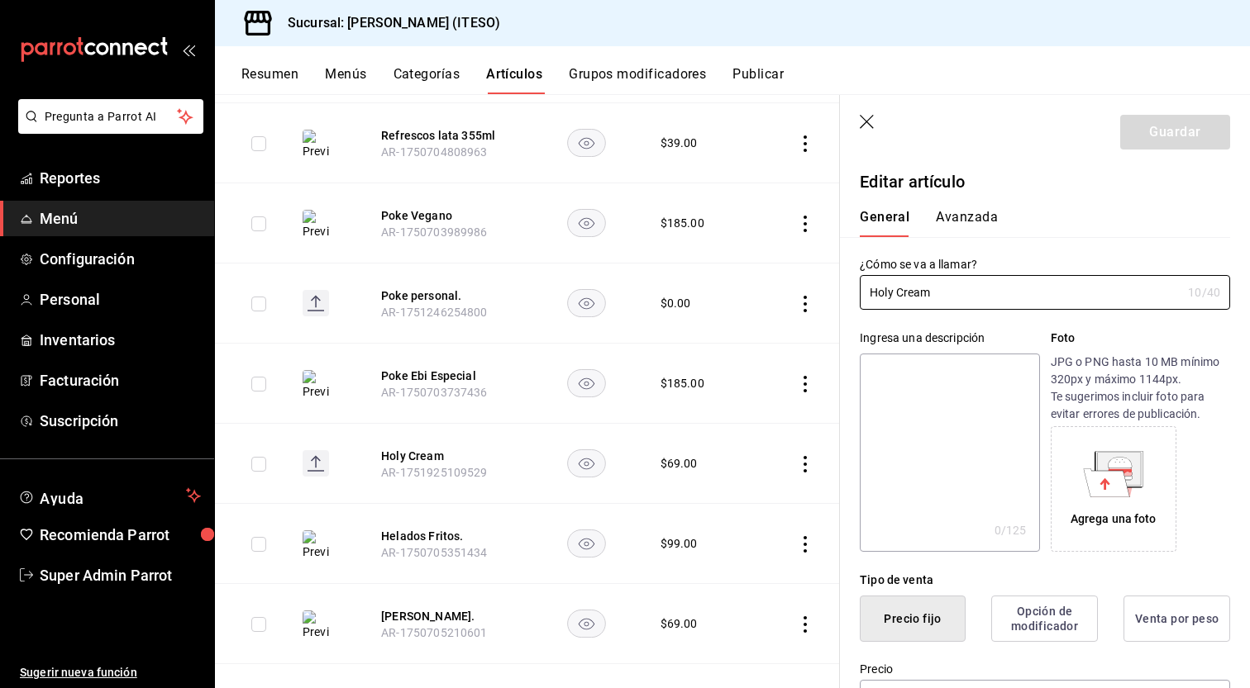
type input "$69.00"
click at [978, 216] on button "Avanzada" at bounding box center [966, 223] width 62 height 28
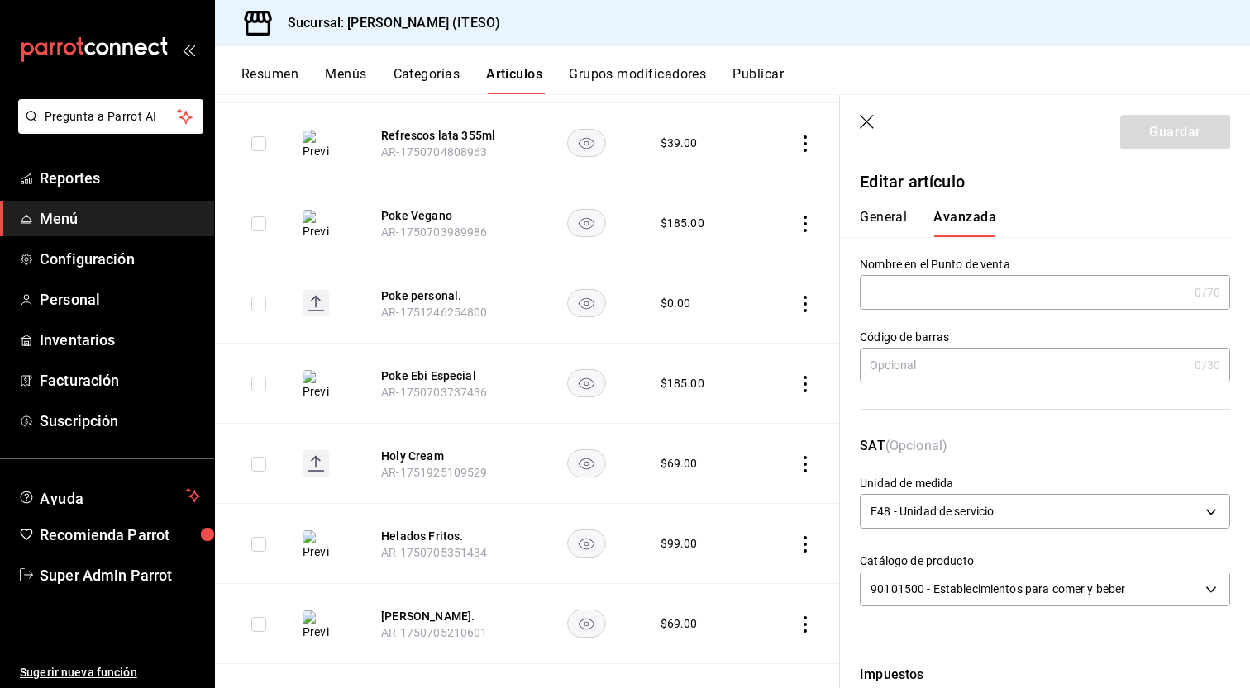
click at [882, 203] on div "General [PERSON_NAME]" at bounding box center [1035, 215] width 390 height 43
click at [889, 216] on button "General" at bounding box center [882, 223] width 47 height 28
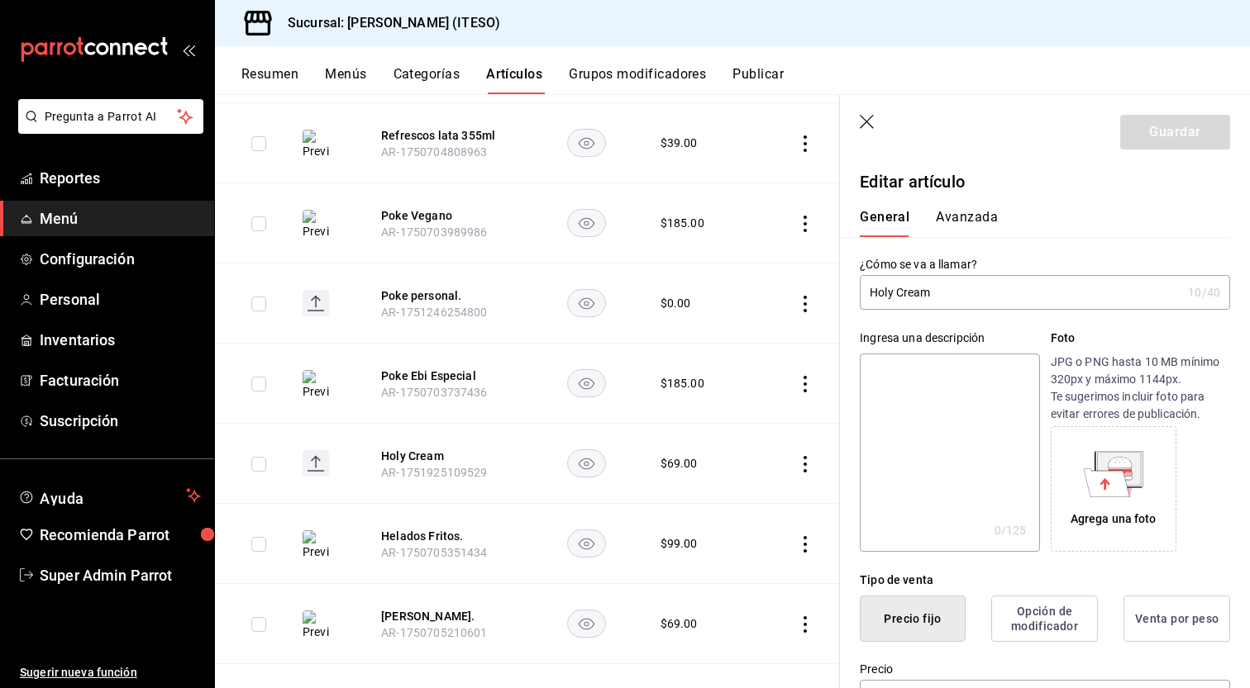
click at [922, 402] on textarea at bounding box center [948, 453] width 179 height 198
click at [941, 294] on input "Holy Cream" at bounding box center [1019, 292] width 321 height 33
click at [904, 430] on textarea at bounding box center [948, 453] width 179 height 198
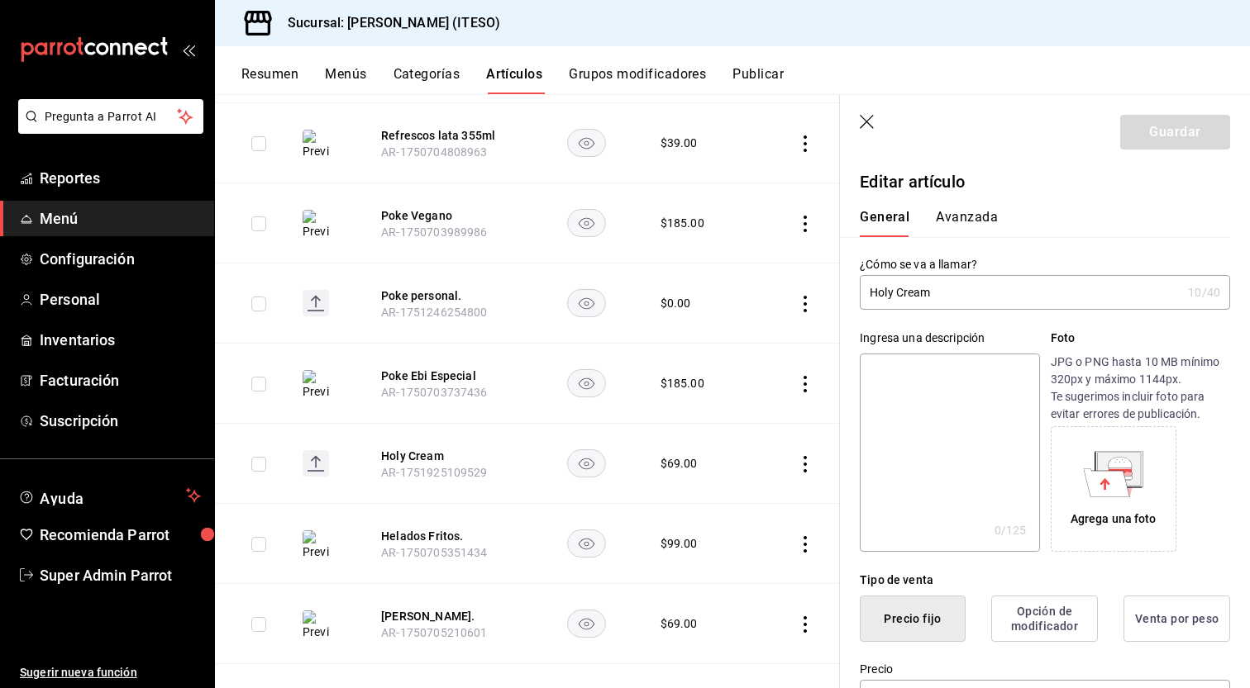
paste textarea "Holy Cream"
type textarea "Holy Cream"
type textarea "x"
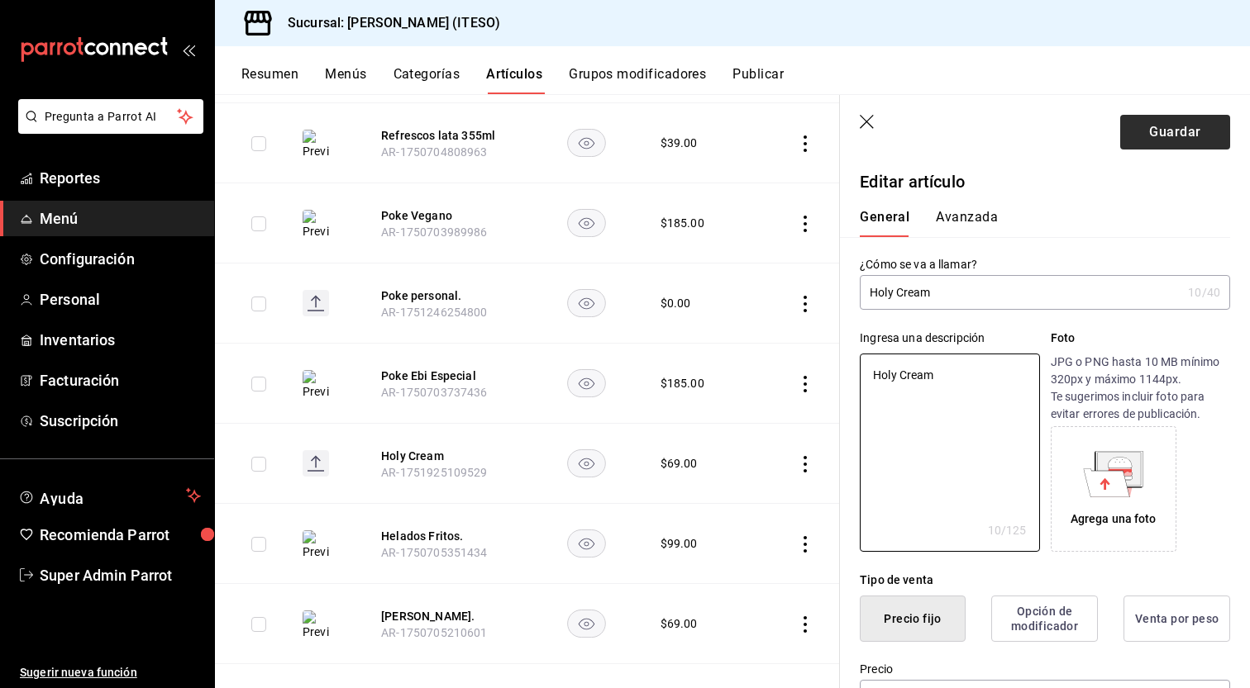
type textarea "Holy Cream"
click at [1172, 135] on button "Guardar" at bounding box center [1175, 132] width 110 height 35
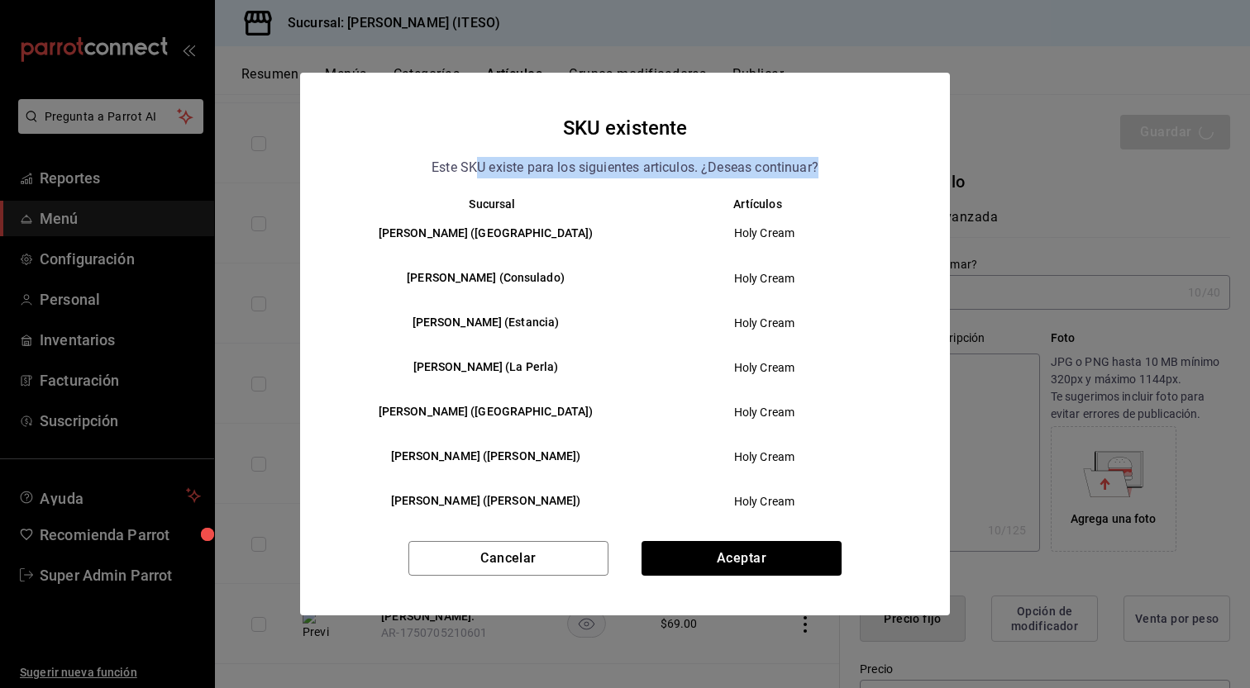
drag, startPoint x: 485, startPoint y: 169, endPoint x: 826, endPoint y: 169, distance: 341.3
click at [826, 169] on div "SKU existente Este SKU existe para los siguientes articulos. ¿Deseas continuar?" at bounding box center [625, 145] width 610 height 66
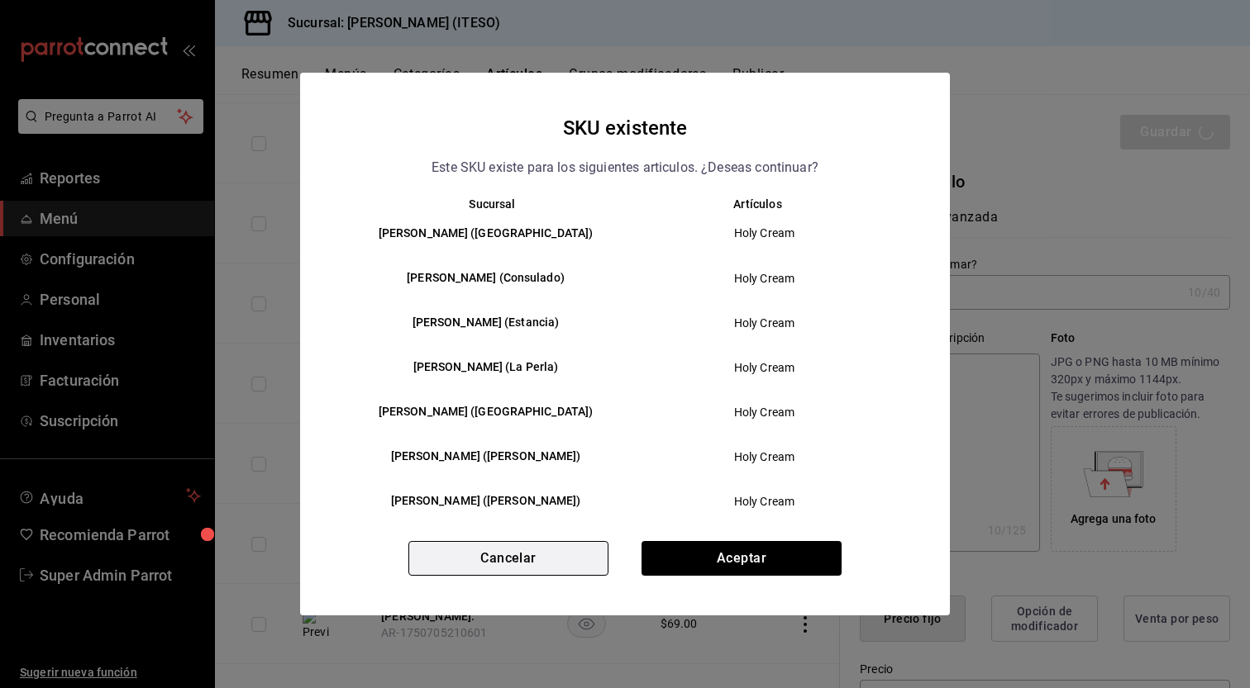
click at [570, 561] on button "Cancelar" at bounding box center [508, 558] width 200 height 35
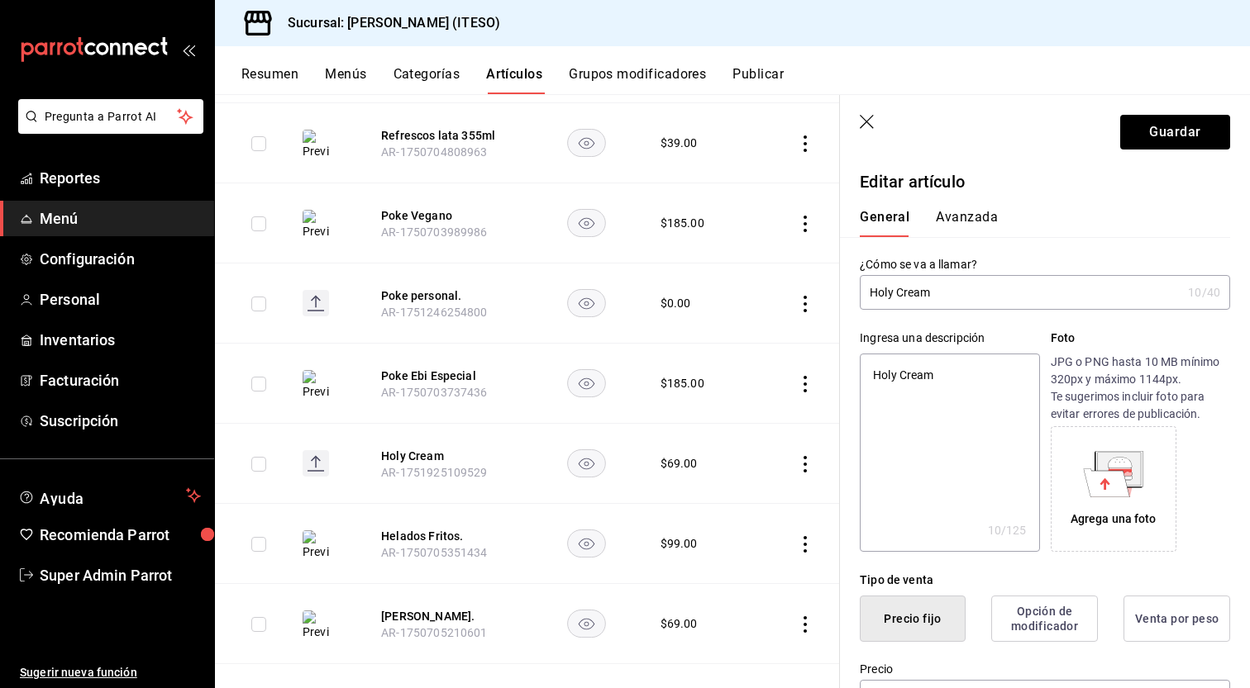
click at [872, 122] on icon "button" at bounding box center [867, 123] width 17 height 17
type textarea "x"
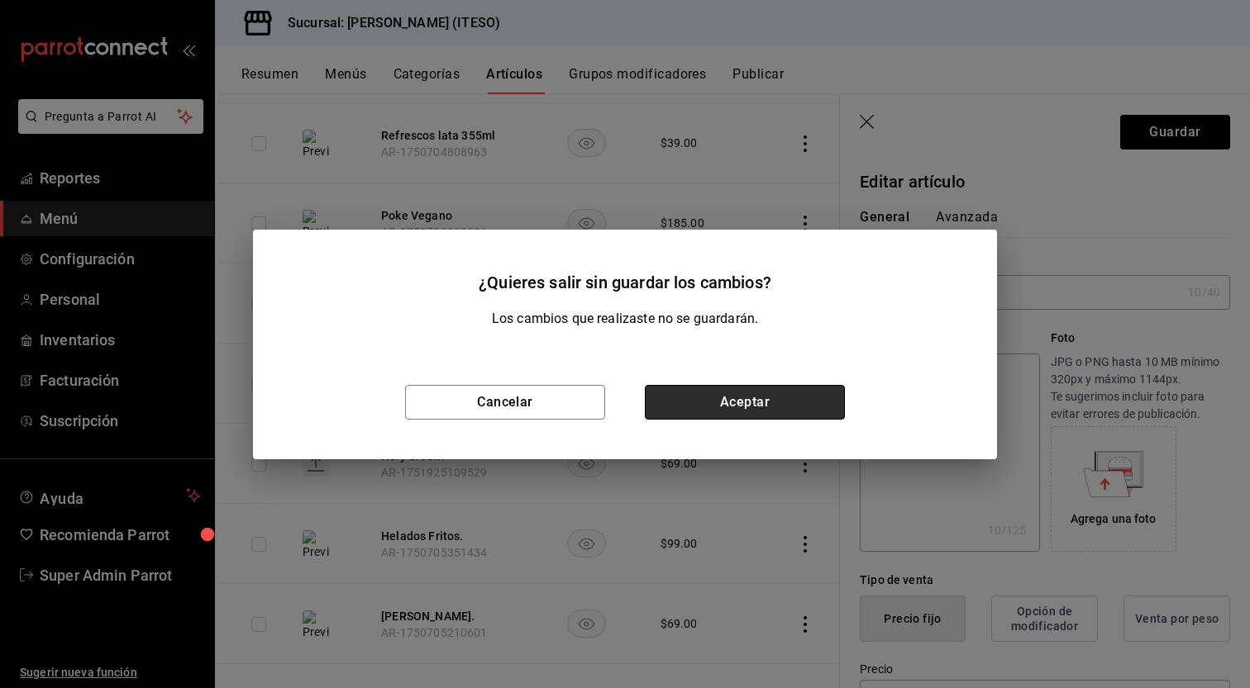
click at [741, 405] on button "Aceptar" at bounding box center [745, 402] width 200 height 35
click at [741, 405] on td "$ 185.00" at bounding box center [697, 384] width 114 height 80
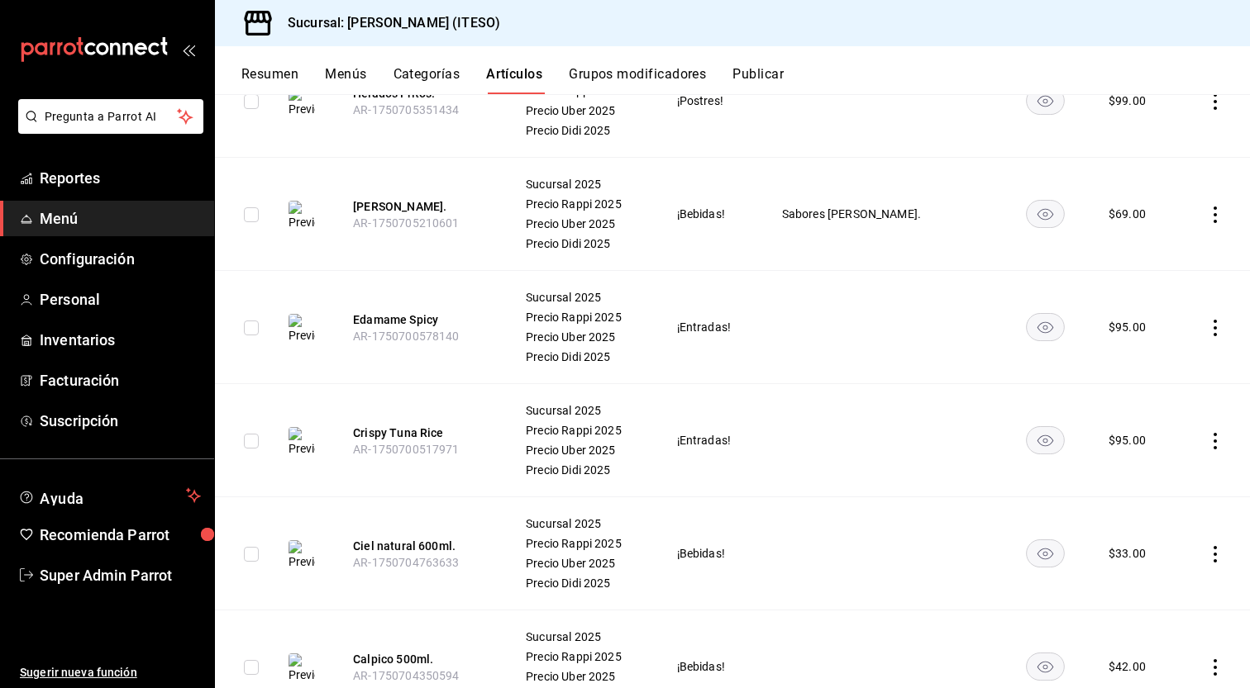
scroll to position [6527, 0]
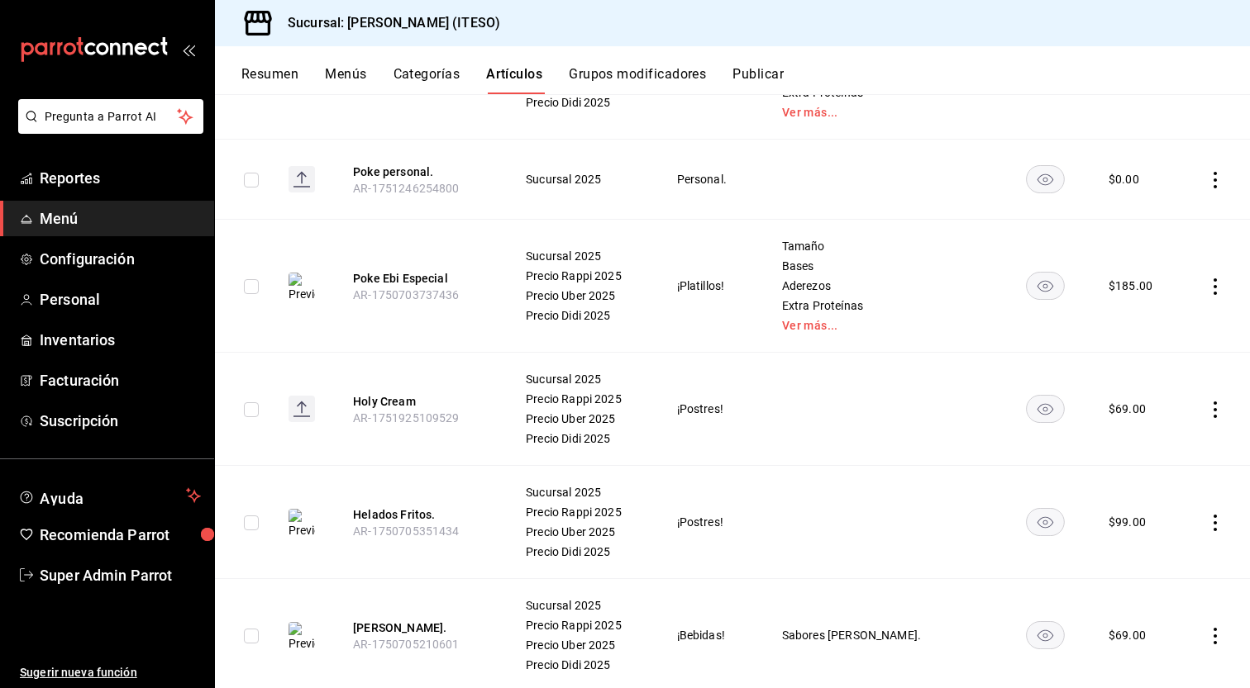
click at [1213, 402] on icon "actions" at bounding box center [1214, 410] width 3 height 17
click at [1159, 438] on span "Editar" at bounding box center [1152, 437] width 43 height 17
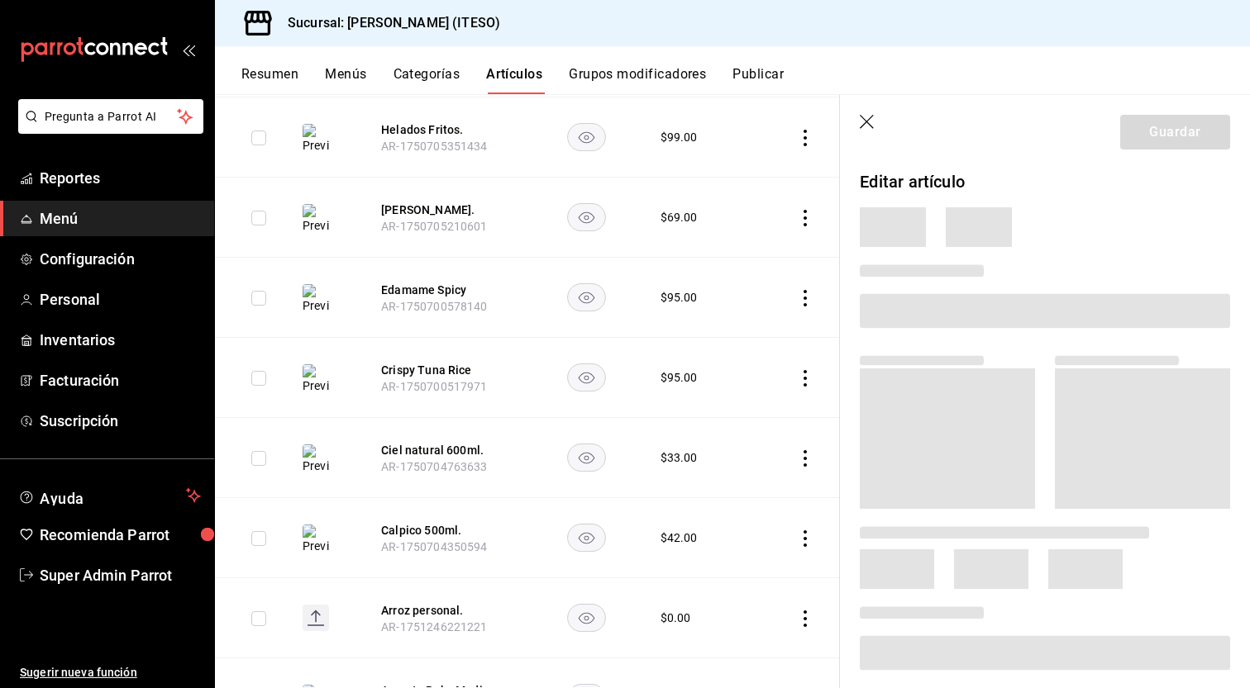
scroll to position [6120, 0]
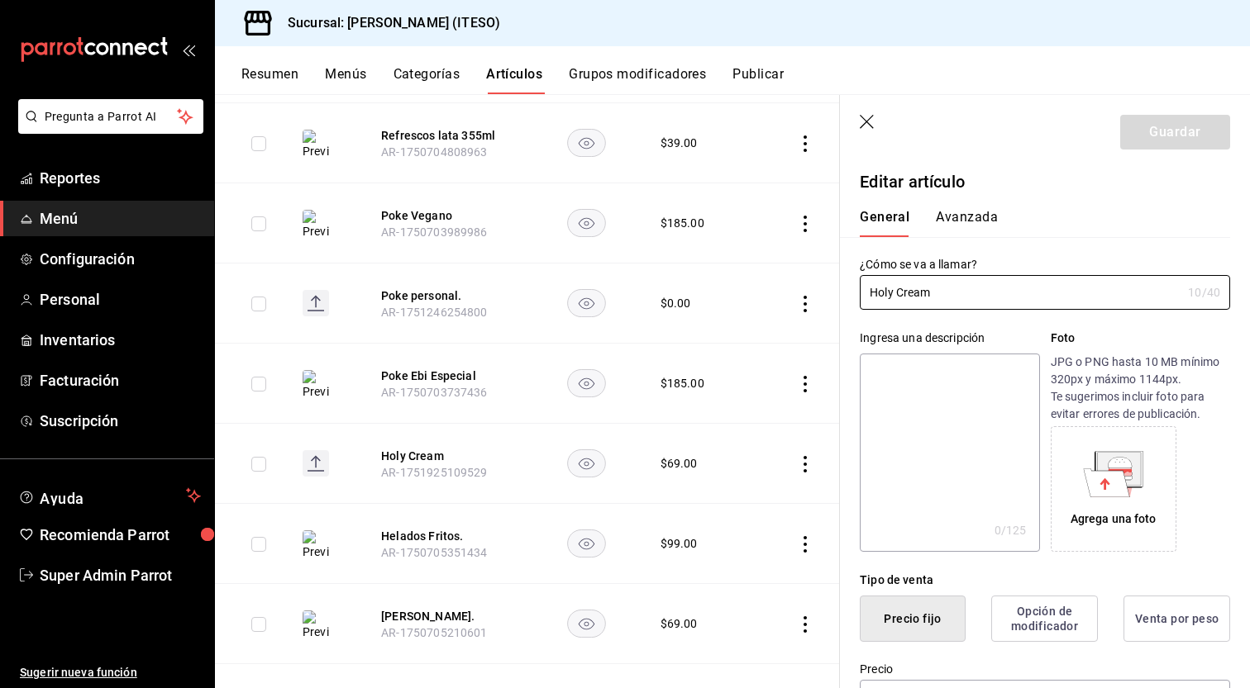
click at [967, 437] on textarea at bounding box center [948, 453] width 179 height 198
click at [953, 293] on input "Holy Cream" at bounding box center [1019, 292] width 321 height 33
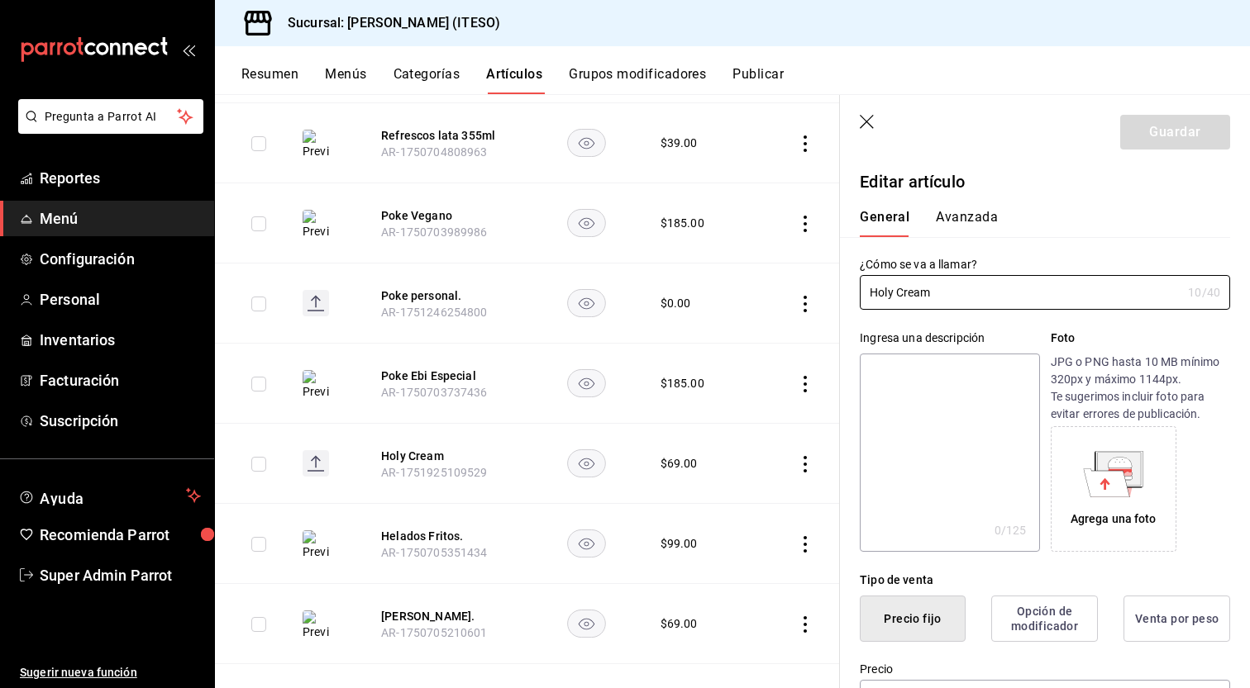
click at [940, 399] on textarea at bounding box center [948, 453] width 179 height 198
paste textarea "Holy Cream"
type textarea "Holy Cream"
type textarea "x"
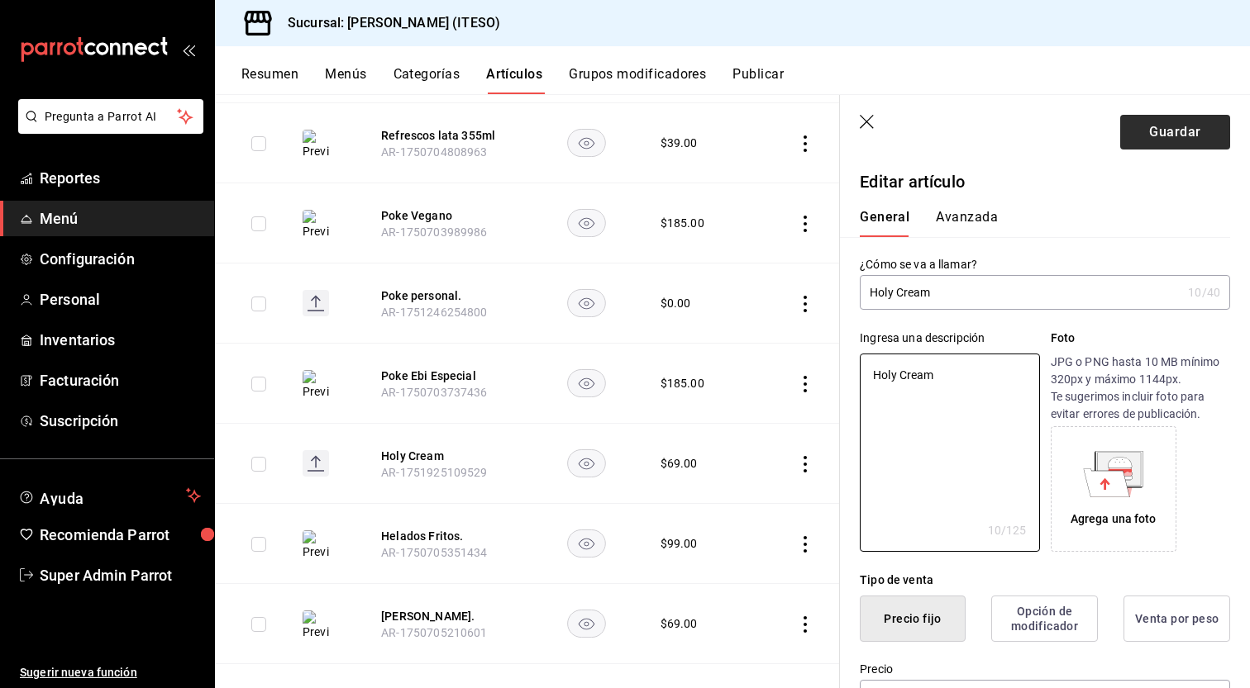
type textarea "Holy Cream"
click at [1182, 131] on button "Guardar" at bounding box center [1175, 132] width 110 height 35
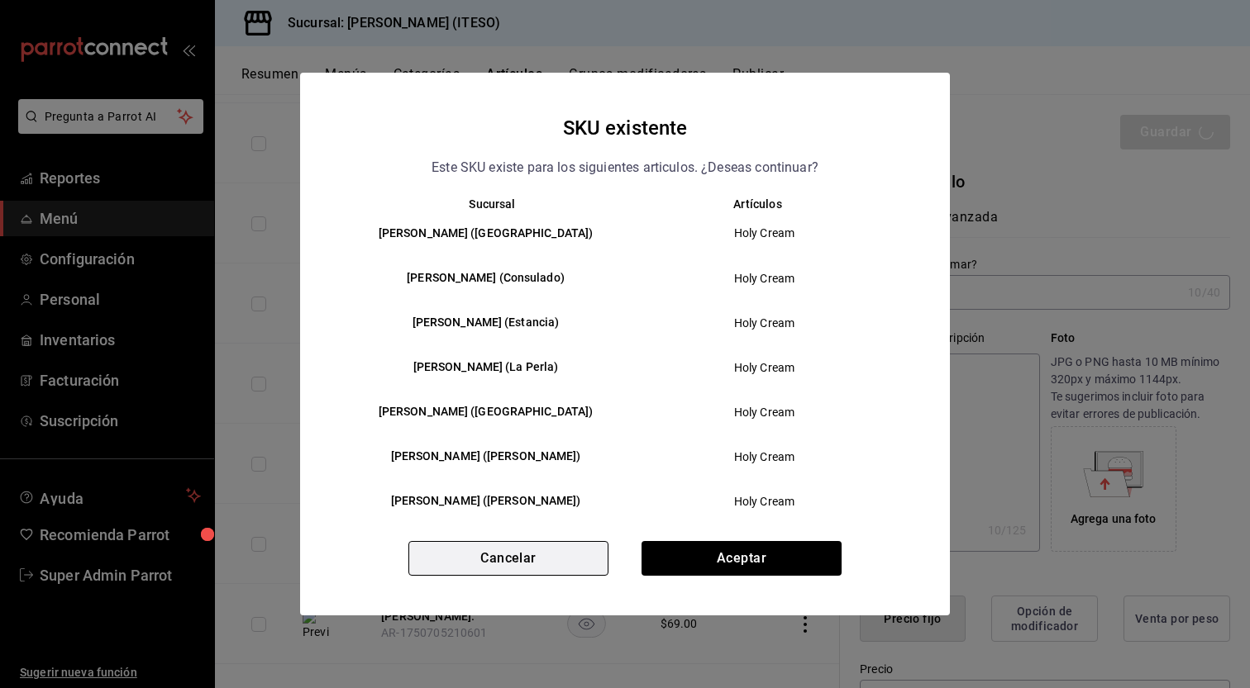
click at [522, 555] on button "Cancelar" at bounding box center [508, 558] width 200 height 35
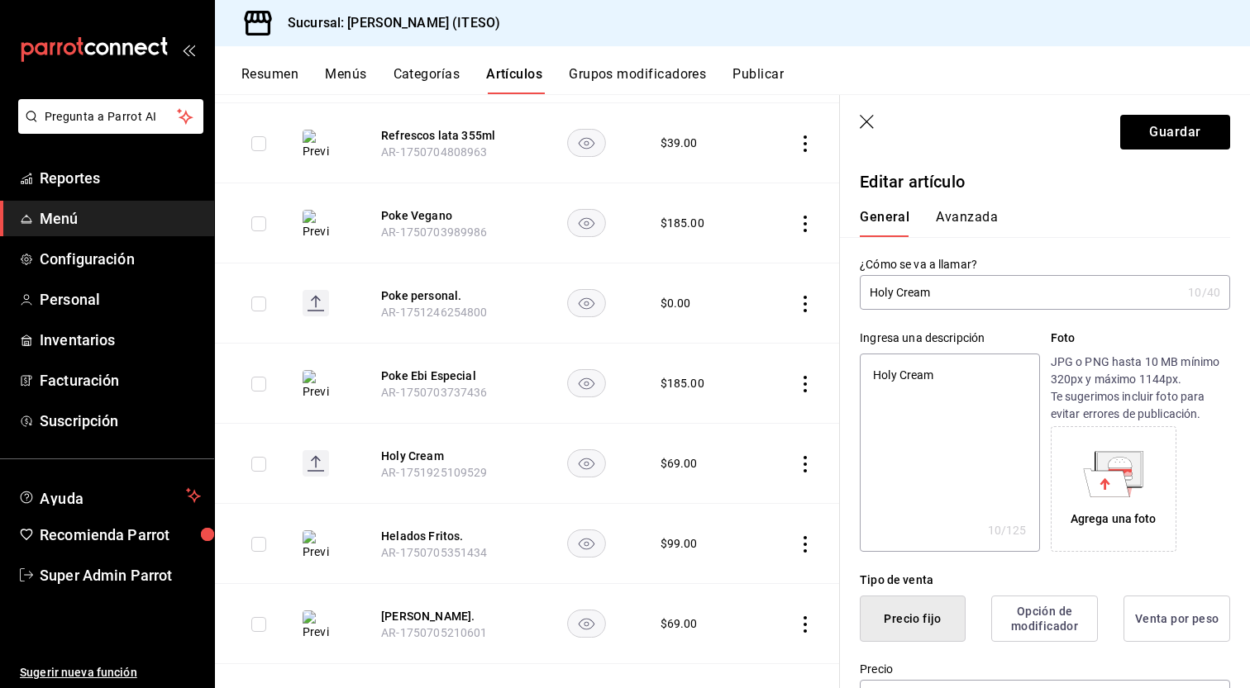
click at [868, 125] on icon "button" at bounding box center [867, 123] width 17 height 17
type textarea "x"
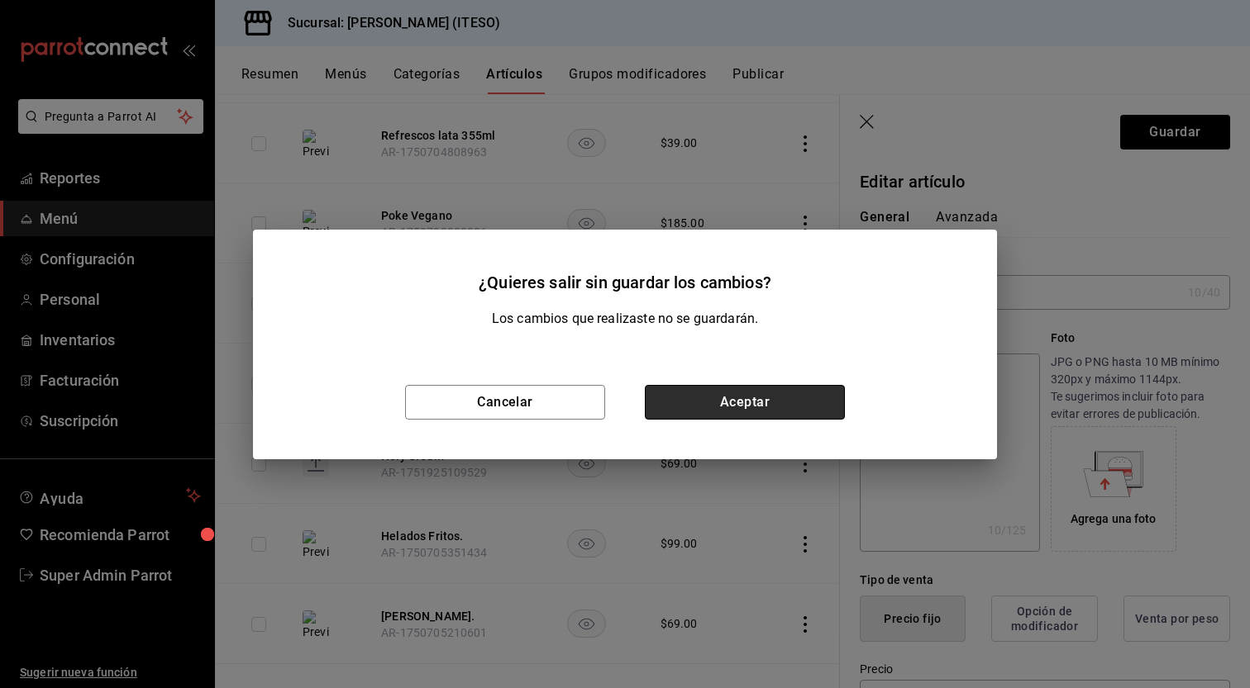
click at [714, 408] on button "Aceptar" at bounding box center [745, 402] width 200 height 35
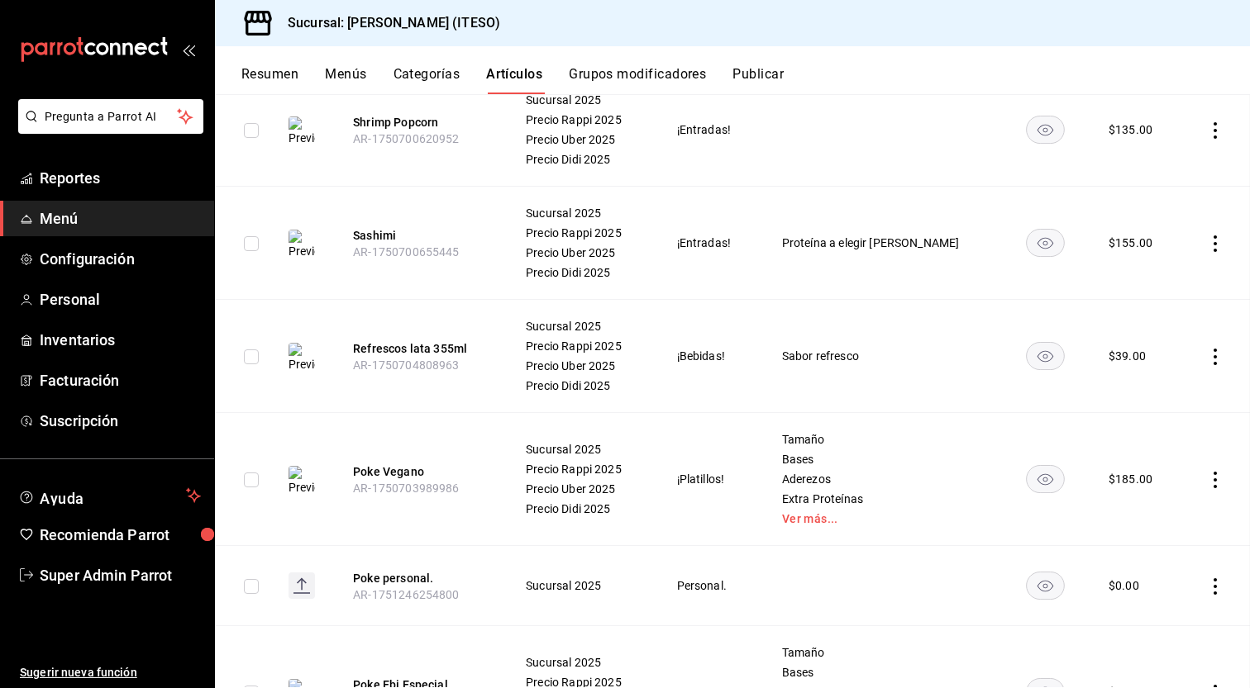
scroll to position [7342, 0]
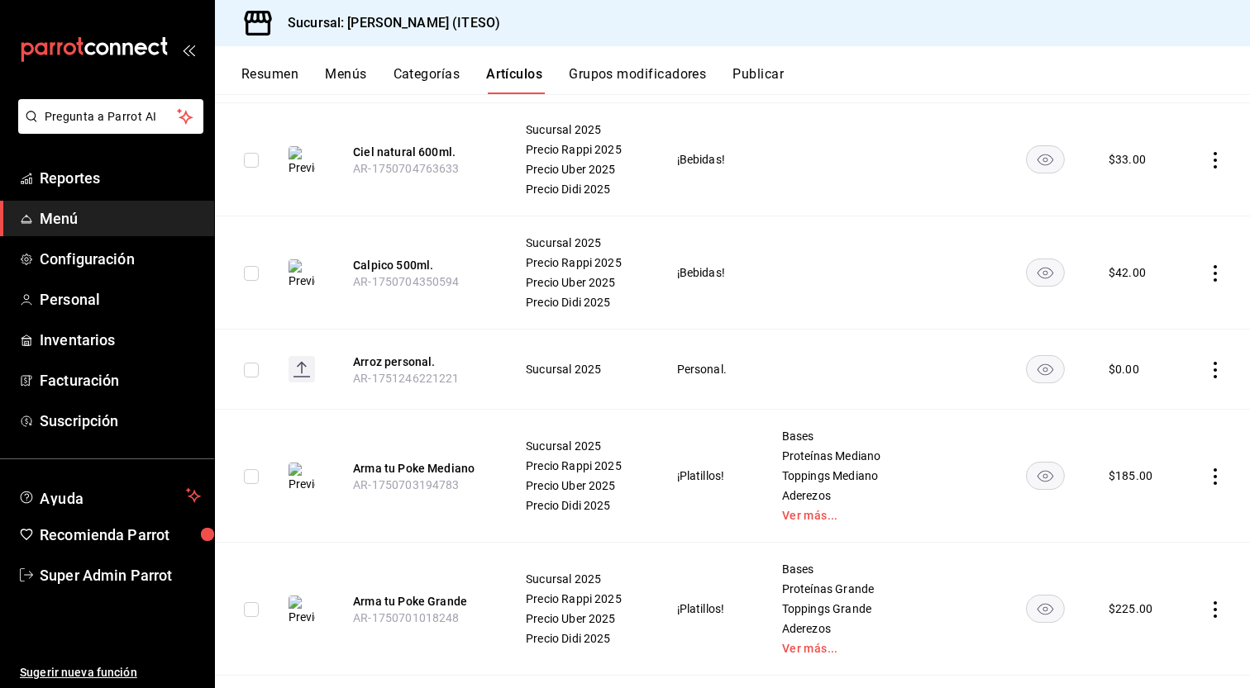
click at [761, 107] on td "¡Bebidas!" at bounding box center [708, 159] width 105 height 113
click at [766, 75] on button "Publicar" at bounding box center [757, 80] width 51 height 28
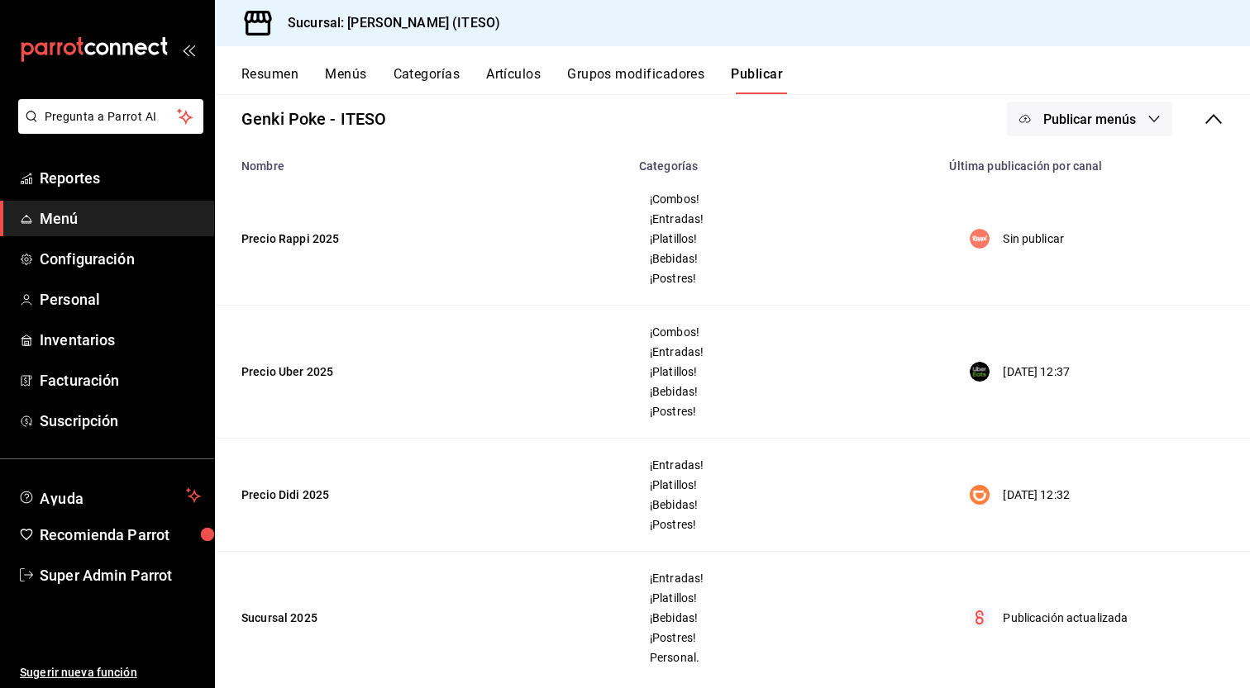
scroll to position [99, 0]
click at [131, 179] on span "Reportes" at bounding box center [120, 178] width 161 height 22
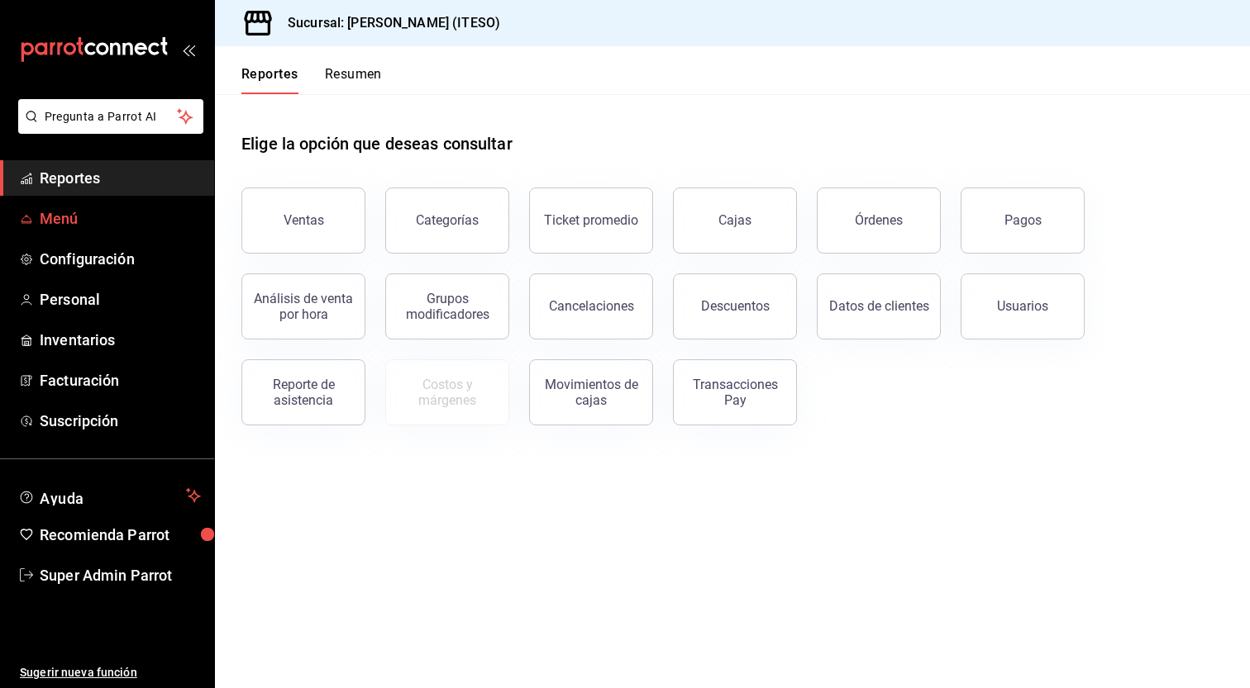
click at [80, 219] on span "Menú" at bounding box center [120, 218] width 161 height 22
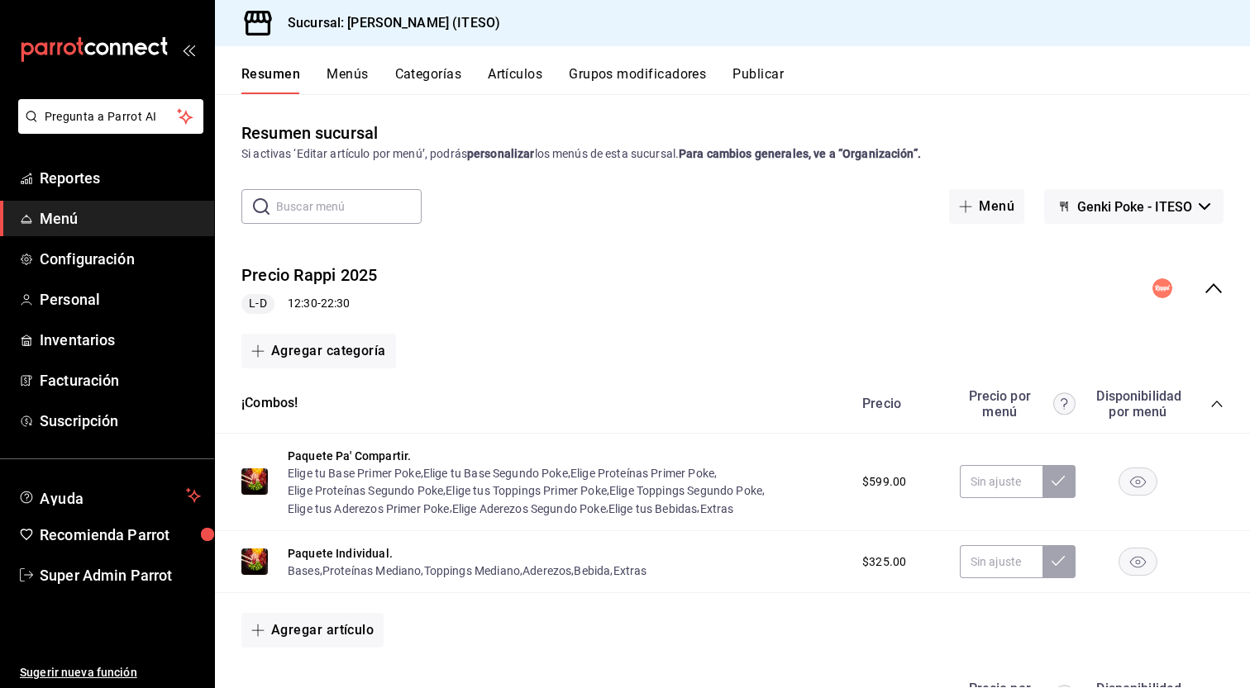
click at [1203, 288] on icon "collapse-menu-row" at bounding box center [1213, 288] width 20 height 20
click at [1207, 290] on icon "collapse-menu-row" at bounding box center [1213, 288] width 17 height 10
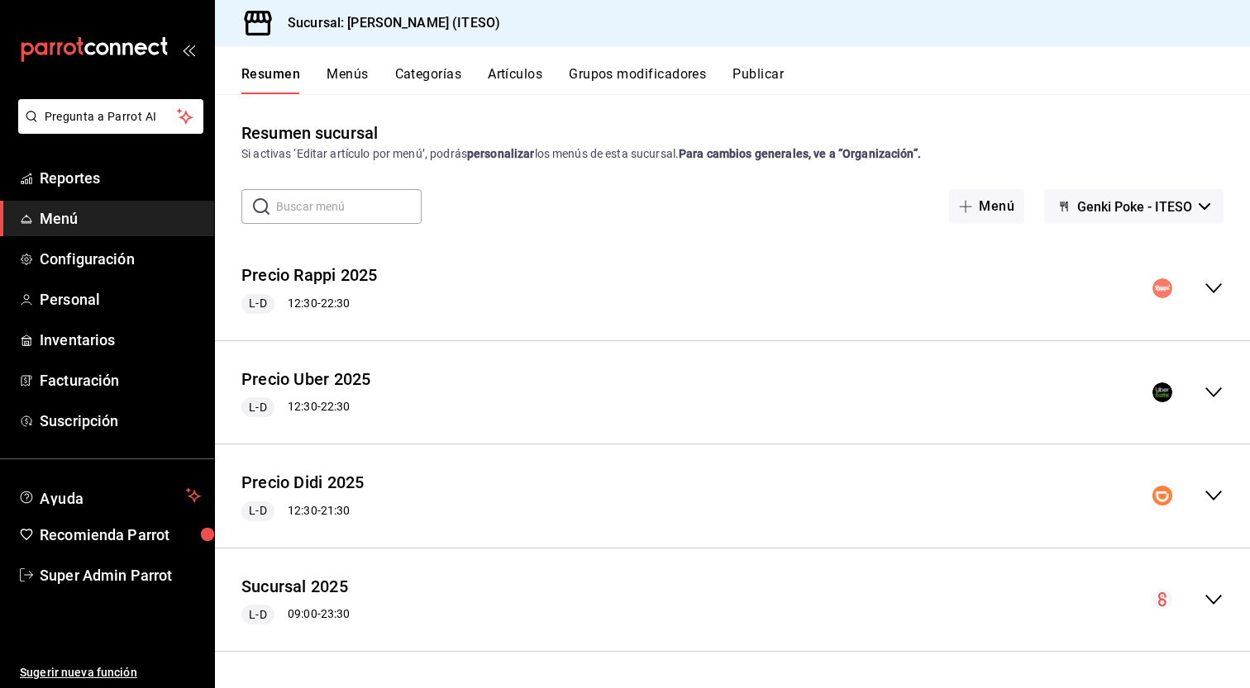
click at [362, 77] on button "Menús" at bounding box center [346, 80] width 41 height 28
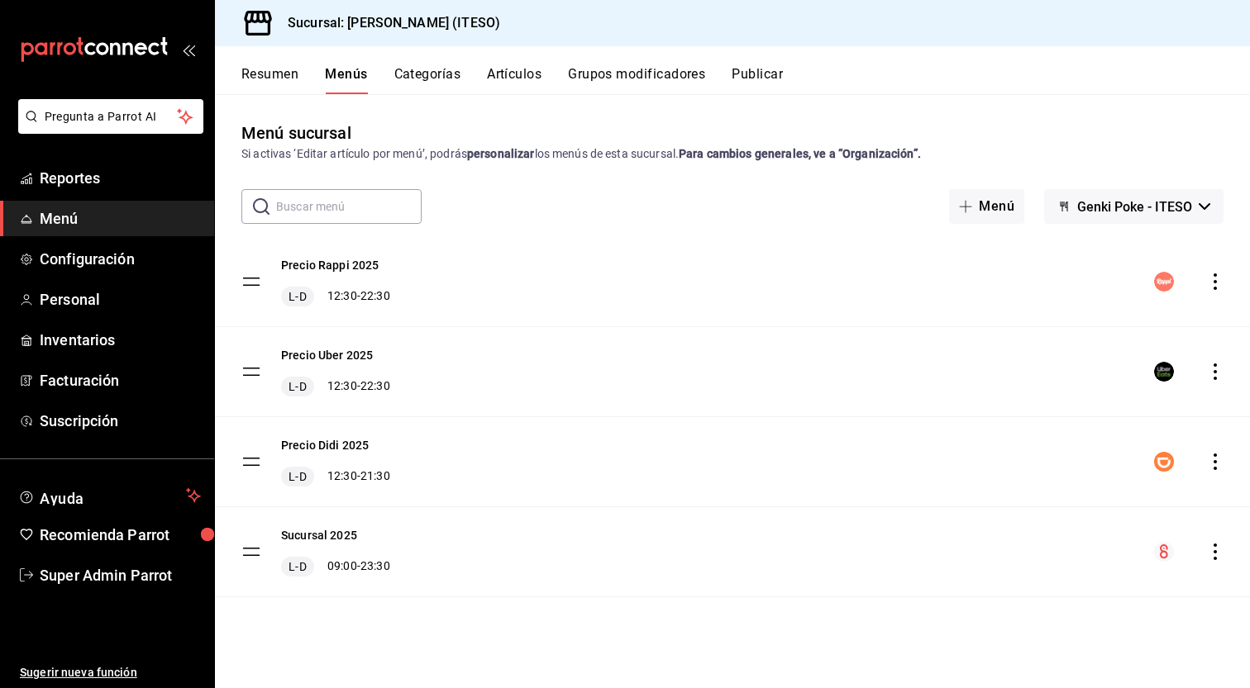
click at [434, 72] on button "Categorías" at bounding box center [427, 80] width 67 height 28
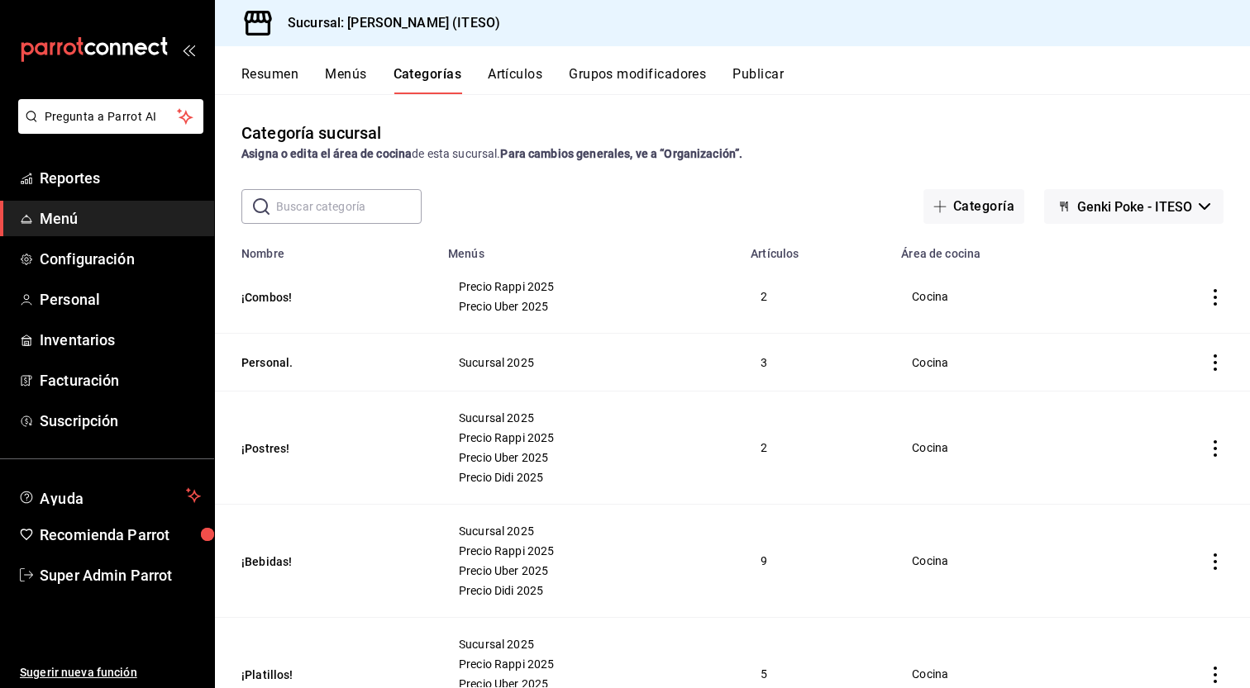
click at [532, 75] on button "Artículos" at bounding box center [515, 80] width 55 height 28
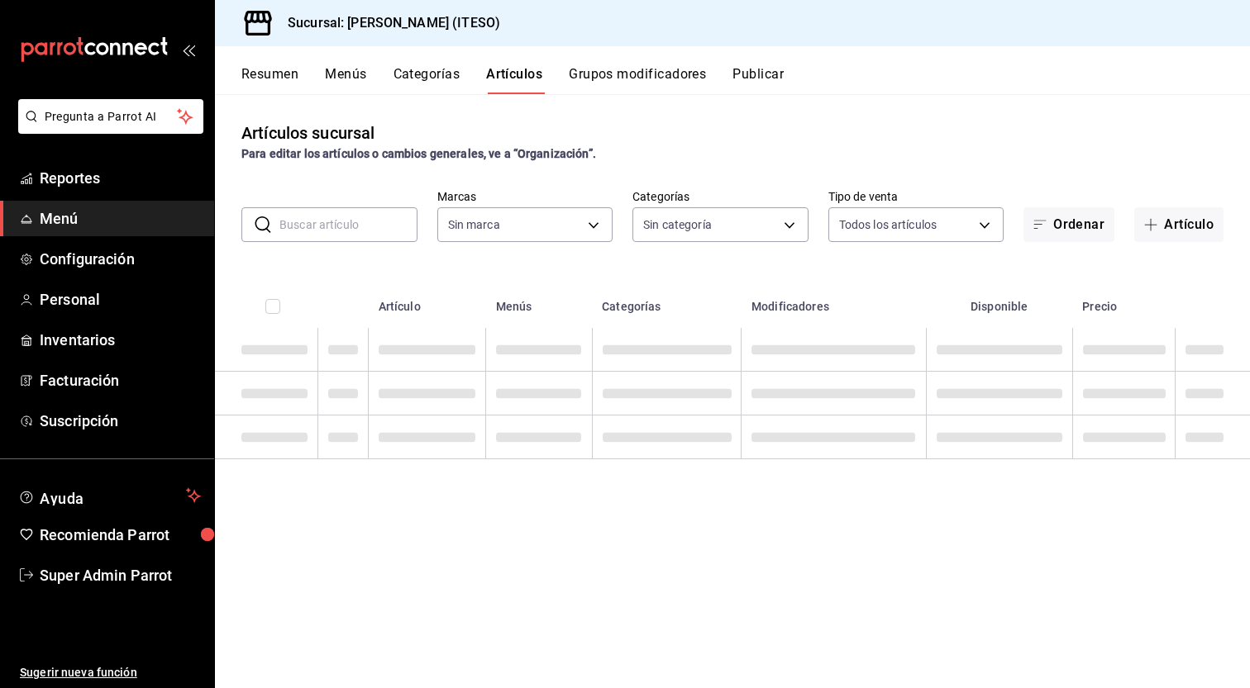
type input "e4188616-702a-4f91-9512-e9968cfe7d71"
type input "0bc7cabd-96ad-48c5-9679-7df0877b7a7d,f00018ab-ccee-4443-8f32-e444ae930a5e,f7fc9…"
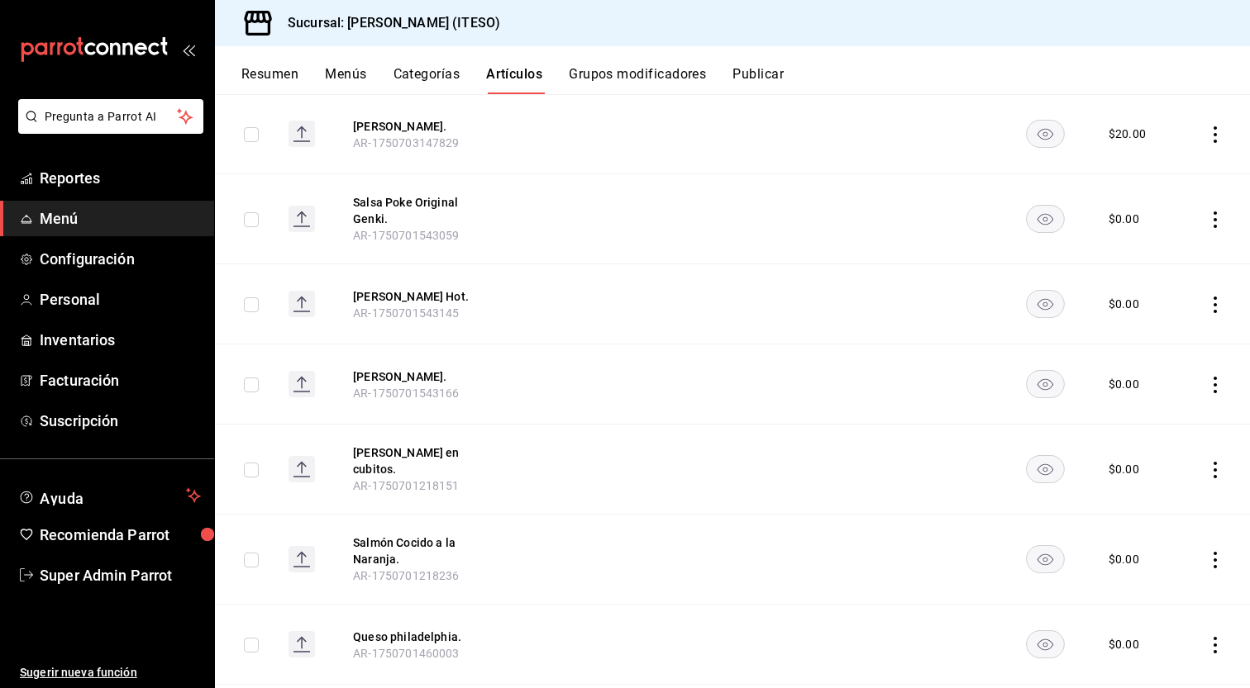
scroll to position [2767, 0]
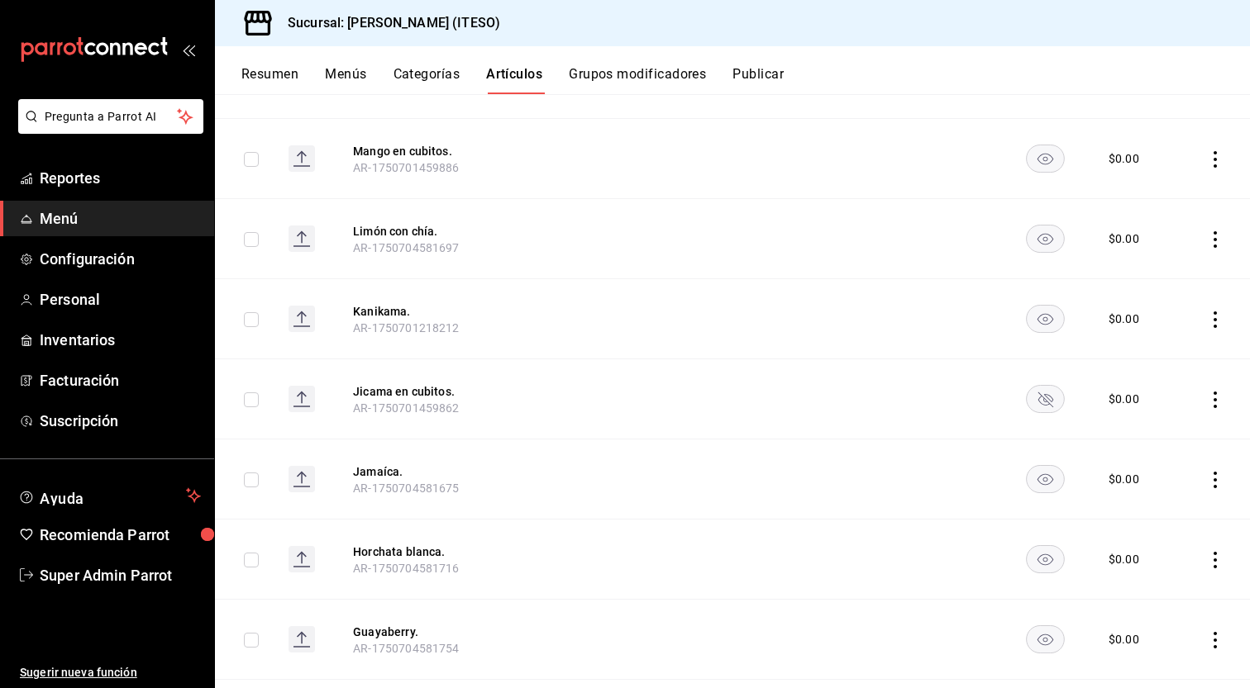
click at [1207, 402] on icon "actions" at bounding box center [1215, 400] width 17 height 17
click at [1205, 402] on div at bounding box center [625, 344] width 1250 height 688
click at [1207, 402] on icon "actions" at bounding box center [1215, 400] width 17 height 17
click at [1202, 402] on div at bounding box center [625, 344] width 1250 height 688
click at [1207, 402] on icon "actions" at bounding box center [1215, 400] width 17 height 17
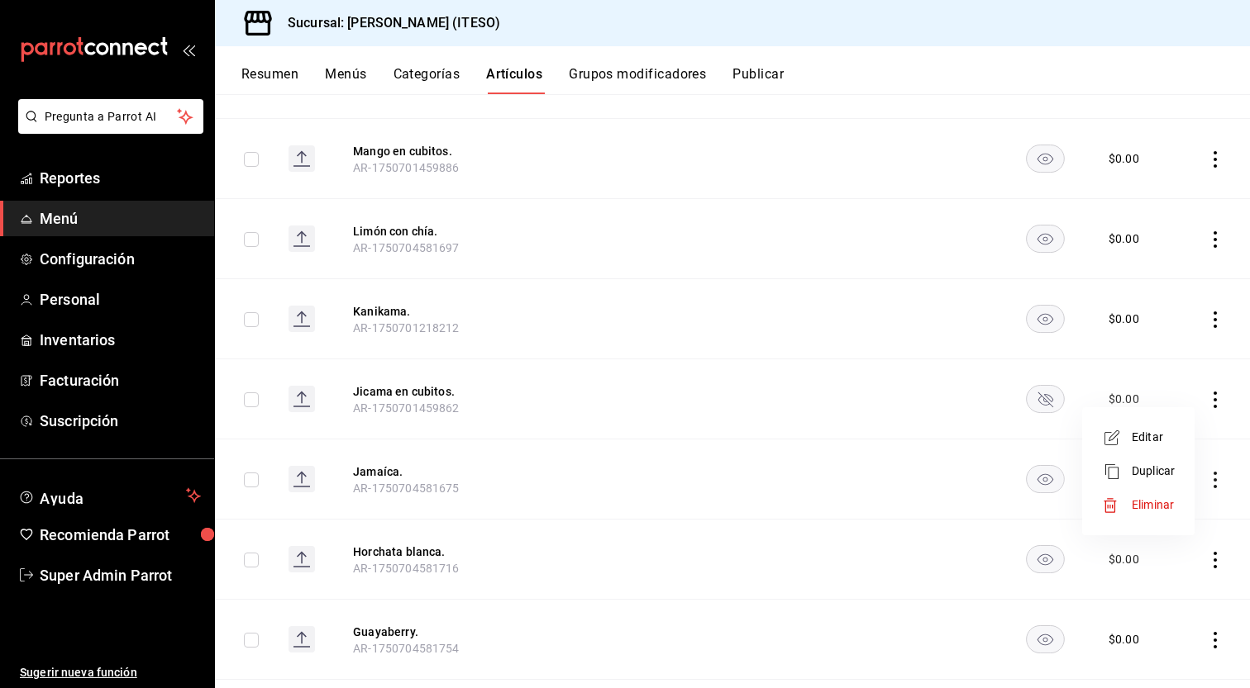
click at [1162, 432] on span "Editar" at bounding box center [1152, 437] width 43 height 17
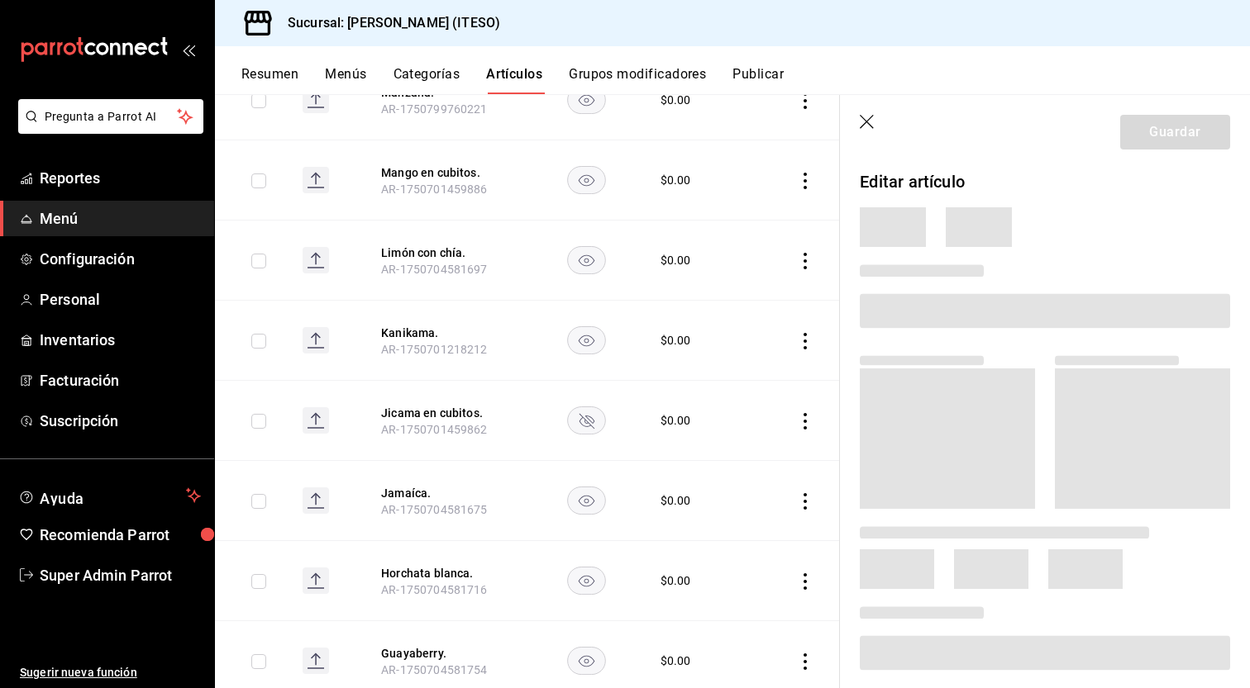
scroll to position [2734, 0]
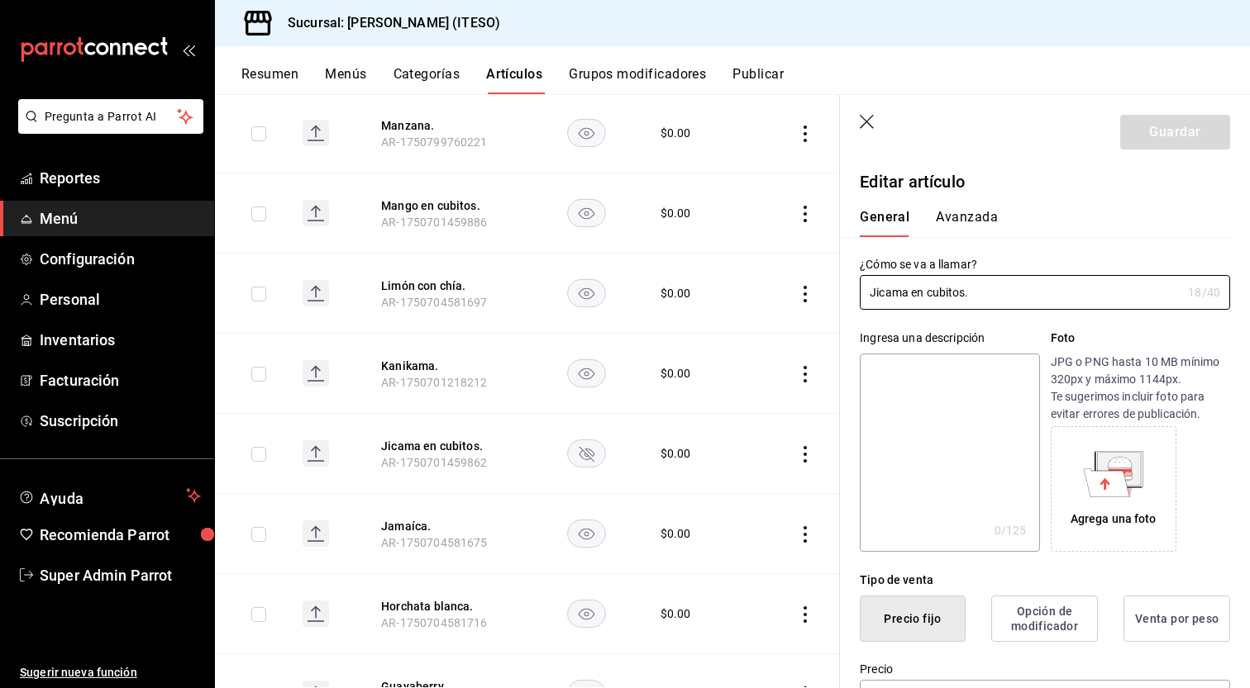
type input "$0.00"
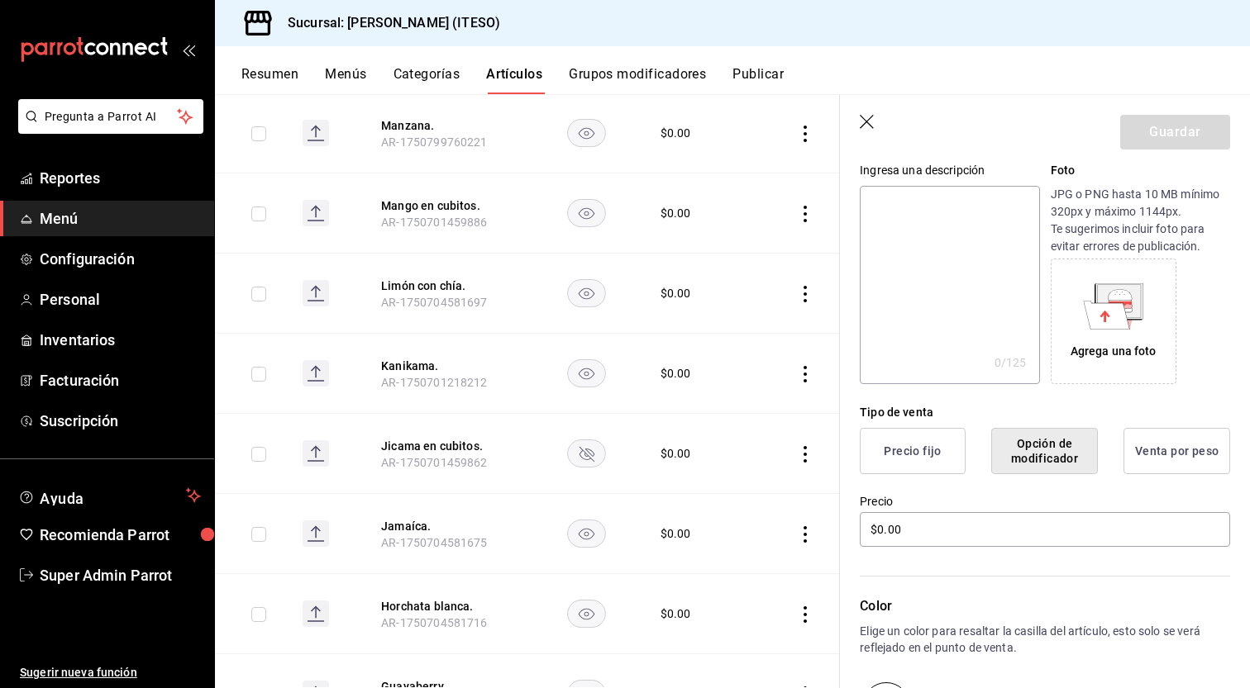
scroll to position [0, 0]
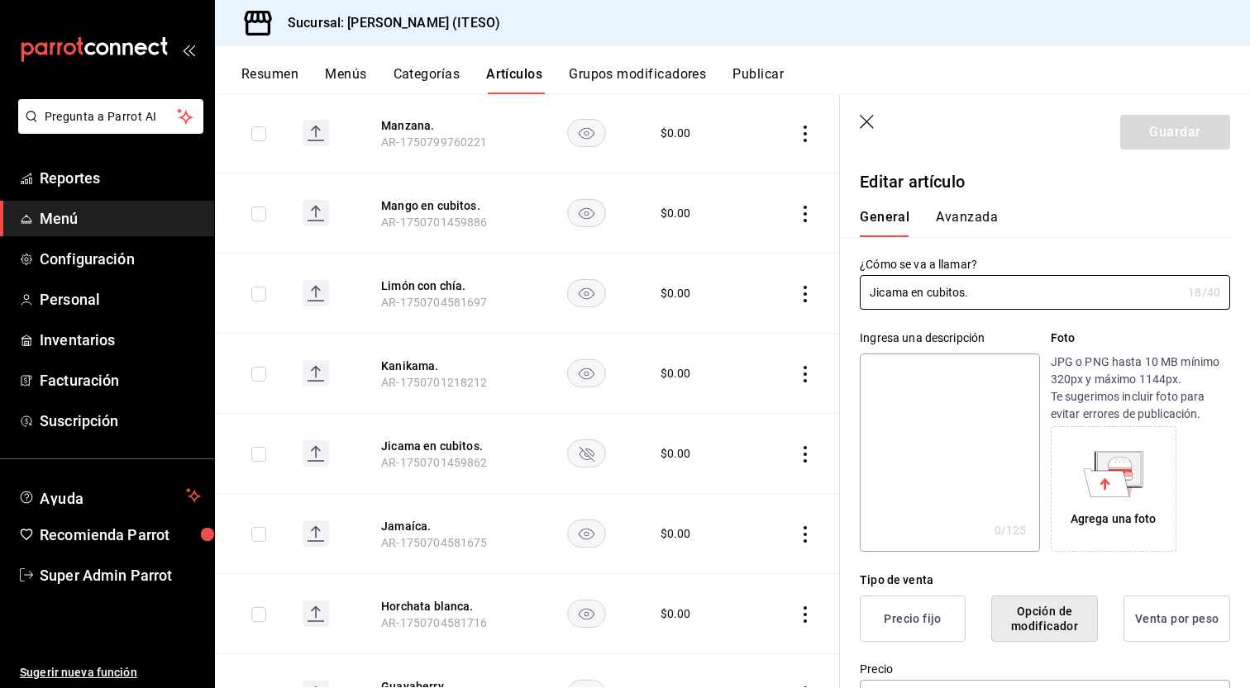
click at [973, 217] on button "Avanzada" at bounding box center [966, 223] width 62 height 28
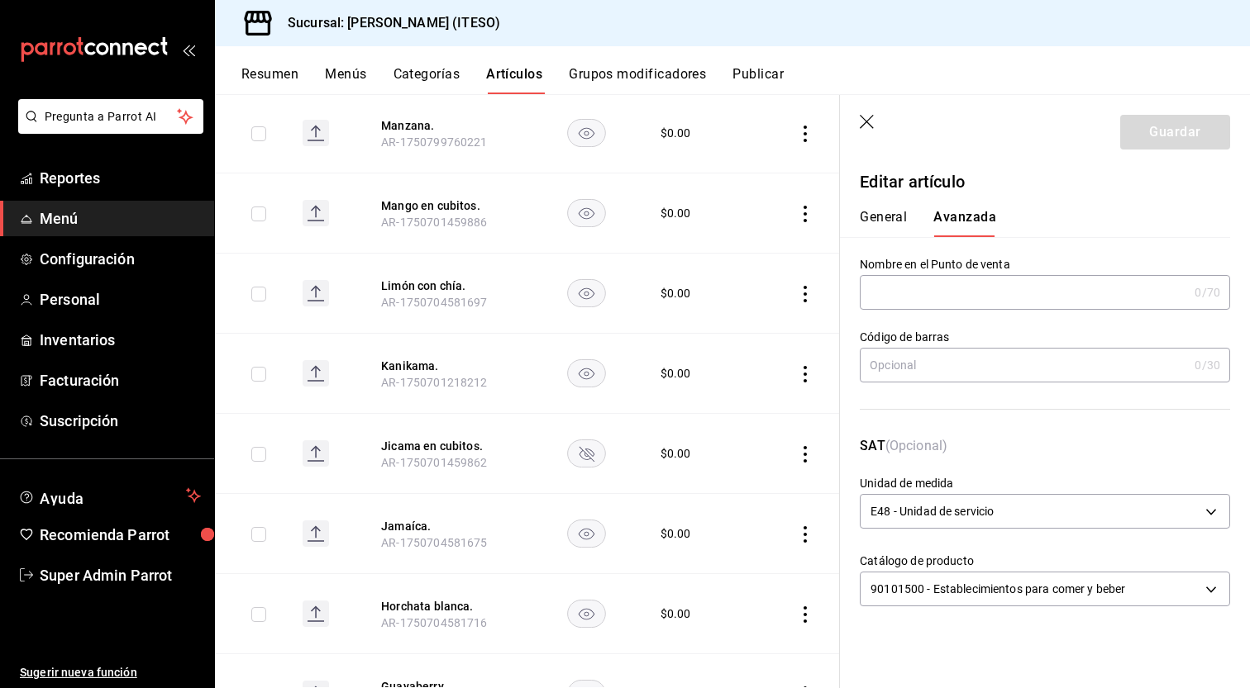
click at [872, 112] on header "Guardar" at bounding box center [1045, 129] width 410 height 68
click at [863, 109] on header "Guardar" at bounding box center [1045, 129] width 410 height 68
click at [876, 133] on header "Guardar" at bounding box center [1045, 129] width 410 height 68
click at [873, 128] on icon "button" at bounding box center [867, 123] width 17 height 17
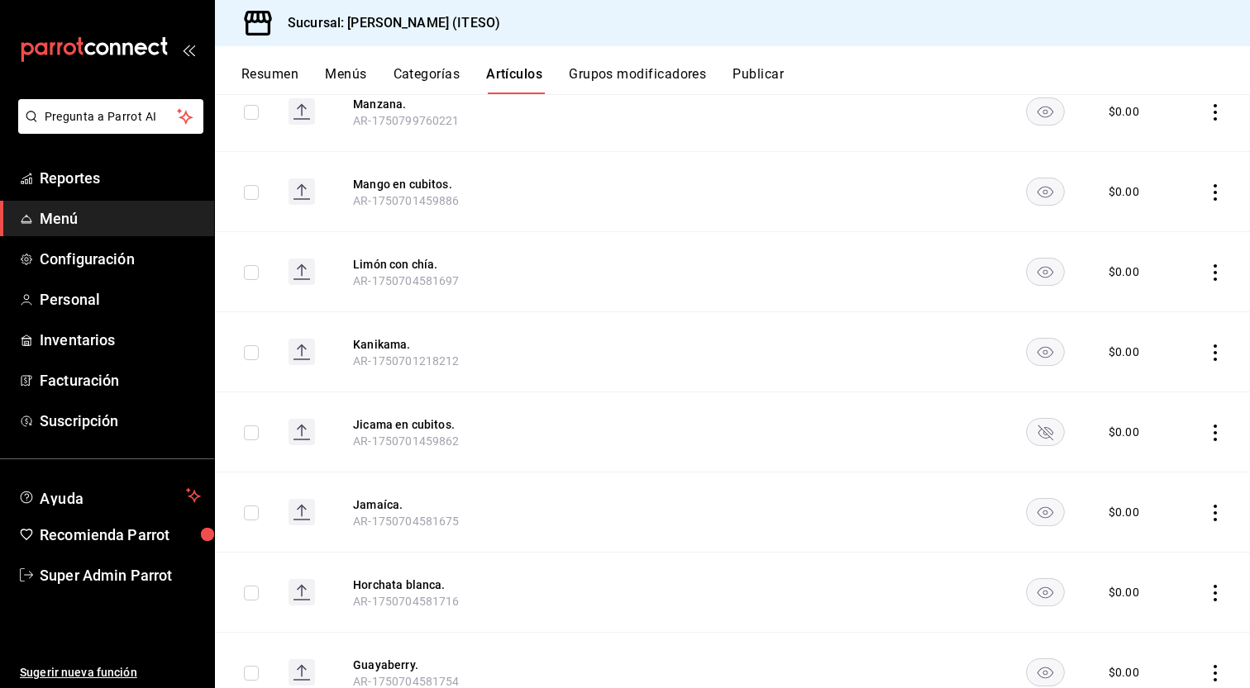
scroll to position [2873, 0]
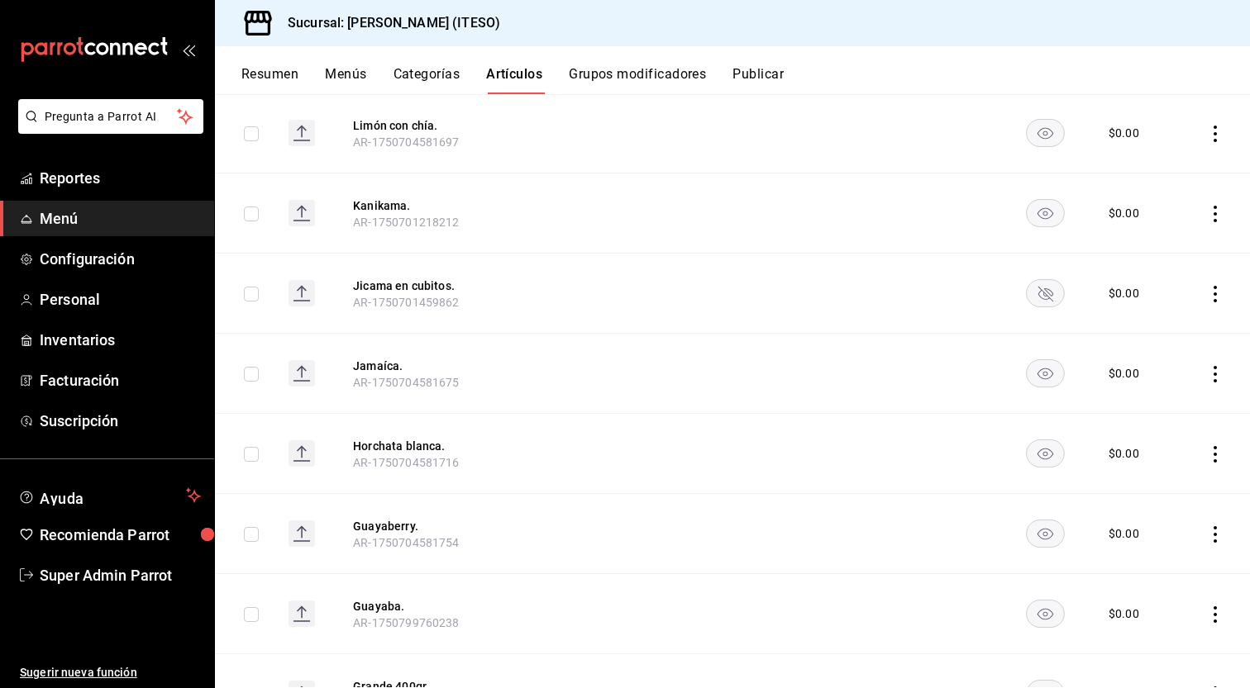
click at [873, 128] on td at bounding box center [881, 133] width 241 height 80
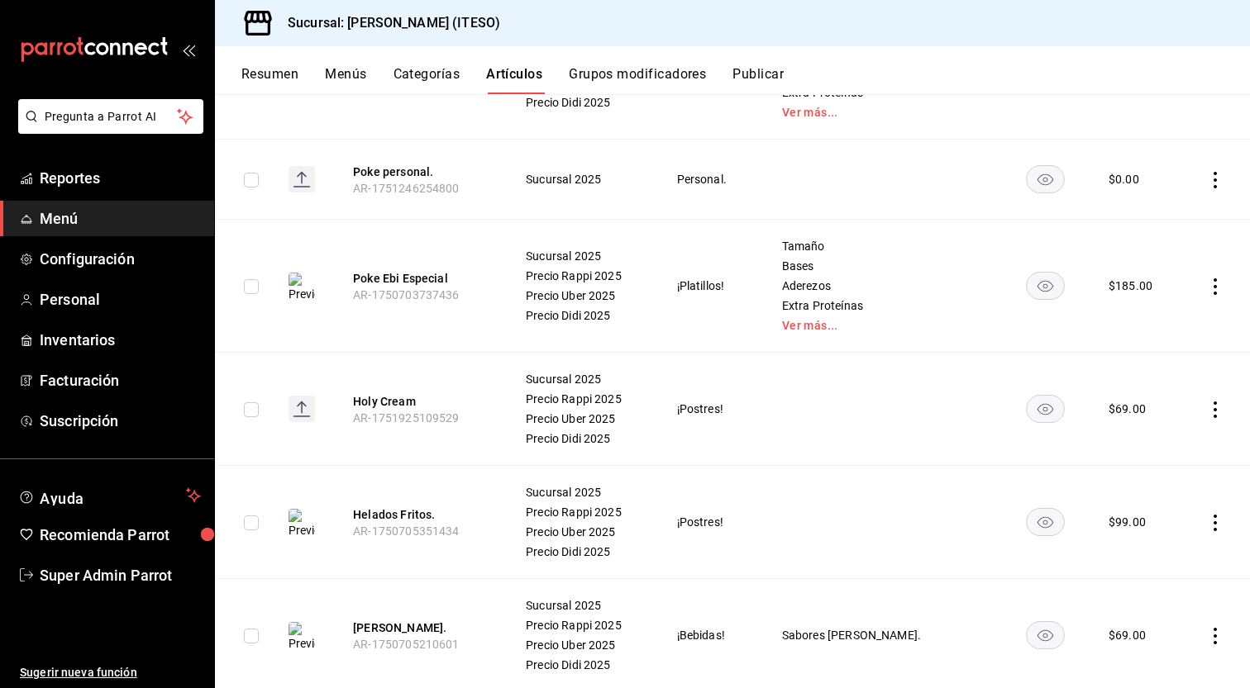
click at [1213, 402] on icon "actions" at bounding box center [1214, 410] width 3 height 17
click at [1179, 430] on li "Editar" at bounding box center [1137, 438] width 99 height 34
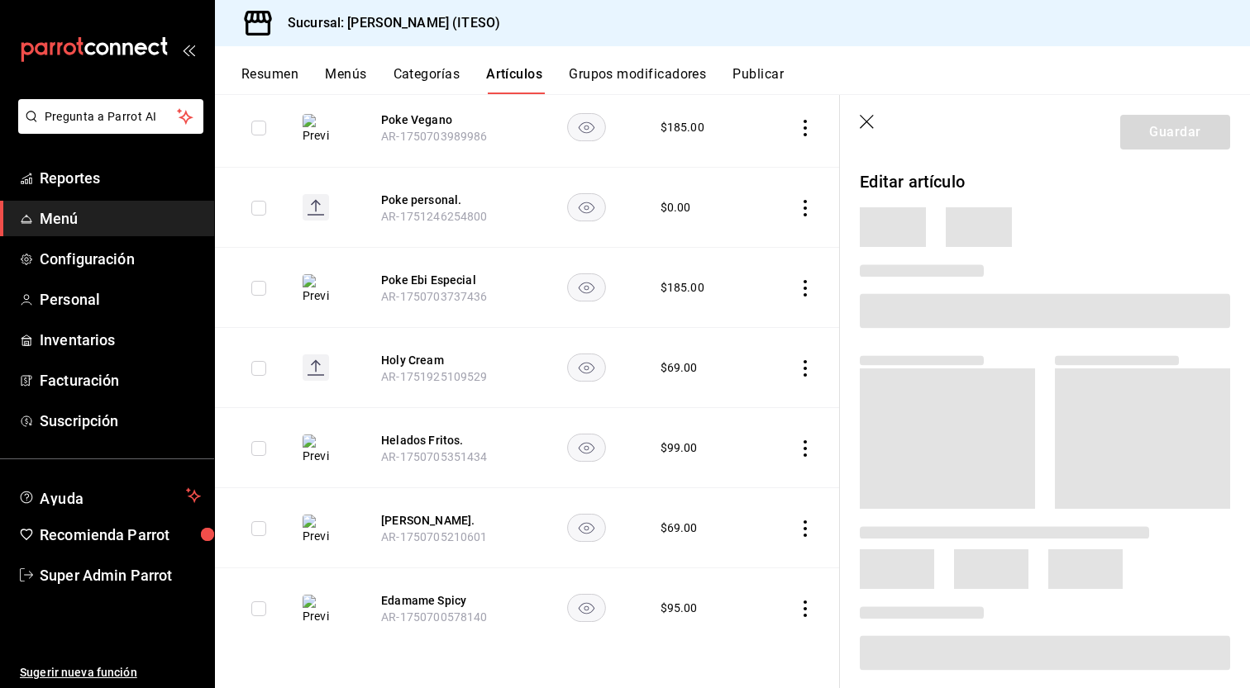
scroll to position [6120, 0]
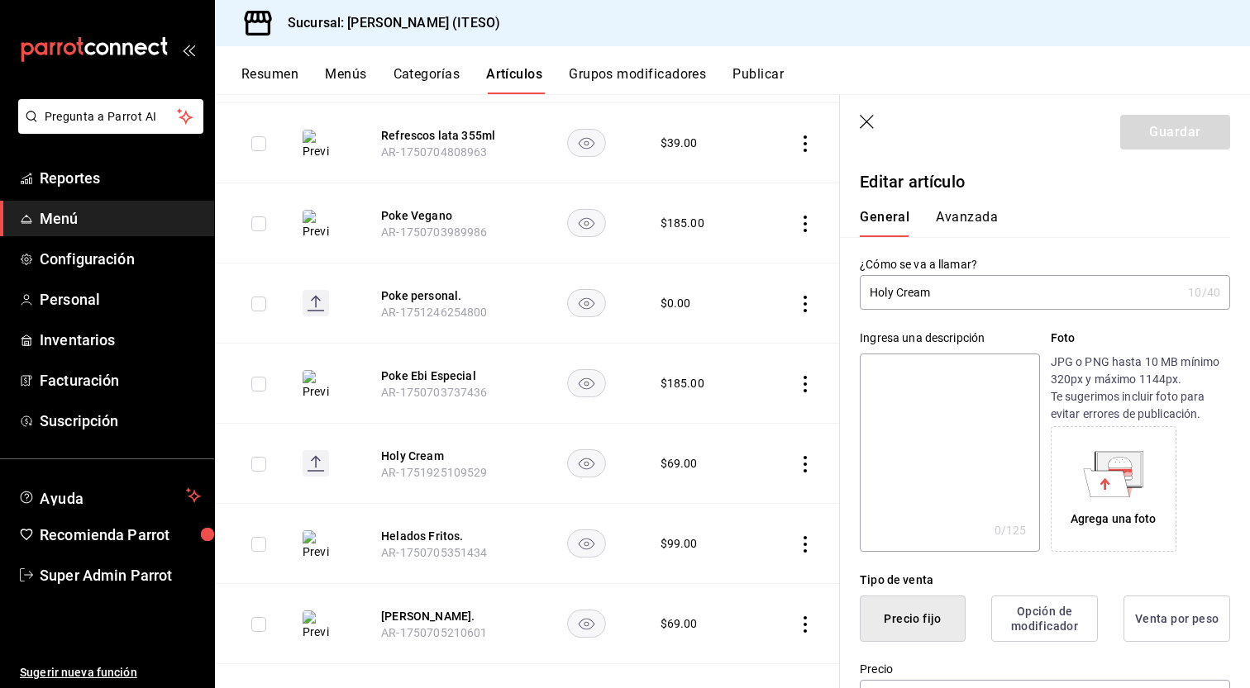
click at [943, 295] on input "Holy Cream" at bounding box center [1019, 292] width 321 height 33
click at [885, 415] on textarea at bounding box center [948, 453] width 179 height 198
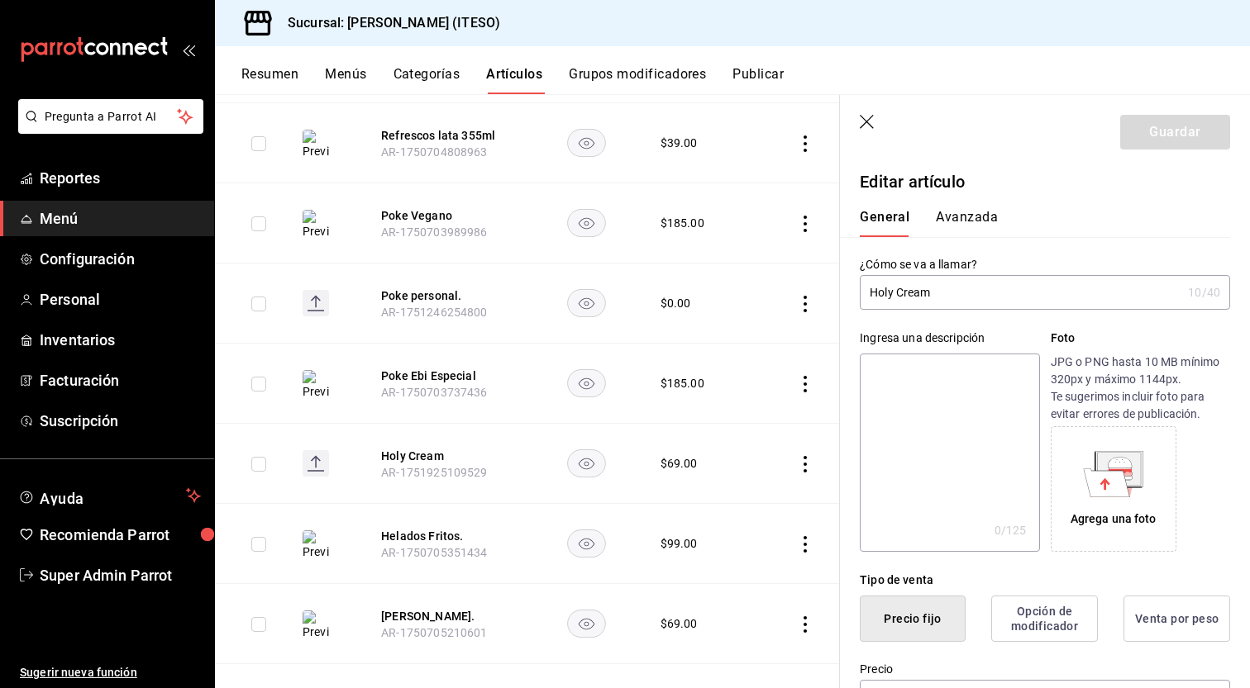
paste textarea "Holy Cream"
type textarea "Holy Cream"
type textarea "x"
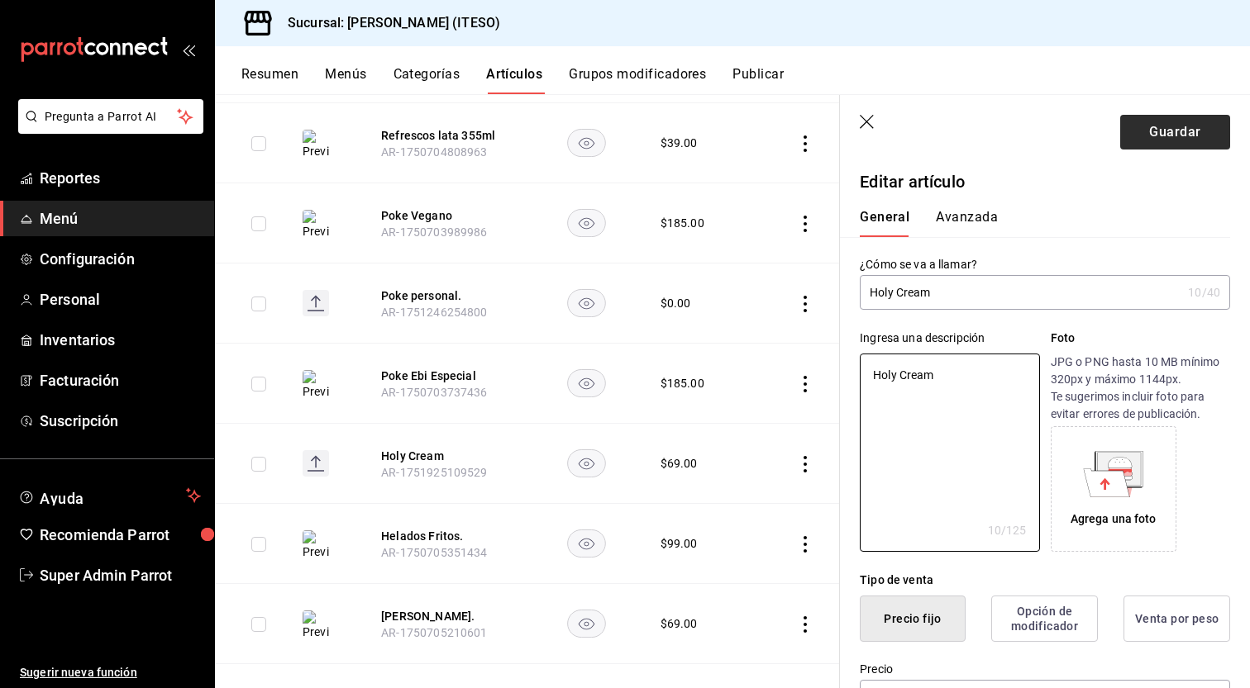
type textarea "Holy Cream"
click at [1181, 135] on button "Guardar" at bounding box center [1175, 132] width 110 height 35
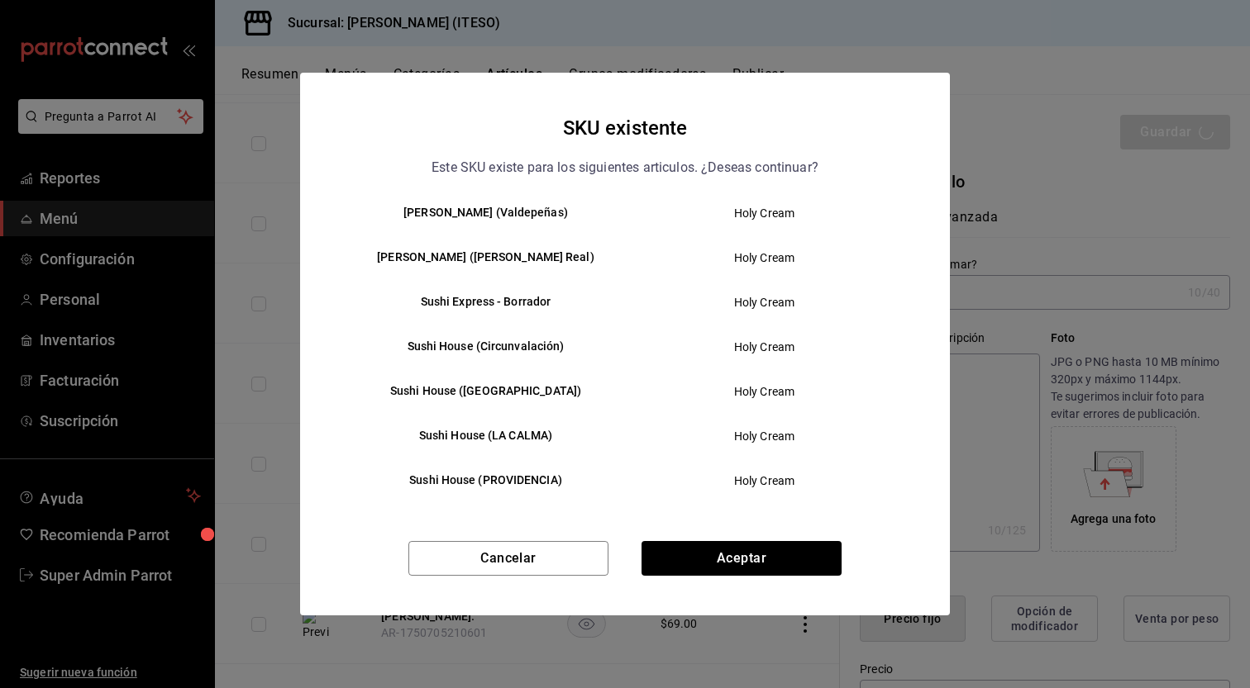
scroll to position [0, 0]
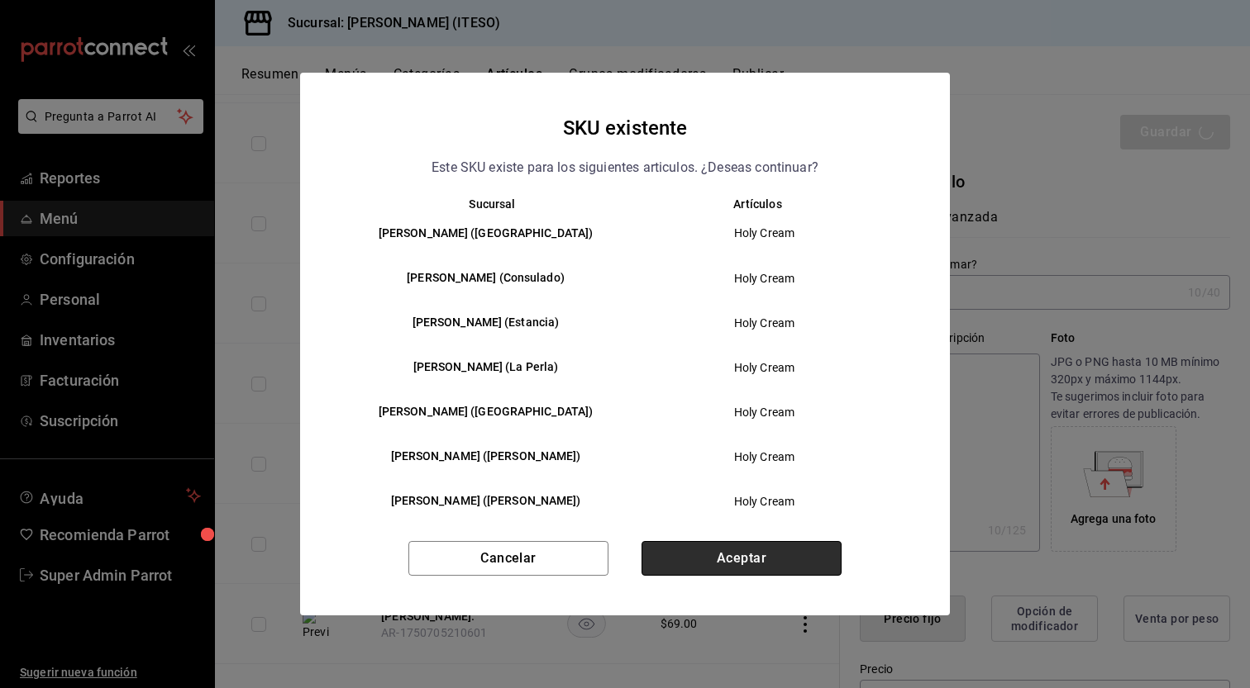
click at [725, 554] on button "Aceptar" at bounding box center [741, 558] width 200 height 35
type textarea "x"
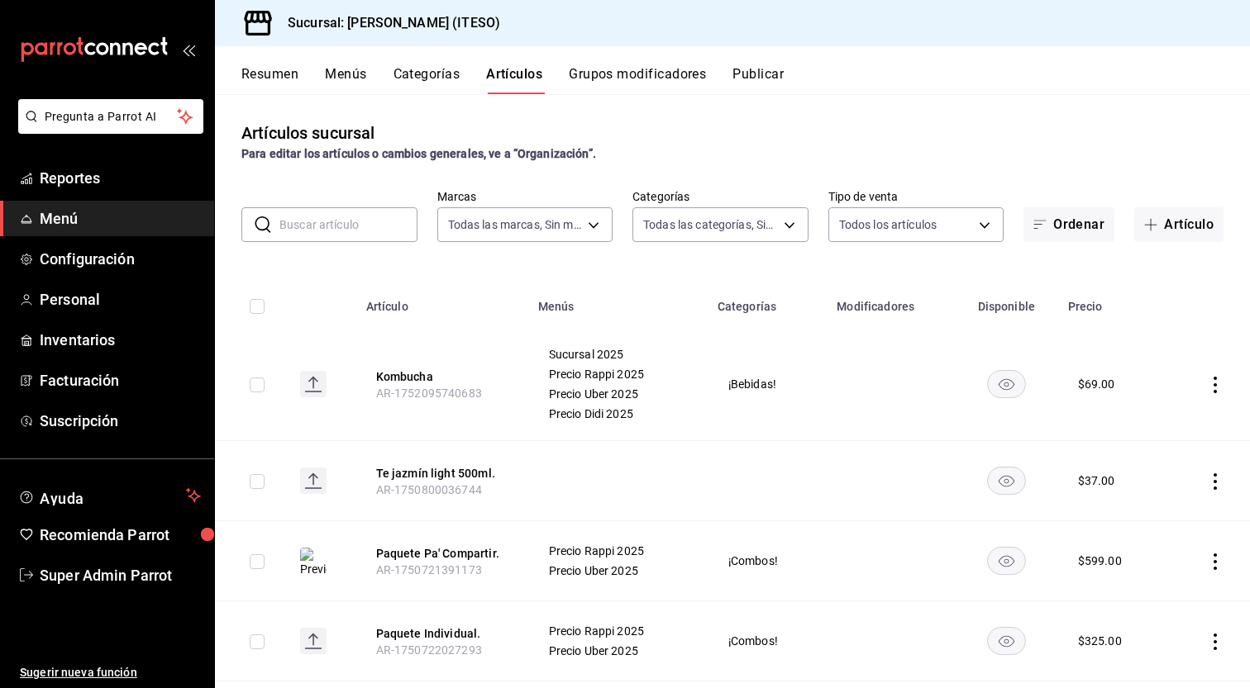
click at [759, 71] on button "Publicar" at bounding box center [757, 80] width 51 height 28
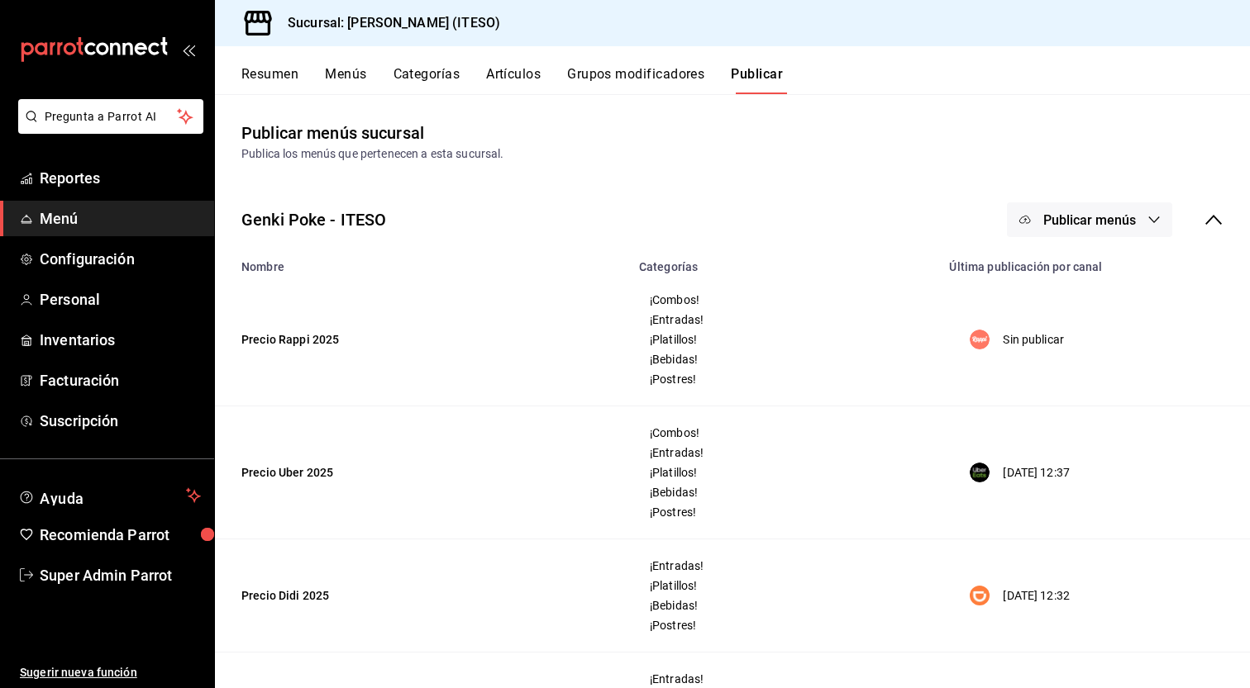
click at [1015, 336] on p "Sin publicar" at bounding box center [1032, 339] width 61 height 17
click at [1120, 221] on span "Publicar menús" at bounding box center [1089, 220] width 93 height 16
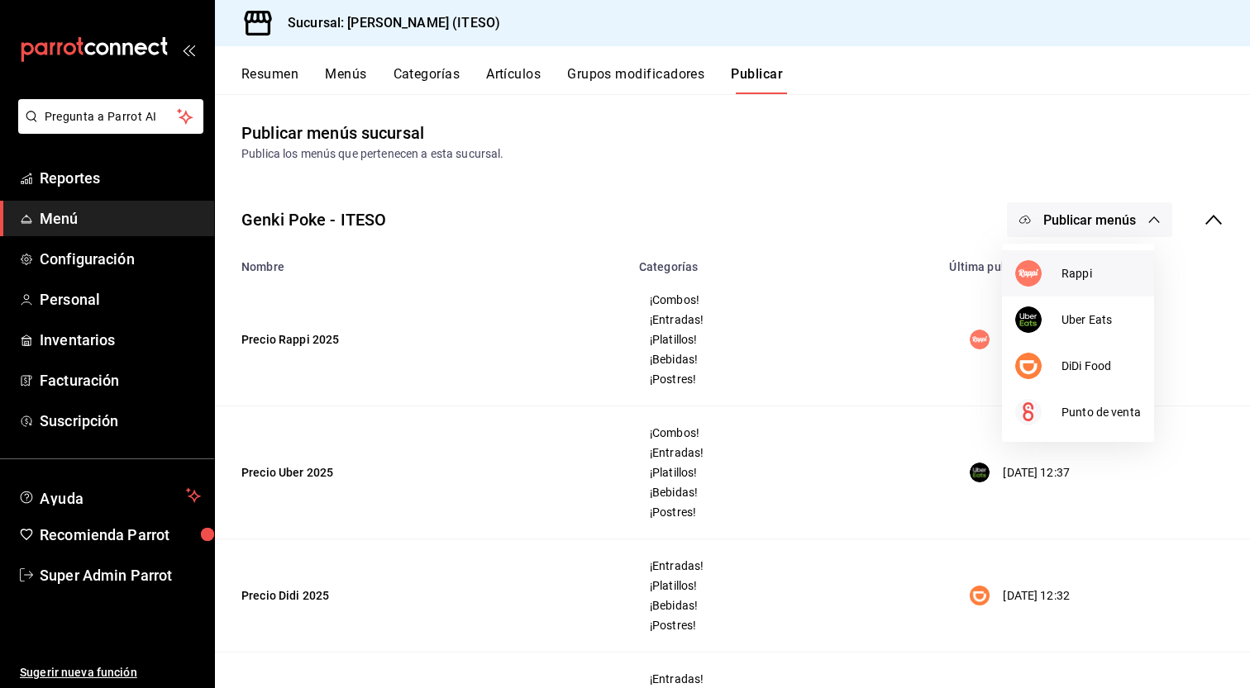
click at [1087, 275] on span "Rappi" at bounding box center [1100, 273] width 79 height 17
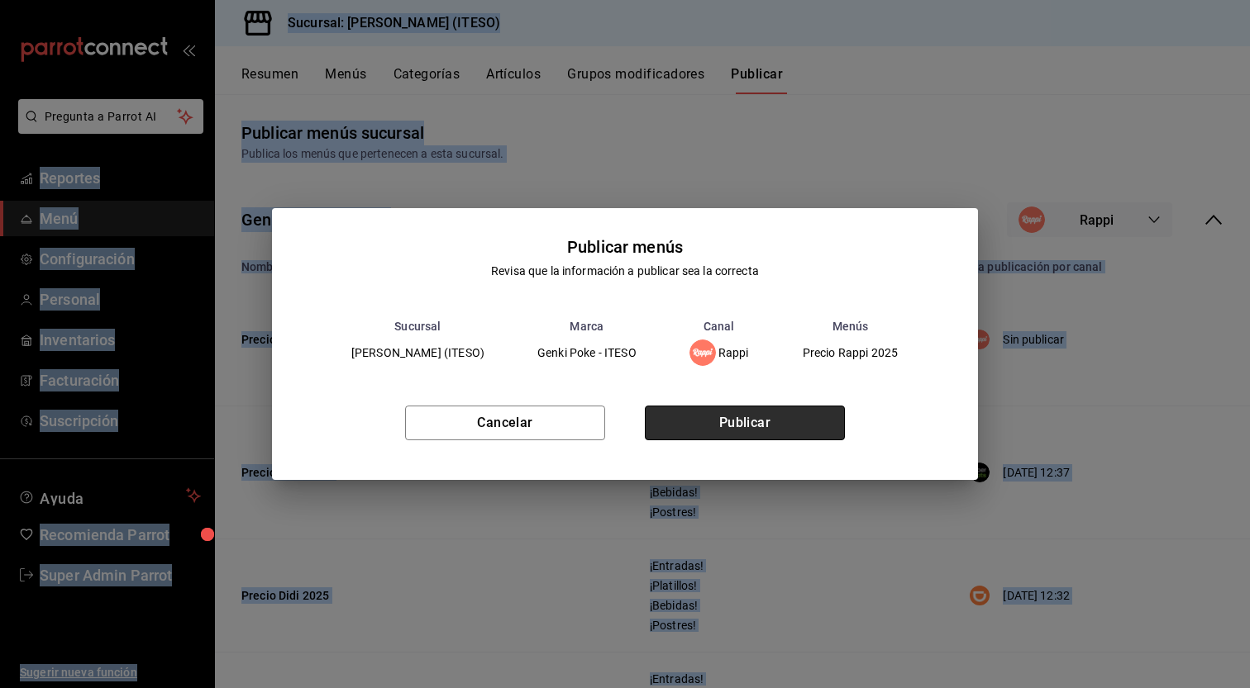
click at [782, 425] on button "Publicar" at bounding box center [745, 423] width 200 height 35
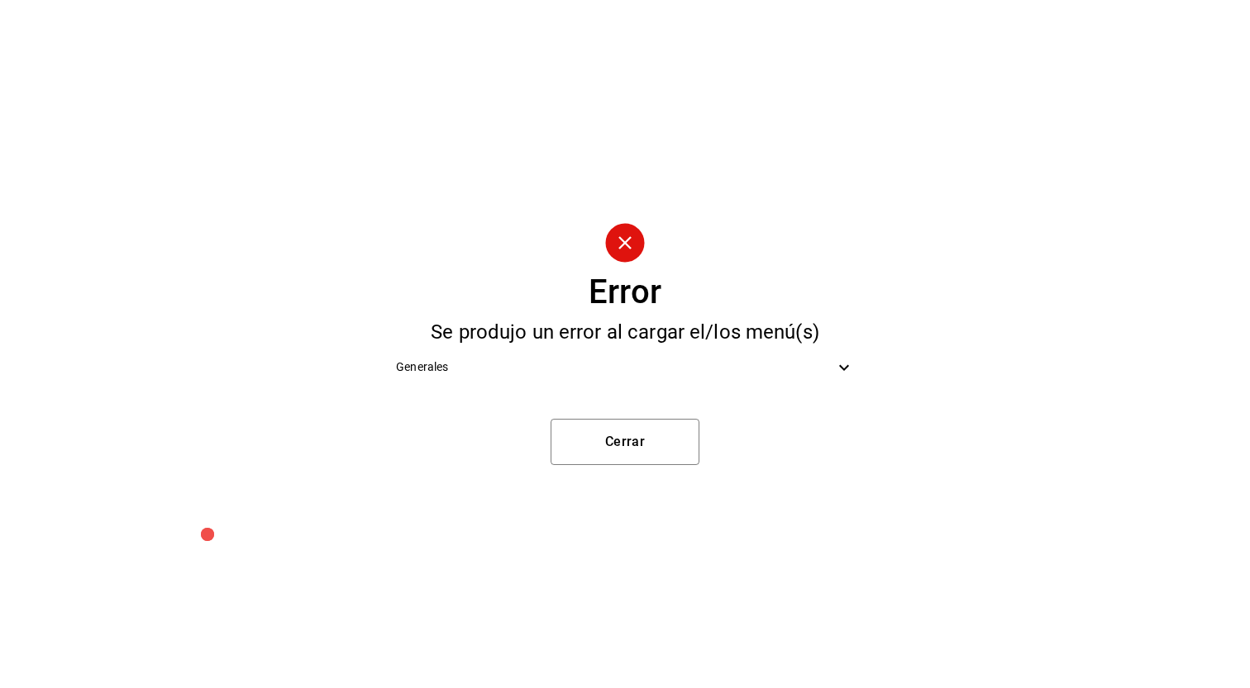
click at [846, 364] on icon at bounding box center [844, 368] width 20 height 20
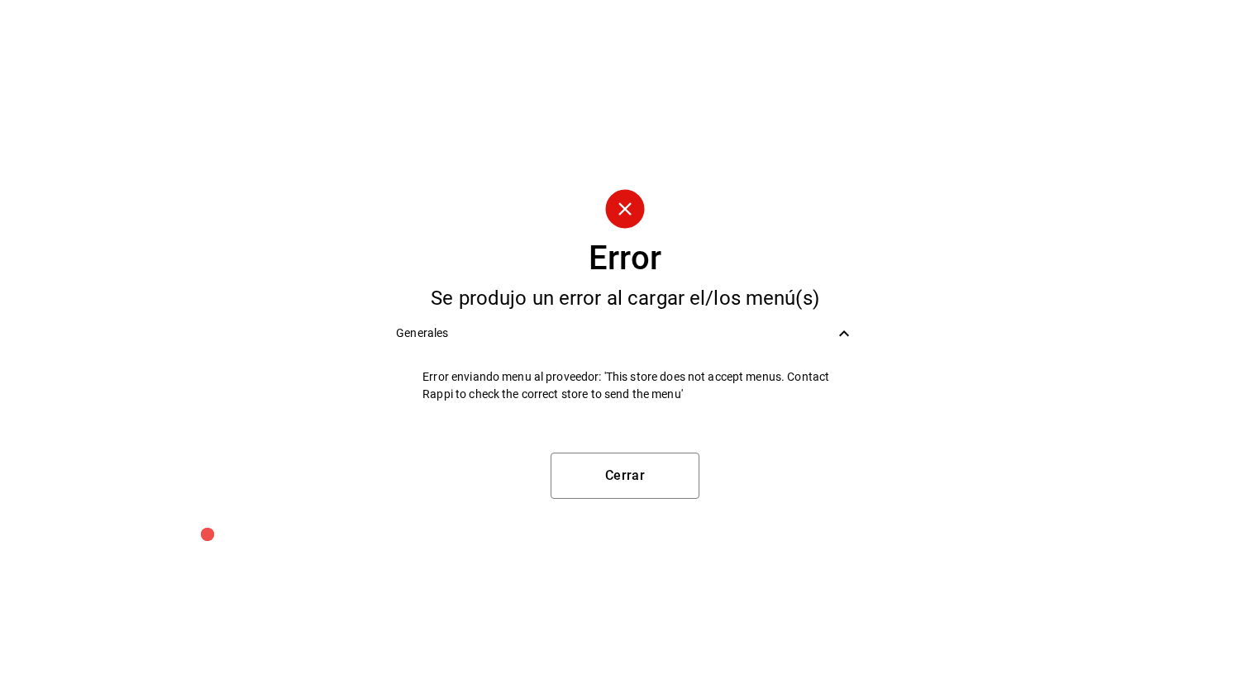
click at [846, 352] on div "Generales" at bounding box center [625, 333] width 484 height 37
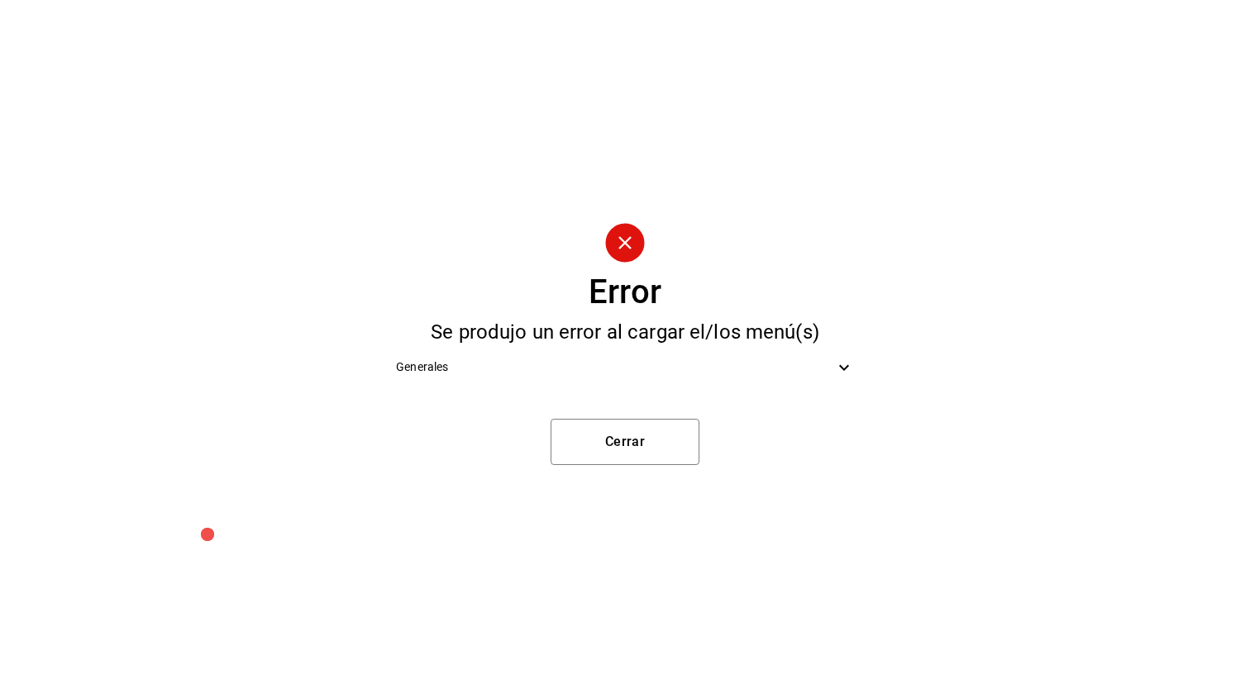
click at [846, 360] on icon at bounding box center [844, 368] width 20 height 20
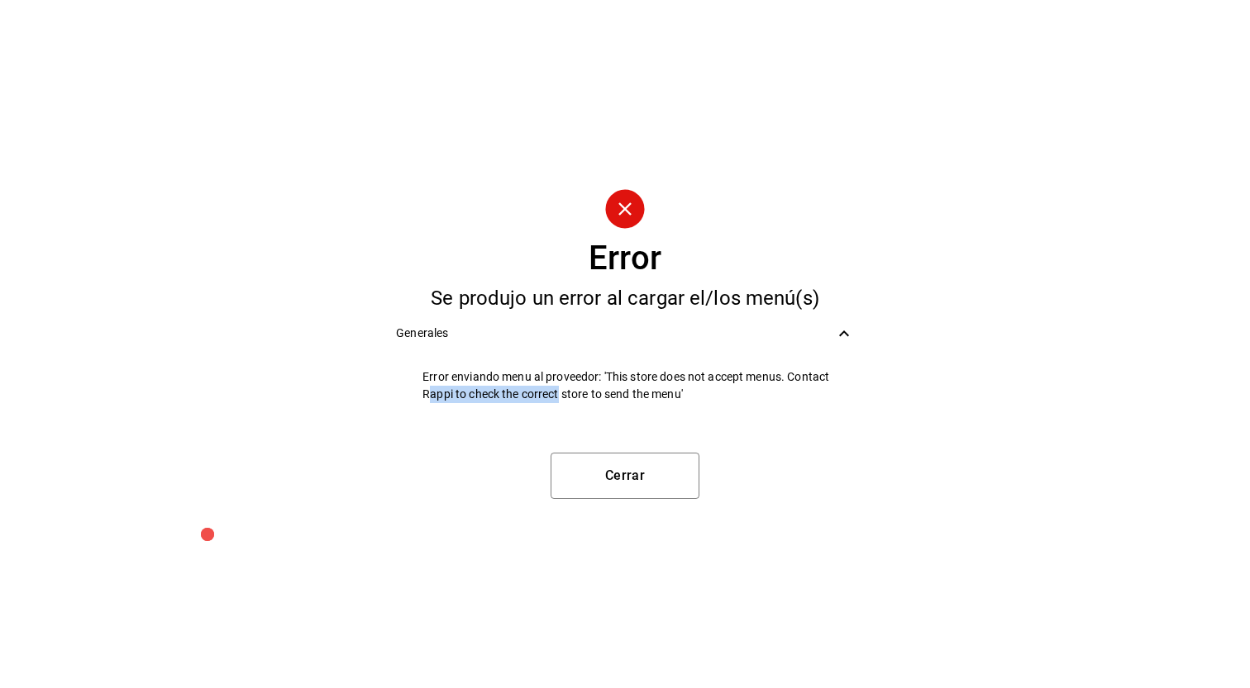
drag, startPoint x: 429, startPoint y: 393, endPoint x: 563, endPoint y: 395, distance: 133.9
click at [560, 395] on span "Error enviando menu al proveedor: 'This store does not accept menus. Contact Ra…" at bounding box center [637, 386] width 431 height 35
drag, startPoint x: 563, startPoint y: 395, endPoint x: 576, endPoint y: 395, distance: 13.2
click at [568, 395] on span "Error enviando menu al proveedor: 'This store does not accept menus. Contact Ra…" at bounding box center [637, 386] width 431 height 35
drag, startPoint x: 407, startPoint y: 386, endPoint x: 417, endPoint y: 386, distance: 9.9
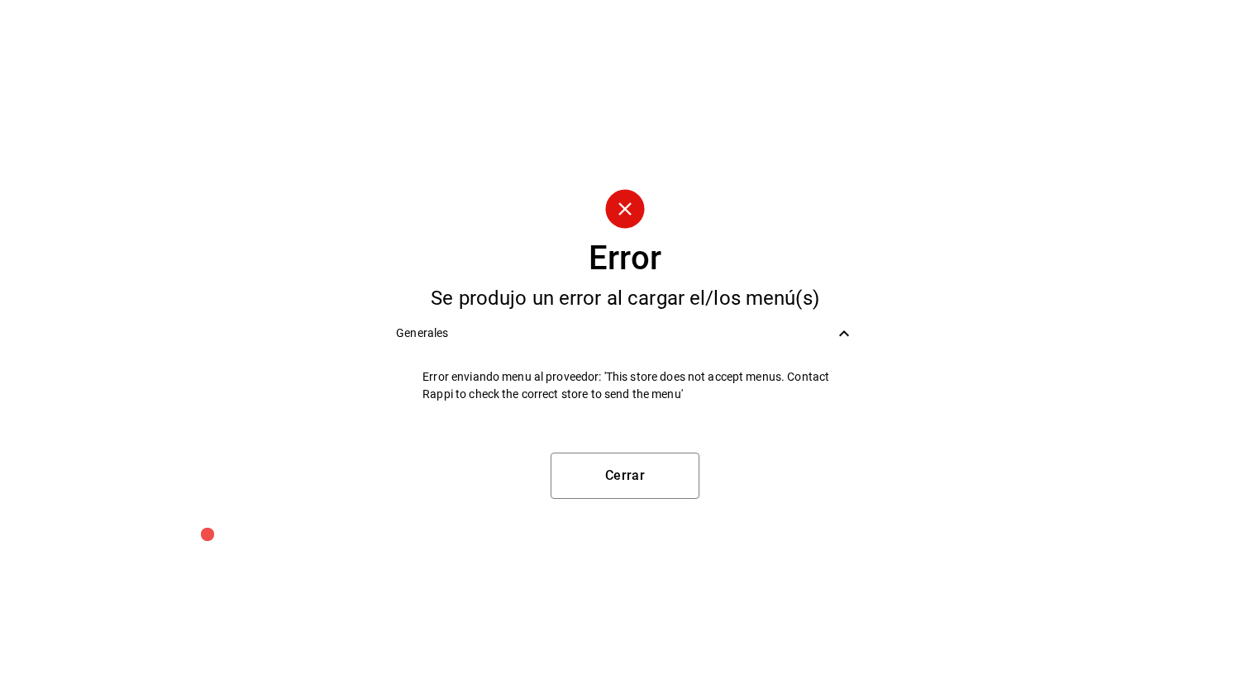
click at [407, 386] on li "Error enviando menu al proveedor: 'This store does not accept menus. Contact Ra…" at bounding box center [625, 386] width 484 height 55
click at [623, 474] on button "Cerrar" at bounding box center [624, 476] width 149 height 46
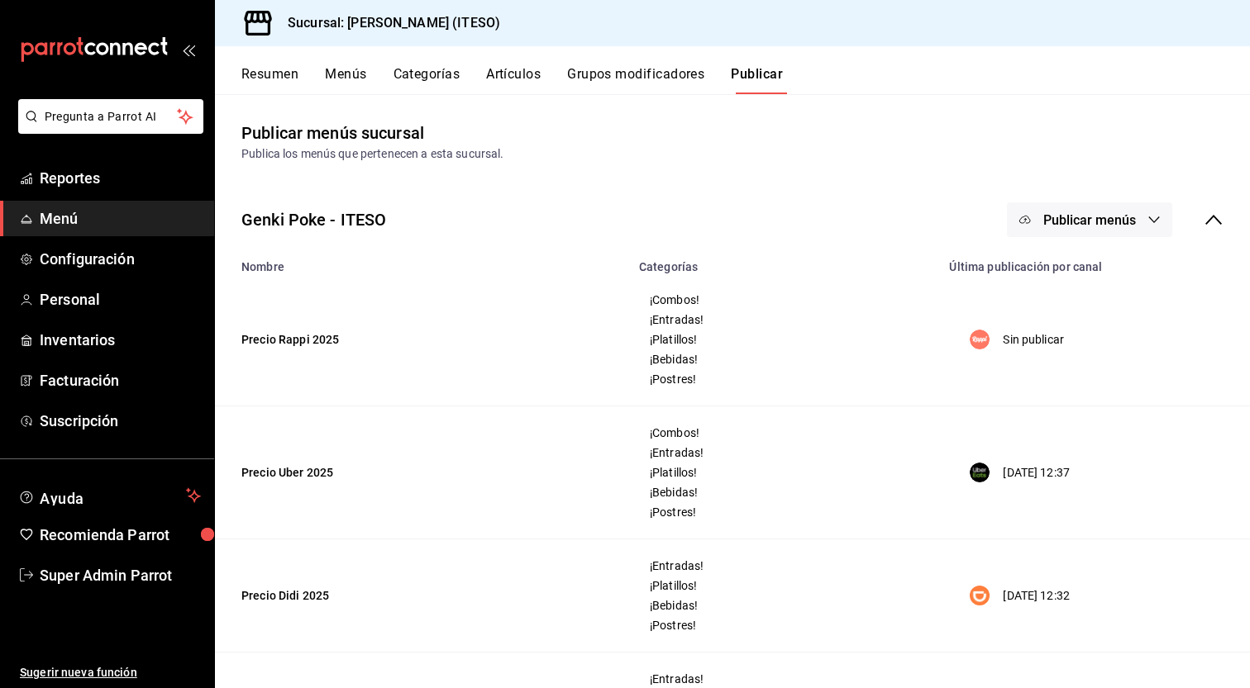
click at [643, 78] on button "Grupos modificadores" at bounding box center [635, 80] width 137 height 28
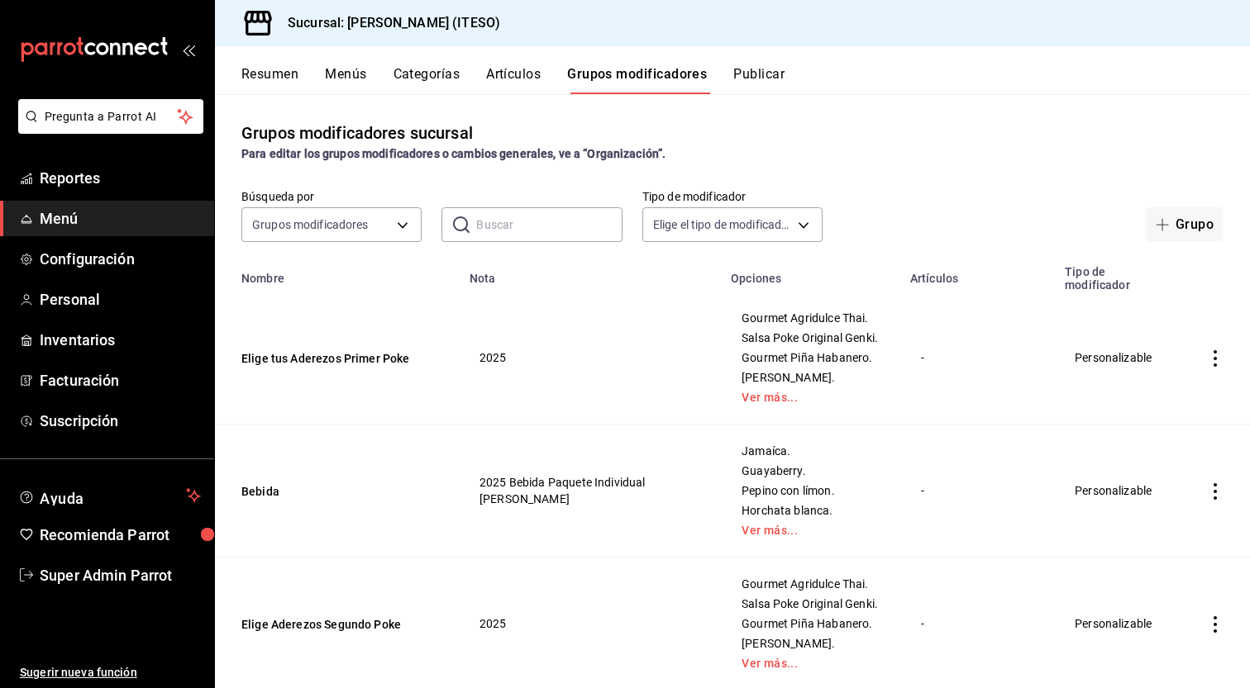
click at [753, 74] on button "Publicar" at bounding box center [758, 80] width 51 height 28
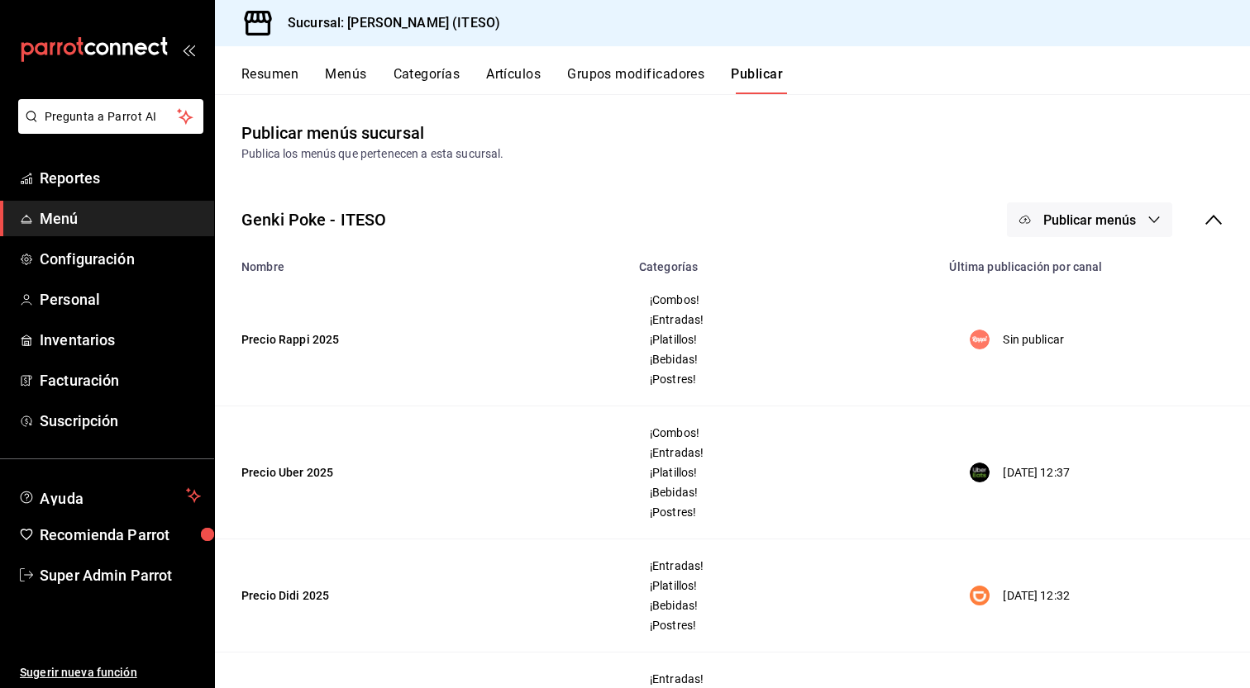
scroll to position [124, 0]
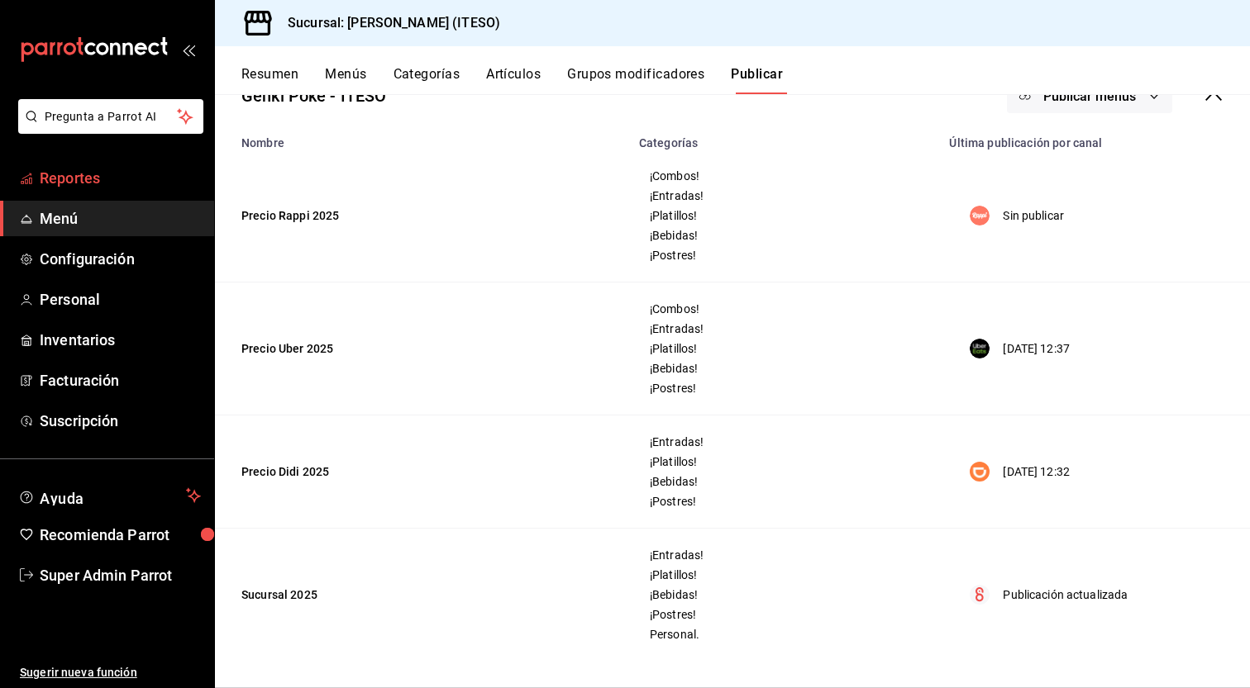
click at [91, 171] on span "Reportes" at bounding box center [120, 178] width 161 height 22
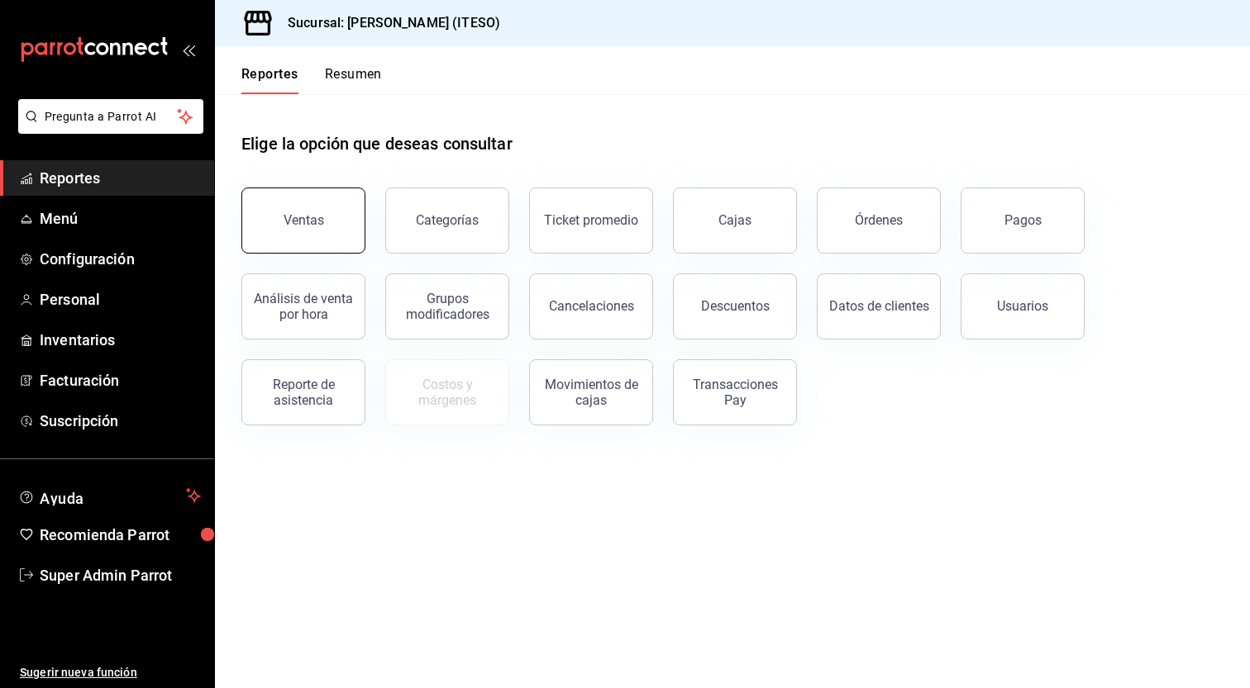
click at [318, 213] on div "Ventas" at bounding box center [303, 220] width 40 height 16
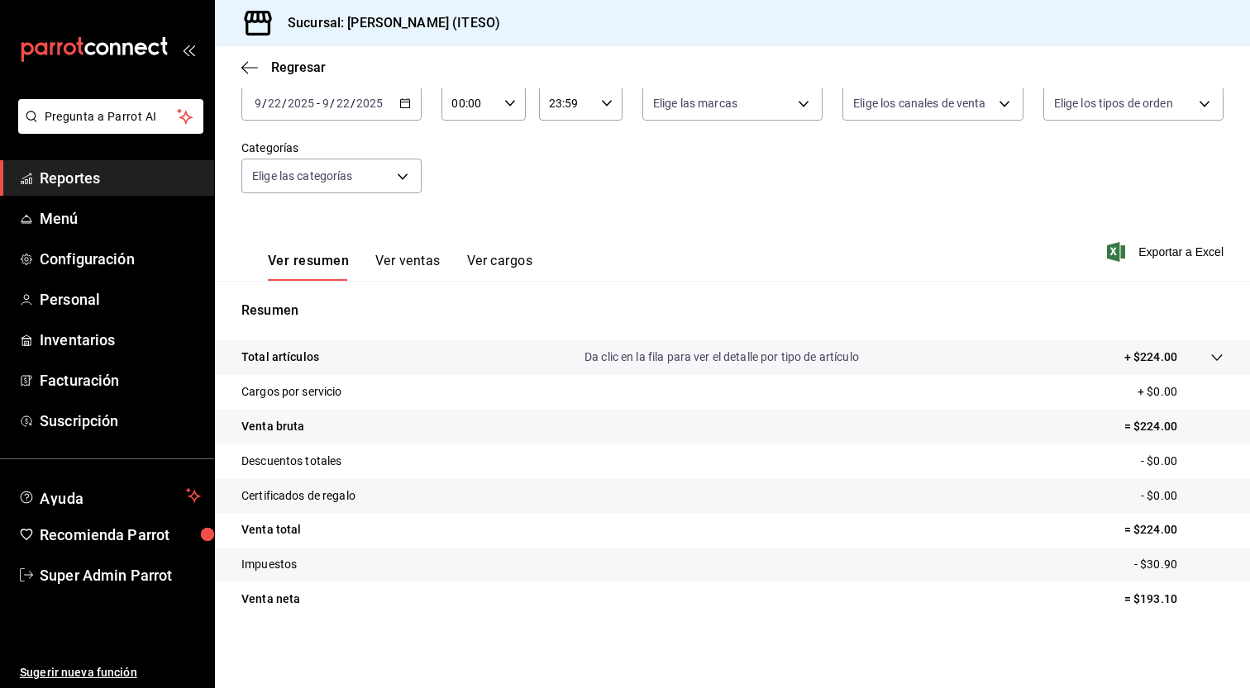
scroll to position [103, 0]
click at [372, 235] on div "Ver resumen Ver ventas Ver cargos" at bounding box center [386, 256] width 291 height 48
click at [399, 250] on div "Ver resumen Ver ventas Ver cargos" at bounding box center [386, 256] width 291 height 48
click at [404, 259] on button "Ver ventas" at bounding box center [407, 266] width 65 height 28
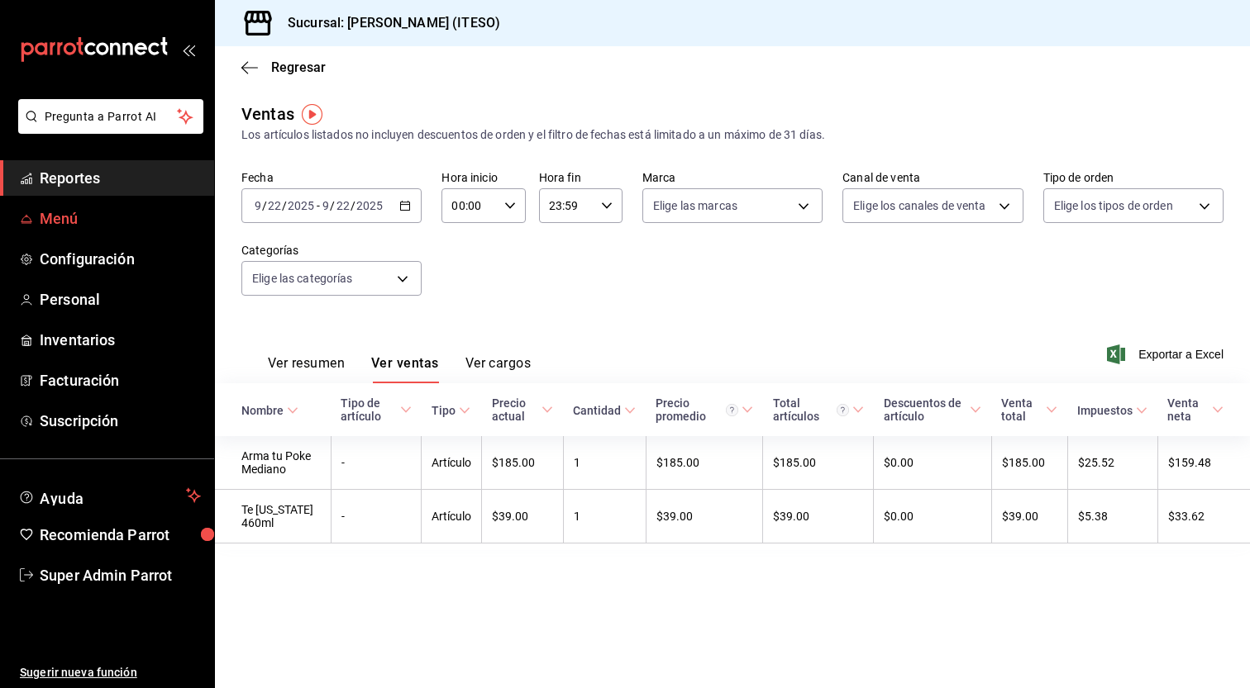
click at [93, 216] on span "Menú" at bounding box center [120, 218] width 161 height 22
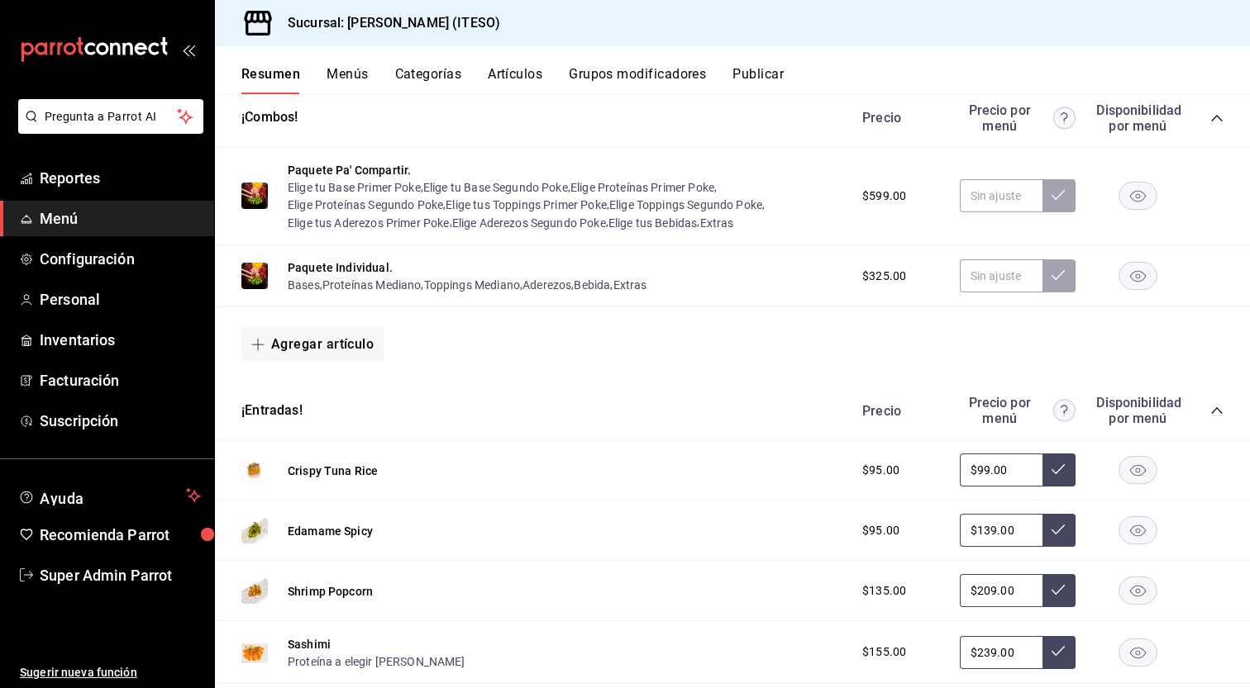
scroll to position [892, 0]
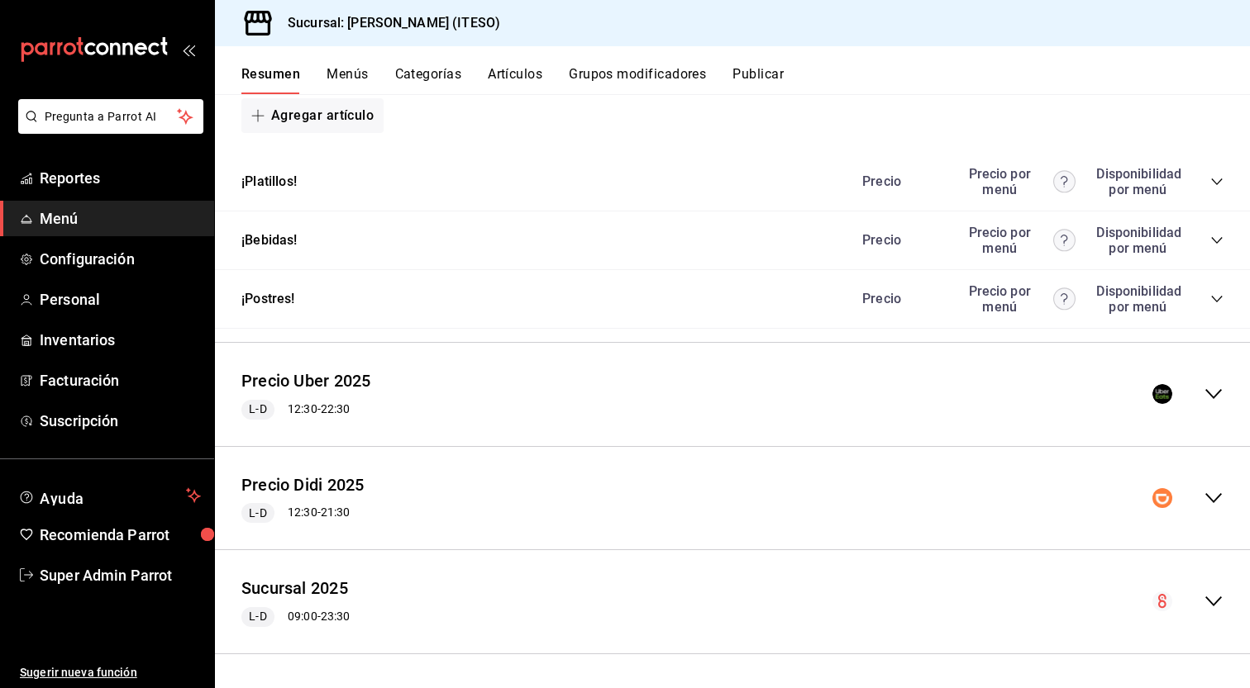
click at [1203, 502] on icon "collapse-menu-row" at bounding box center [1213, 498] width 20 height 20
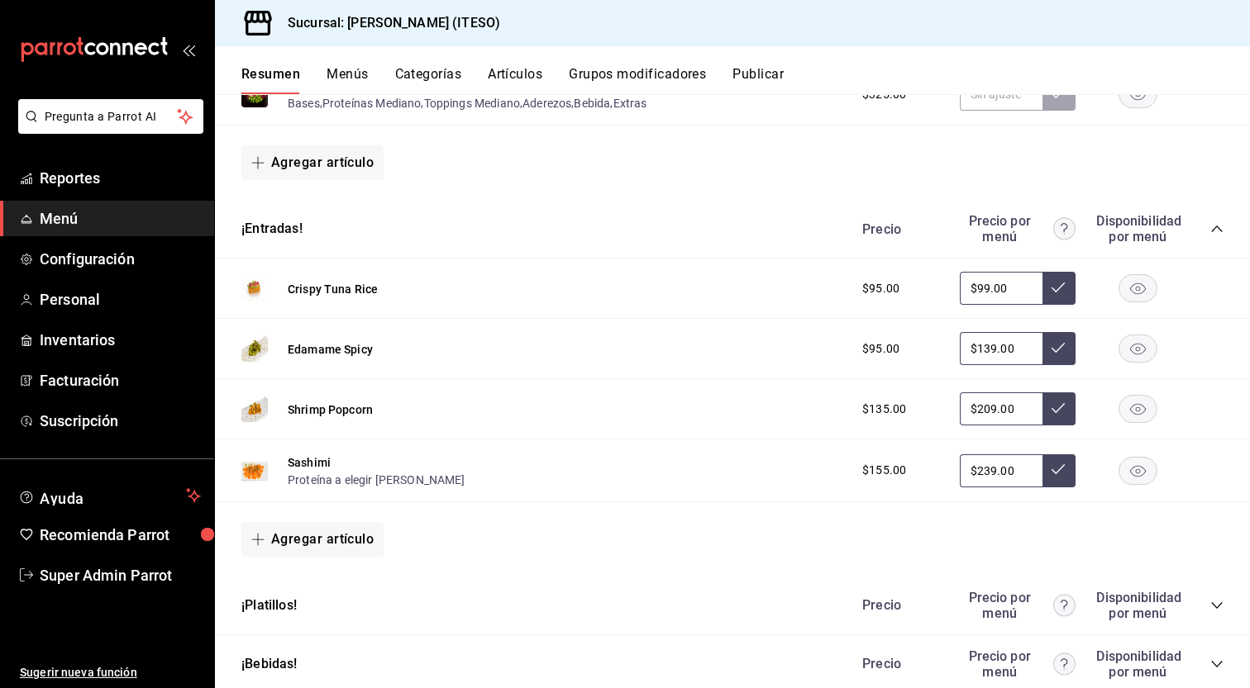
scroll to position [0, 0]
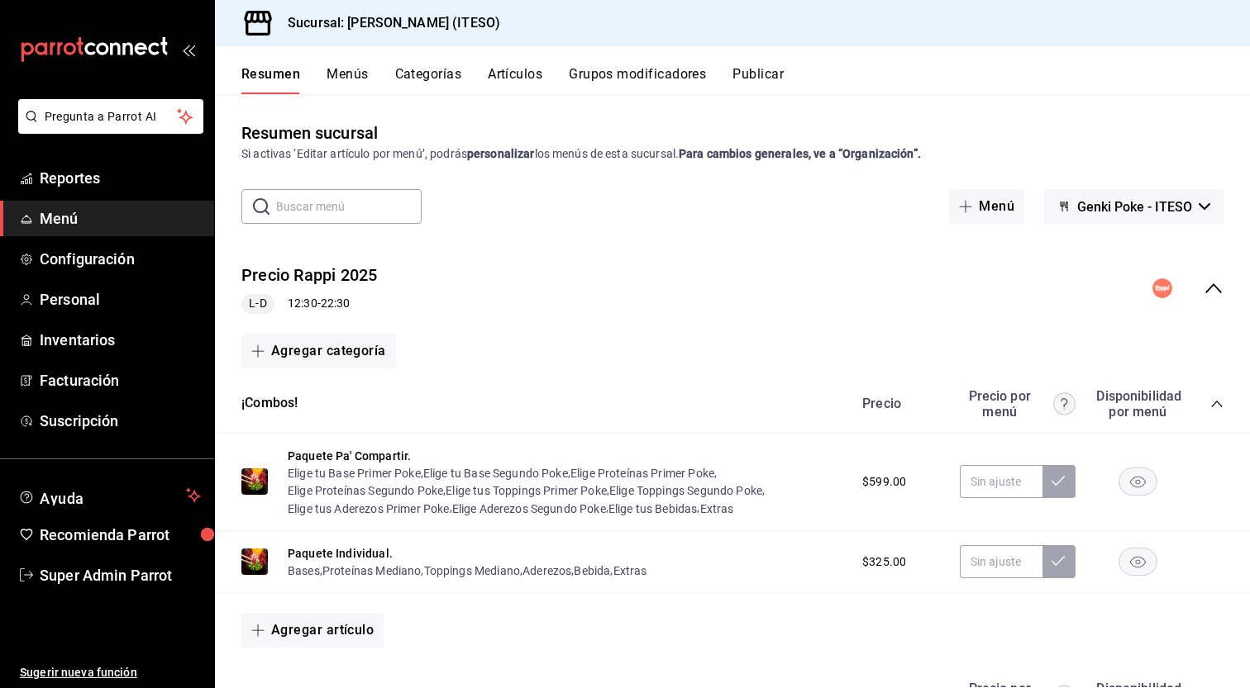
click at [1210, 408] on icon "collapse-category-row" at bounding box center [1216, 403] width 13 height 13
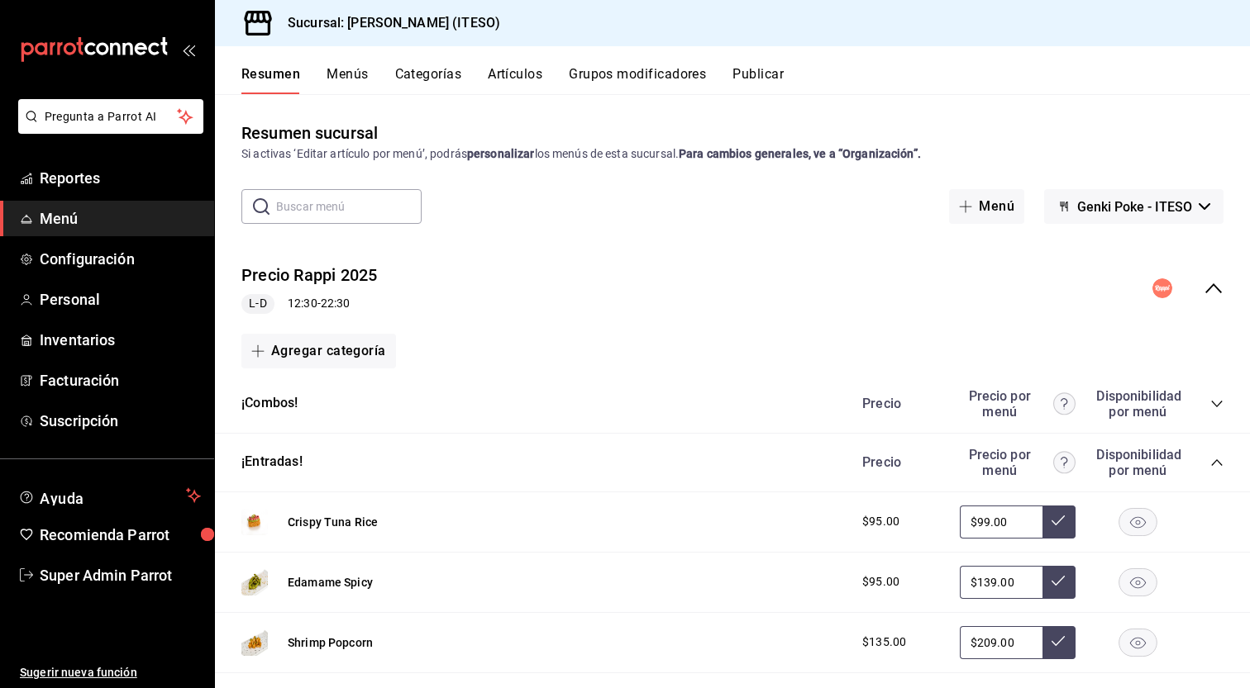
click at [1203, 293] on icon "collapse-menu-row" at bounding box center [1213, 288] width 20 height 20
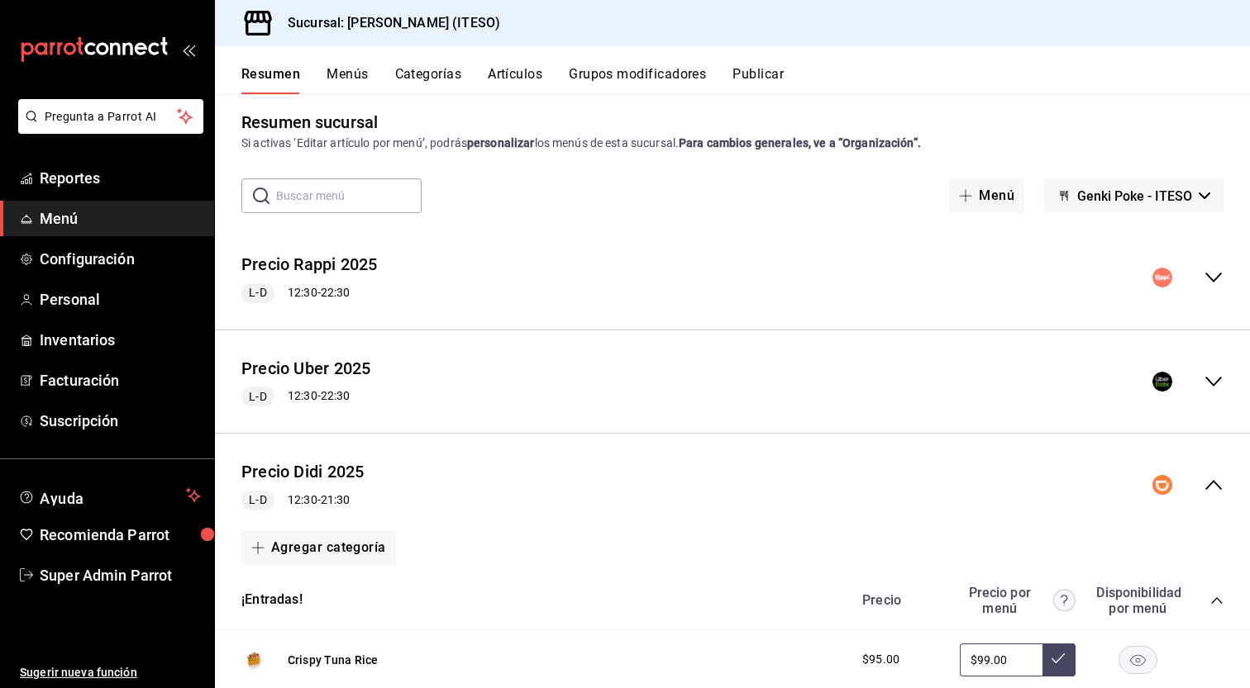
scroll to position [99, 0]
